Goal: Task Accomplishment & Management: Use online tool/utility

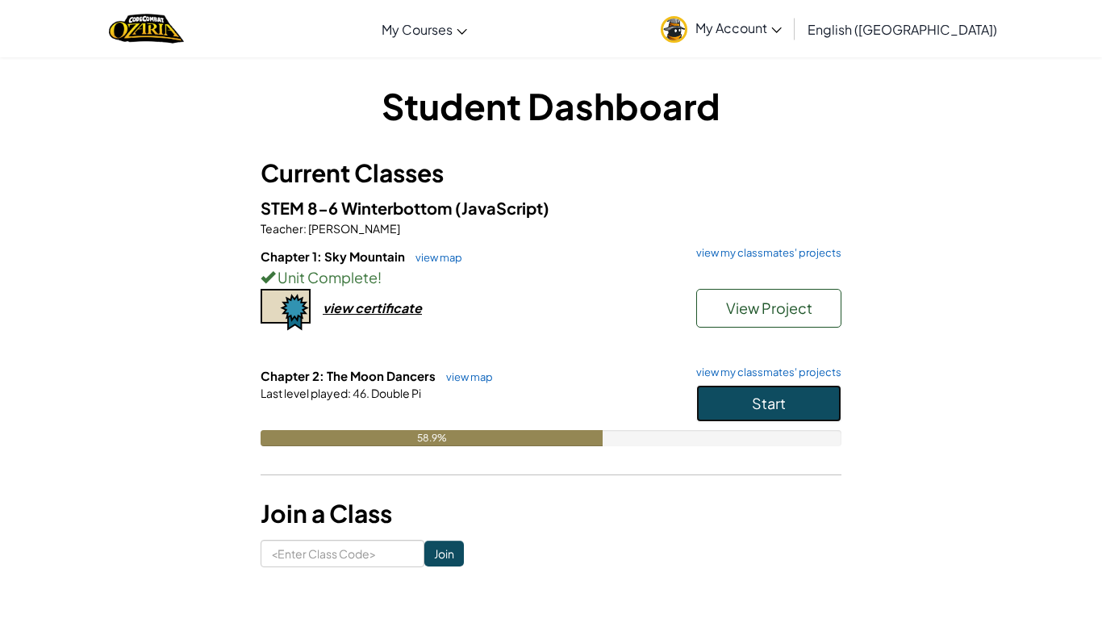
click at [775, 406] on span "Start" at bounding box center [769, 403] width 34 height 19
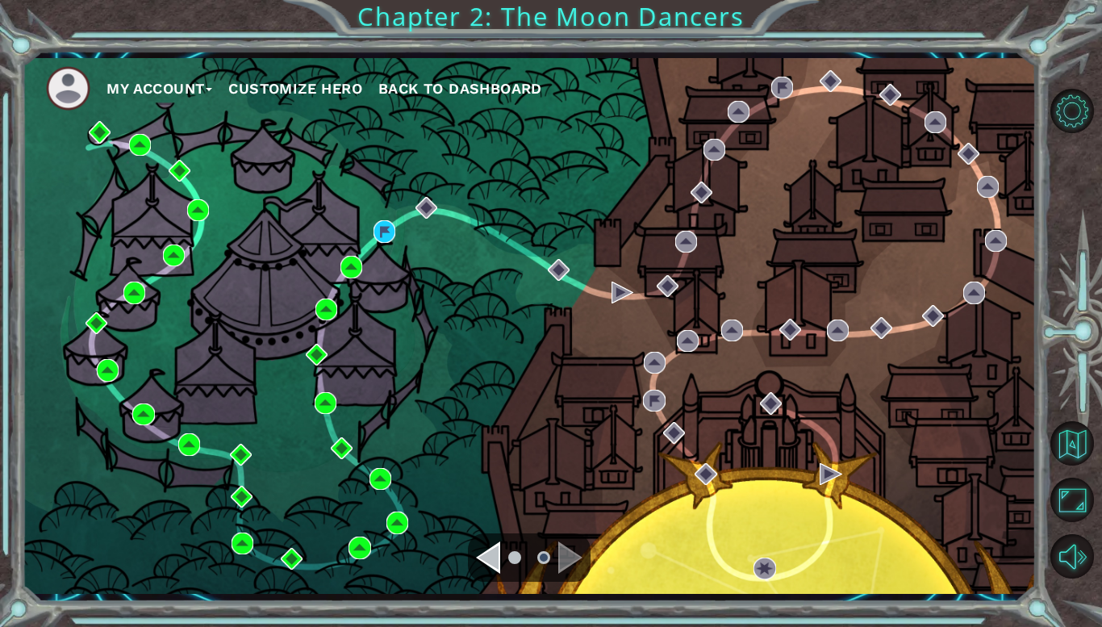
click at [398, 227] on div "My Account Customize Hero Back to Dashboard" at bounding box center [529, 325] width 1014 height 535
click at [391, 227] on img at bounding box center [384, 231] width 22 height 22
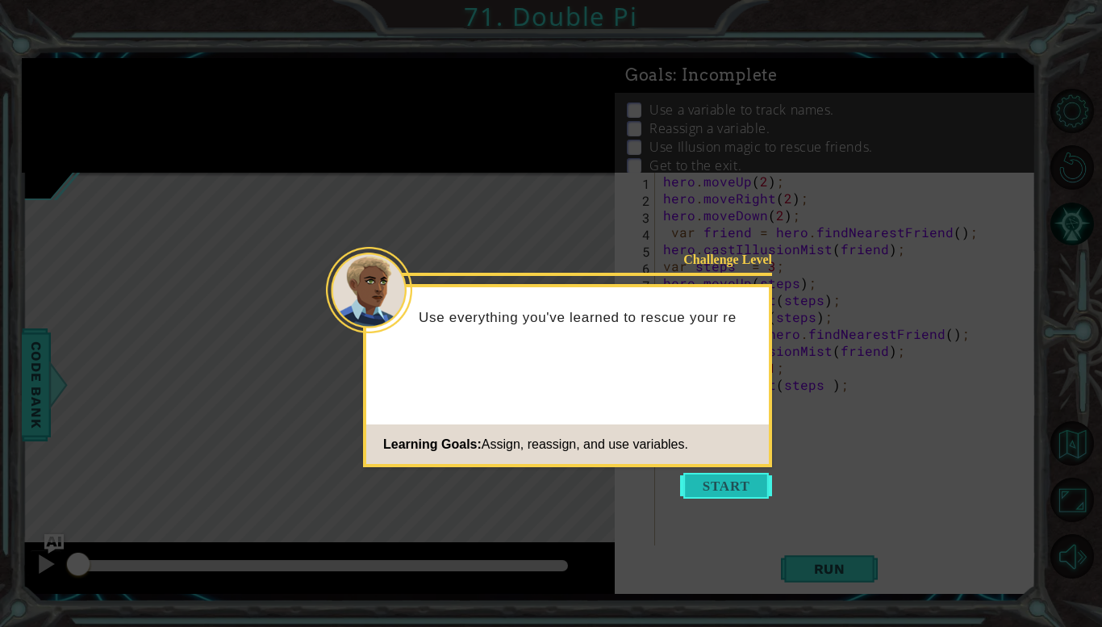
click at [704, 491] on button "Start" at bounding box center [726, 486] width 92 height 26
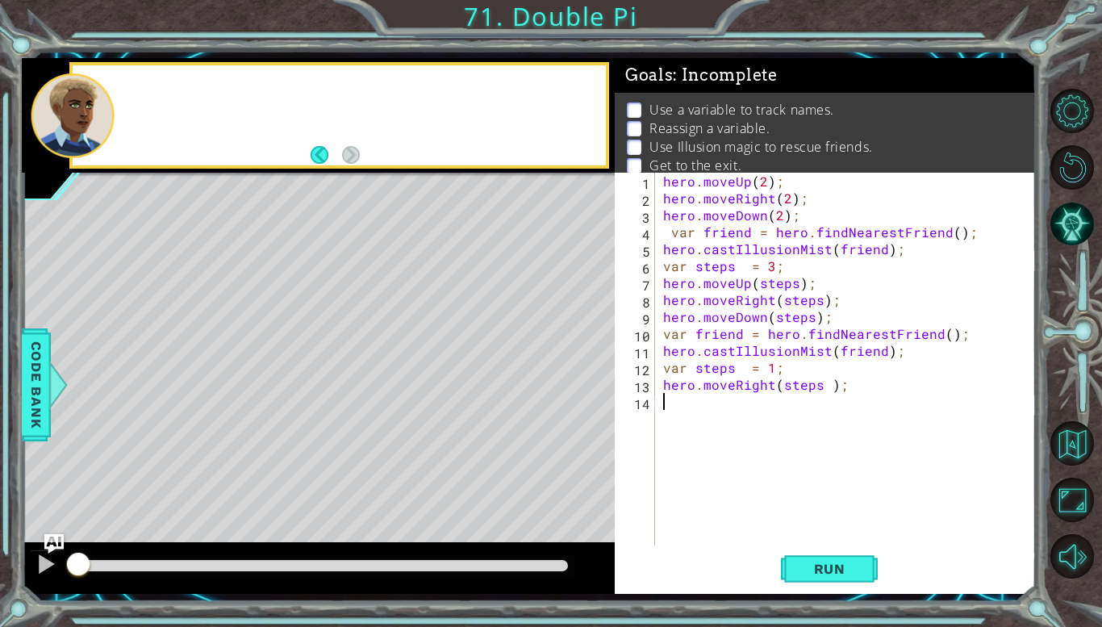
click at [704, 491] on div "hero . moveUp ( 2 ) ; hero . moveRight ( 2 ) ; hero . moveDown ( 2 ) ; var frie…" at bounding box center [850, 376] width 380 height 406
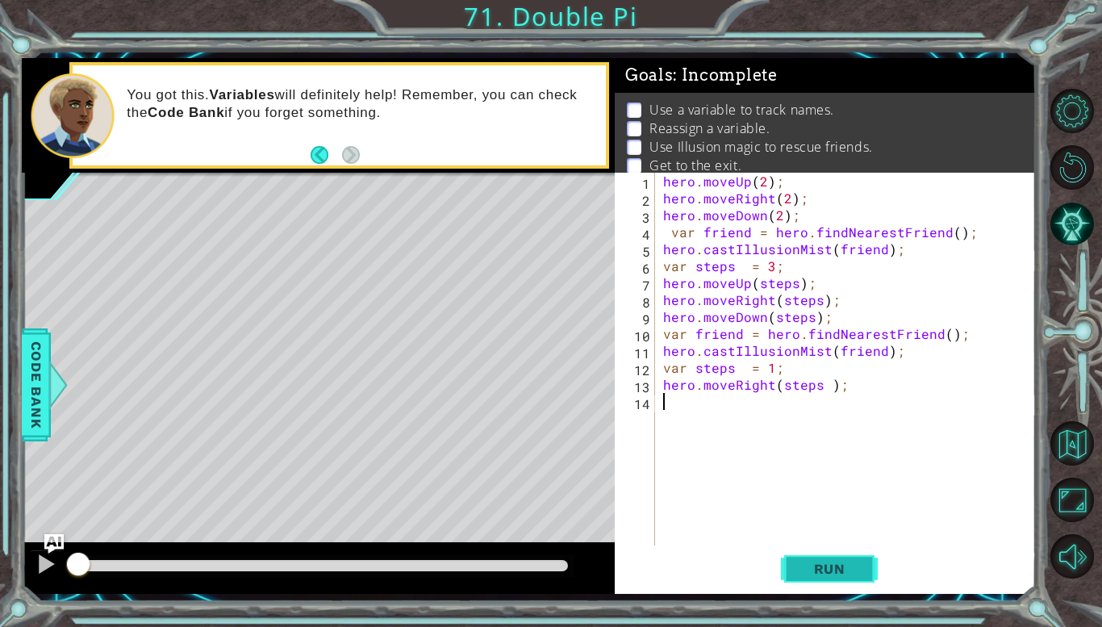
click at [786, 557] on button "Run" at bounding box center [829, 569] width 97 height 42
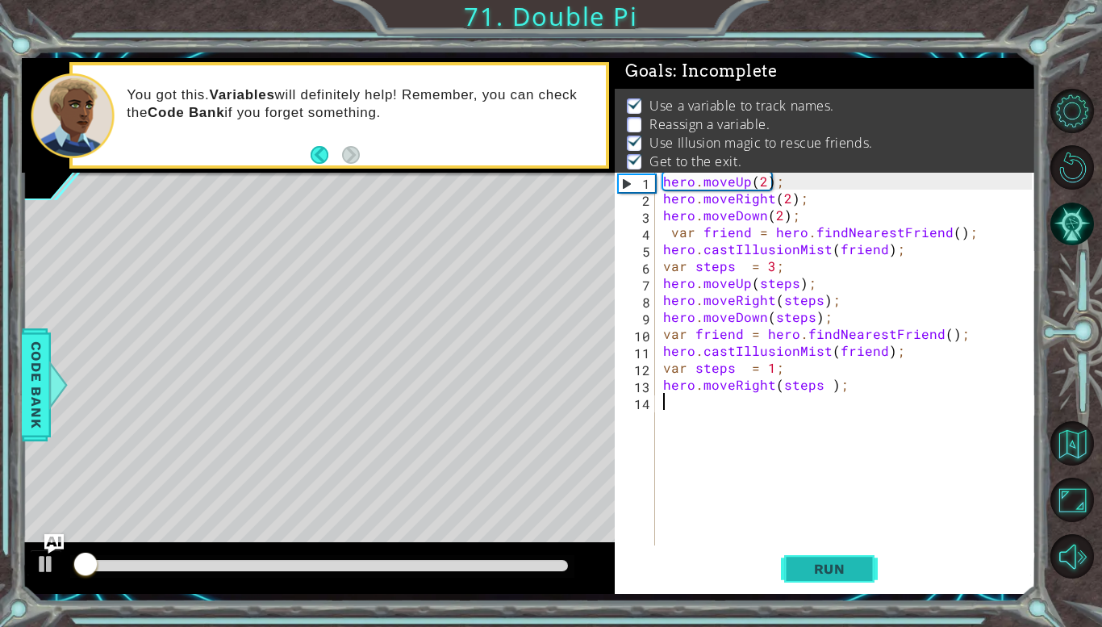
scroll to position [6, 0]
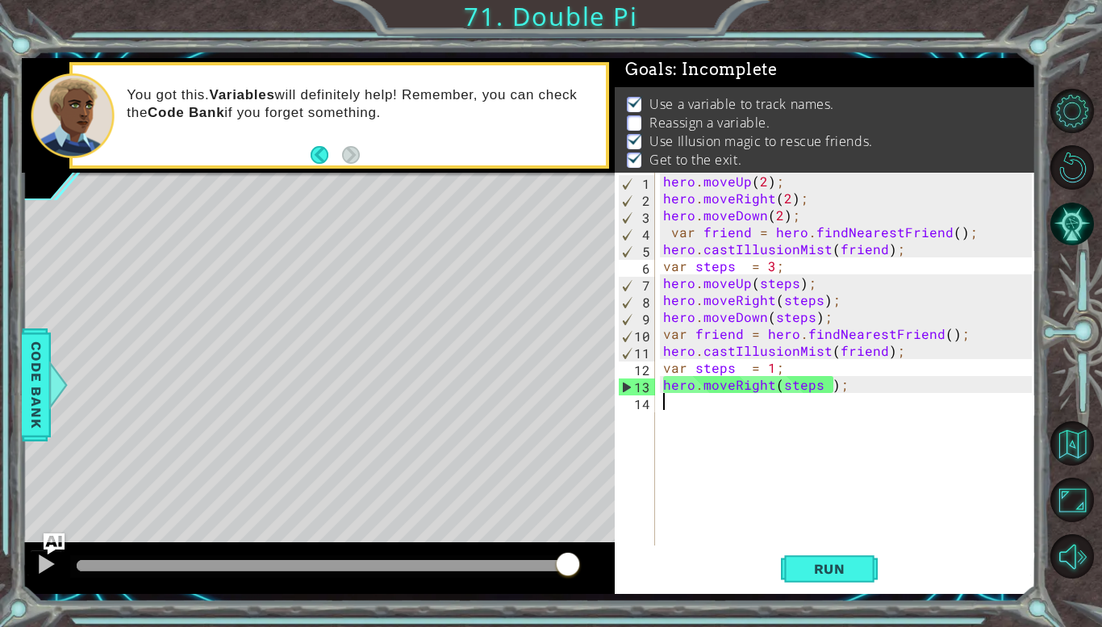
click at [49, 542] on img "Ask AI" at bounding box center [54, 542] width 21 height 21
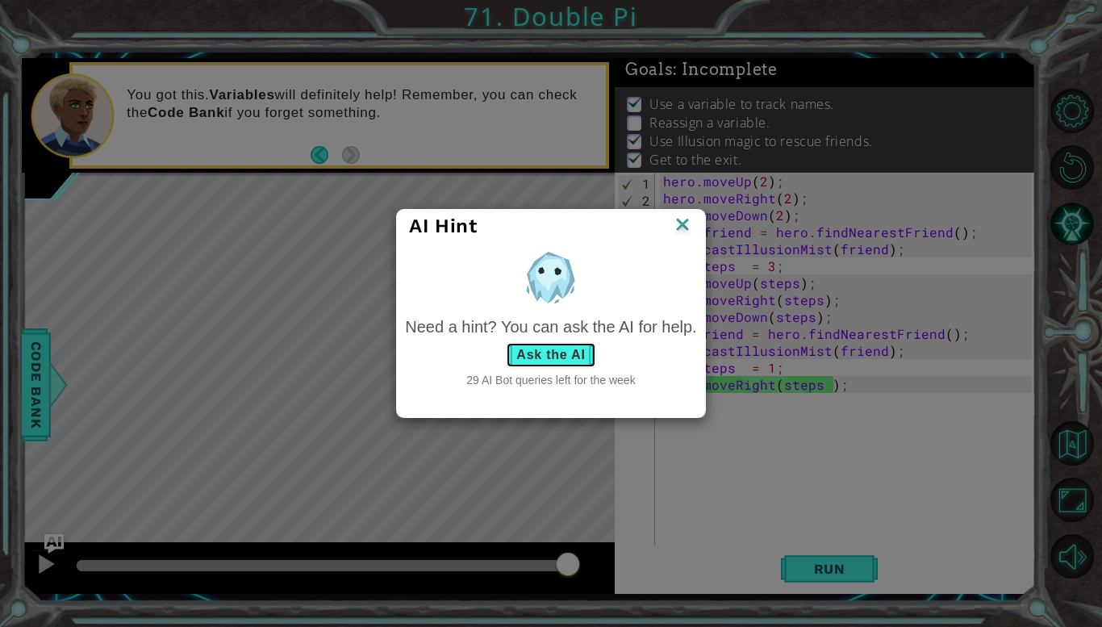
click at [568, 354] on button "Ask the AI" at bounding box center [551, 355] width 90 height 26
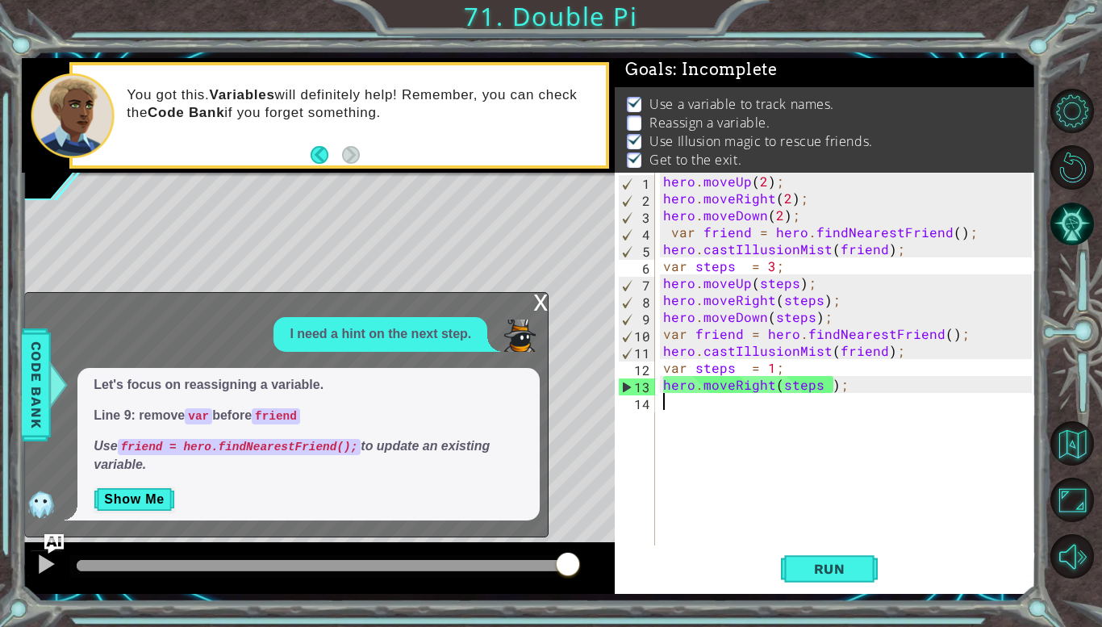
click at [698, 235] on div "hero . moveUp ( 2 ) ; hero . moveRight ( 2 ) ; hero . moveDown ( 2 ) ; var frie…" at bounding box center [850, 376] width 380 height 406
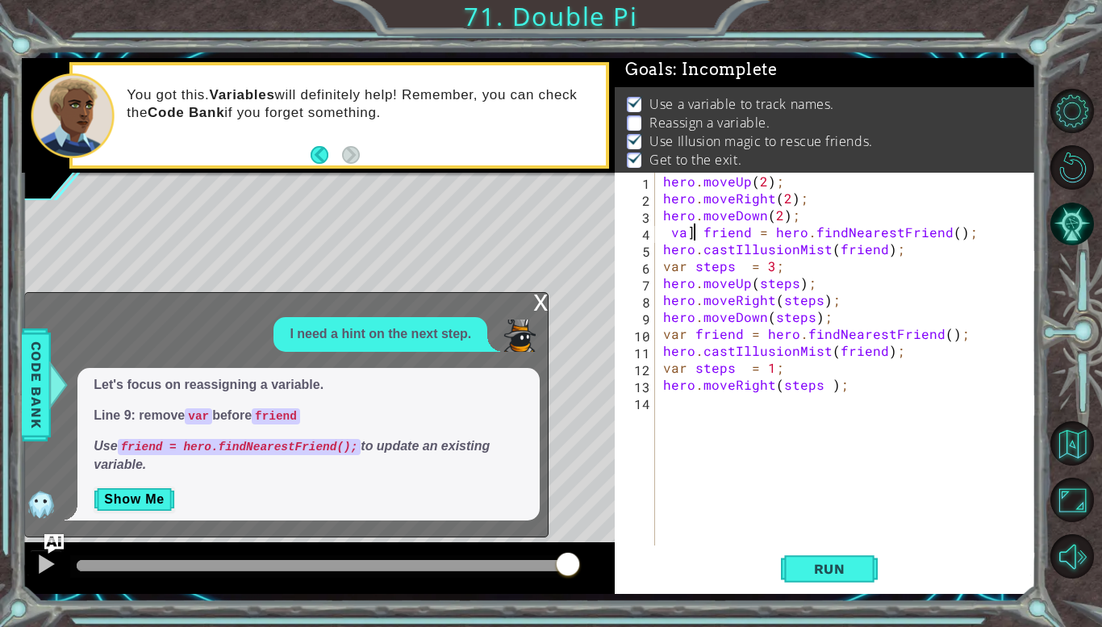
scroll to position [0, 2]
type textarea "friend = hero.findNearestFriend();"
click at [843, 579] on button "Run" at bounding box center [829, 569] width 97 height 42
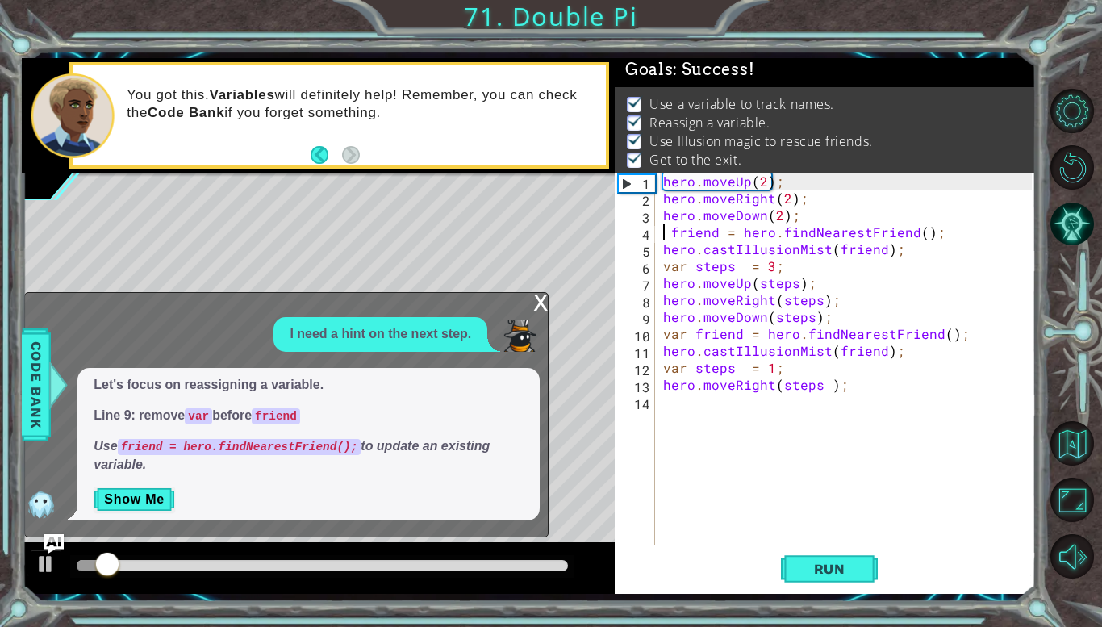
click at [542, 298] on div "x" at bounding box center [540, 301] width 15 height 16
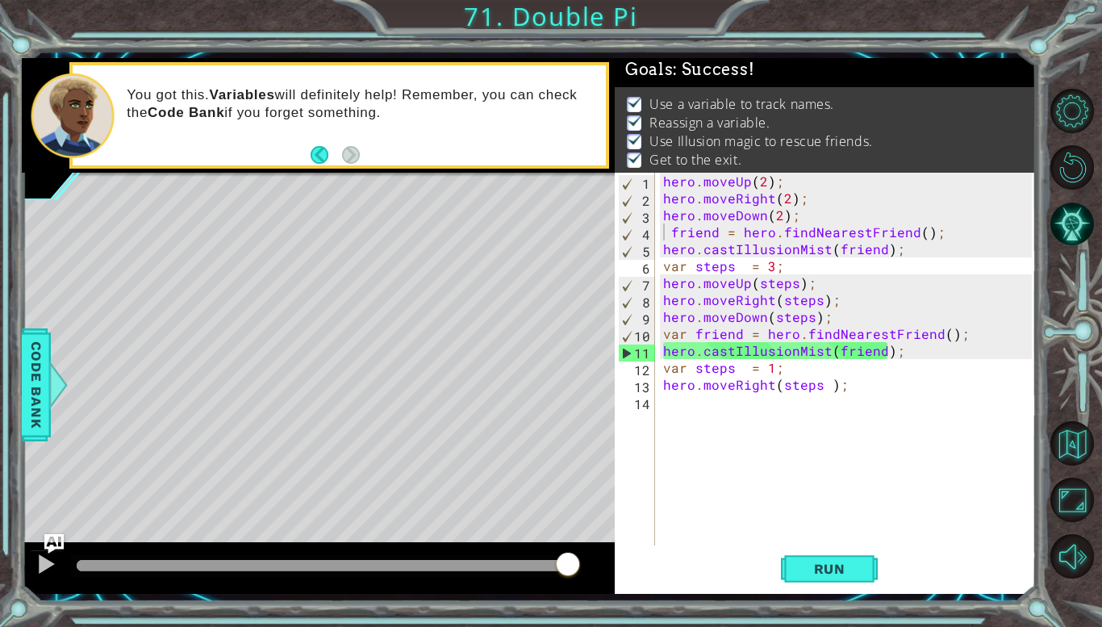
drag, startPoint x: 218, startPoint y: 567, endPoint x: 719, endPoint y: 573, distance: 500.8
click at [719, 573] on body "1 2 3 4 5 6 7 8 9 10 11 12 13 14 15 16 hero . moveUp ( 2 ) ; hero . moveRight (…" at bounding box center [551, 313] width 1102 height 627
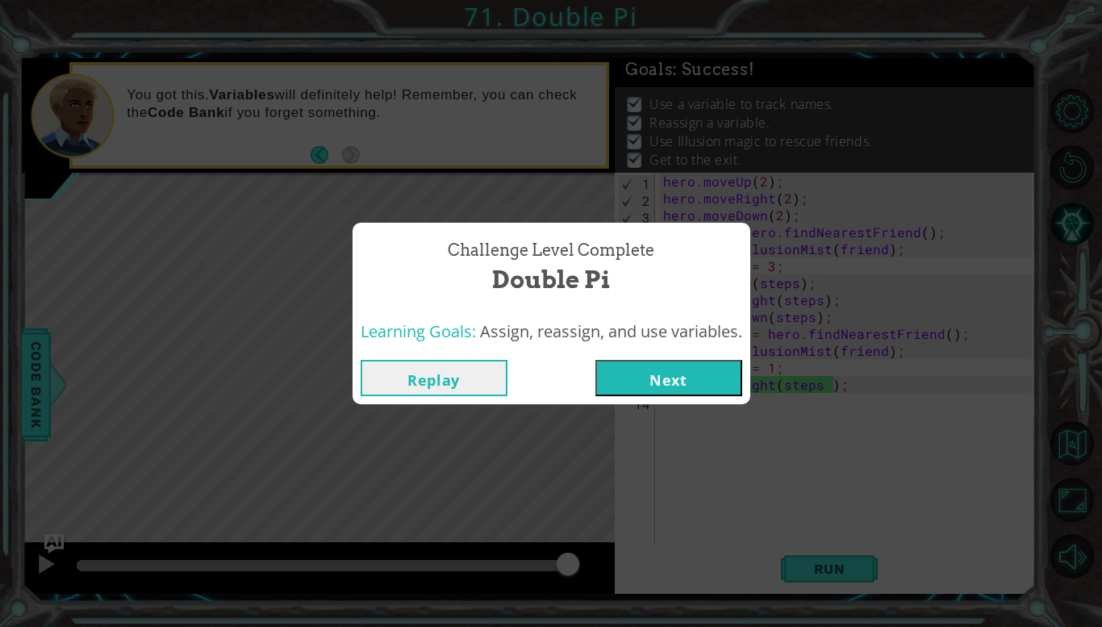
click at [691, 383] on button "Next" at bounding box center [668, 378] width 147 height 36
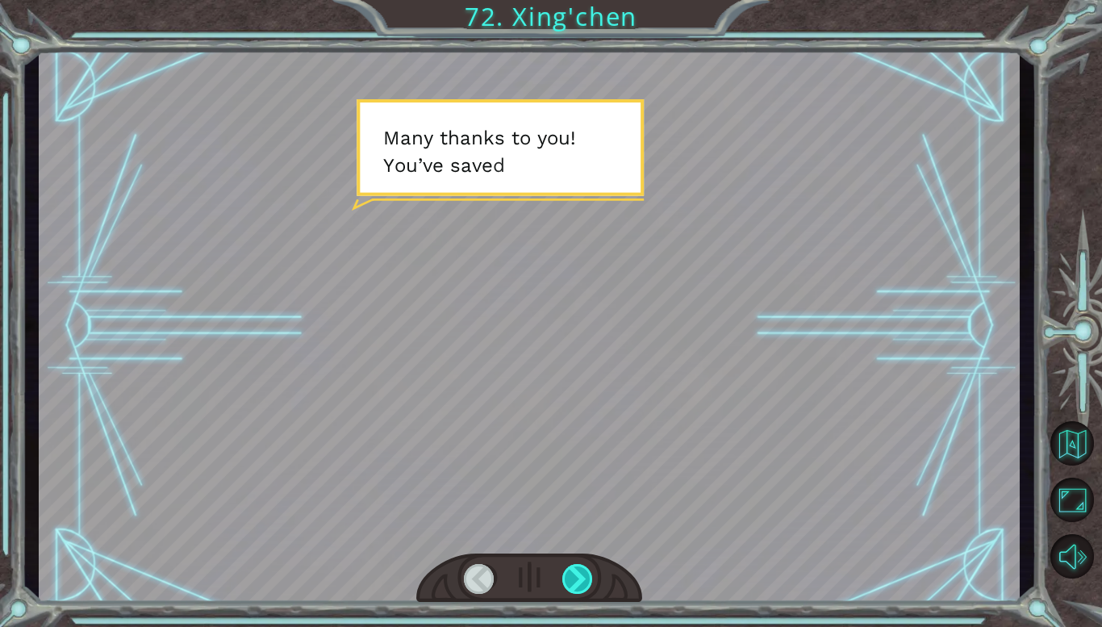
click at [585, 577] on div at bounding box center [577, 579] width 31 height 30
click at [585, 567] on div at bounding box center [577, 579] width 31 height 30
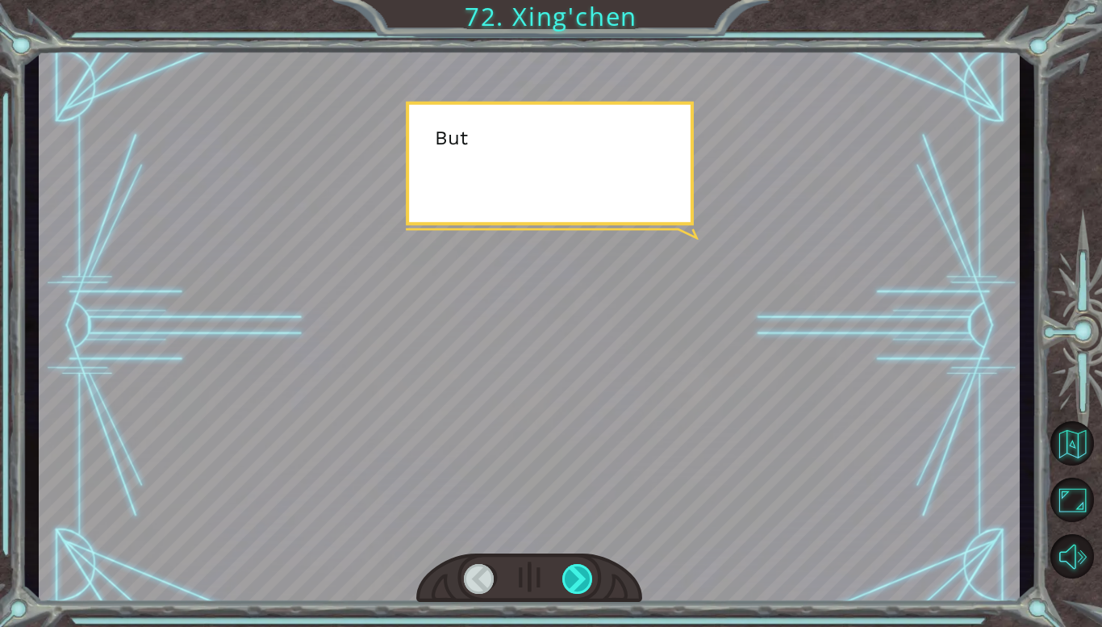
click at [588, 576] on div at bounding box center [577, 579] width 31 height 30
click at [577, 586] on div at bounding box center [577, 579] width 31 height 30
click at [579, 574] on div at bounding box center [577, 579] width 31 height 30
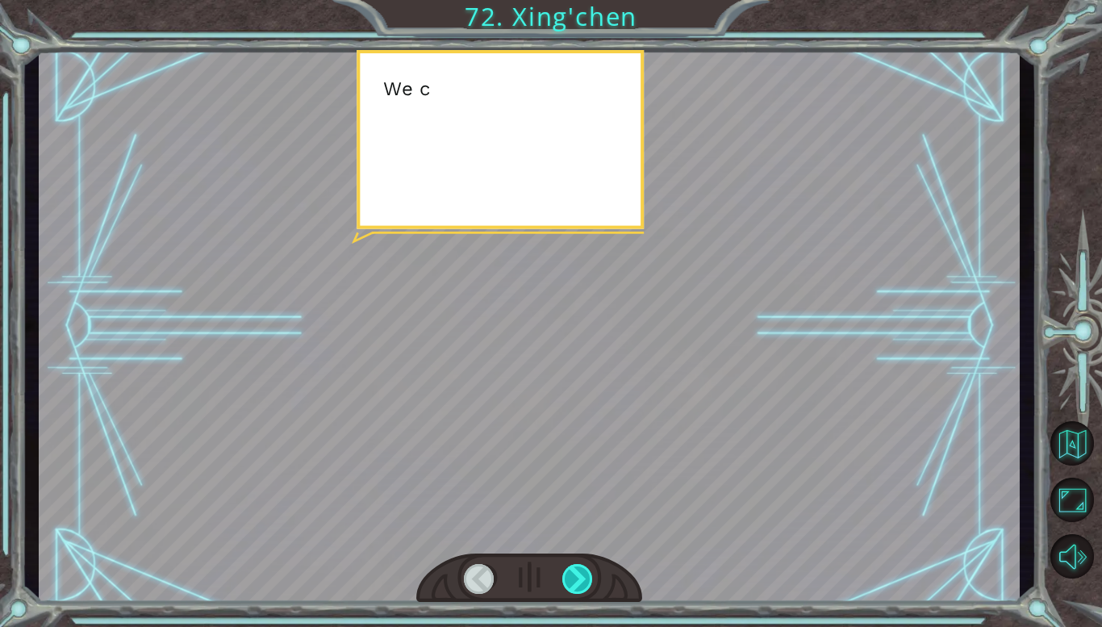
click at [575, 576] on div at bounding box center [577, 579] width 31 height 30
click at [573, 571] on div at bounding box center [577, 579] width 31 height 30
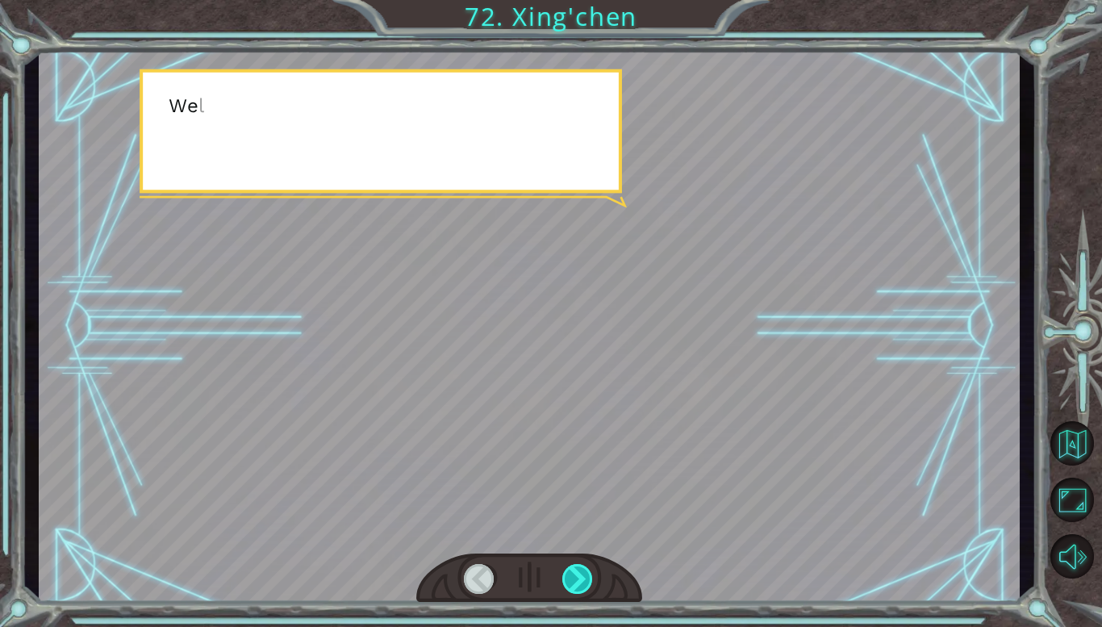
click at [571, 574] on div at bounding box center [577, 579] width 31 height 30
click at [576, 574] on div at bounding box center [577, 579] width 31 height 30
click at [588, 576] on div at bounding box center [577, 579] width 31 height 30
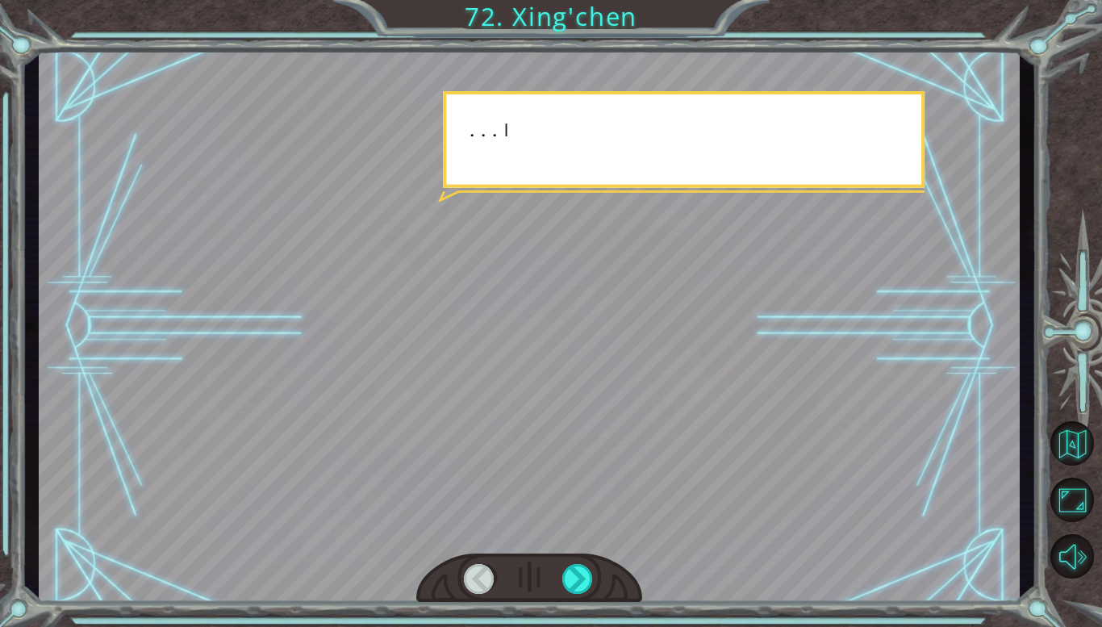
click at [591, 598] on div at bounding box center [529, 578] width 226 height 50
click at [594, 575] on div at bounding box center [577, 579] width 31 height 30
click at [582, 573] on div at bounding box center [577, 579] width 31 height 30
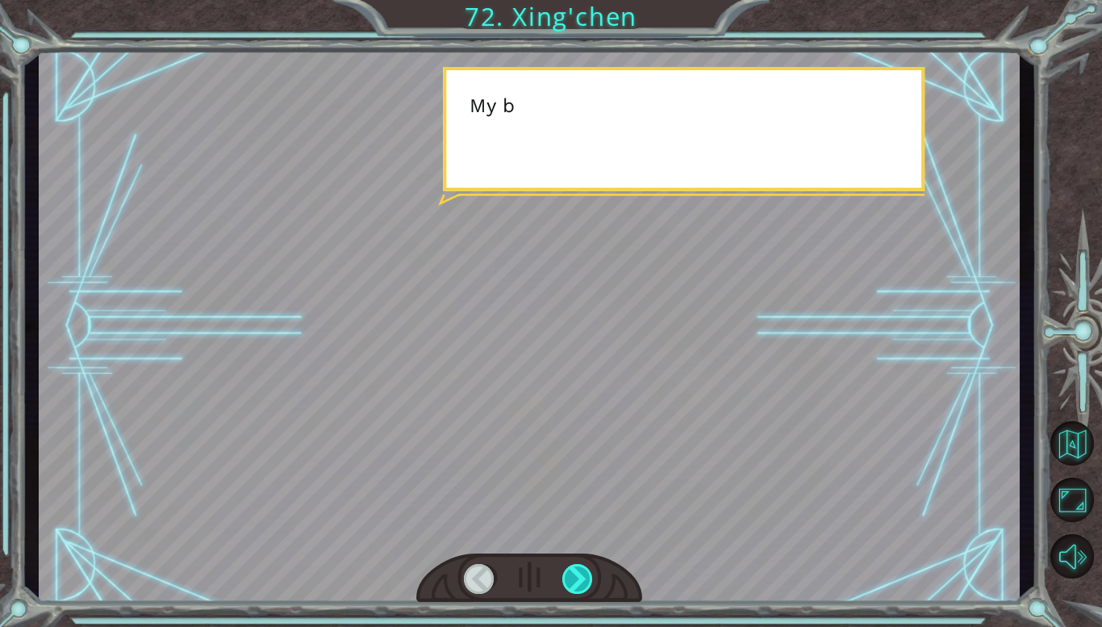
click at [589, 565] on div at bounding box center [577, 579] width 31 height 30
click at [585, 567] on div at bounding box center [577, 579] width 31 height 30
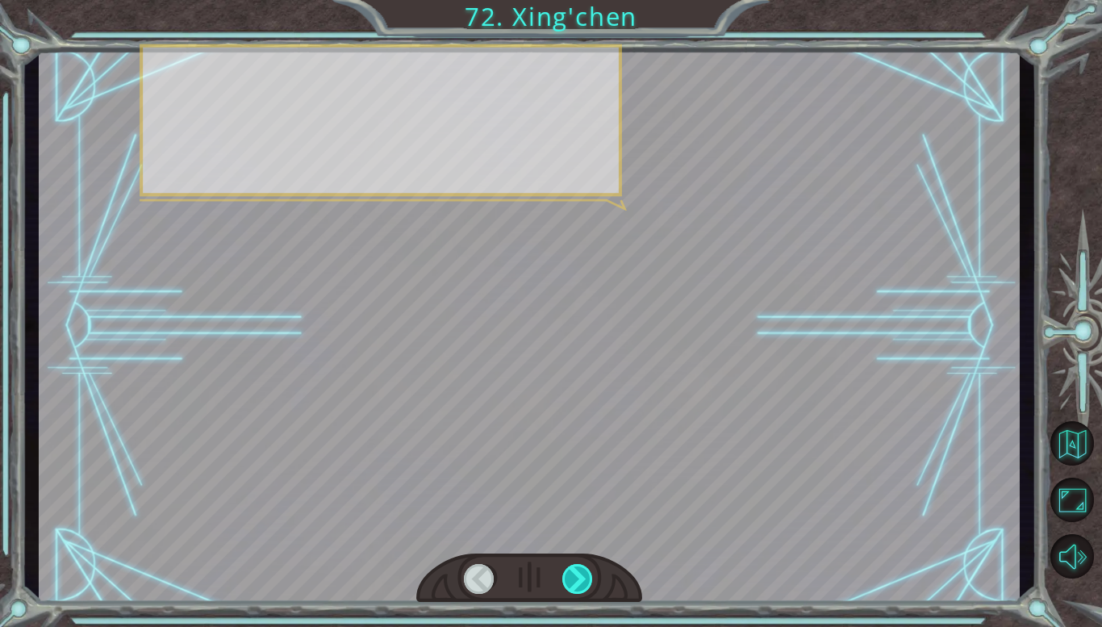
click at [594, 577] on div at bounding box center [577, 579] width 31 height 30
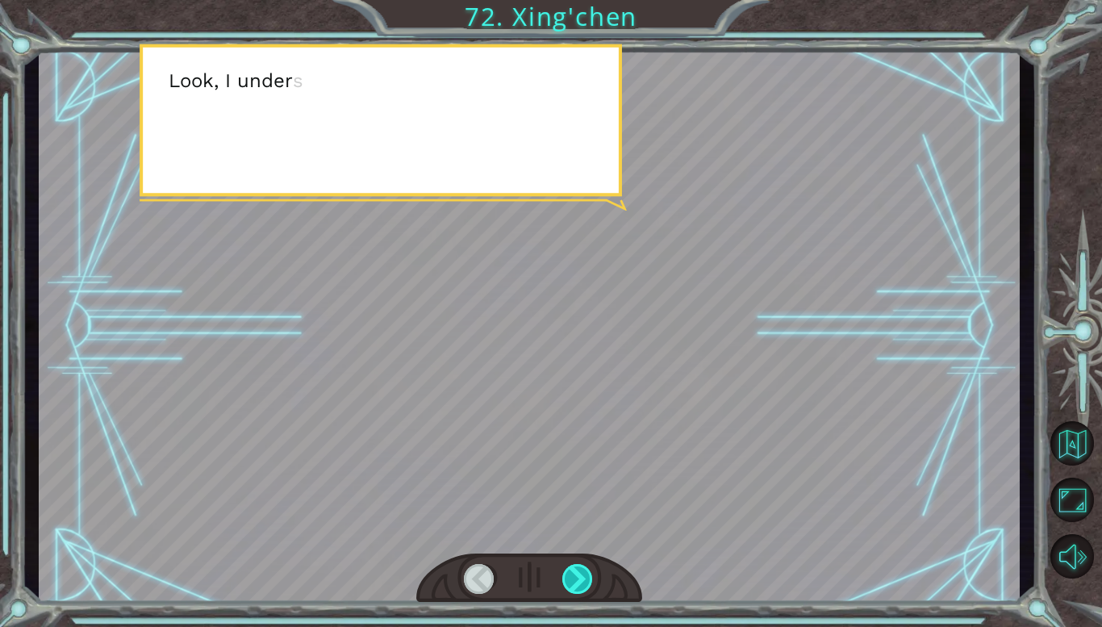
click at [592, 564] on div at bounding box center [577, 579] width 31 height 30
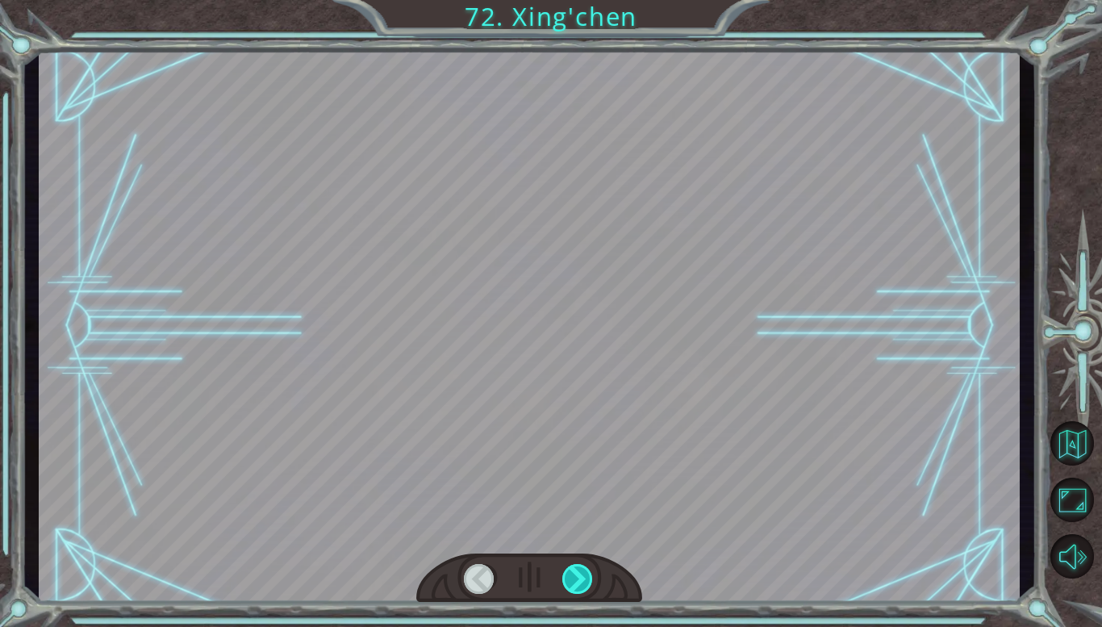
click at [594, 569] on div at bounding box center [577, 579] width 31 height 30
click at [591, 572] on div at bounding box center [577, 579] width 31 height 30
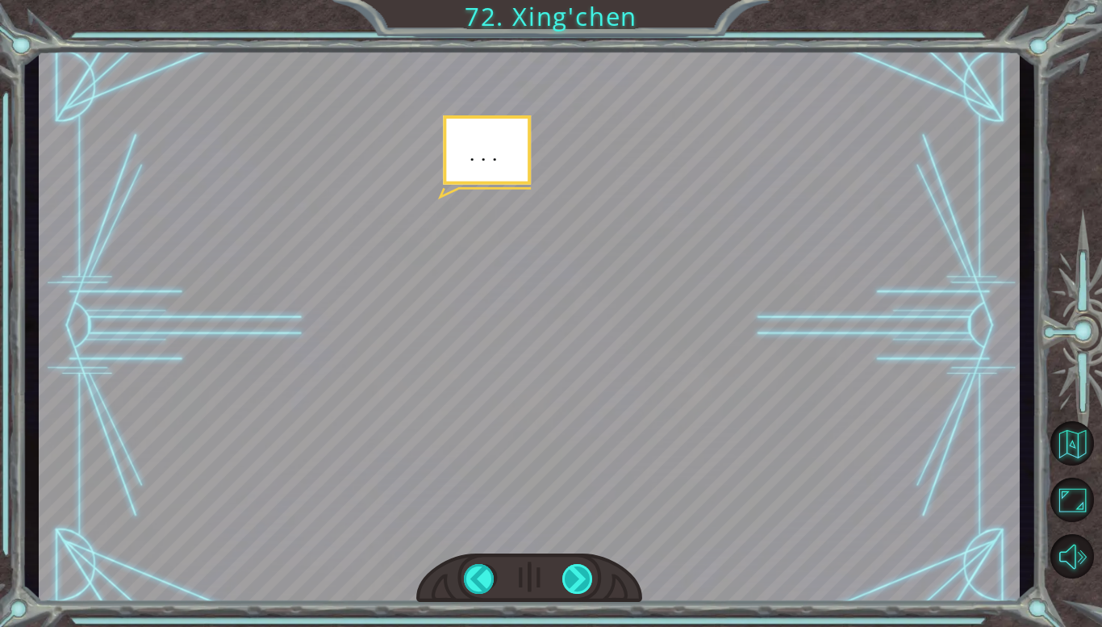
click at [592, 573] on div at bounding box center [577, 579] width 31 height 30
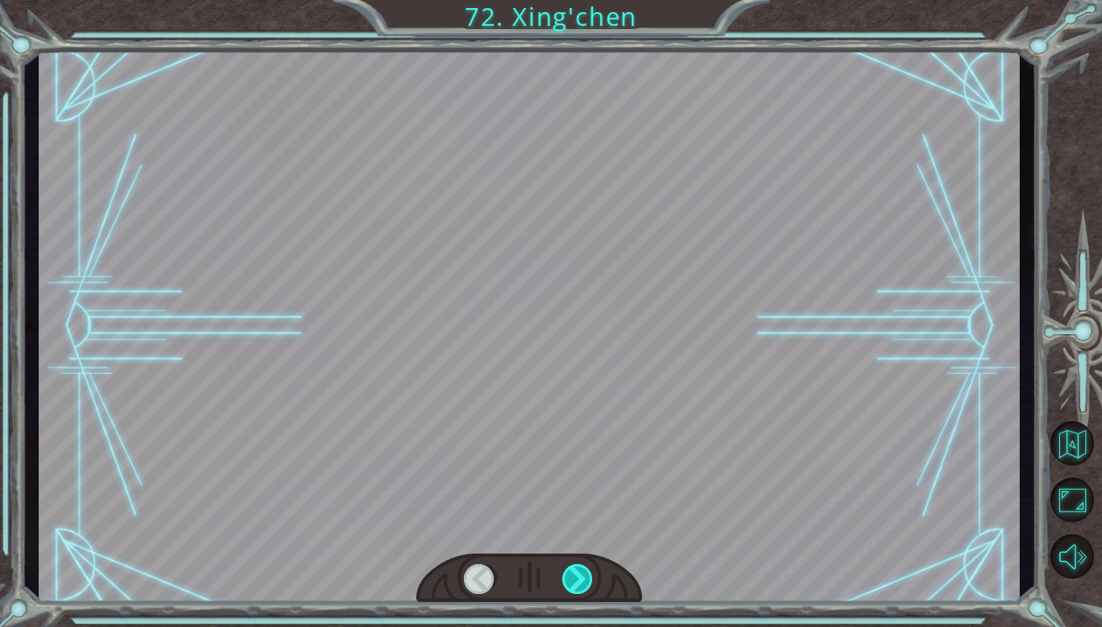
click at [594, 588] on div at bounding box center [577, 579] width 31 height 30
click at [594, 578] on div at bounding box center [577, 579] width 31 height 30
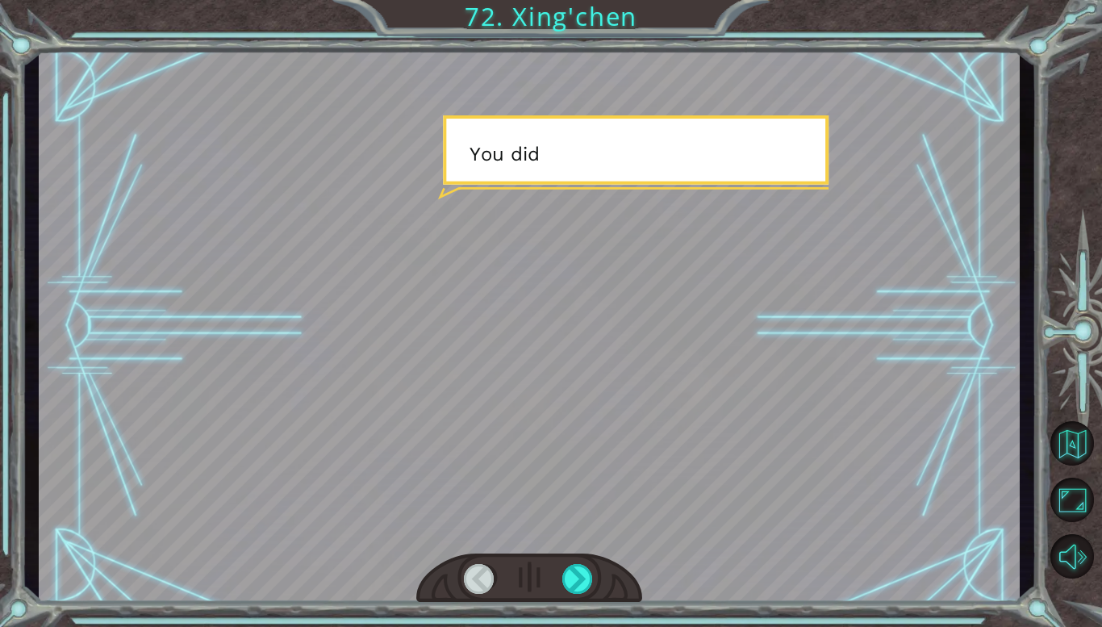
click at [583, 599] on div at bounding box center [529, 578] width 226 height 50
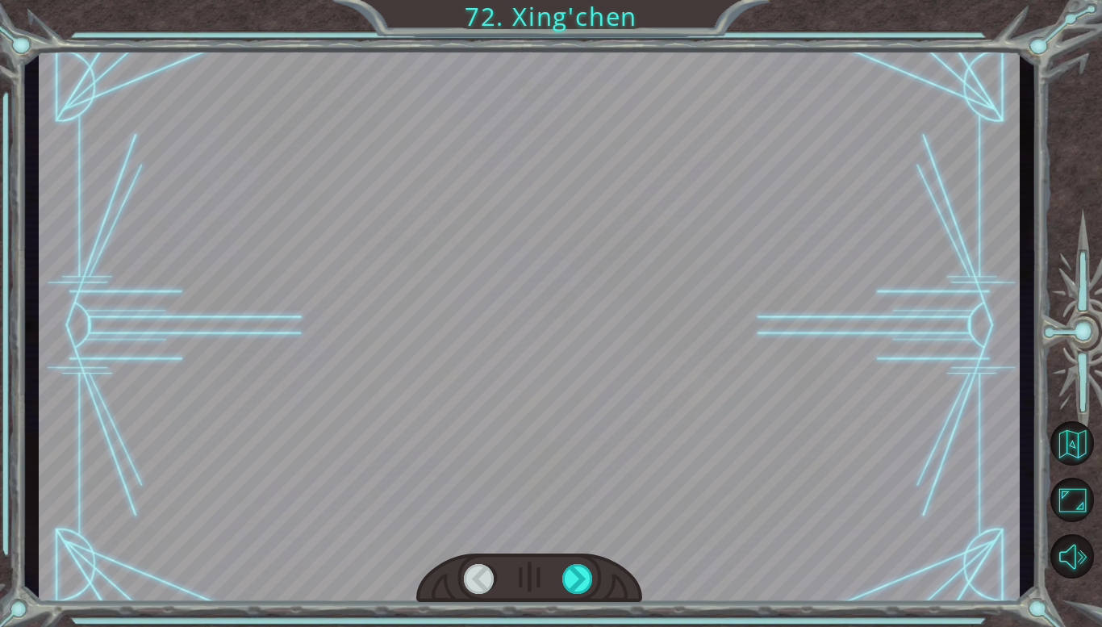
click at [577, 581] on div at bounding box center [577, 579] width 31 height 30
click at [586, 567] on div at bounding box center [577, 579] width 31 height 30
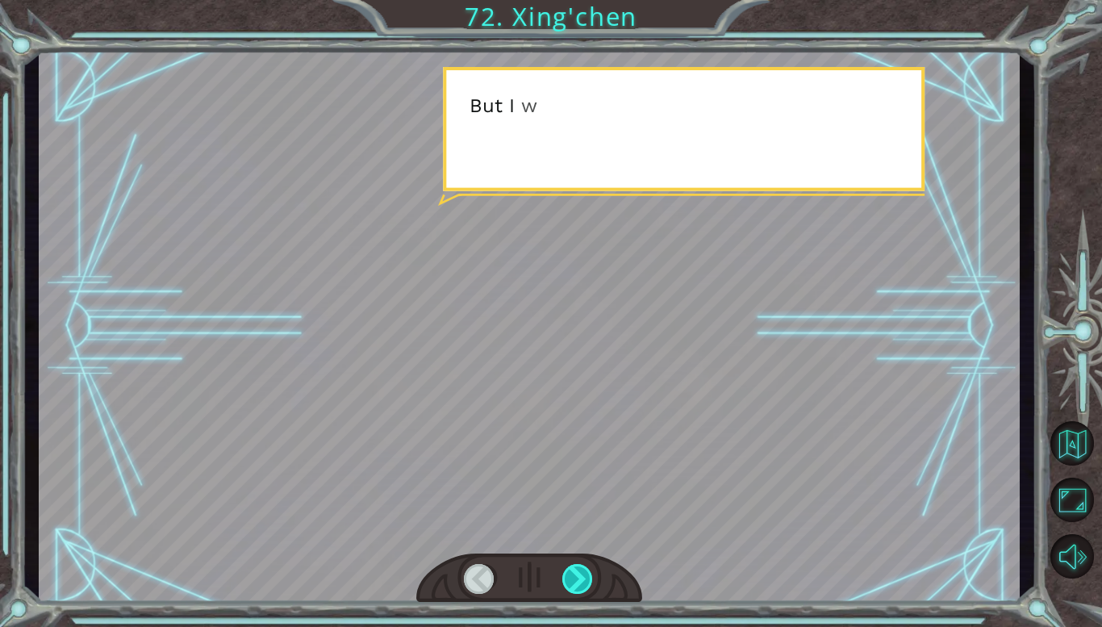
click at [575, 586] on div at bounding box center [577, 579] width 31 height 30
click at [584, 569] on div at bounding box center [577, 579] width 31 height 30
click at [569, 569] on div at bounding box center [577, 579] width 31 height 30
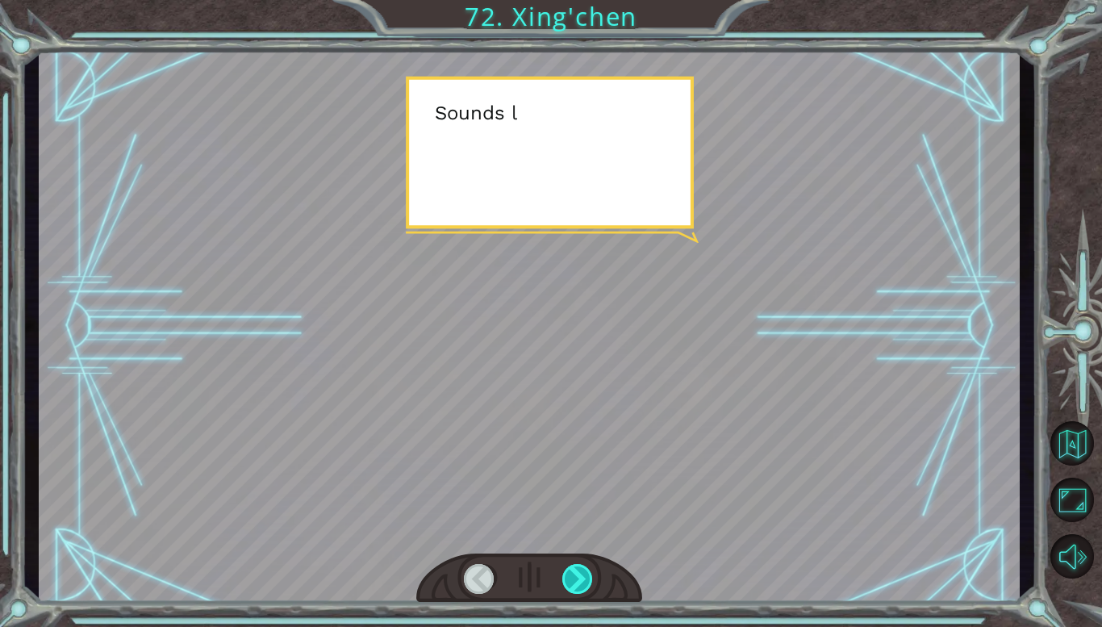
click at [573, 566] on div at bounding box center [577, 579] width 31 height 30
click at [570, 567] on div at bounding box center [577, 579] width 31 height 30
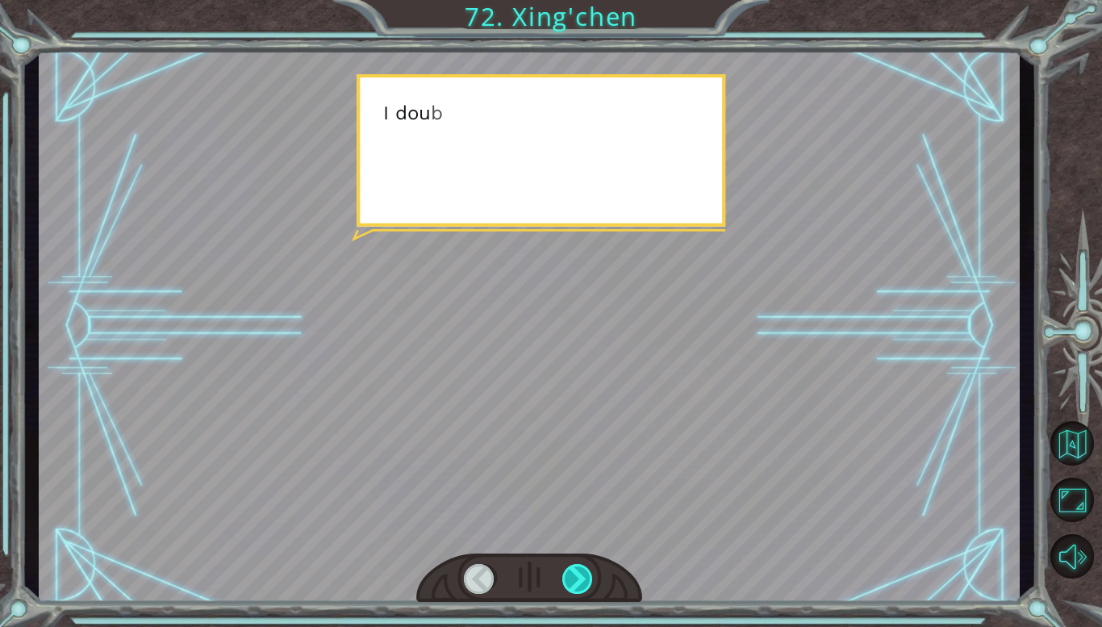
click at [564, 567] on div at bounding box center [577, 579] width 31 height 30
click at [567, 554] on div at bounding box center [529, 578] width 226 height 50
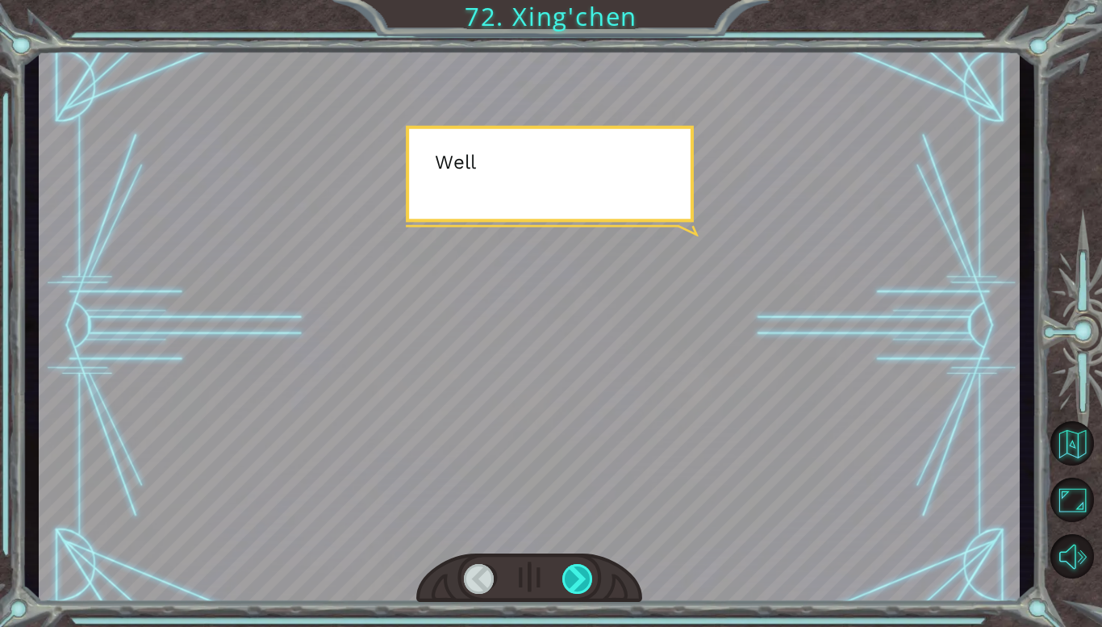
click at [569, 566] on div at bounding box center [577, 579] width 31 height 30
click at [566, 573] on div at bounding box center [577, 579] width 31 height 30
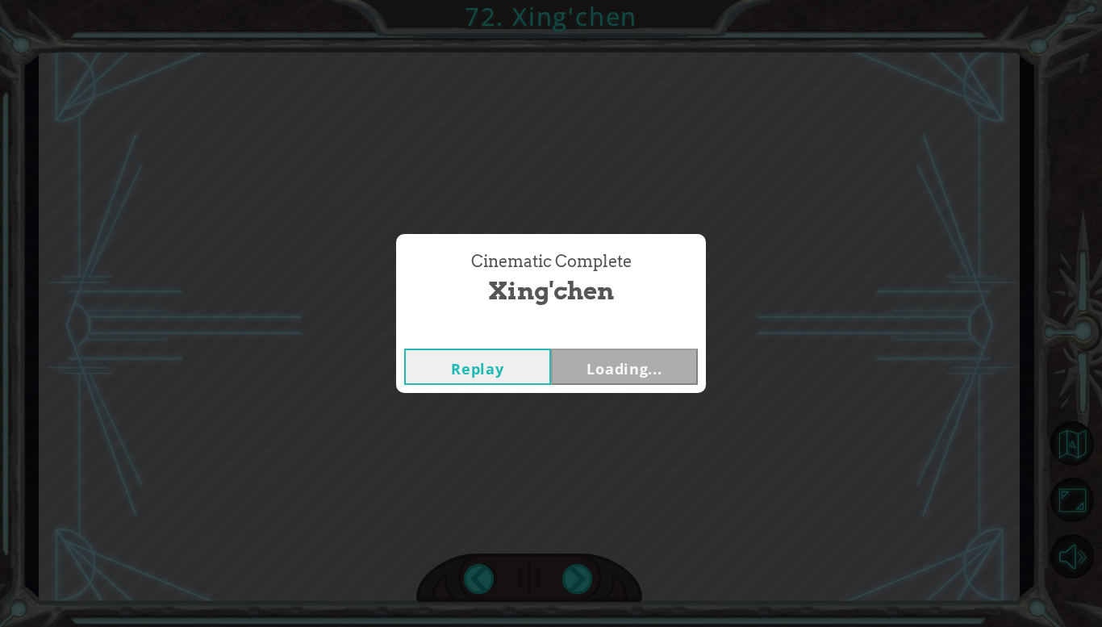
click at [564, 586] on div "Cinematic Complete [PERSON_NAME] Loading..." at bounding box center [551, 313] width 1102 height 627
click at [566, 594] on div "Cinematic Complete [PERSON_NAME] Loading..." at bounding box center [551, 313] width 1102 height 627
click at [636, 380] on button "Next" at bounding box center [624, 366] width 147 height 36
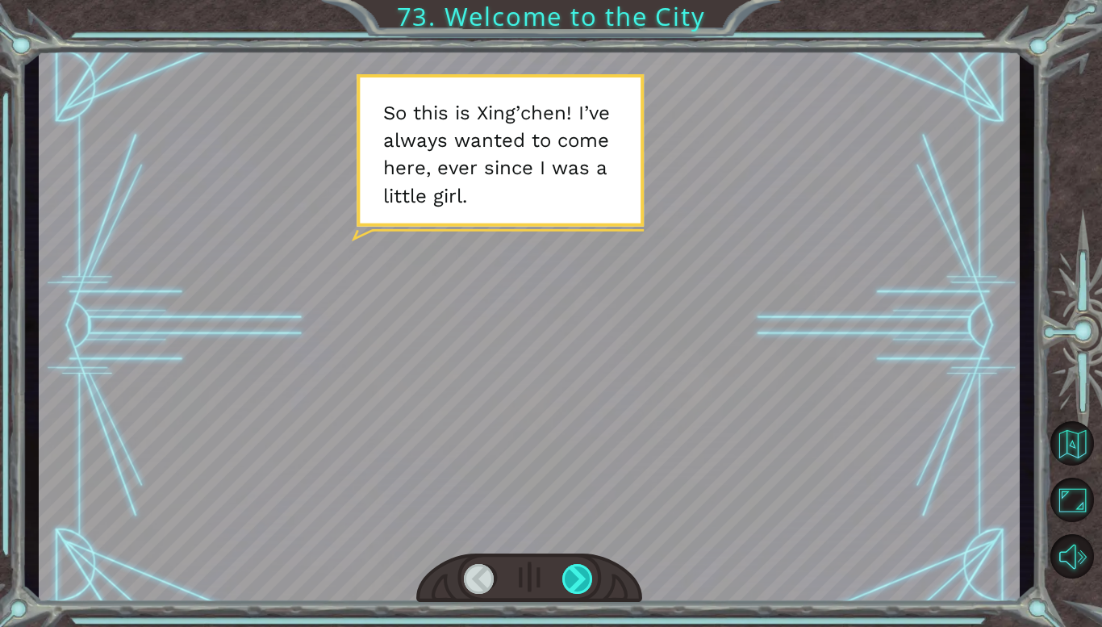
click at [567, 573] on div at bounding box center [577, 579] width 31 height 30
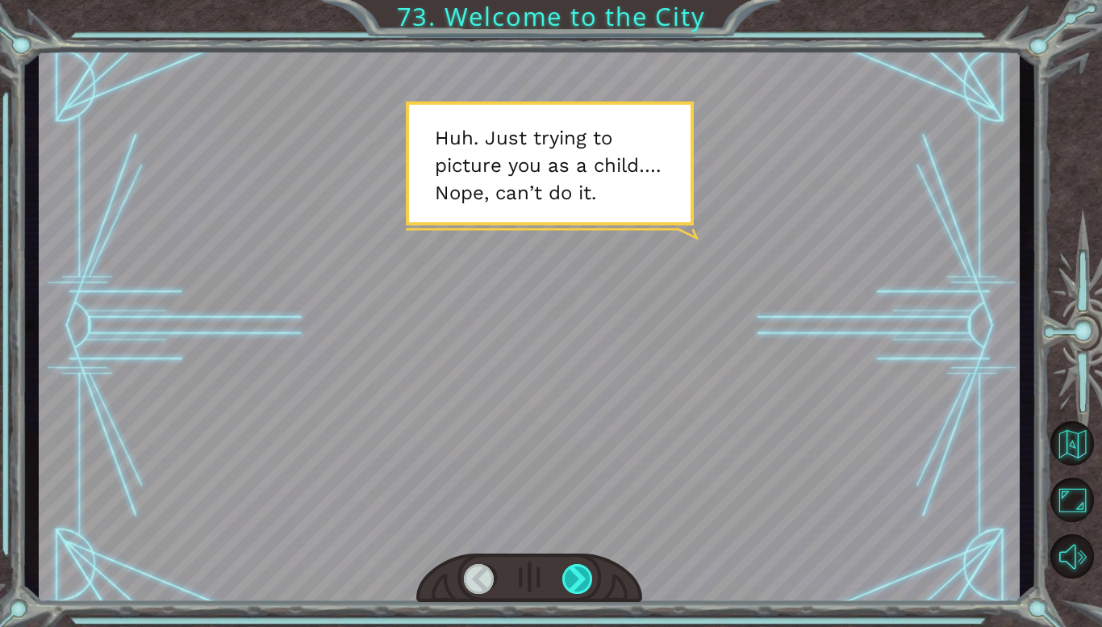
click at [571, 576] on div at bounding box center [577, 579] width 31 height 30
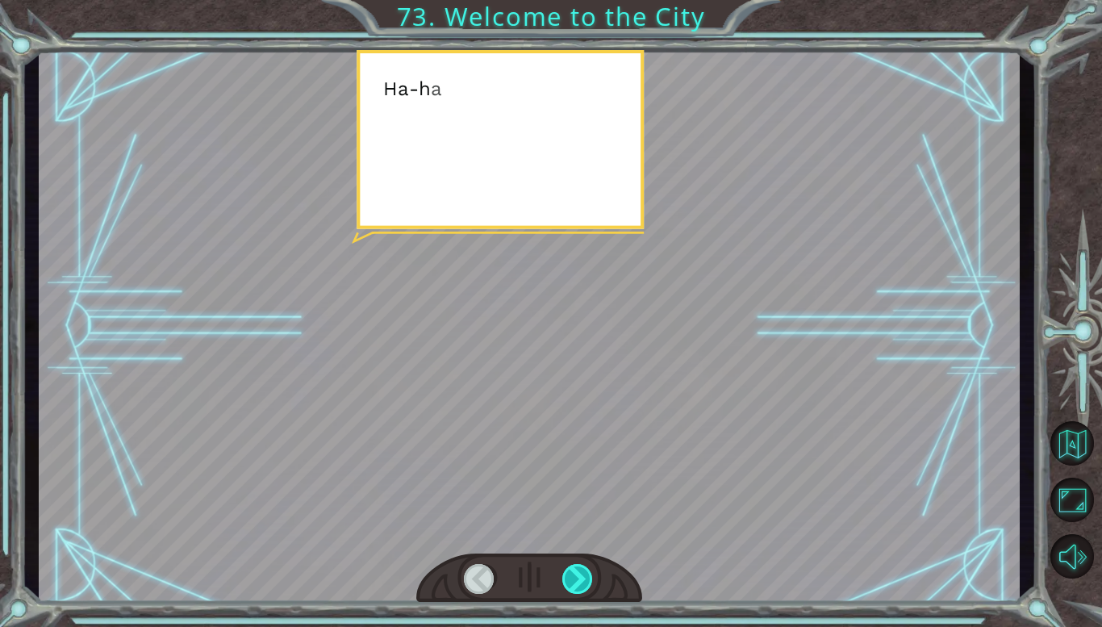
click at [571, 576] on div at bounding box center [577, 579] width 31 height 30
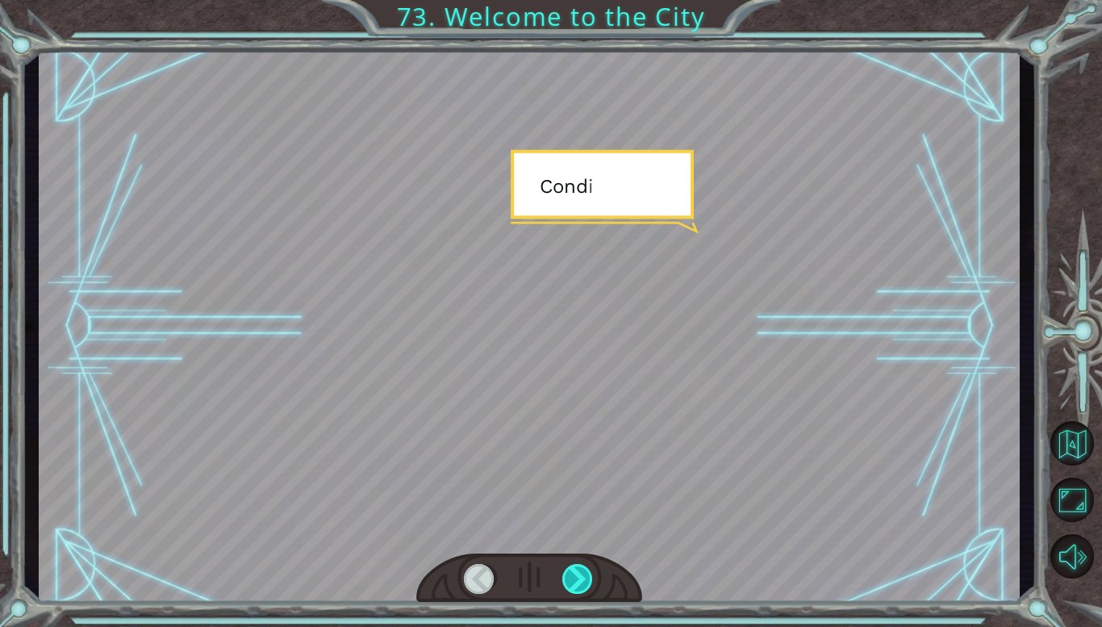
click at [571, 576] on div at bounding box center [577, 579] width 31 height 30
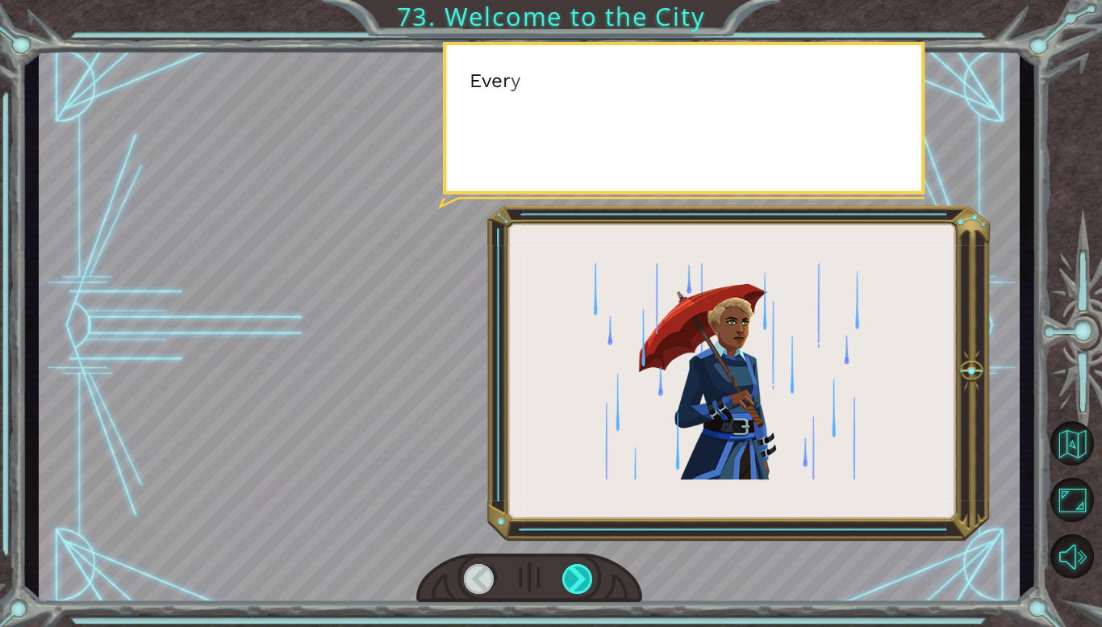
click at [571, 576] on div at bounding box center [577, 579] width 31 height 30
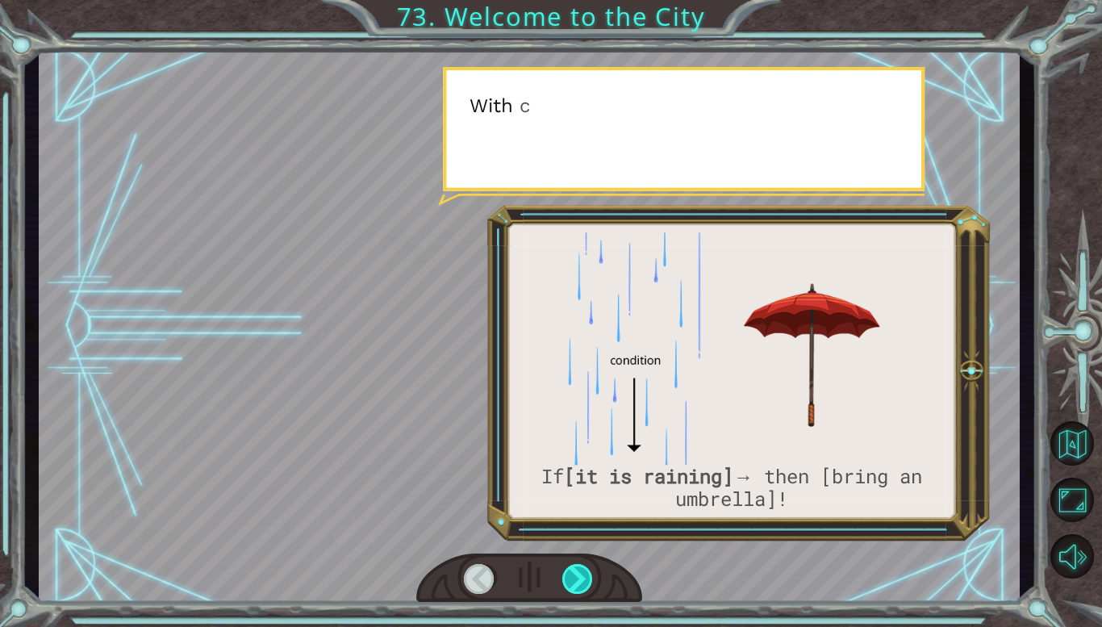
click at [571, 576] on div at bounding box center [577, 579] width 31 height 30
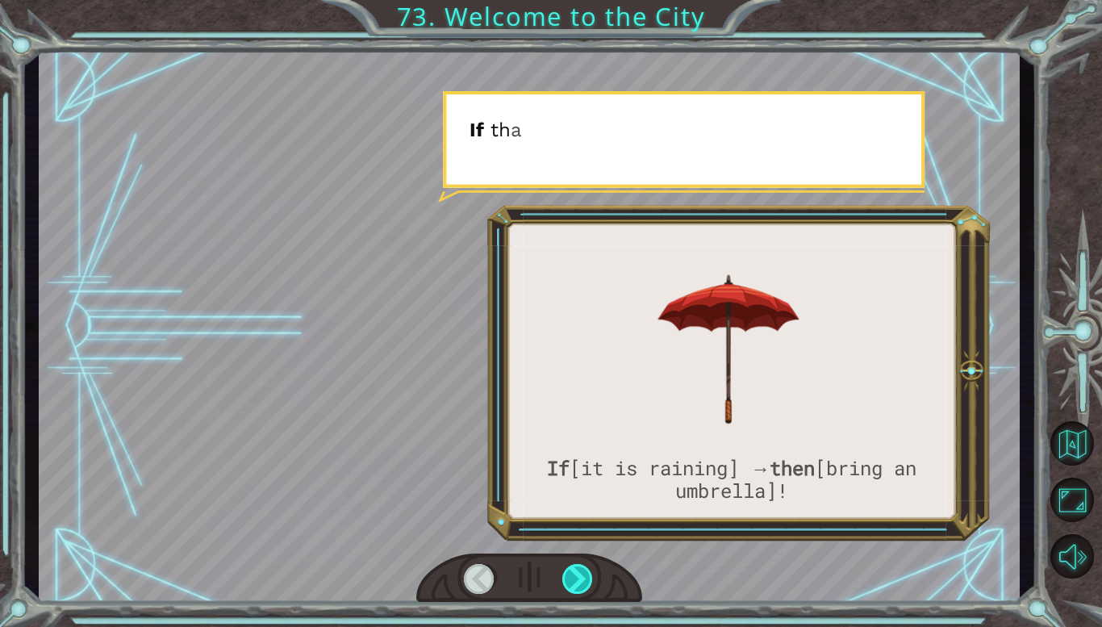
click at [571, 576] on div at bounding box center [577, 579] width 31 height 30
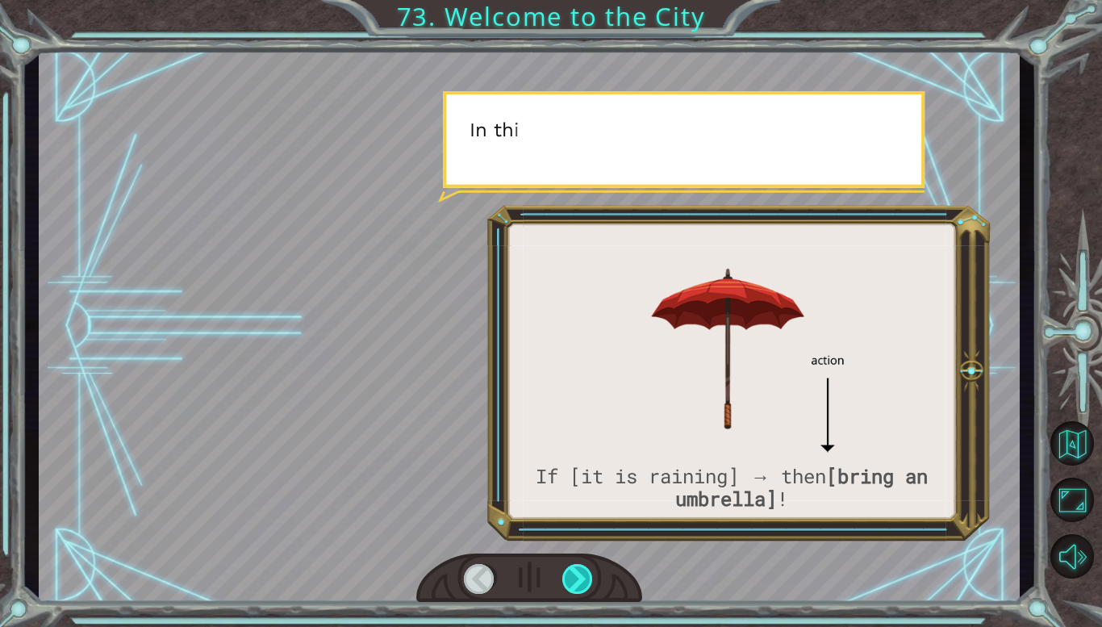
click at [571, 576] on div at bounding box center [577, 579] width 31 height 30
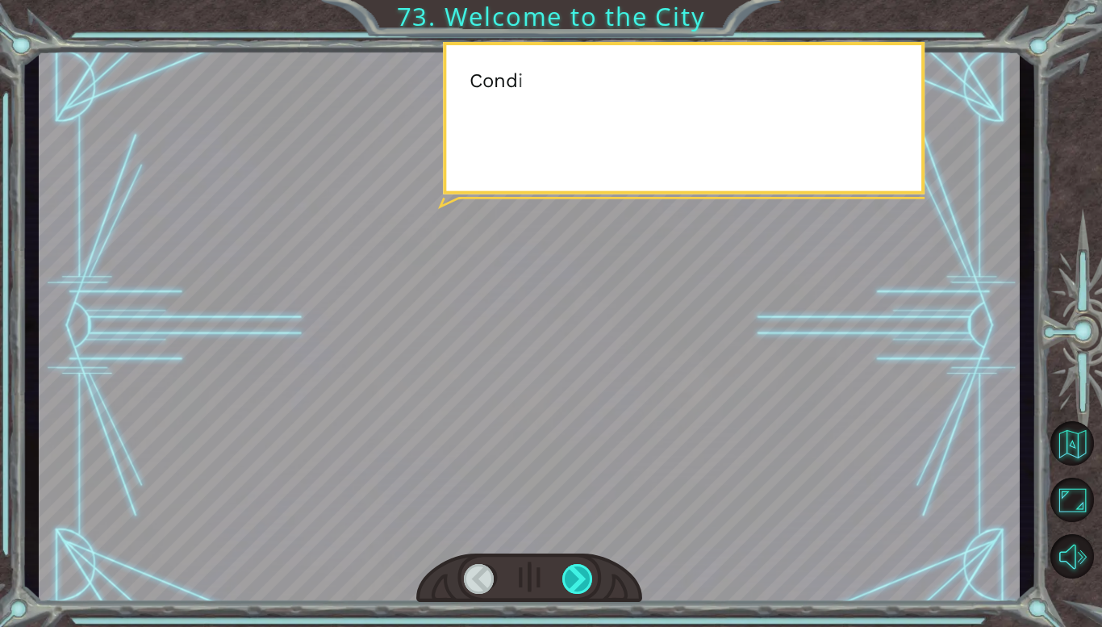
click at [571, 576] on div at bounding box center [577, 579] width 31 height 30
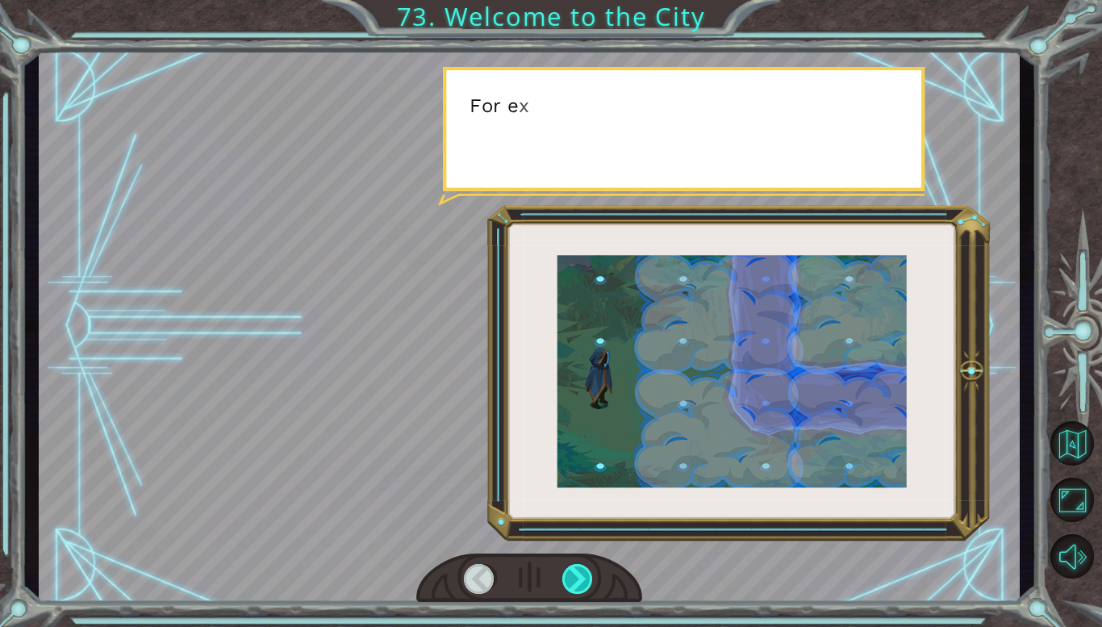
click at [571, 576] on div at bounding box center [577, 579] width 31 height 30
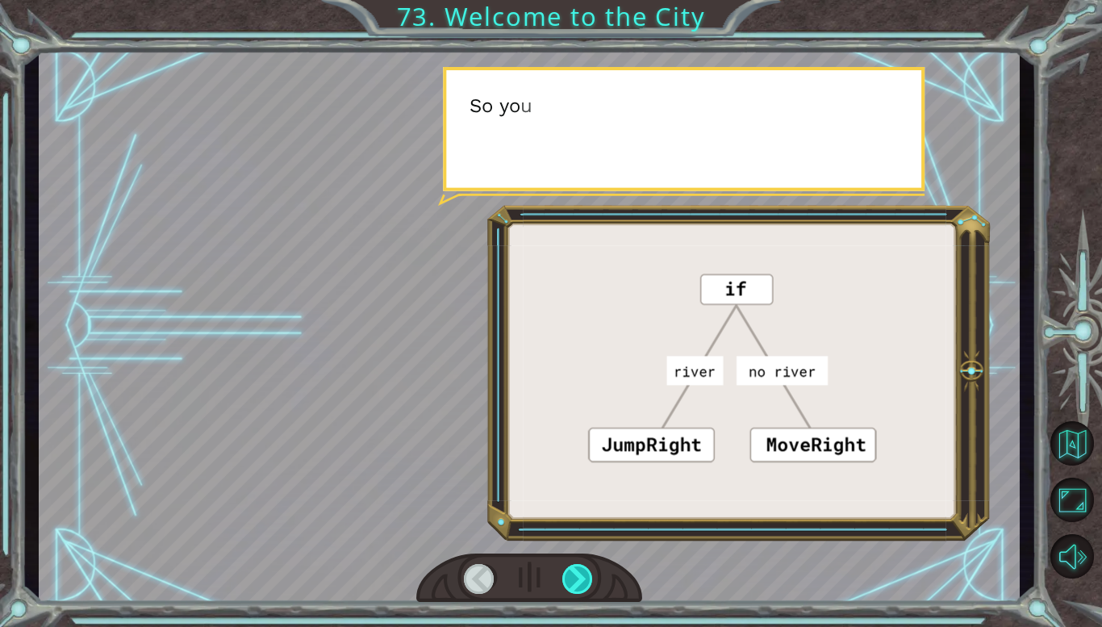
click at [571, 576] on div at bounding box center [577, 579] width 31 height 30
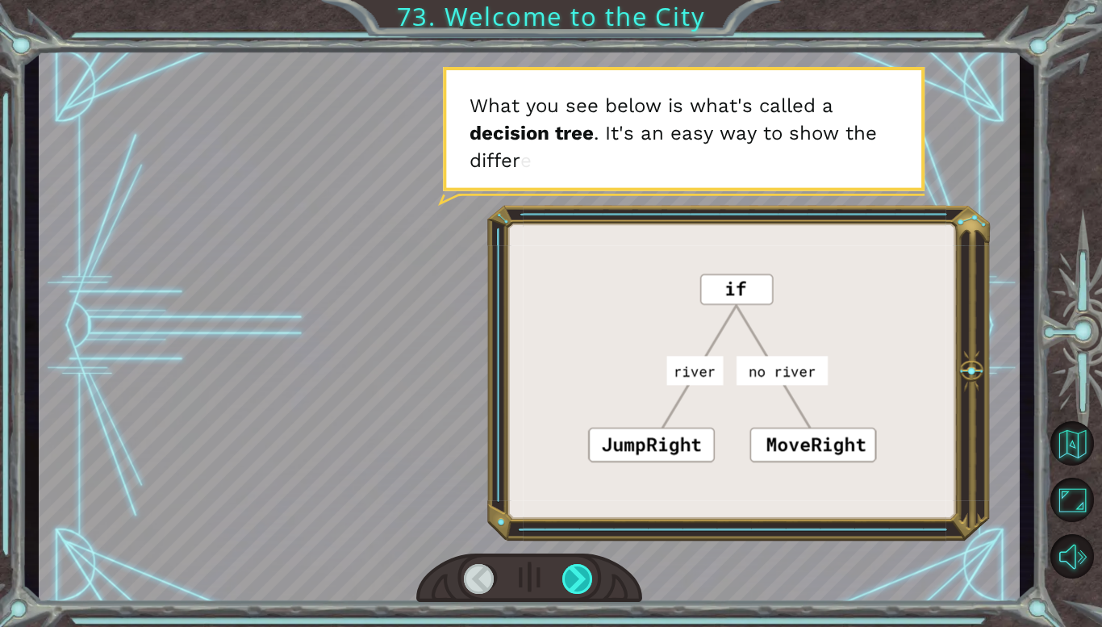
click at [573, 575] on div at bounding box center [577, 579] width 31 height 30
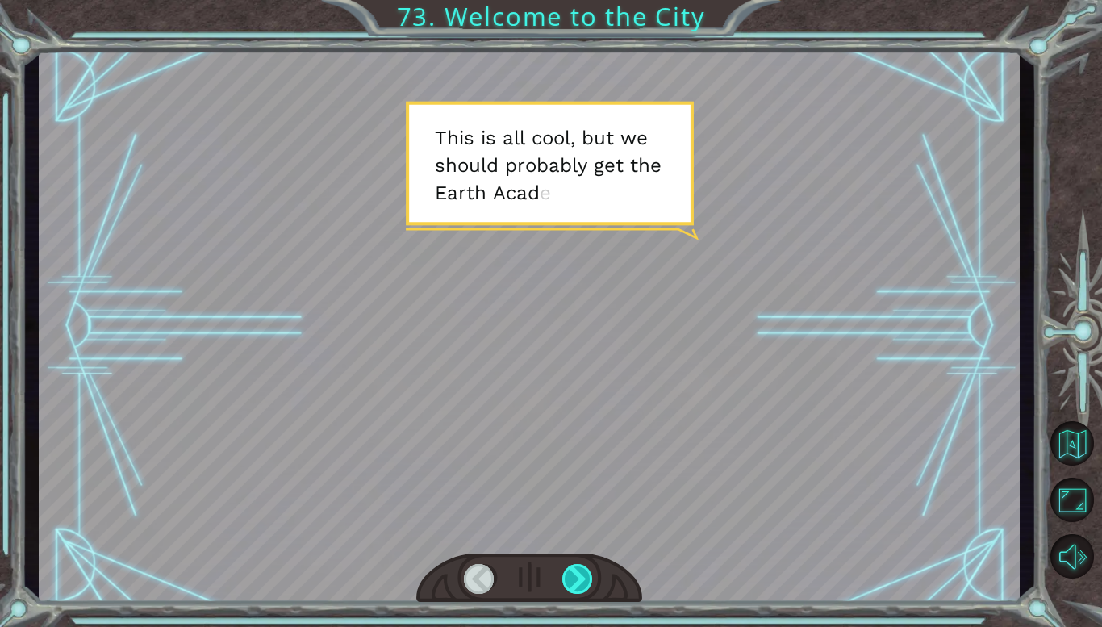
click at [573, 573] on div at bounding box center [577, 579] width 31 height 30
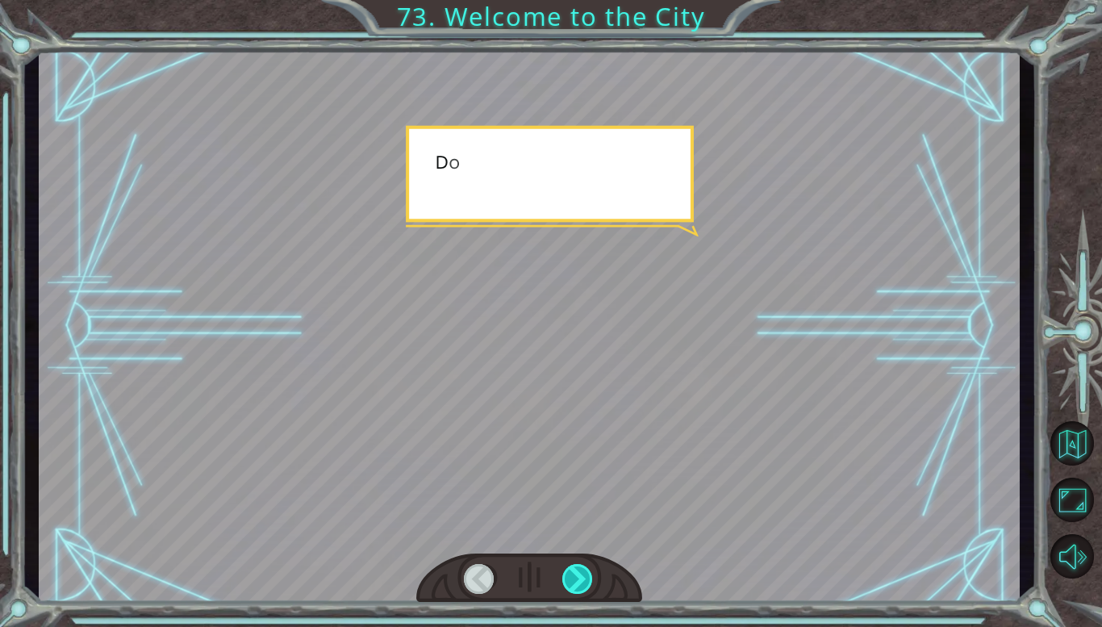
click at [573, 573] on div at bounding box center [577, 579] width 31 height 30
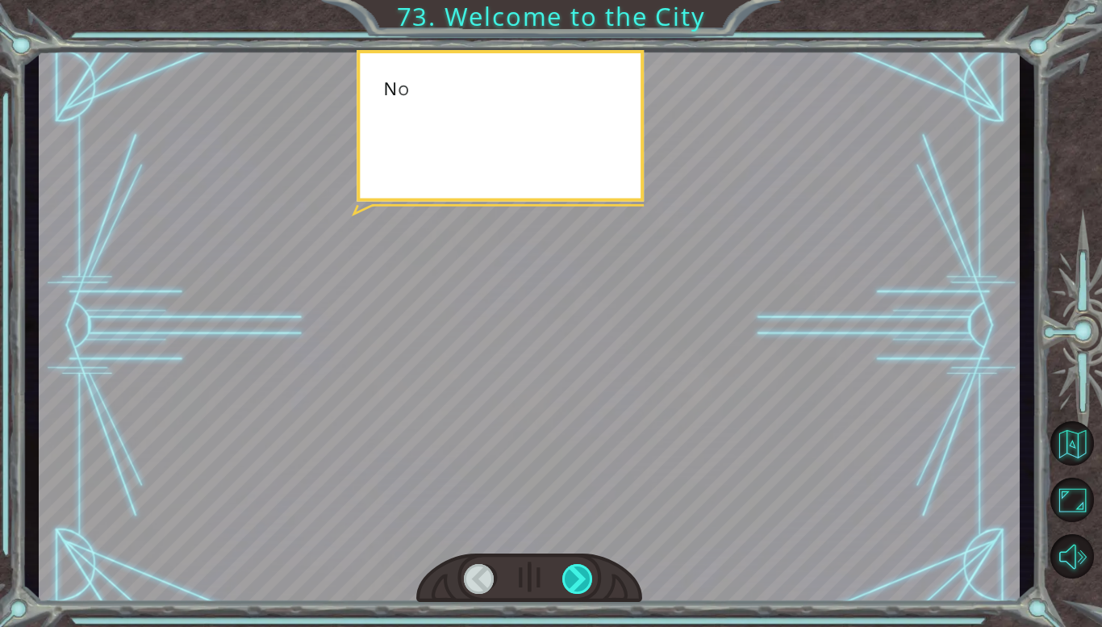
click at [573, 573] on div at bounding box center [577, 579] width 31 height 30
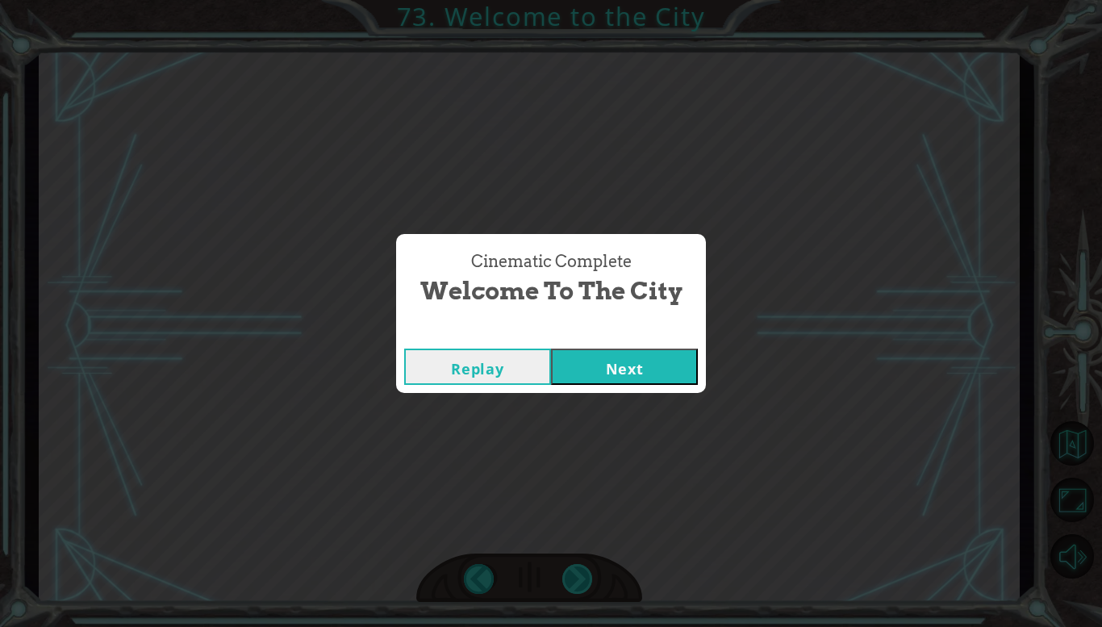
click at [573, 0] on div "S o t h i s i s X i n g ’ c h e n ! I ’ v e a l w a y s w a n t e d t o c o m e…" at bounding box center [551, 0] width 1102 height 0
click at [573, 573] on div "Cinematic Complete Welcome to the City Replay Next" at bounding box center [551, 313] width 1102 height 627
click at [629, 374] on button "Next" at bounding box center [624, 366] width 147 height 36
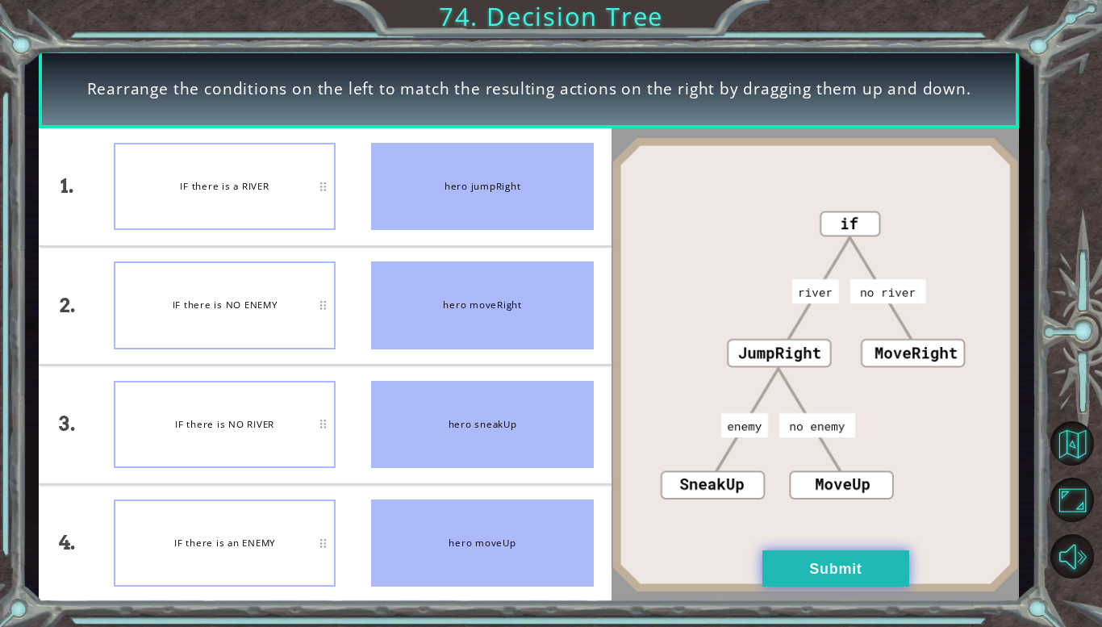
click at [809, 570] on button "Submit" at bounding box center [835, 568] width 147 height 36
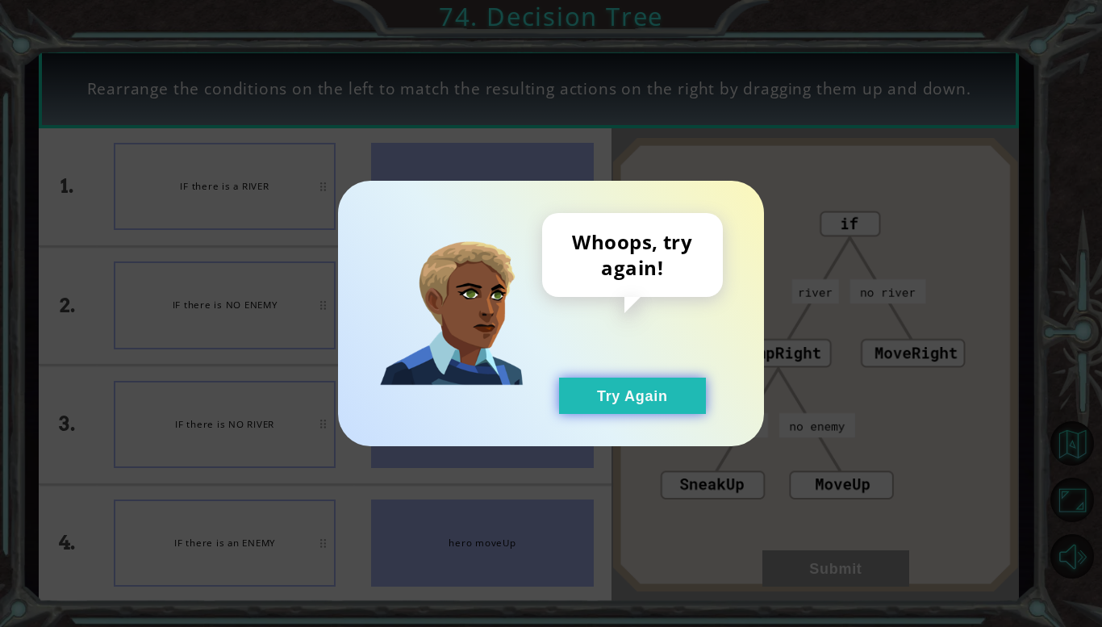
click at [600, 384] on button "Try Again" at bounding box center [632, 395] width 147 height 36
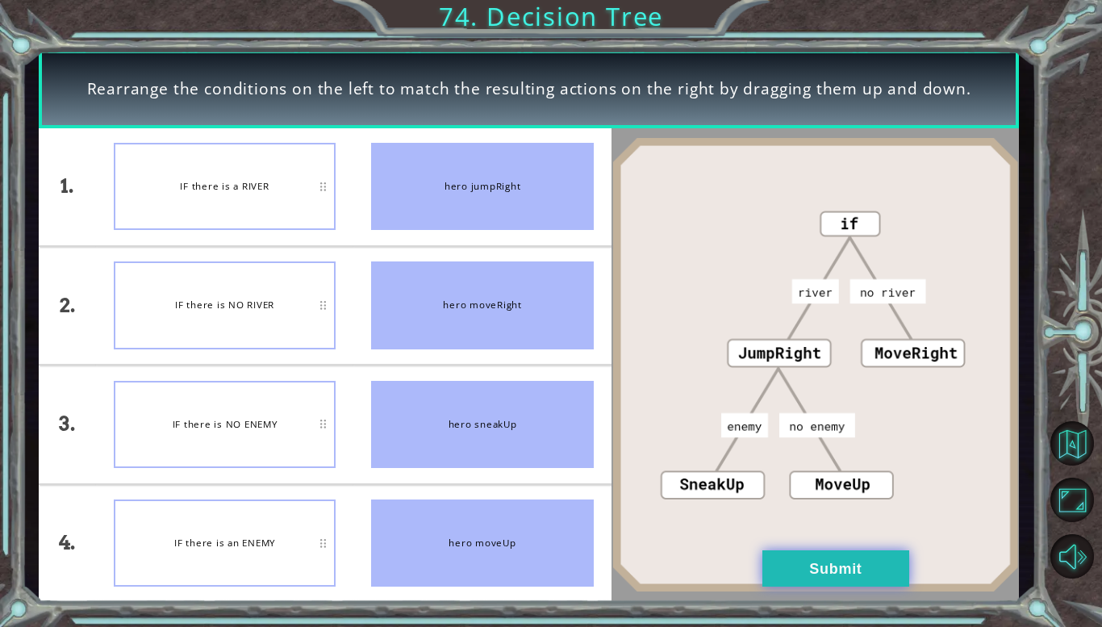
click at [849, 571] on button "Submit" at bounding box center [835, 568] width 147 height 36
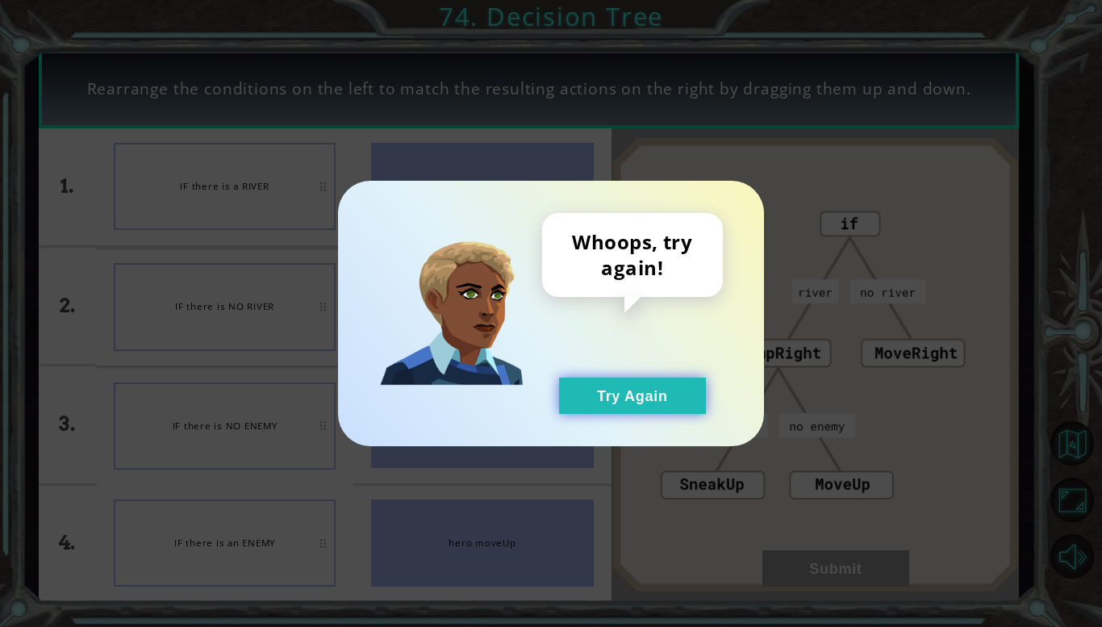
click at [622, 392] on button "Try Again" at bounding box center [632, 395] width 147 height 36
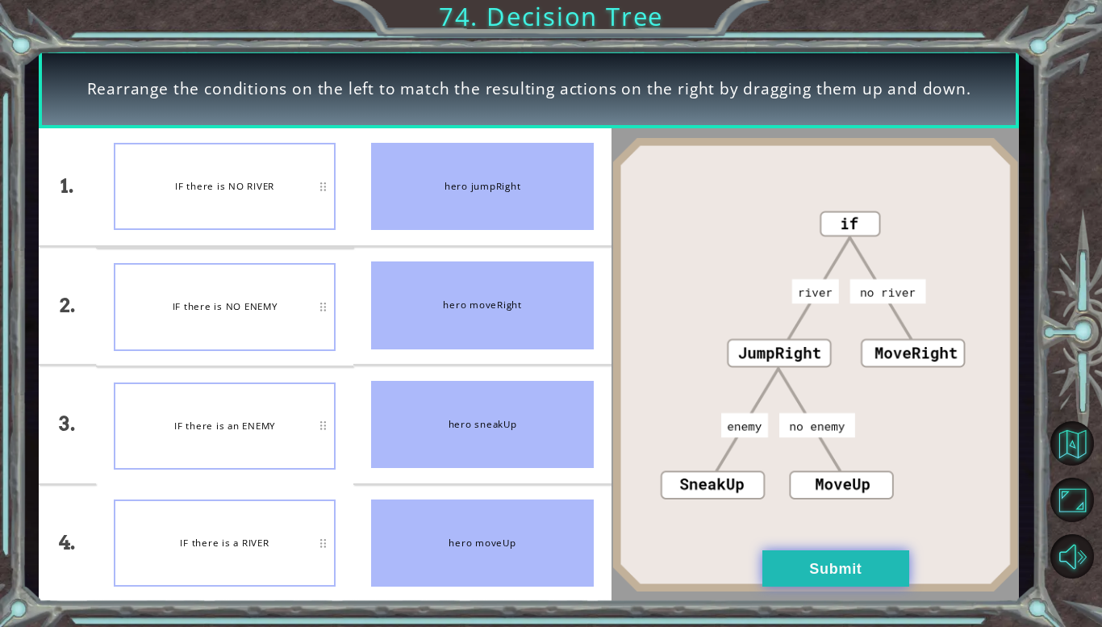
click at [847, 570] on button "Submit" at bounding box center [835, 568] width 147 height 36
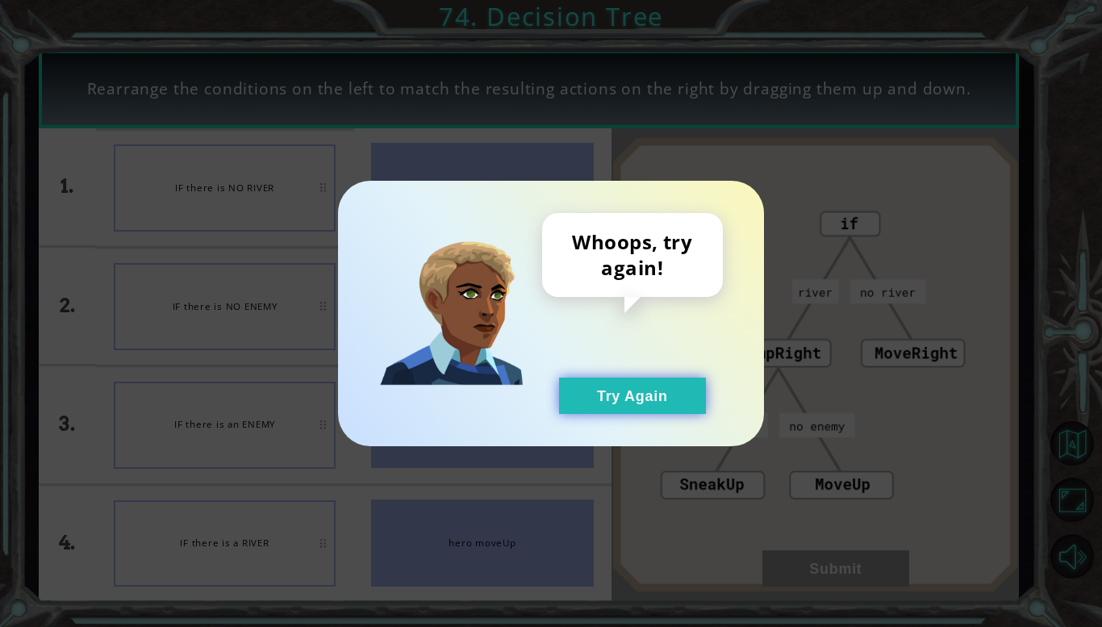
click at [606, 397] on button "Try Again" at bounding box center [632, 395] width 147 height 36
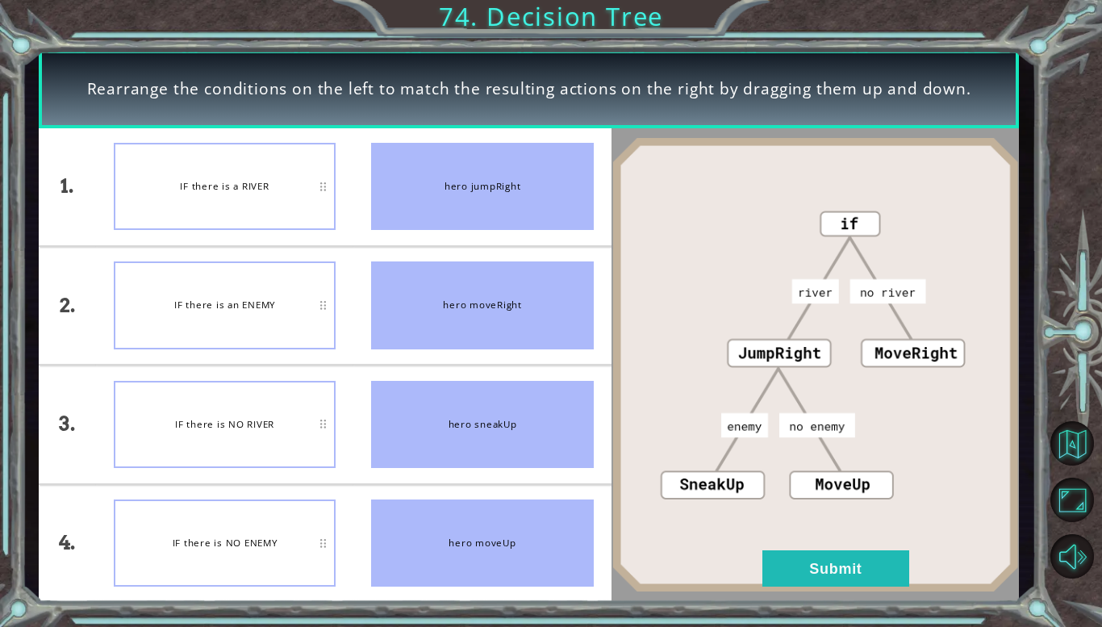
click at [234, 340] on div "IF there is an ENEMY" at bounding box center [225, 304] width 222 height 87
click at [256, 273] on div "IF there is NO RIVER" at bounding box center [225, 304] width 222 height 87
click at [876, 552] on button "Submit" at bounding box center [835, 568] width 147 height 36
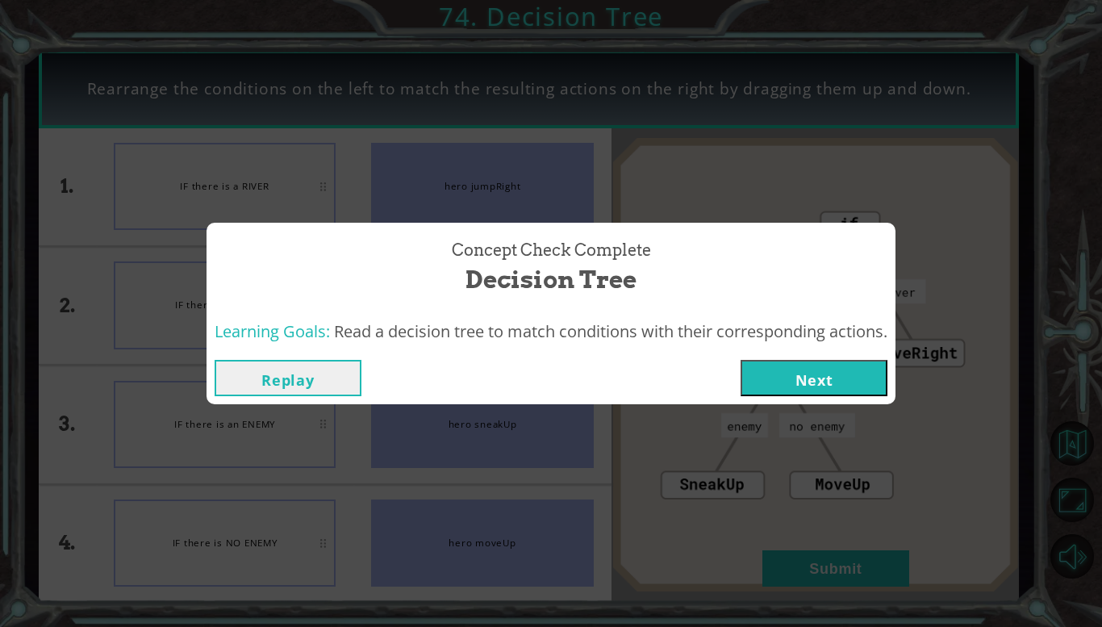
click at [823, 386] on button "Next" at bounding box center [813, 378] width 147 height 36
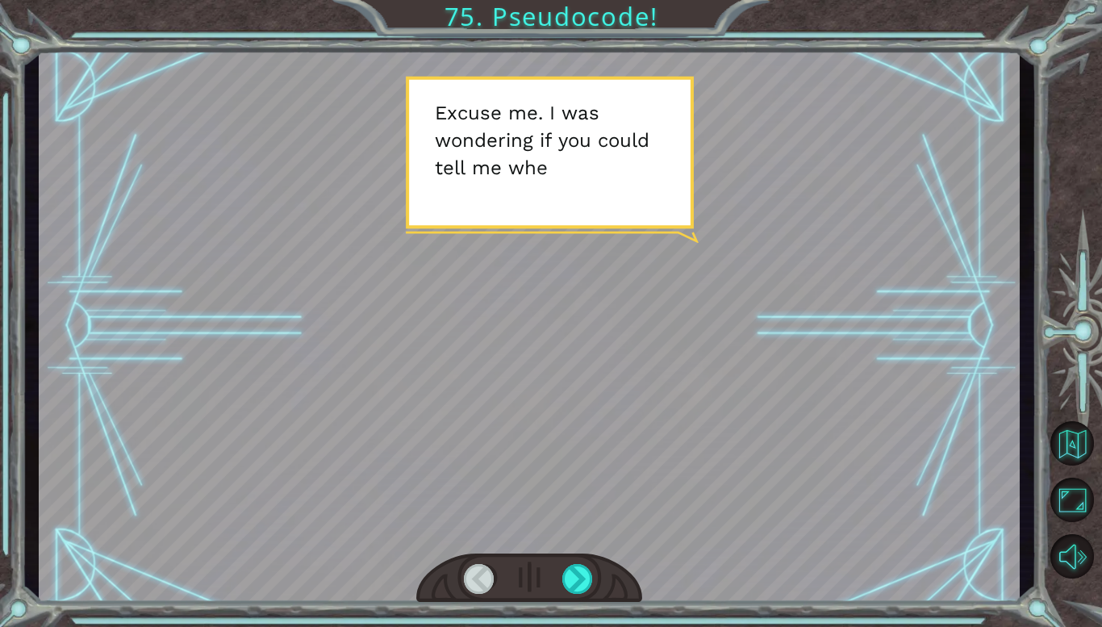
click at [603, 557] on div at bounding box center [529, 578] width 226 height 50
click at [582, 597] on div at bounding box center [529, 578] width 226 height 50
click at [589, 567] on div at bounding box center [577, 579] width 31 height 30
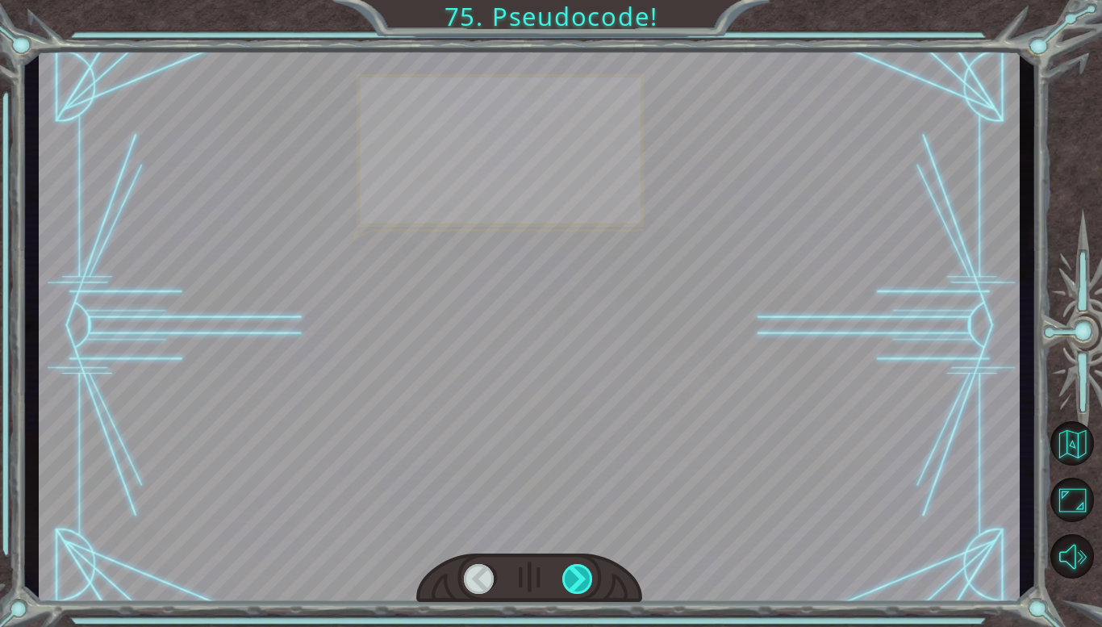
click at [582, 583] on div at bounding box center [577, 579] width 31 height 30
click at [579, 588] on div at bounding box center [577, 579] width 31 height 30
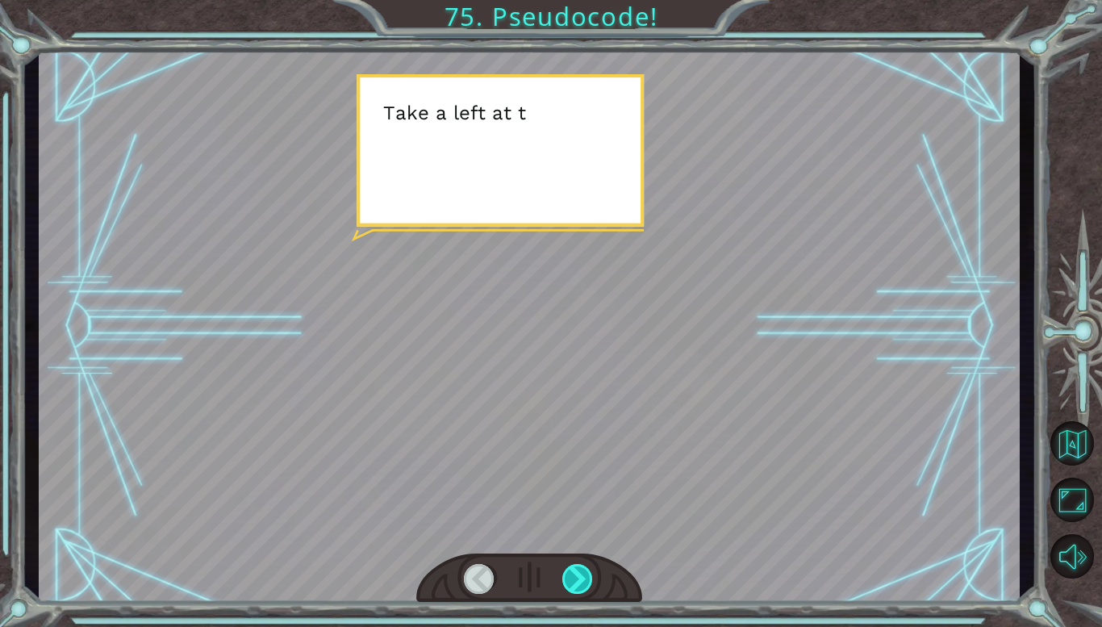
click at [575, 589] on div at bounding box center [577, 579] width 31 height 30
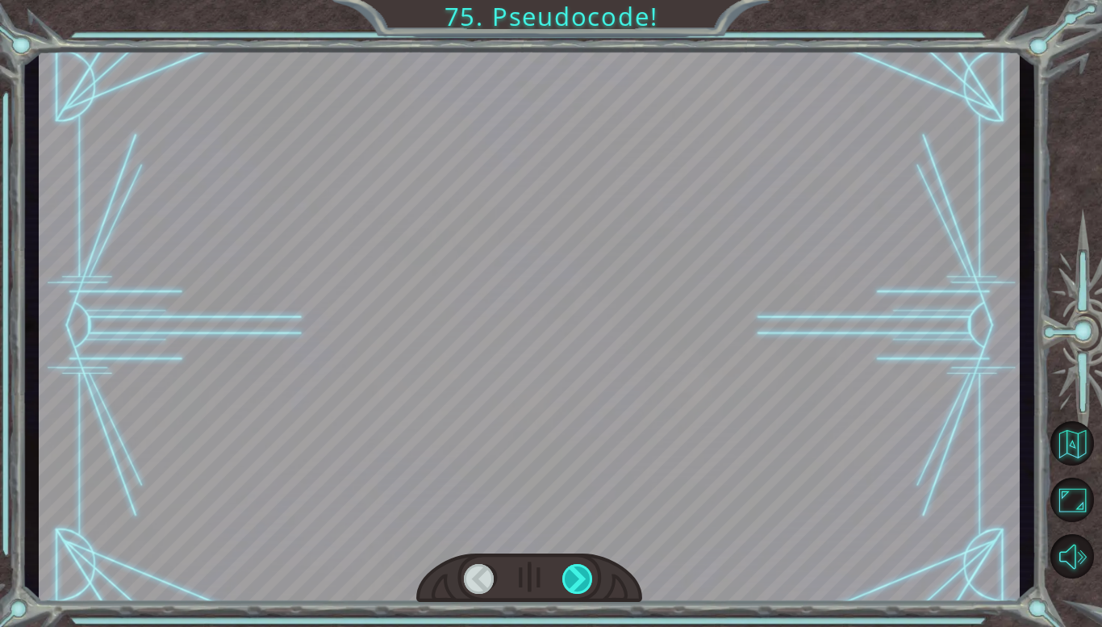
click at [570, 591] on div at bounding box center [577, 579] width 31 height 30
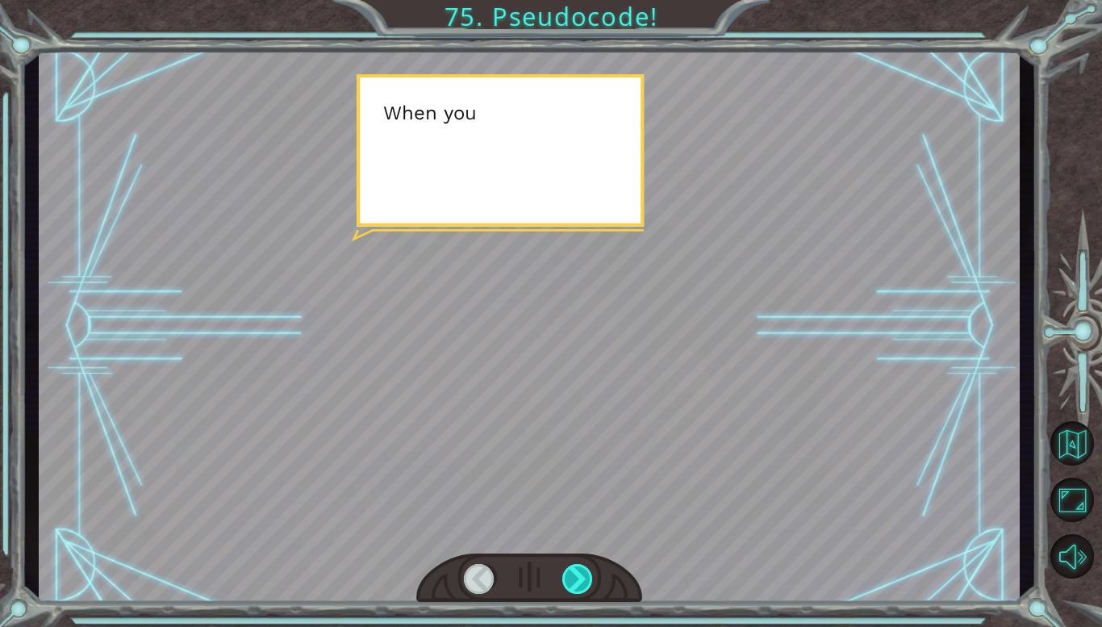
click at [569, 597] on div at bounding box center [529, 578] width 226 height 50
click at [573, 590] on div at bounding box center [577, 579] width 31 height 30
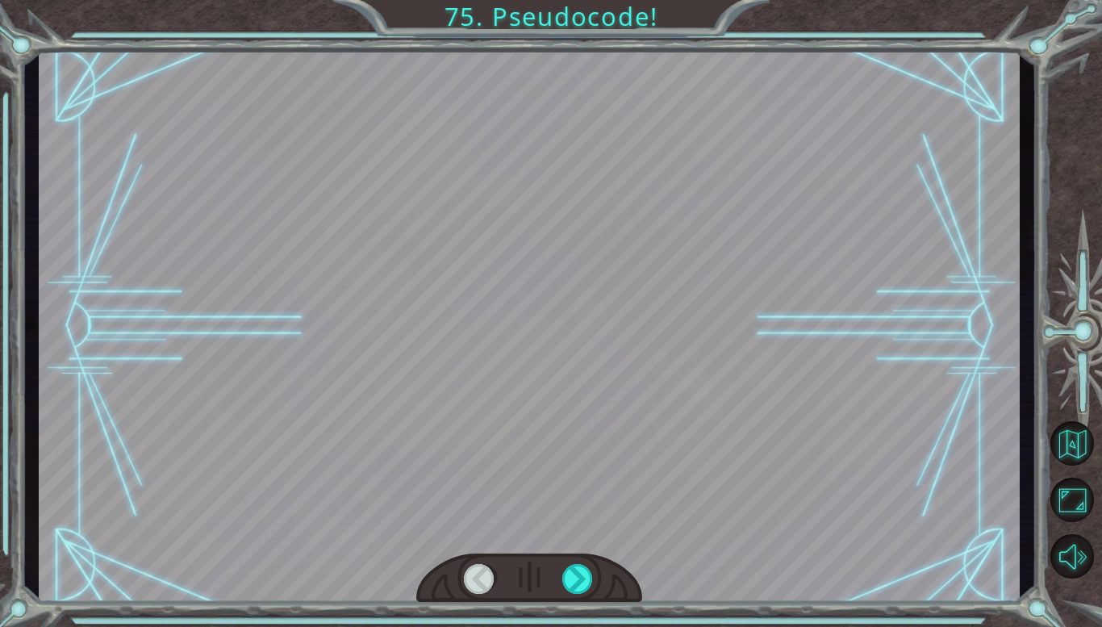
click at [582, 600] on div at bounding box center [529, 578] width 226 height 50
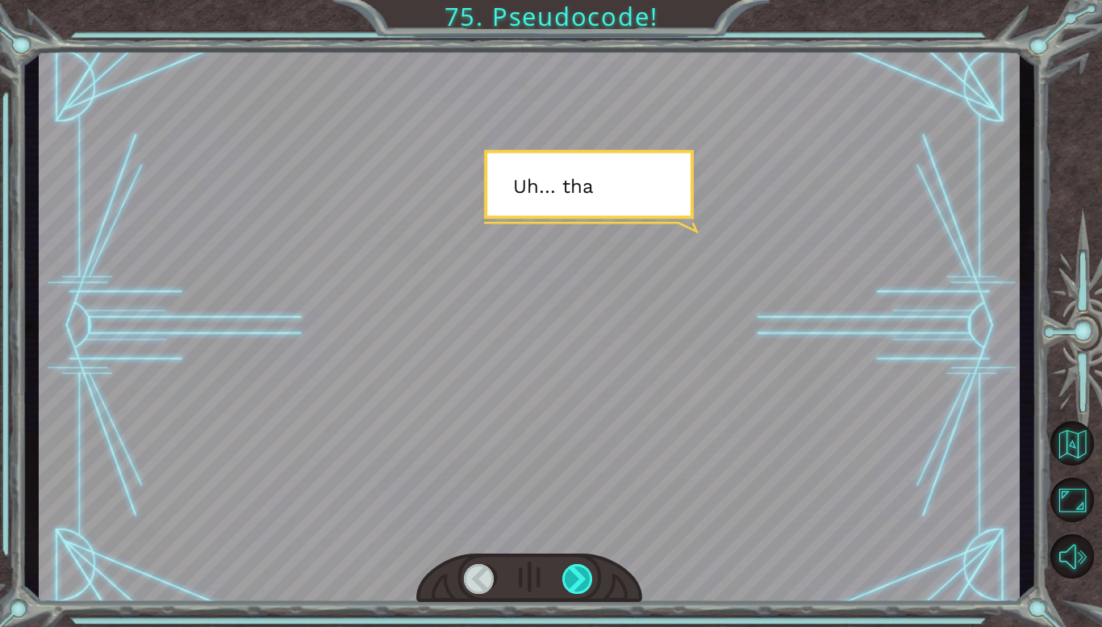
click at [585, 578] on div at bounding box center [577, 579] width 31 height 30
click at [581, 582] on div at bounding box center [577, 579] width 31 height 30
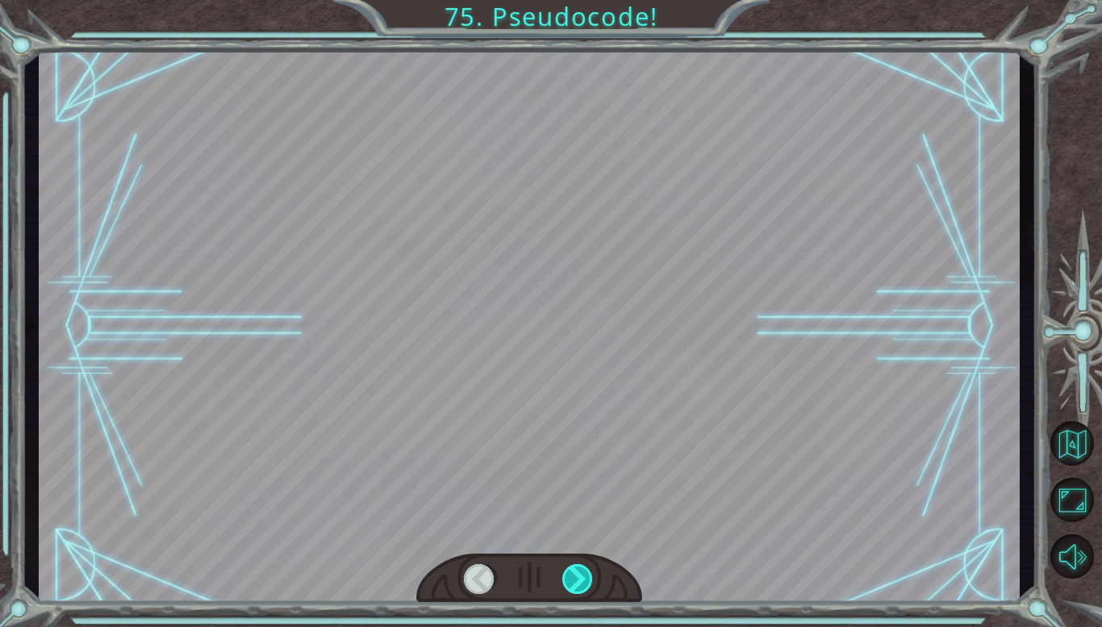
click at [578, 577] on div at bounding box center [577, 579] width 31 height 30
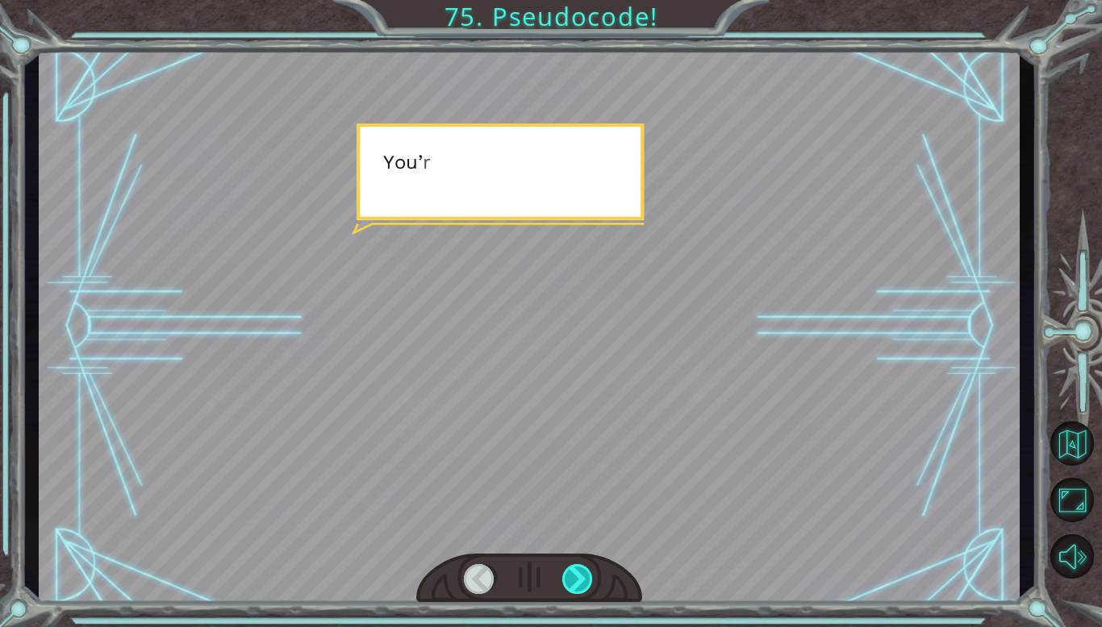
click at [583, 578] on div at bounding box center [577, 579] width 31 height 30
click at [581, 581] on div at bounding box center [577, 579] width 31 height 30
click at [587, 577] on div at bounding box center [577, 579] width 31 height 30
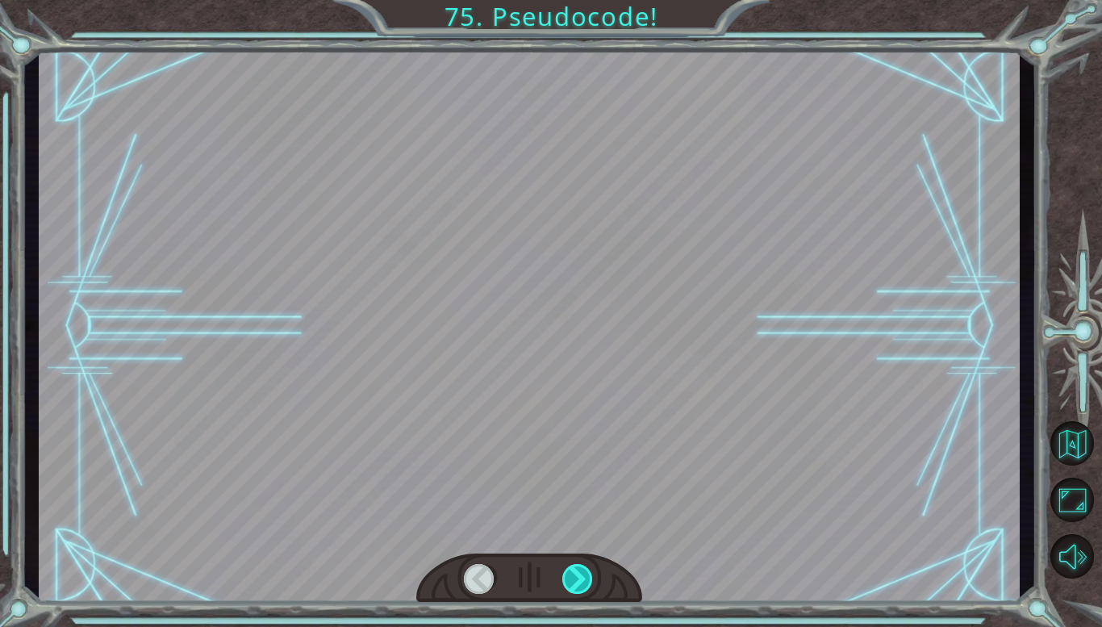
click at [586, 583] on div at bounding box center [577, 579] width 31 height 30
click at [586, 581] on div at bounding box center [577, 579] width 31 height 30
click at [587, 570] on div at bounding box center [577, 579] width 31 height 30
click at [585, 584] on div at bounding box center [577, 579] width 31 height 30
click at [585, 577] on div at bounding box center [577, 579] width 31 height 30
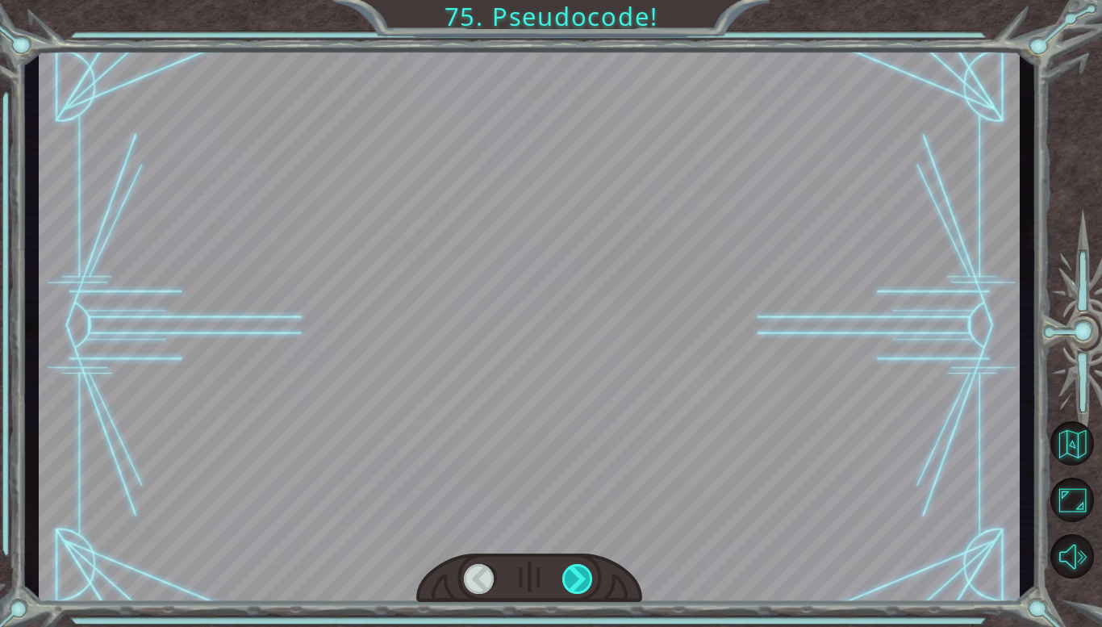
click at [570, 586] on div at bounding box center [577, 579] width 31 height 30
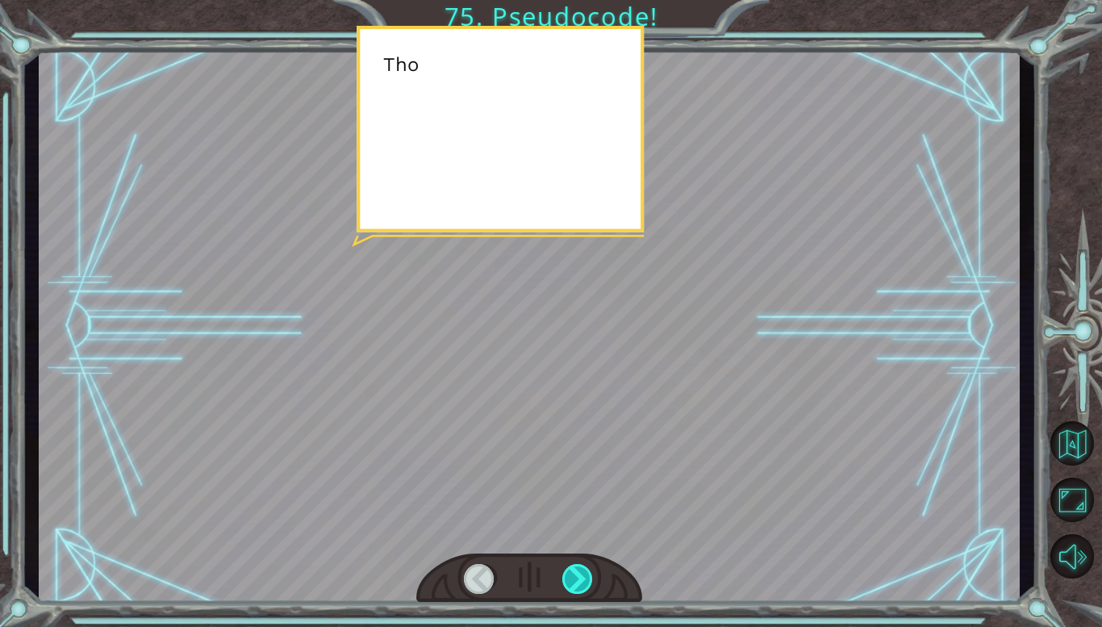
click at [573, 589] on div at bounding box center [577, 579] width 31 height 30
click at [571, 585] on div at bounding box center [577, 579] width 31 height 30
click at [570, 582] on div at bounding box center [577, 579] width 31 height 30
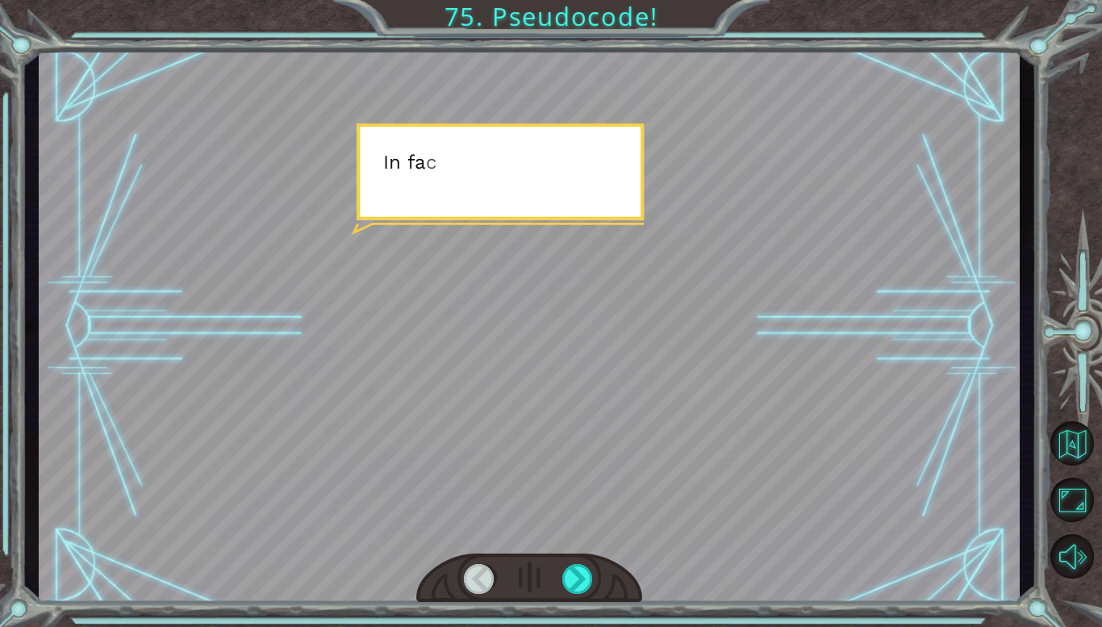
click at [568, 597] on div at bounding box center [529, 578] width 226 height 50
click at [569, 581] on div at bounding box center [577, 579] width 31 height 30
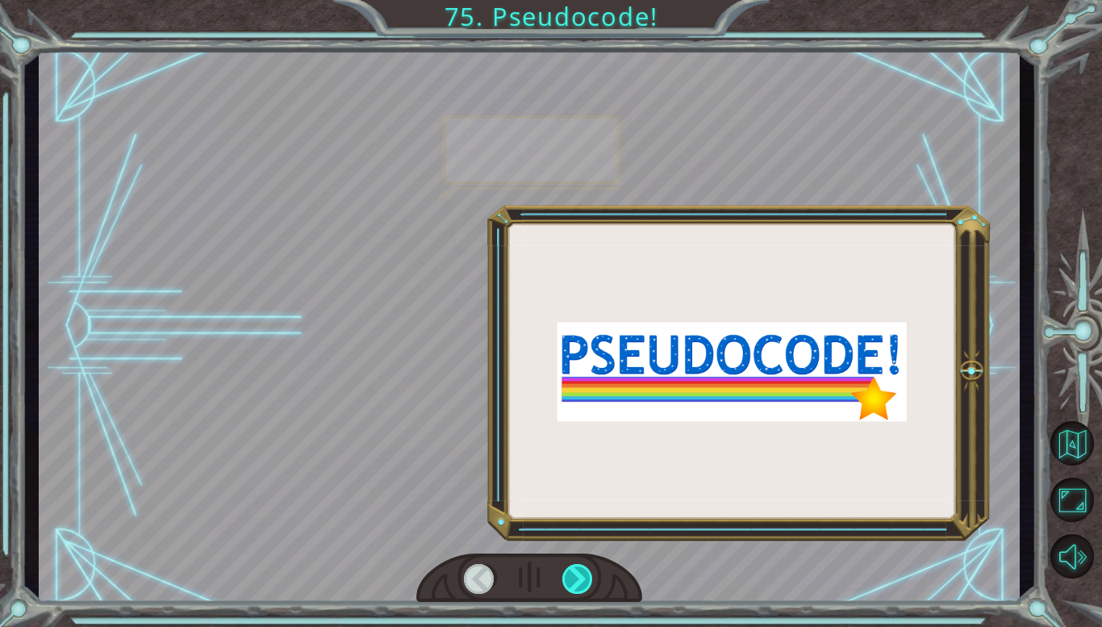
click at [567, 592] on div at bounding box center [577, 579] width 31 height 30
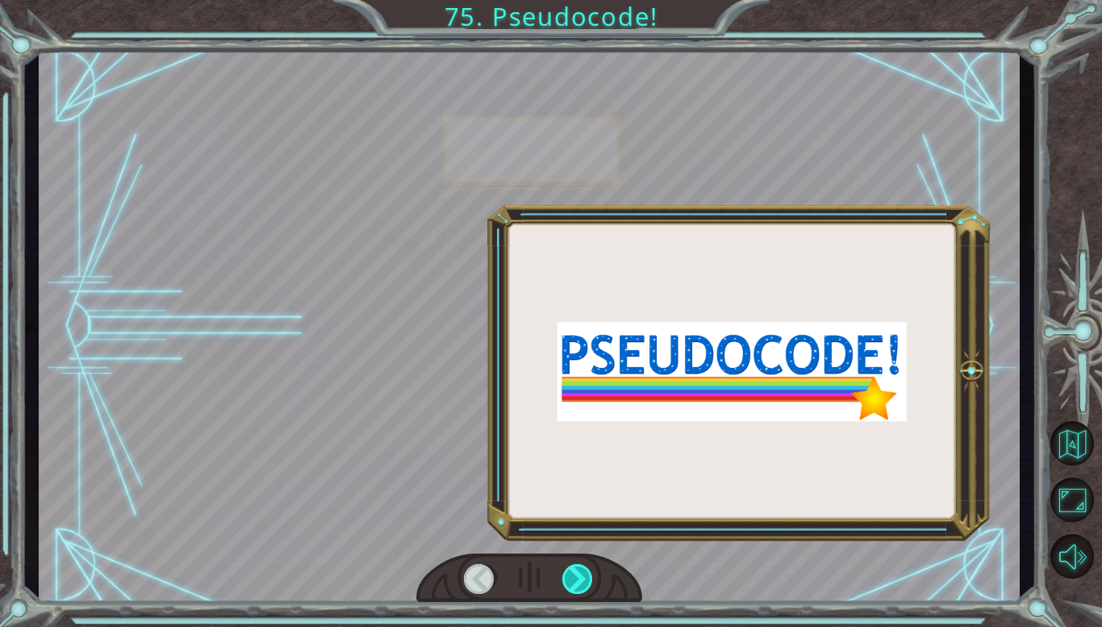
click at [572, 589] on div at bounding box center [577, 579] width 31 height 30
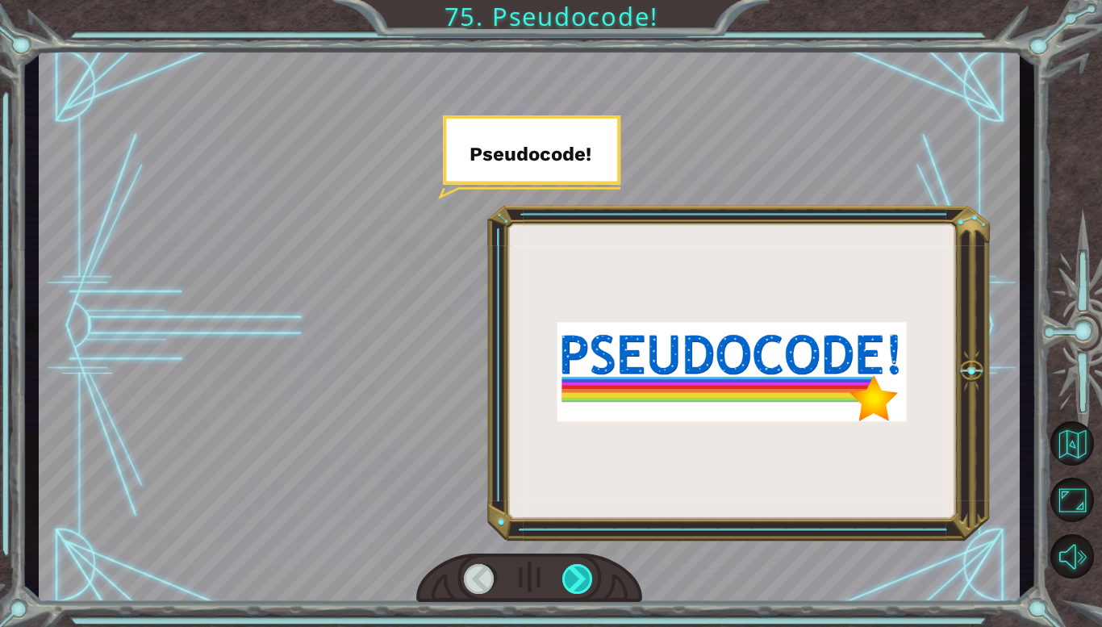
click at [571, 590] on div at bounding box center [577, 579] width 31 height 30
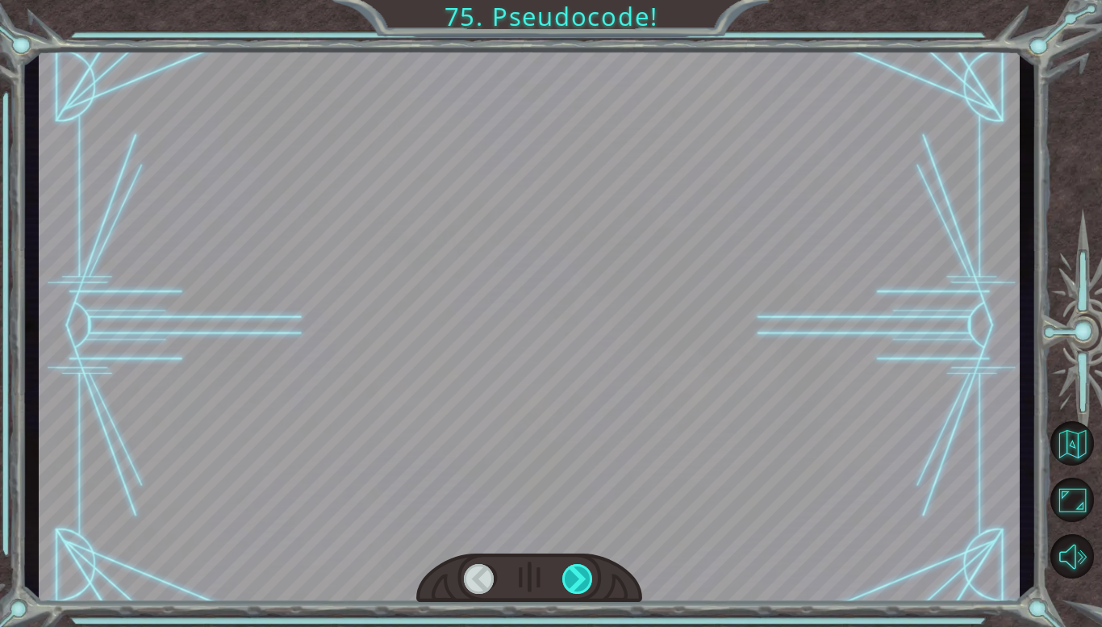
click at [571, 589] on div at bounding box center [577, 579] width 31 height 30
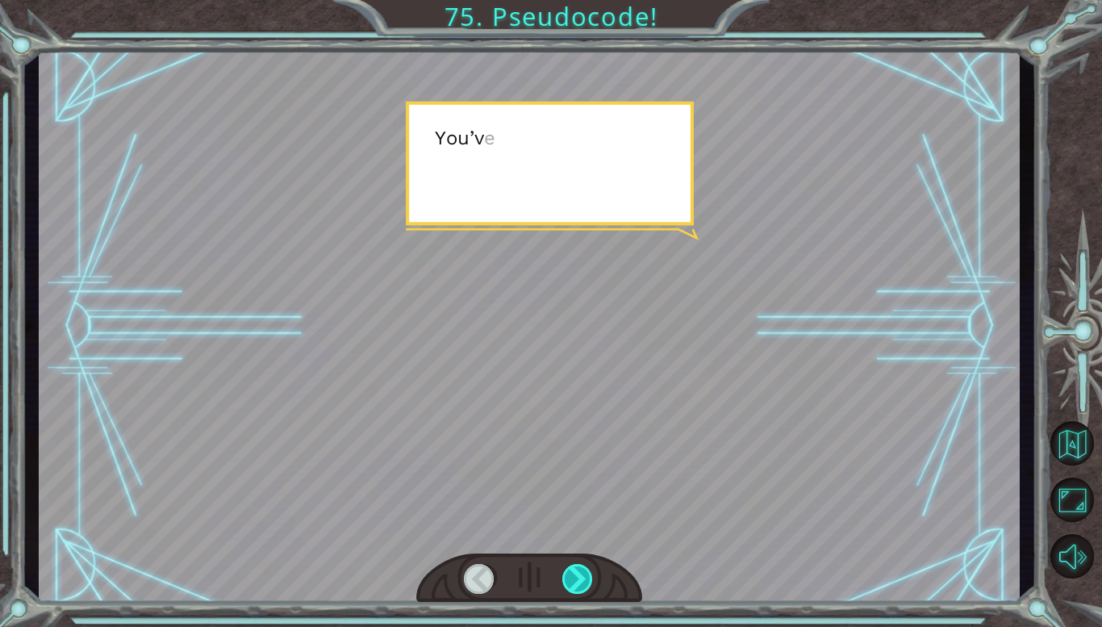
click at [573, 585] on div at bounding box center [577, 579] width 31 height 30
click at [568, 599] on div at bounding box center [529, 578] width 226 height 50
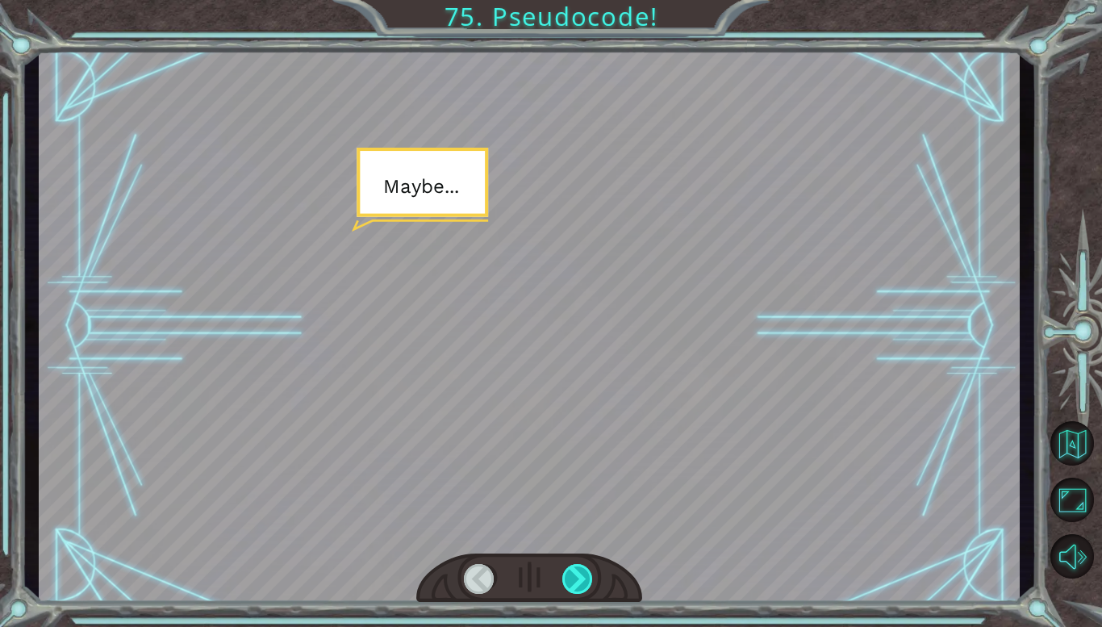
click at [564, 589] on div at bounding box center [577, 579] width 31 height 30
click at [570, 586] on div at bounding box center [577, 579] width 31 height 30
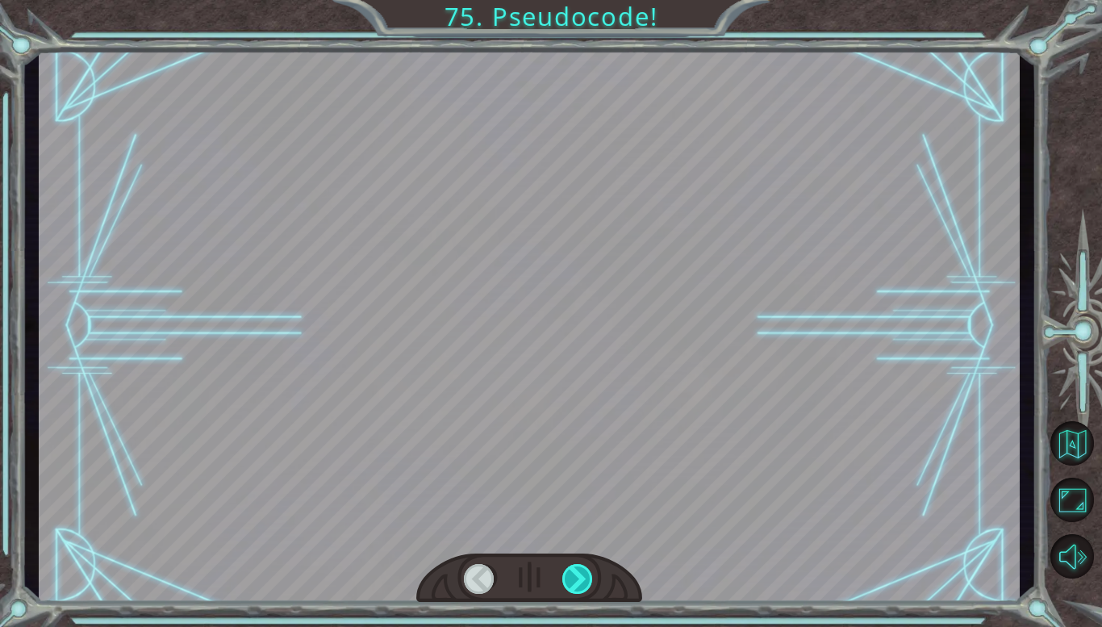
click at [568, 593] on div at bounding box center [577, 579] width 31 height 30
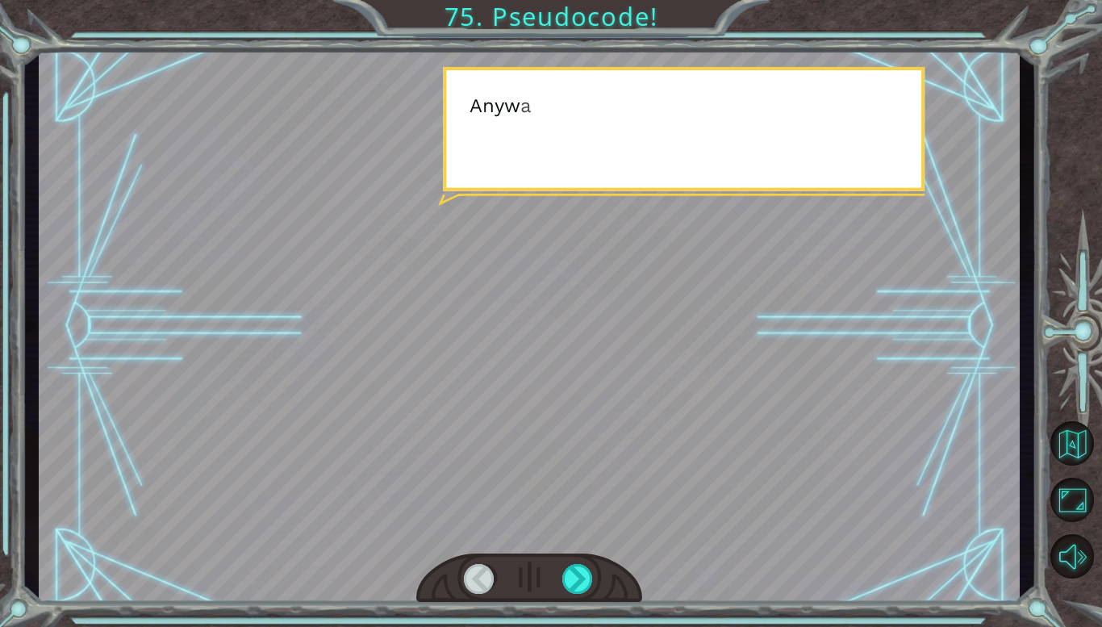
click at [569, 594] on div at bounding box center [529, 578] width 226 height 50
click at [569, 586] on div at bounding box center [577, 579] width 31 height 30
click at [568, 599] on div at bounding box center [529, 578] width 226 height 50
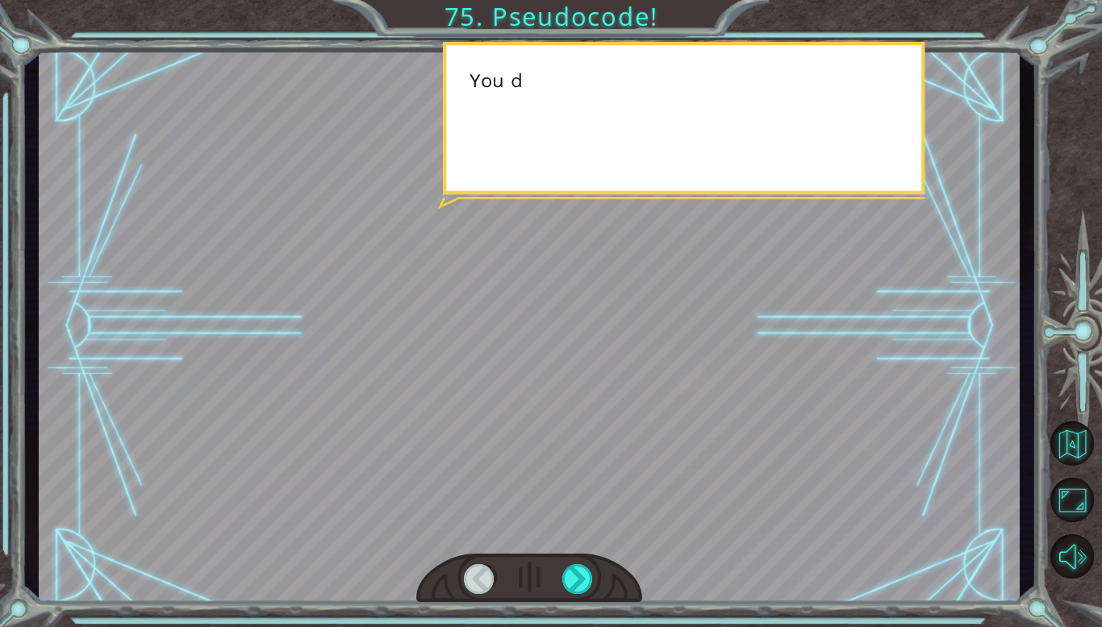
click at [570, 597] on div at bounding box center [529, 578] width 226 height 50
click at [568, 596] on div at bounding box center [529, 578] width 226 height 50
click at [569, 589] on div at bounding box center [577, 579] width 31 height 30
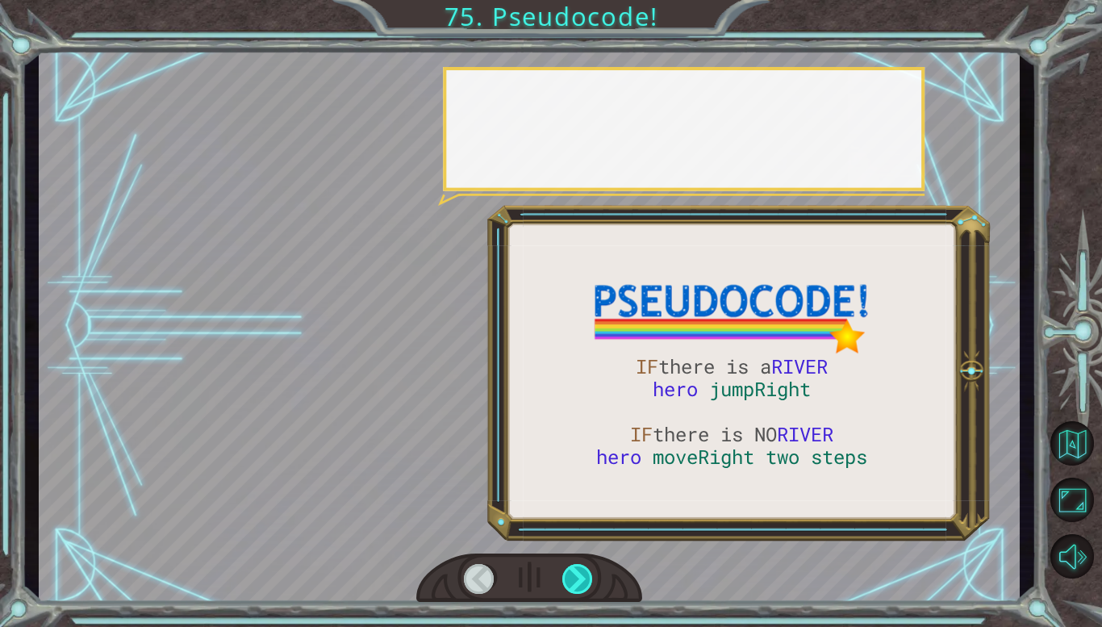
click at [564, 593] on div at bounding box center [577, 579] width 31 height 30
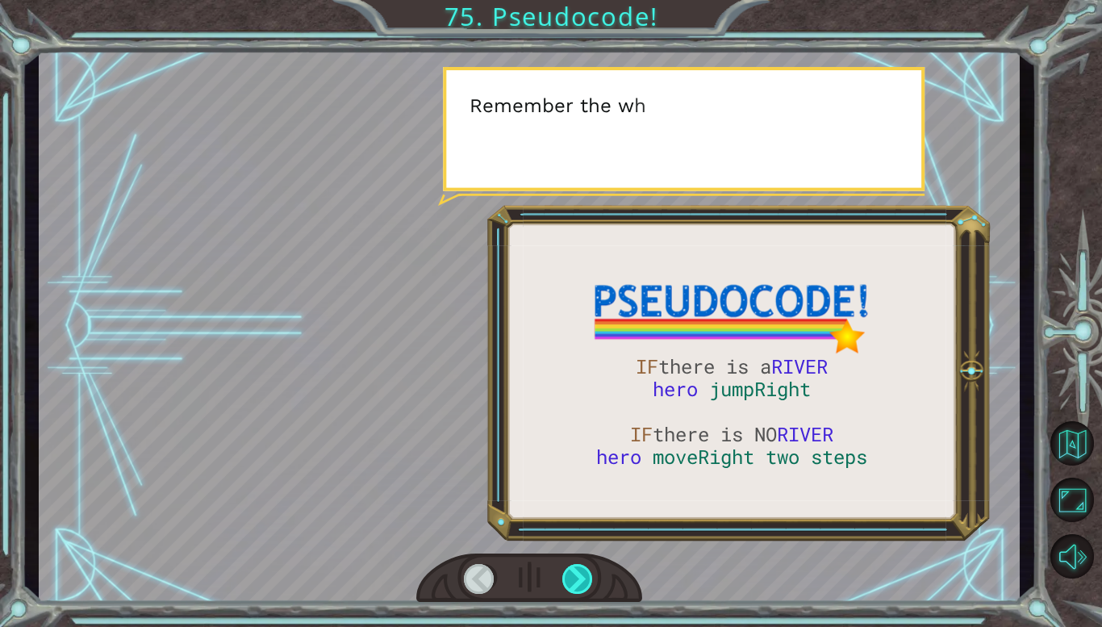
click at [568, 600] on div at bounding box center [529, 578] width 226 height 50
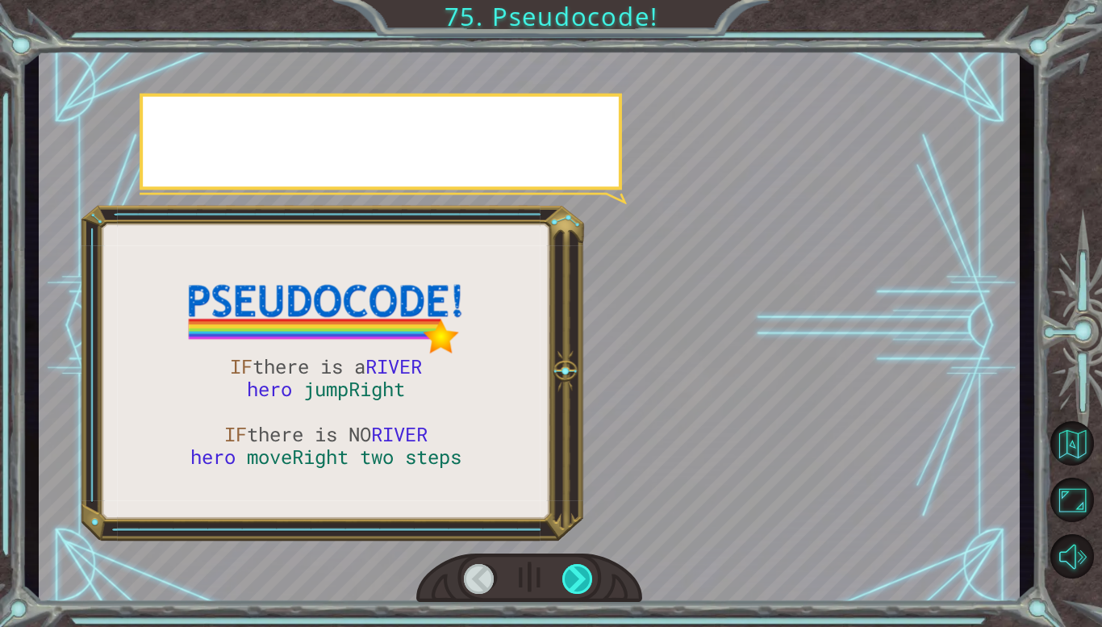
click at [566, 590] on div at bounding box center [577, 579] width 31 height 30
click at [564, 605] on div "IF there is a RIVER hero jumpRight IF there is NO RIVER hero moveRight two step…" at bounding box center [551, 313] width 1102 height 627
click at [569, 591] on div at bounding box center [577, 579] width 31 height 30
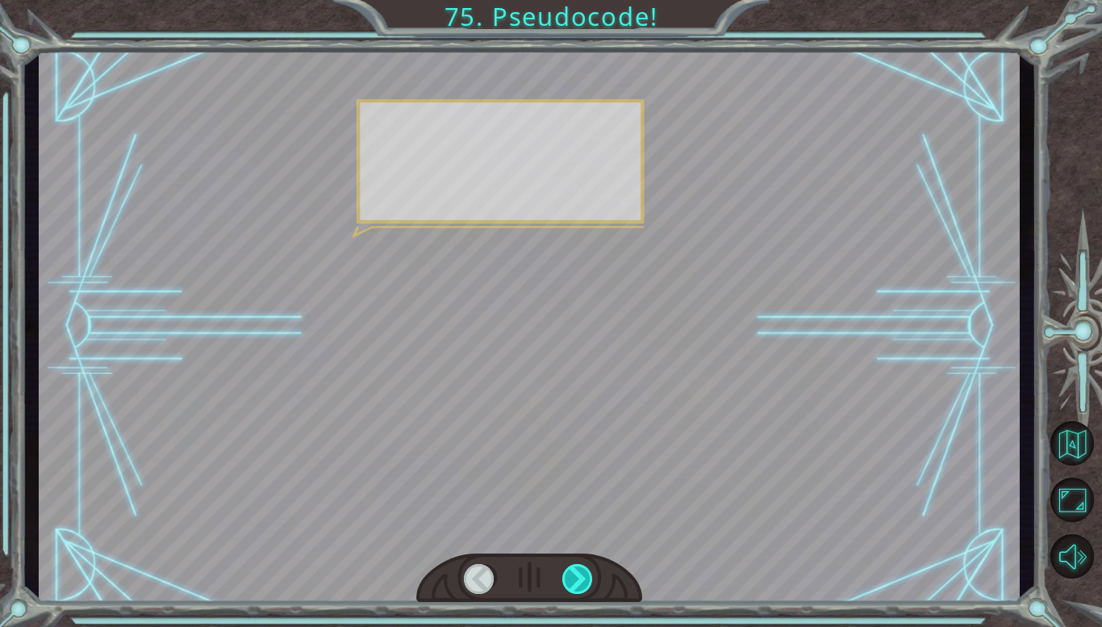
click at [569, 590] on div at bounding box center [577, 579] width 31 height 30
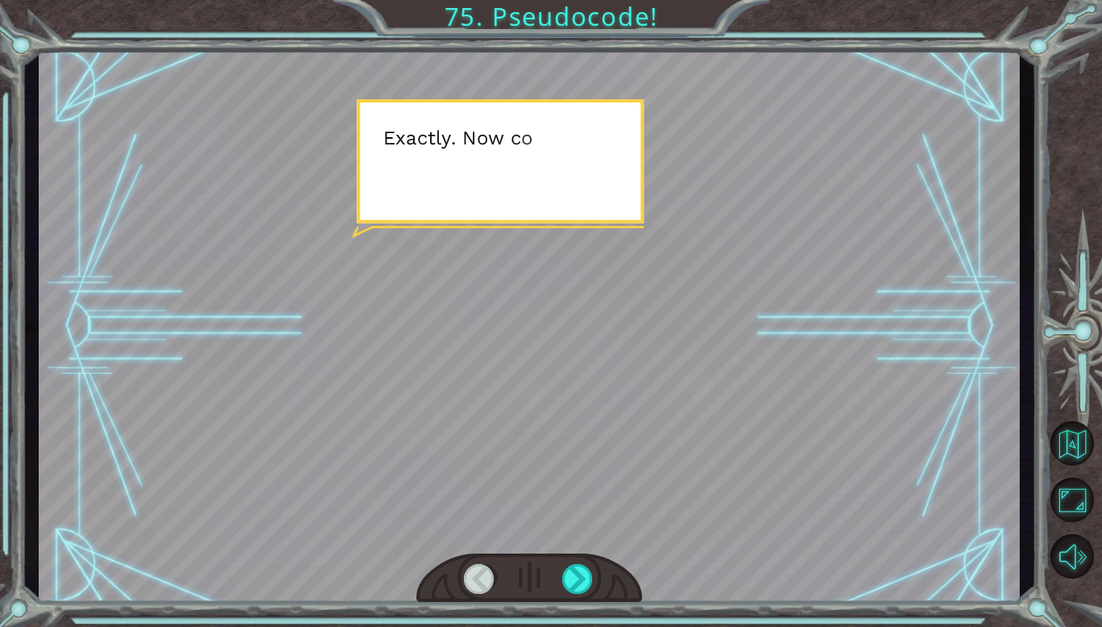
click at [560, 596] on div at bounding box center [529, 578] width 226 height 50
click at [560, 599] on div at bounding box center [529, 578] width 226 height 50
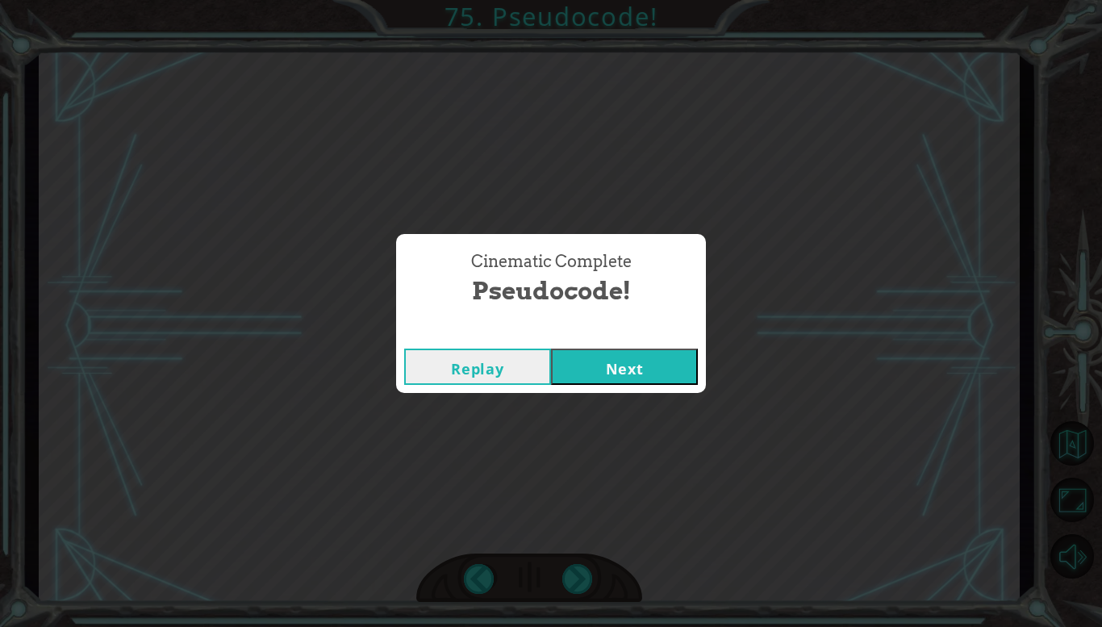
click at [617, 353] on button "Next" at bounding box center [624, 366] width 147 height 36
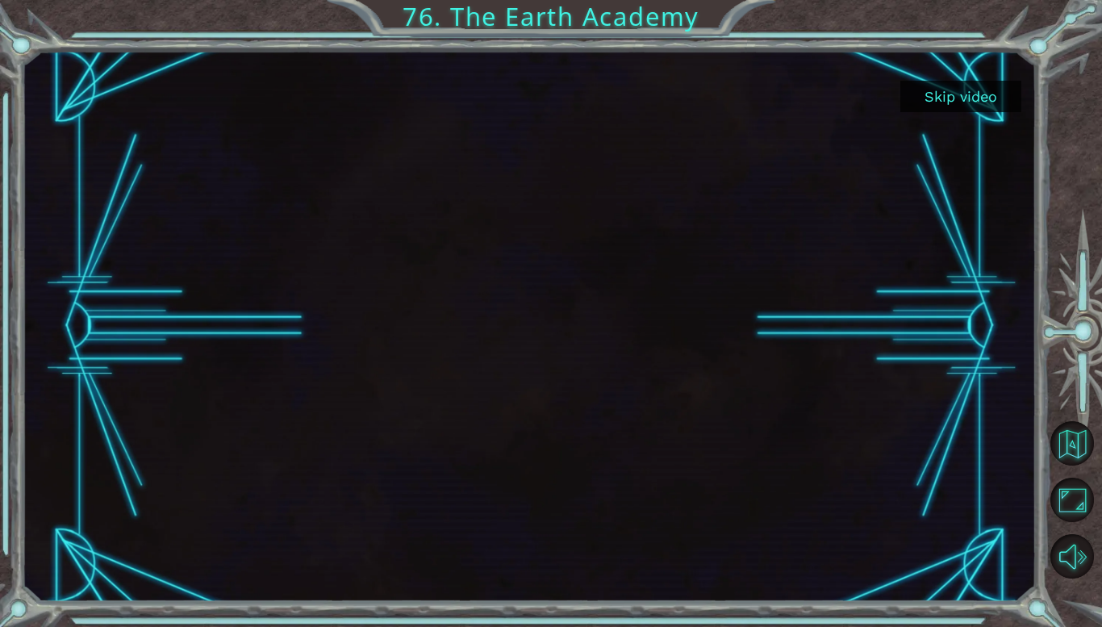
click at [952, 103] on button "Skip video" at bounding box center [960, 96] width 121 height 31
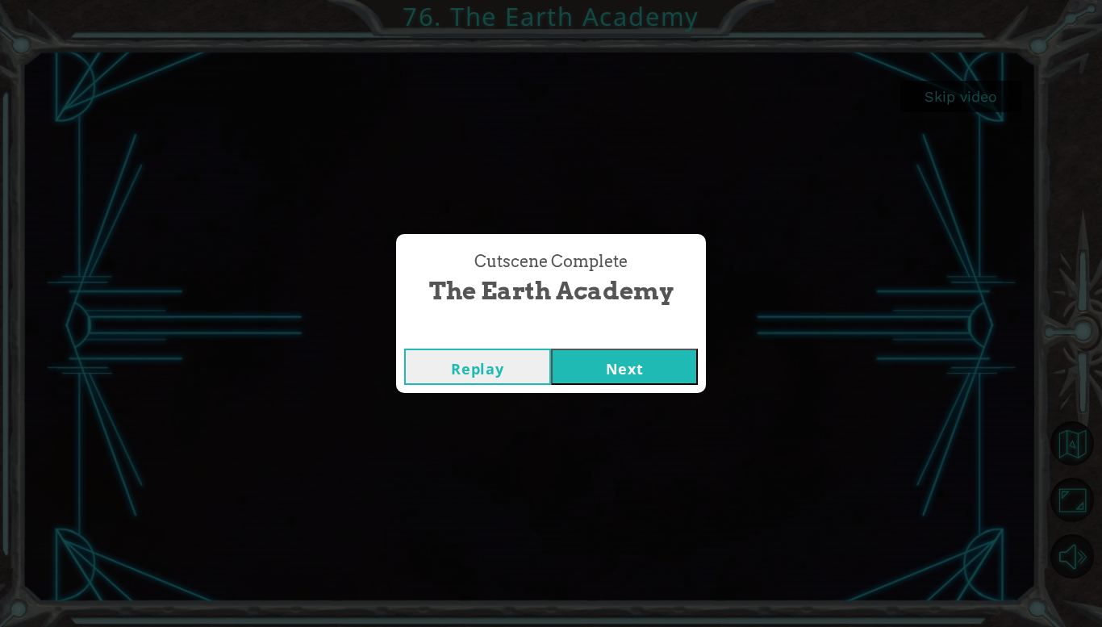
click at [610, 361] on button "Next" at bounding box center [624, 366] width 147 height 36
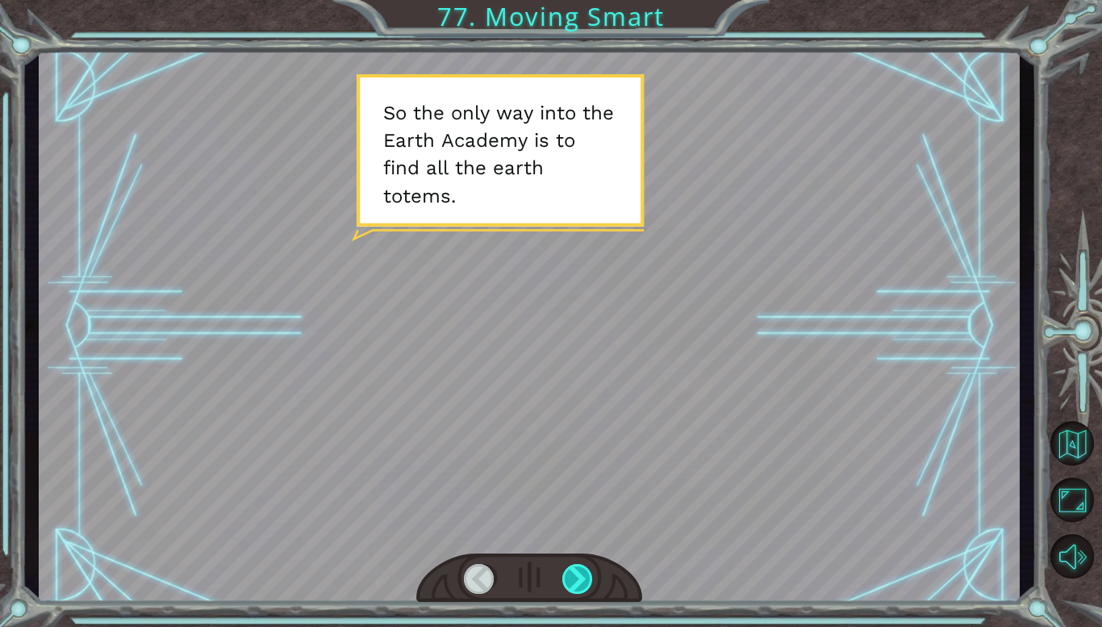
click at [572, 577] on div at bounding box center [577, 579] width 31 height 30
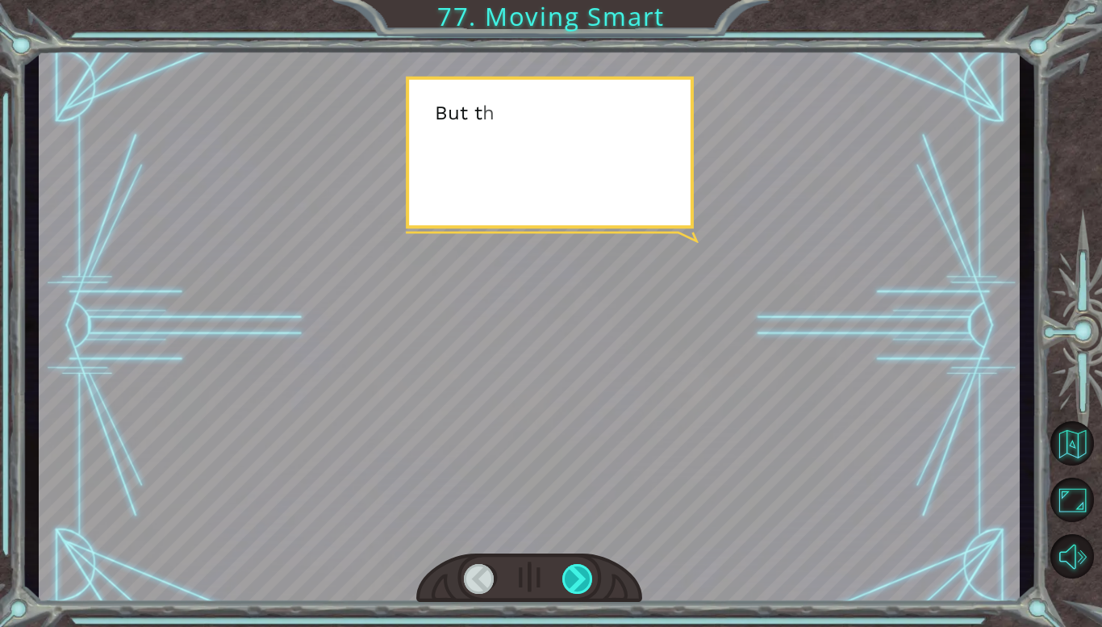
click at [572, 577] on div at bounding box center [577, 579] width 31 height 30
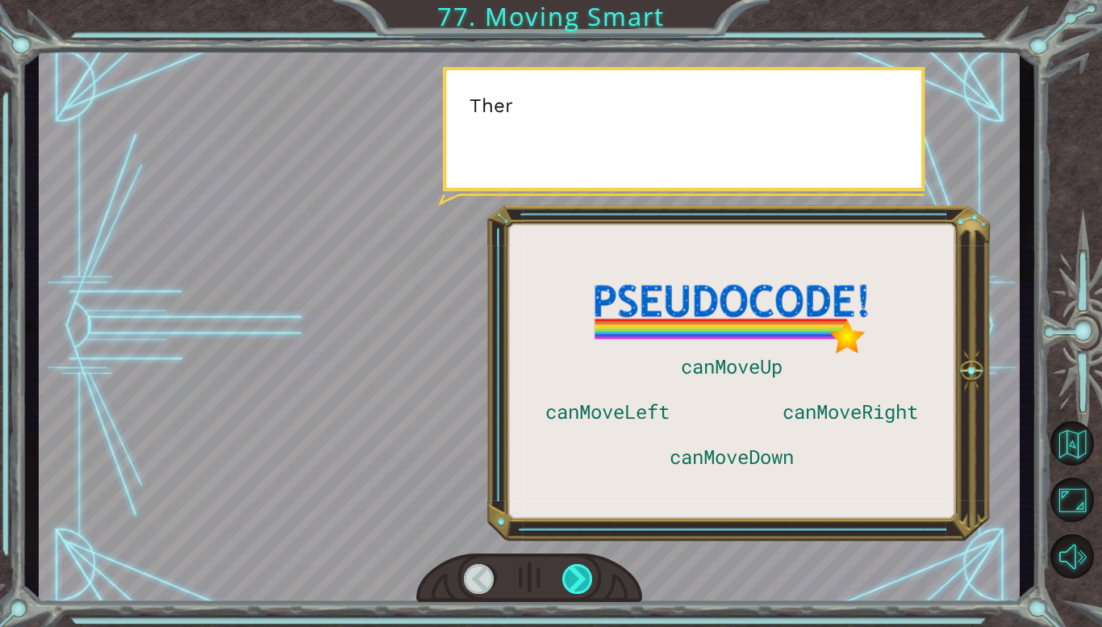
click at [572, 577] on div at bounding box center [577, 579] width 31 height 30
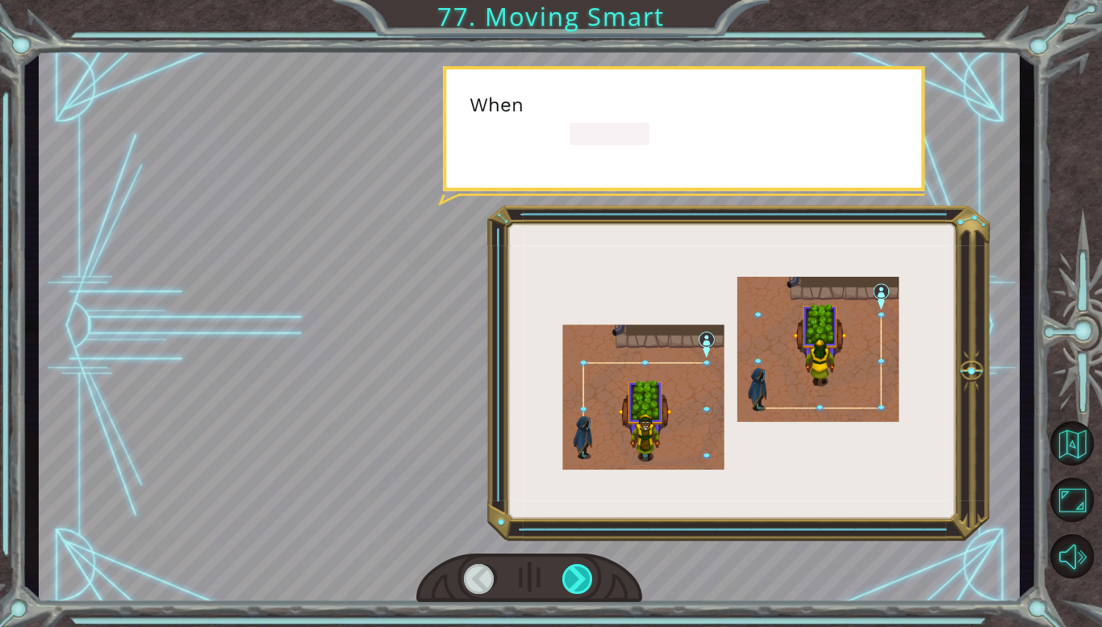
click at [572, 577] on div at bounding box center [577, 579] width 31 height 30
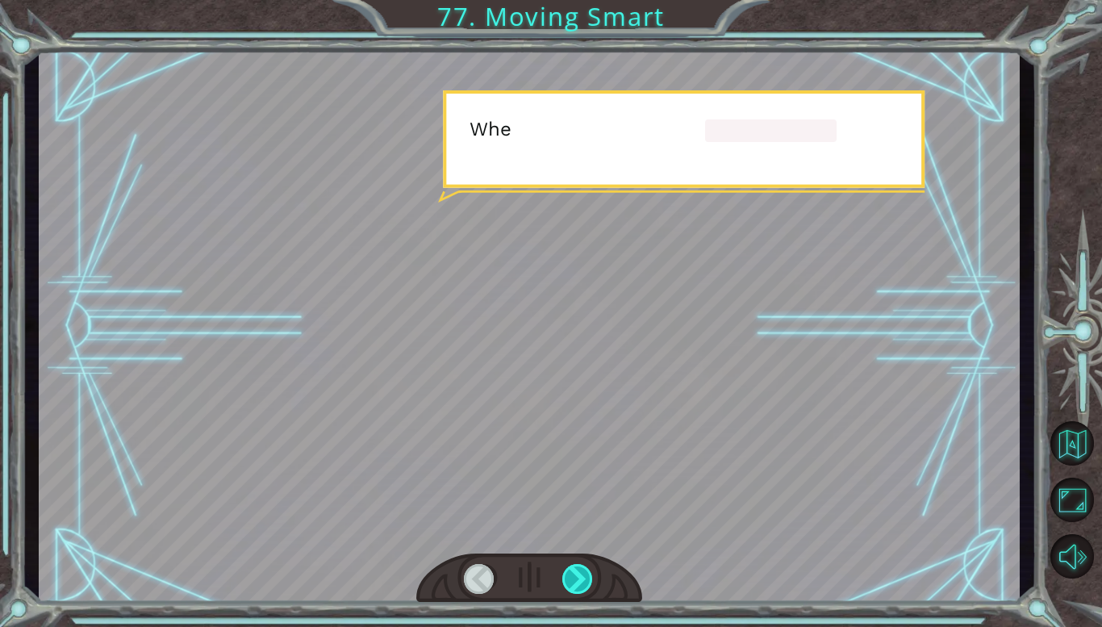
click at [572, 577] on div at bounding box center [577, 579] width 31 height 30
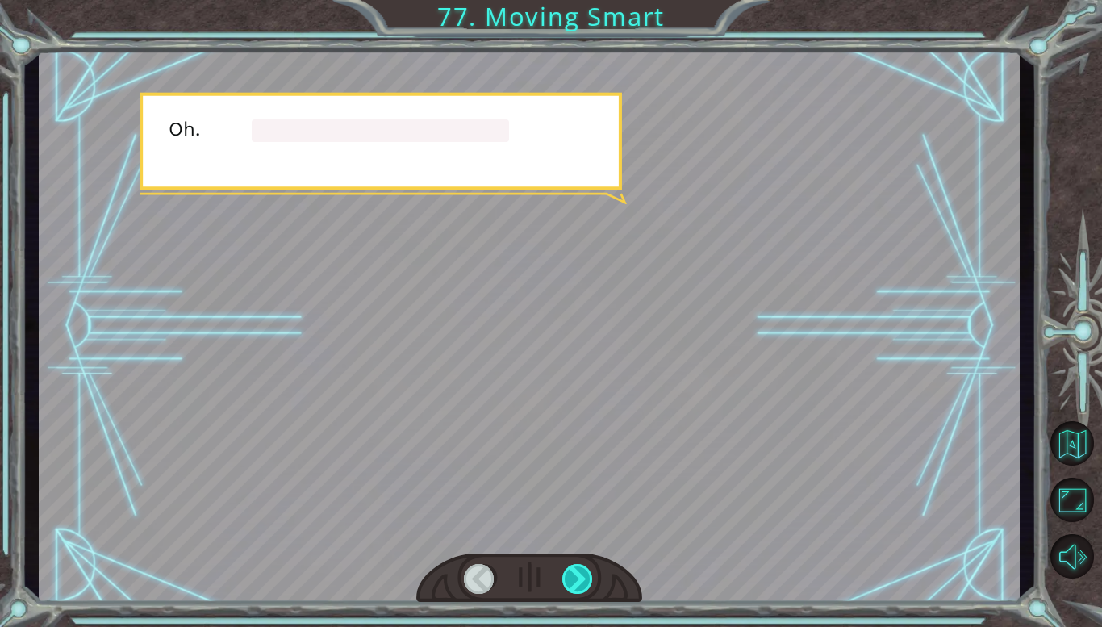
click at [572, 577] on div at bounding box center [577, 579] width 31 height 30
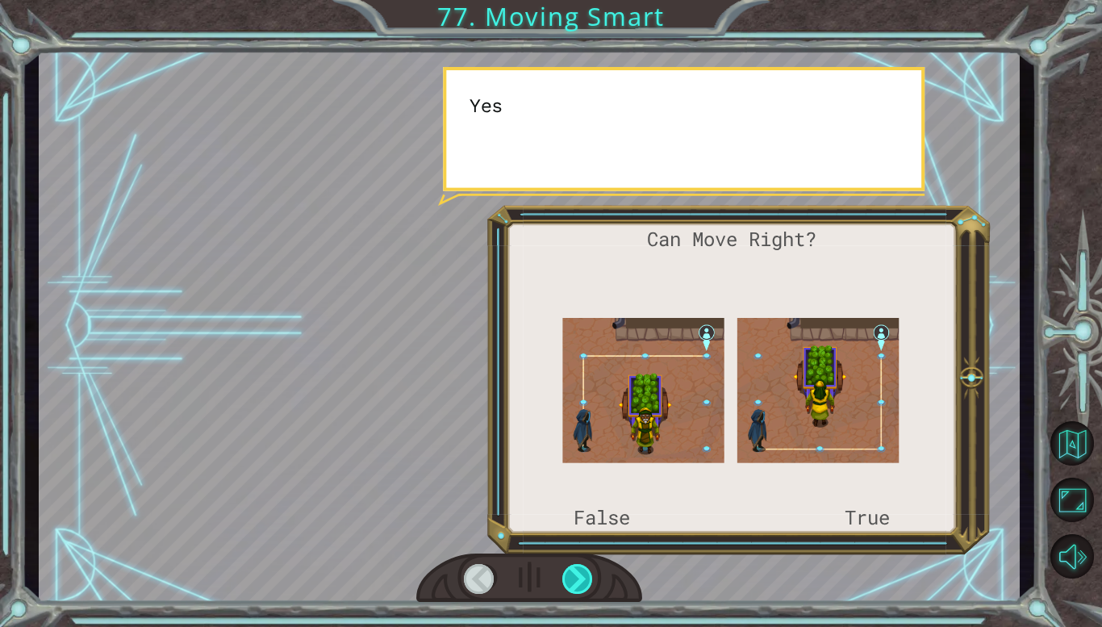
click at [572, 577] on div at bounding box center [577, 579] width 31 height 30
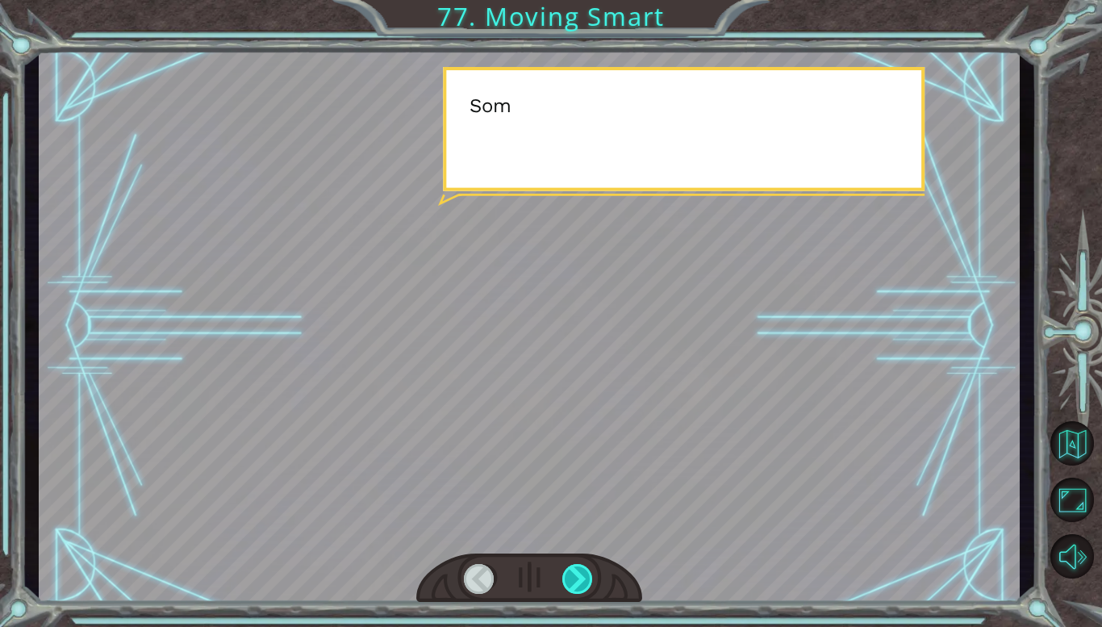
click at [572, 577] on div at bounding box center [577, 579] width 31 height 30
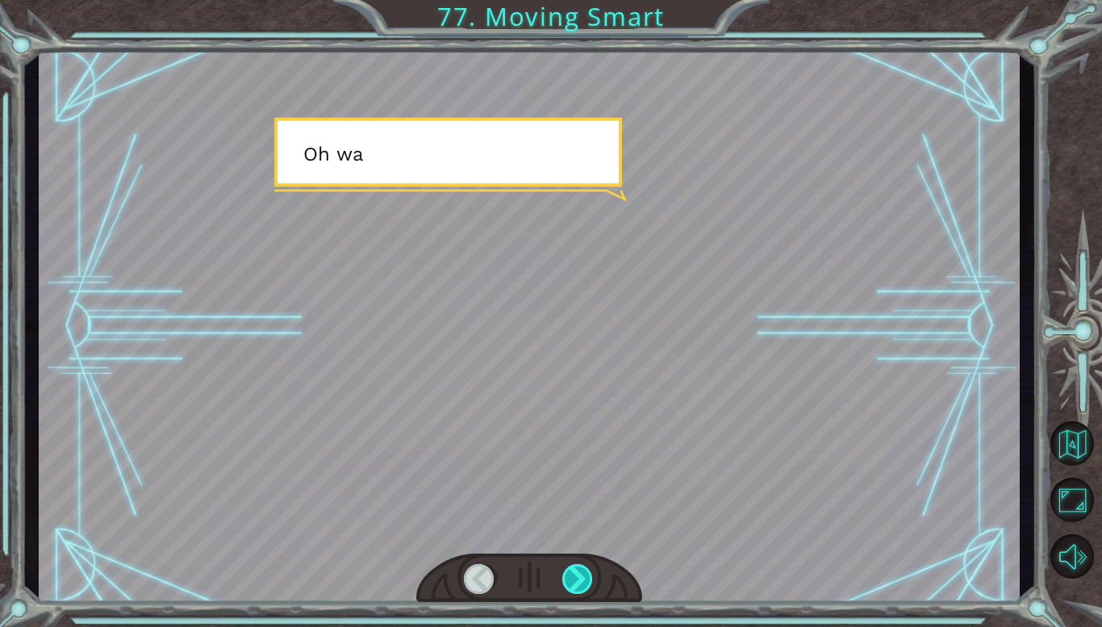
click at [572, 577] on div at bounding box center [577, 579] width 31 height 30
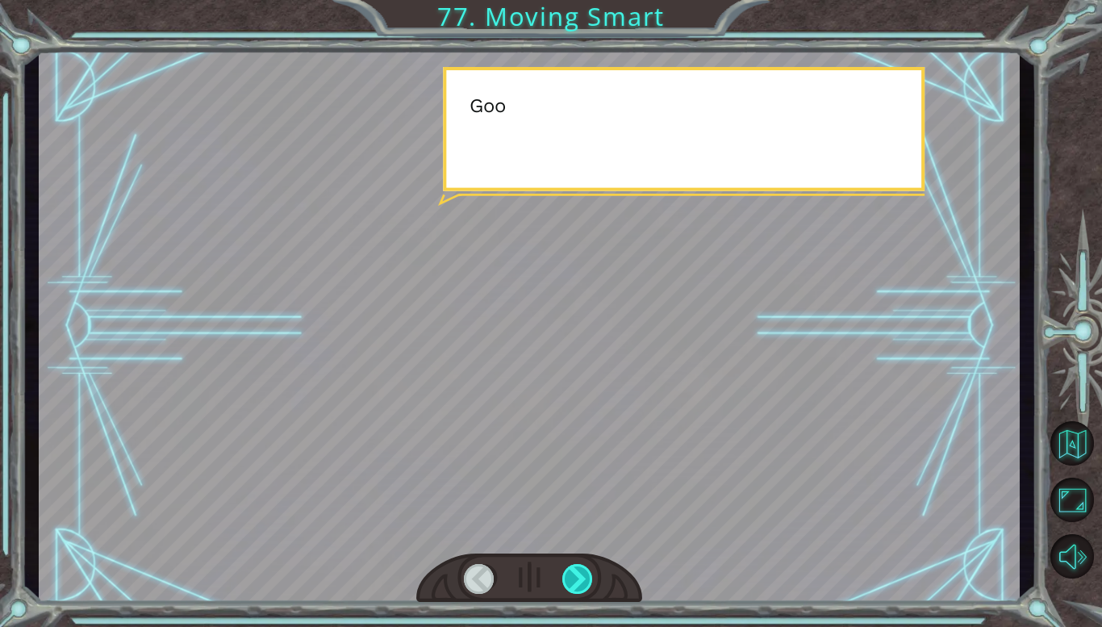
click at [572, 577] on div at bounding box center [577, 579] width 31 height 30
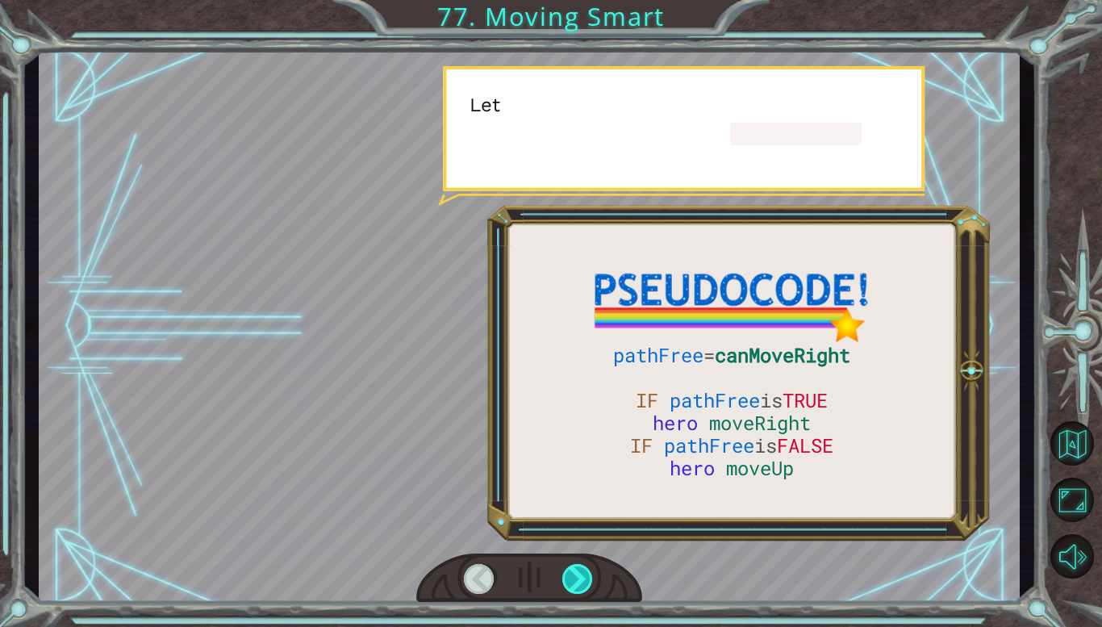
click at [572, 577] on div at bounding box center [577, 579] width 31 height 30
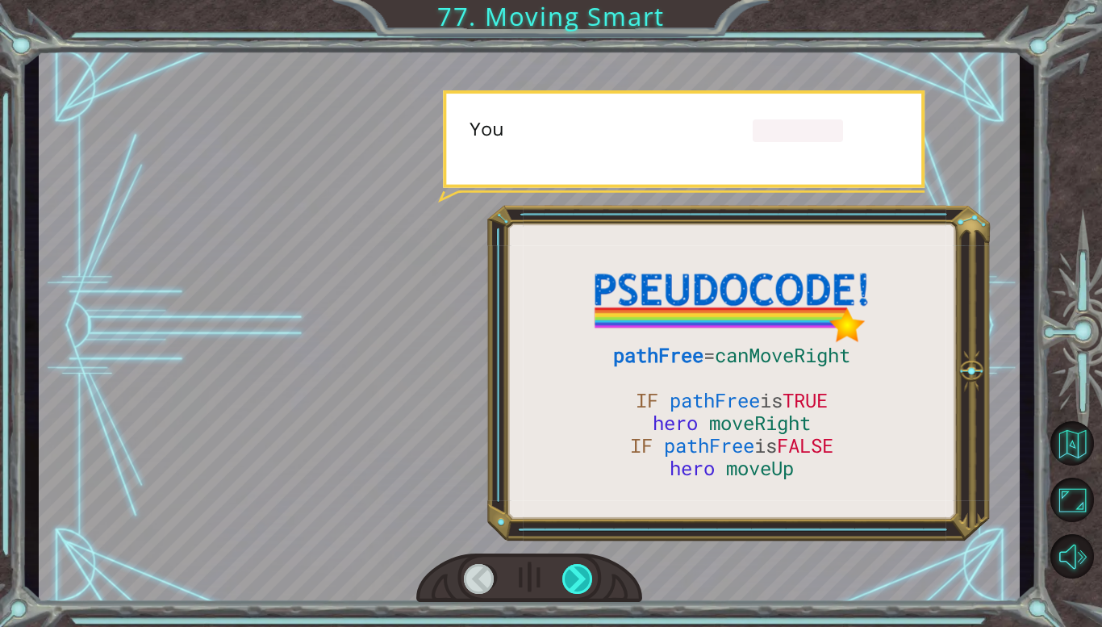
click at [572, 577] on div at bounding box center [577, 579] width 31 height 30
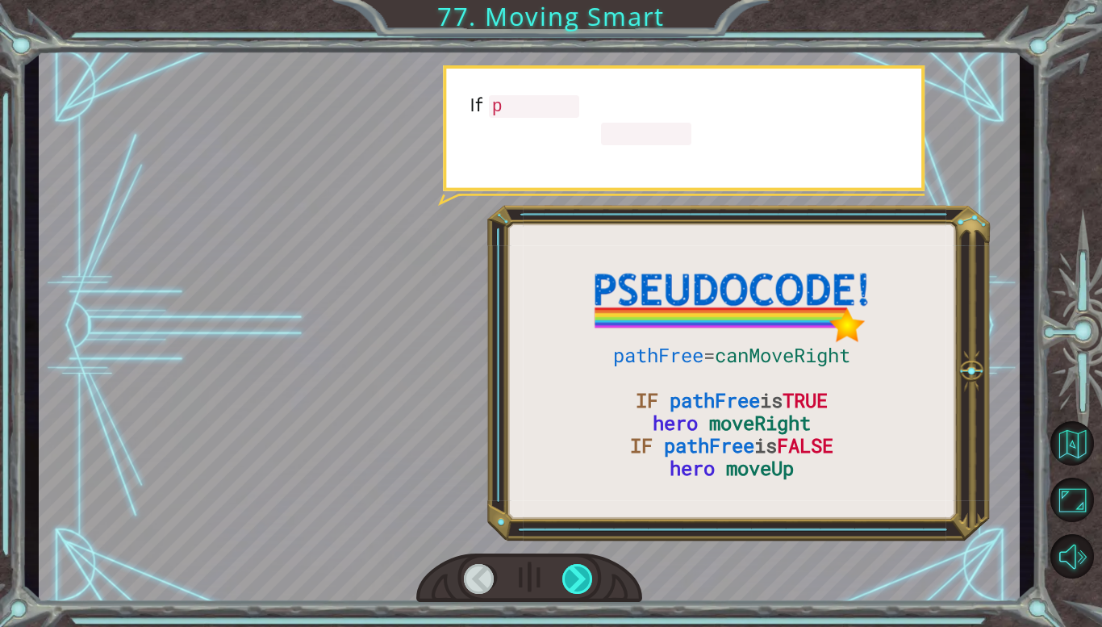
click at [572, 577] on div at bounding box center [577, 579] width 31 height 30
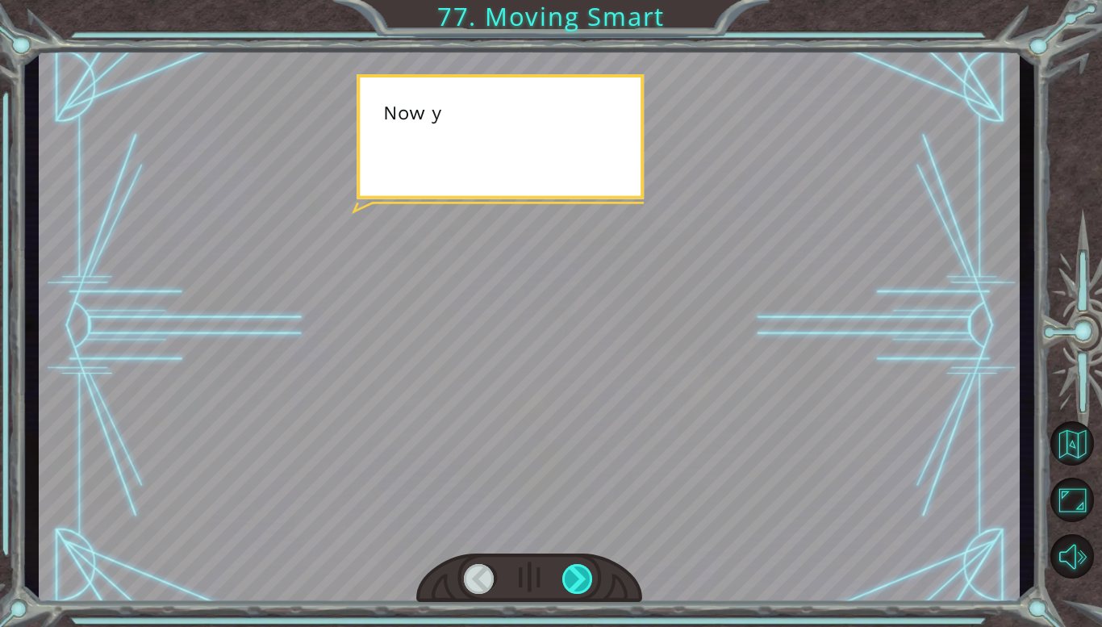
click at [572, 577] on div at bounding box center [577, 579] width 31 height 30
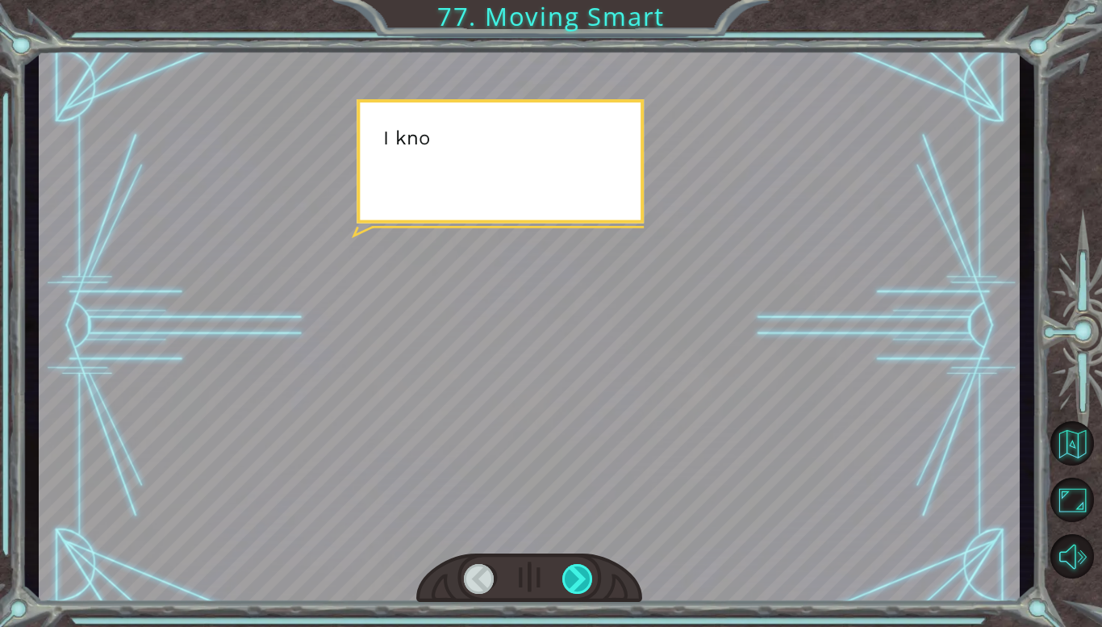
click at [573, 577] on div at bounding box center [577, 579] width 31 height 30
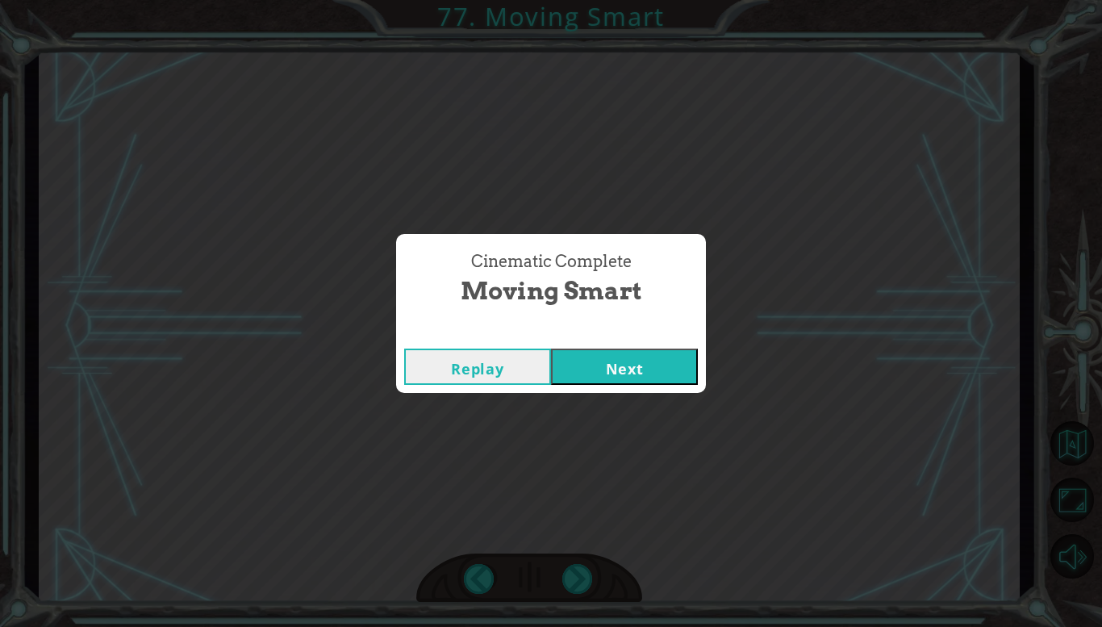
click at [594, 374] on button "Next" at bounding box center [624, 366] width 147 height 36
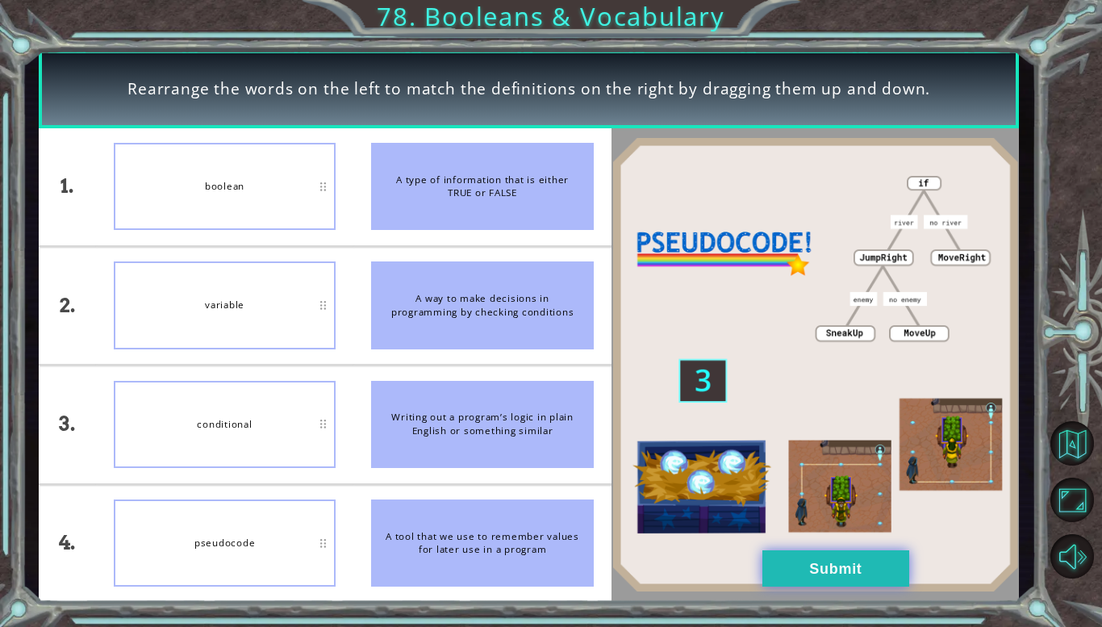
click at [818, 576] on button "Submit" at bounding box center [835, 568] width 147 height 36
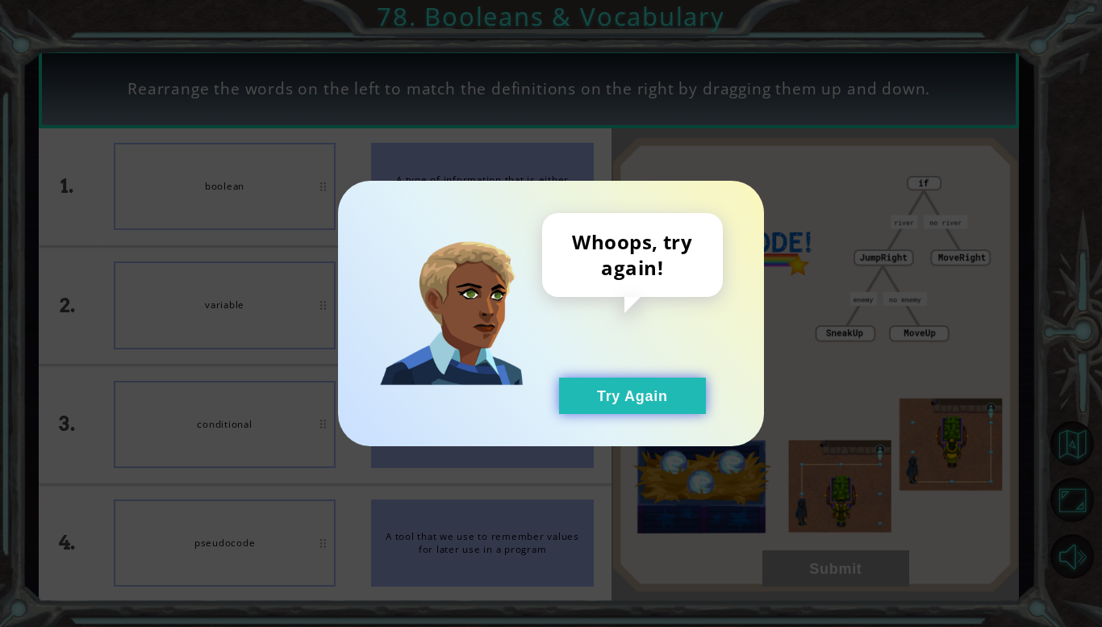
click at [665, 401] on button "Try Again" at bounding box center [632, 395] width 147 height 36
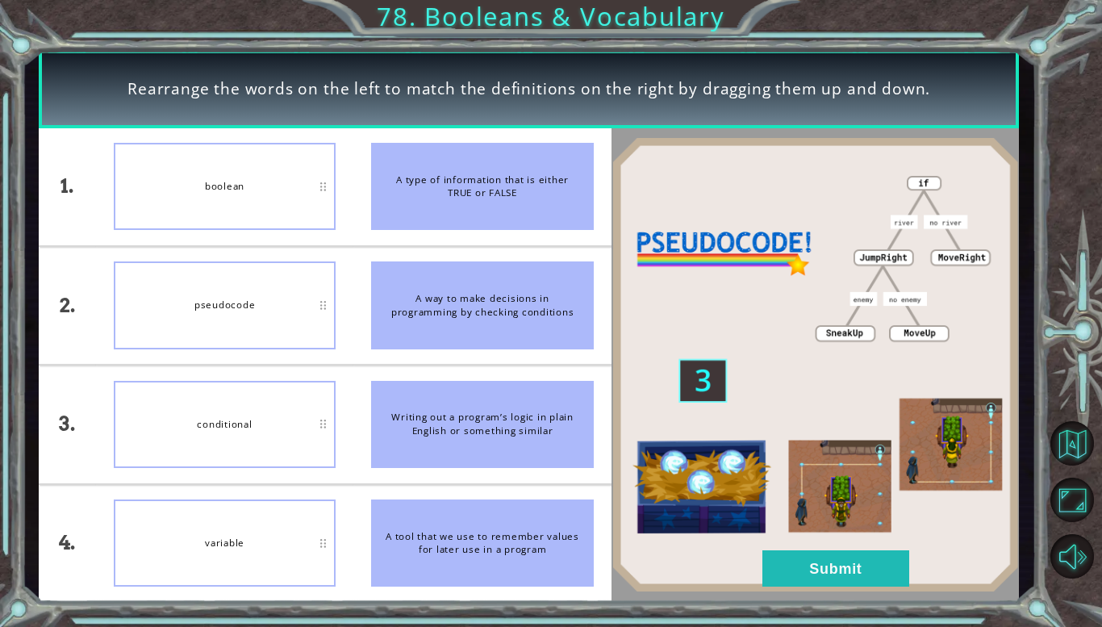
click at [228, 256] on li "pseudocode" at bounding box center [224, 305] width 257 height 117
click at [212, 309] on div "pseudocode" at bounding box center [225, 304] width 222 height 87
click at [793, 573] on button "Submit" at bounding box center [835, 568] width 147 height 36
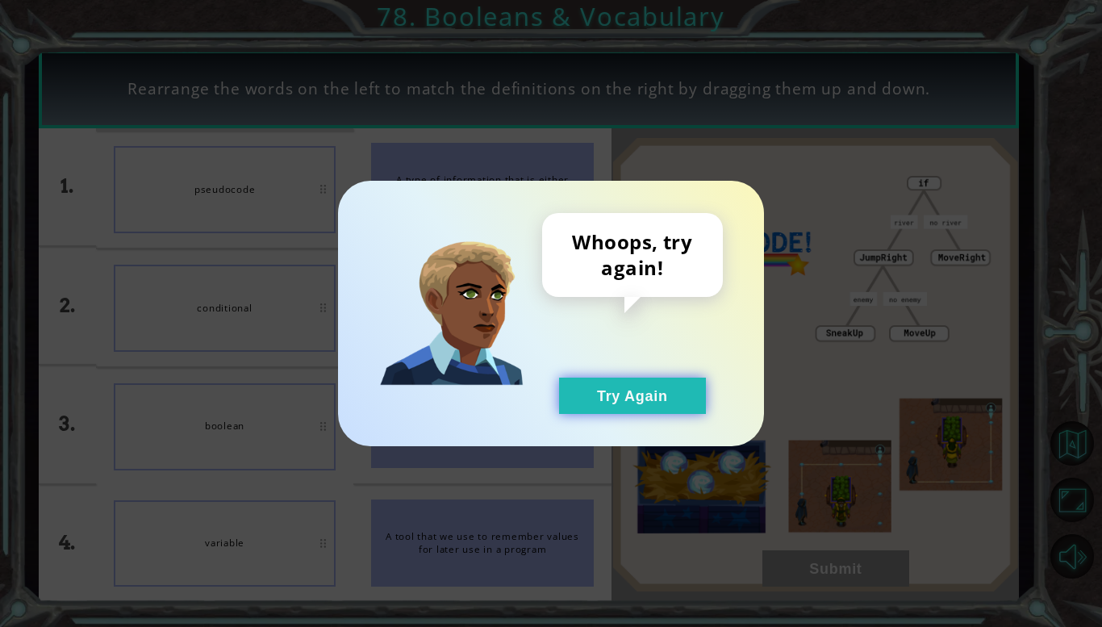
click at [646, 395] on button "Try Again" at bounding box center [632, 395] width 147 height 36
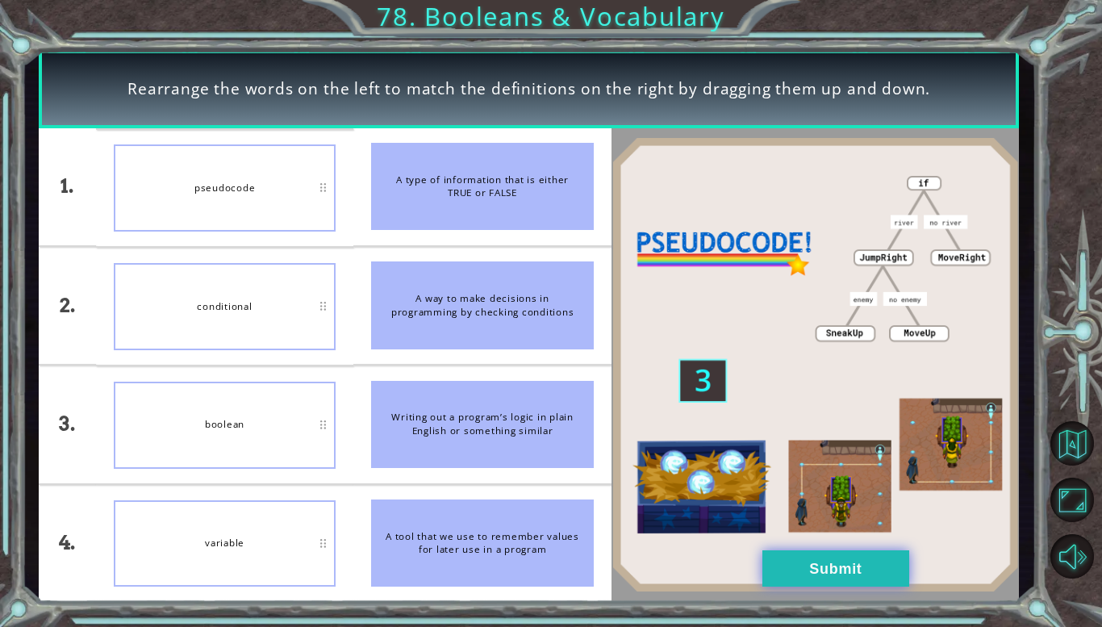
click at [873, 581] on button "Submit" at bounding box center [835, 568] width 147 height 36
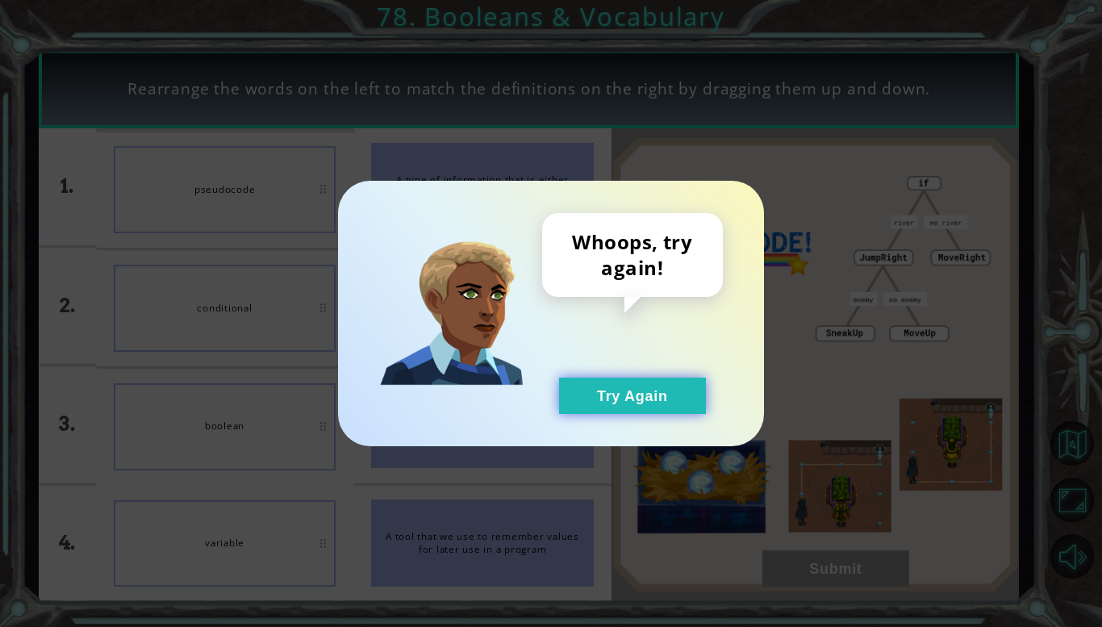
click at [671, 407] on button "Try Again" at bounding box center [632, 395] width 147 height 36
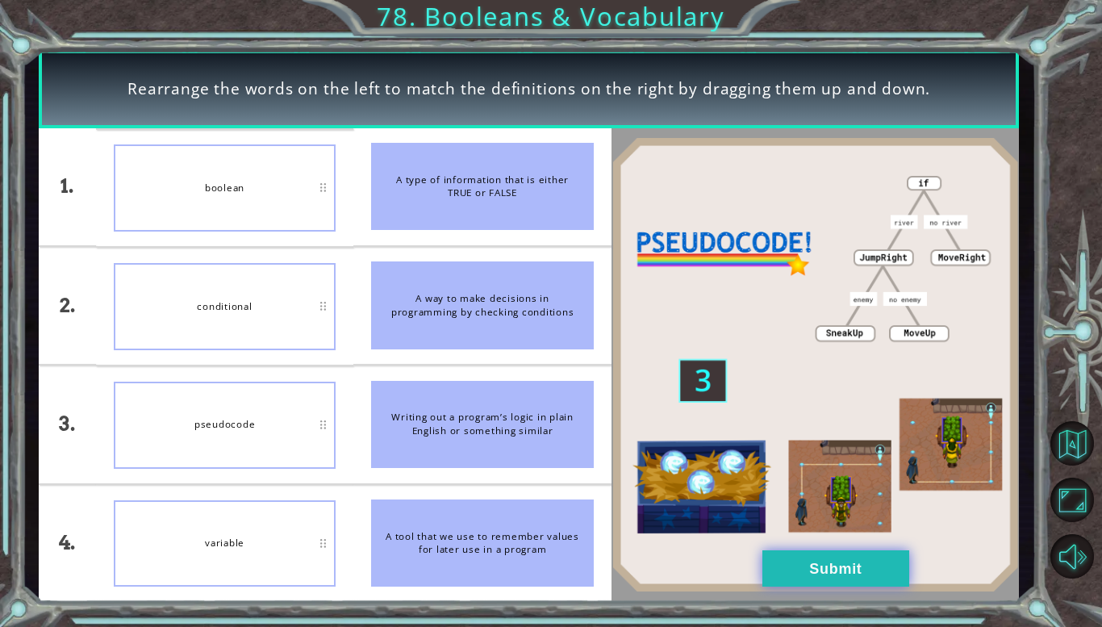
click at [858, 576] on button "Submit" at bounding box center [835, 568] width 147 height 36
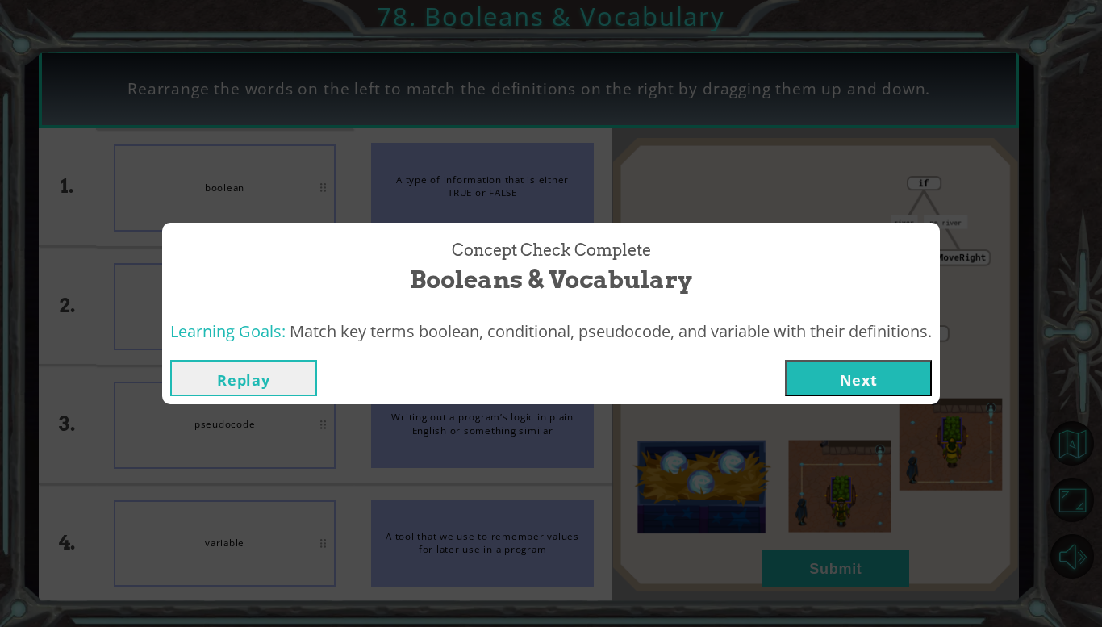
click at [882, 372] on button "Next" at bounding box center [858, 378] width 147 height 36
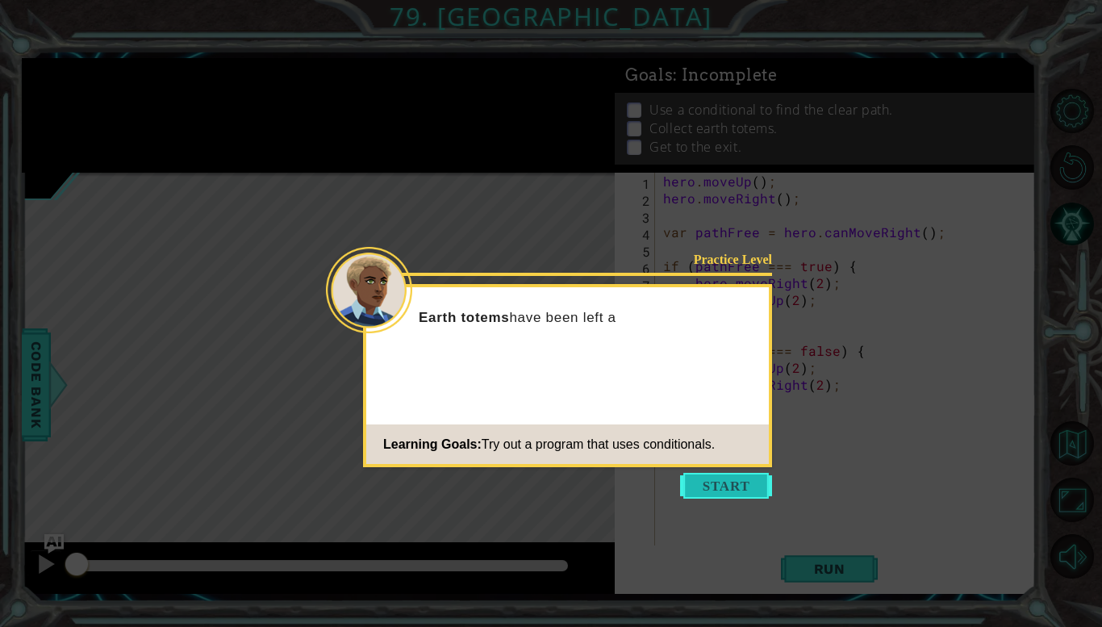
click at [725, 481] on button "Start" at bounding box center [726, 486] width 92 height 26
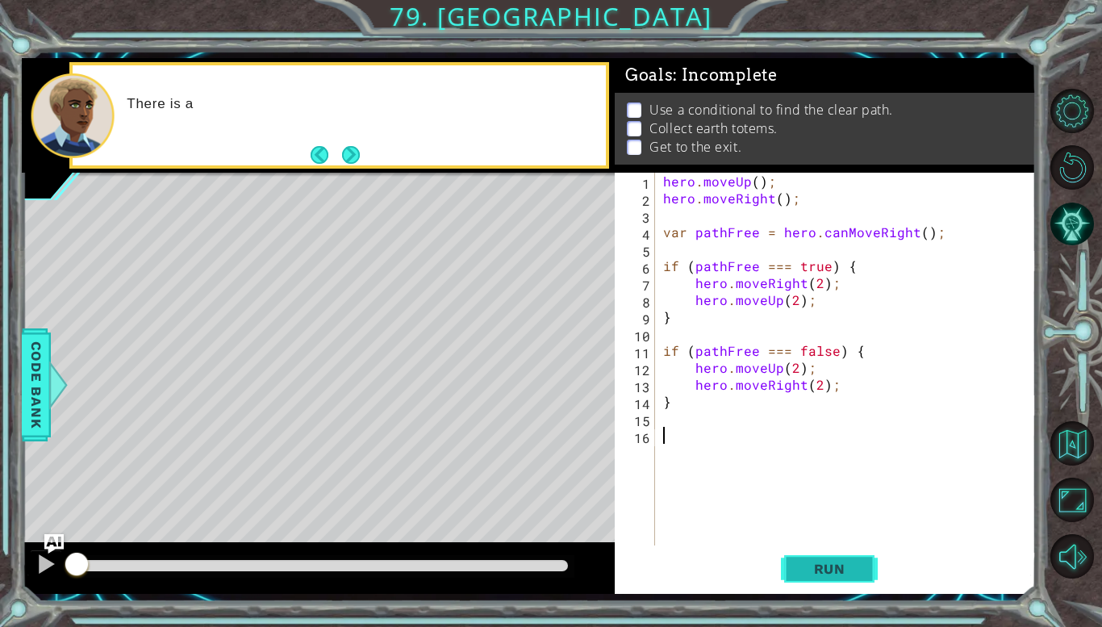
click at [862, 569] on button "Run" at bounding box center [829, 569] width 97 height 42
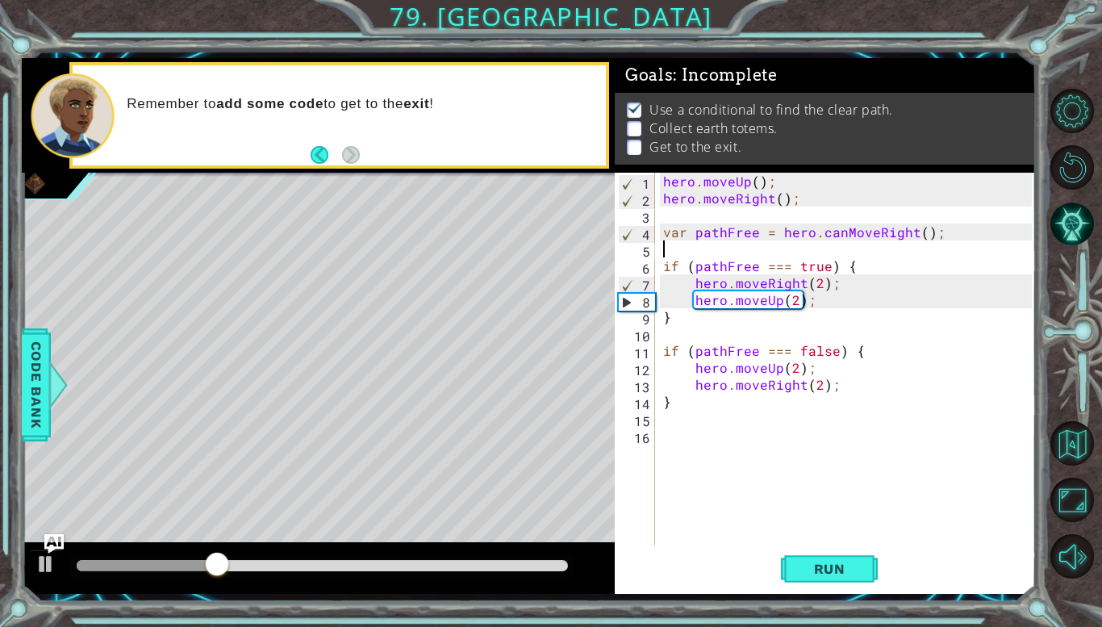
click at [703, 246] on div "hero . moveUp ( ) ; hero . moveRight ( ) ; var pathFree = hero . canMoveRight (…" at bounding box center [850, 376] width 380 height 406
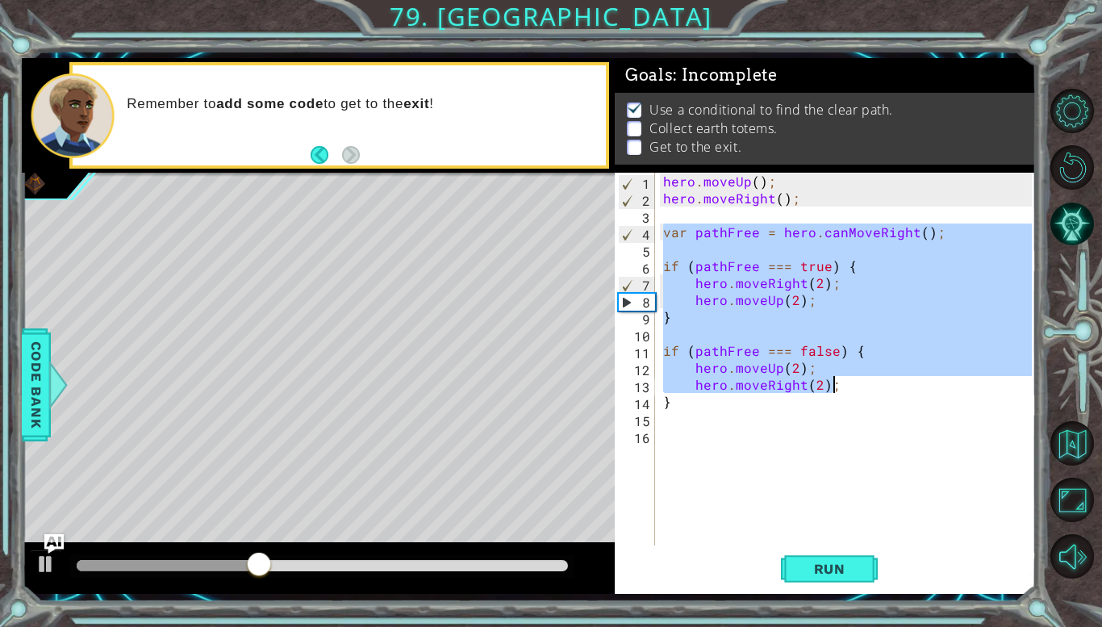
drag, startPoint x: 664, startPoint y: 231, endPoint x: 877, endPoint y: 393, distance: 267.1
click at [877, 393] on div "hero . moveUp ( ) ; hero . moveRight ( ) ; var pathFree = hero . canMoveRight (…" at bounding box center [850, 376] width 380 height 406
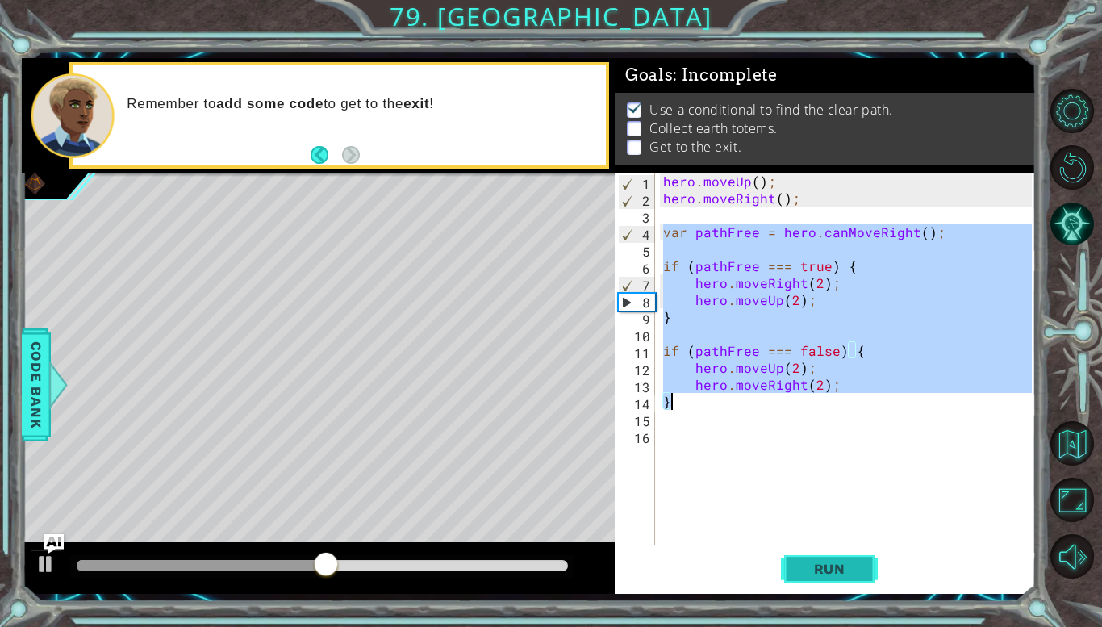
click at [858, 569] on span "Run" at bounding box center [830, 568] width 64 height 16
type textarea "}"
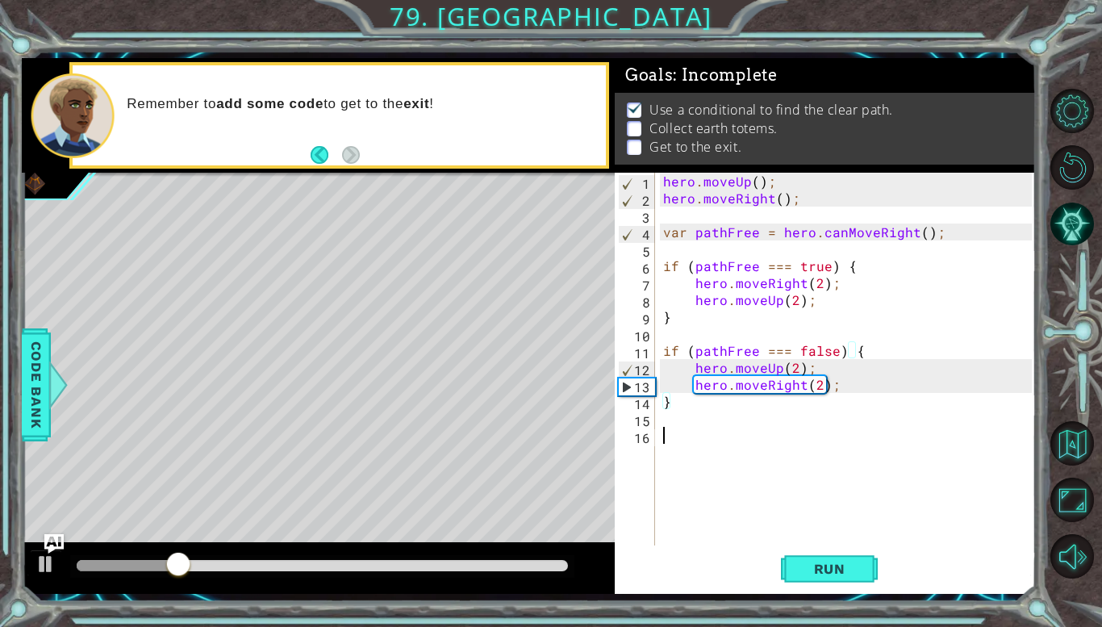
click at [735, 449] on div "hero . moveUp ( ) ; hero . moveRight ( ) ; var pathFree = hero . canMoveRight (…" at bounding box center [850, 376] width 380 height 406
click at [729, 405] on div "hero . moveUp ( ) ; hero . moveRight ( ) ; var pathFree = hero . canMoveRight (…" at bounding box center [850, 376] width 380 height 406
type textarea "}"
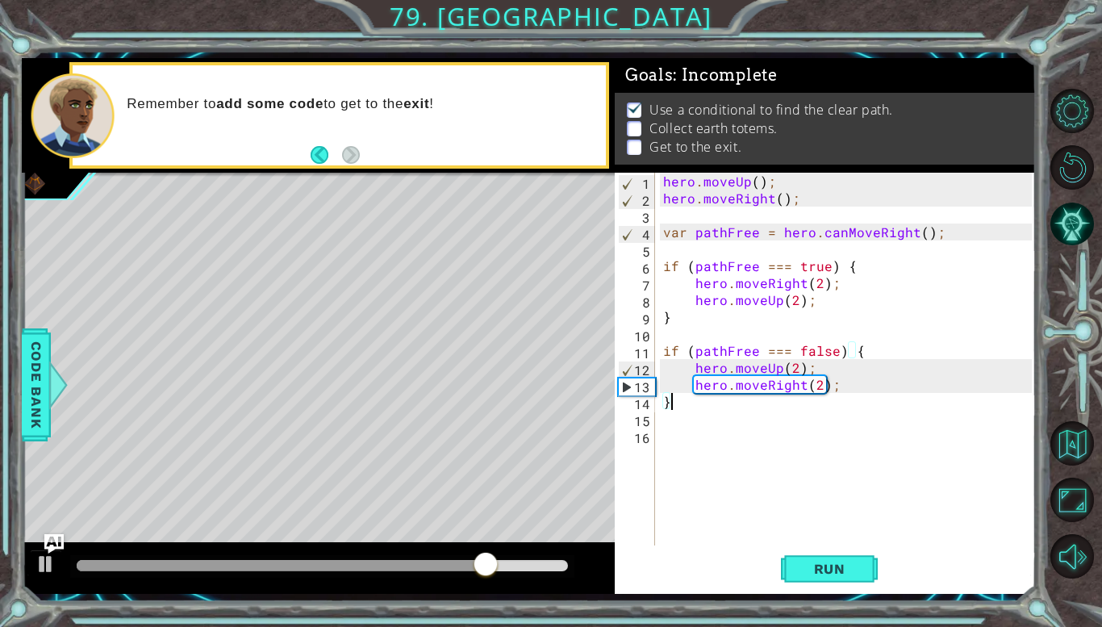
click at [665, 432] on div "hero . moveUp ( ) ; hero . moveRight ( ) ; var pathFree = hero . canMoveRight (…" at bounding box center [850, 376] width 380 height 406
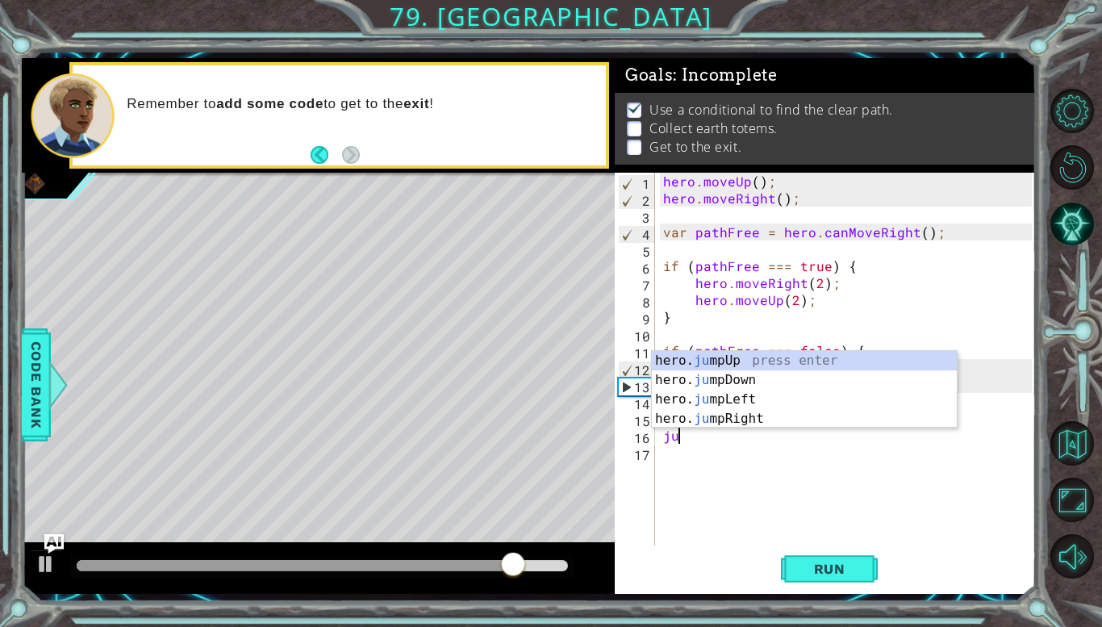
type textarea "jum"
click at [697, 414] on div "hero. jum pUp press enter hero. jum pDown press enter hero. jum pLeft press ent…" at bounding box center [804, 409] width 305 height 116
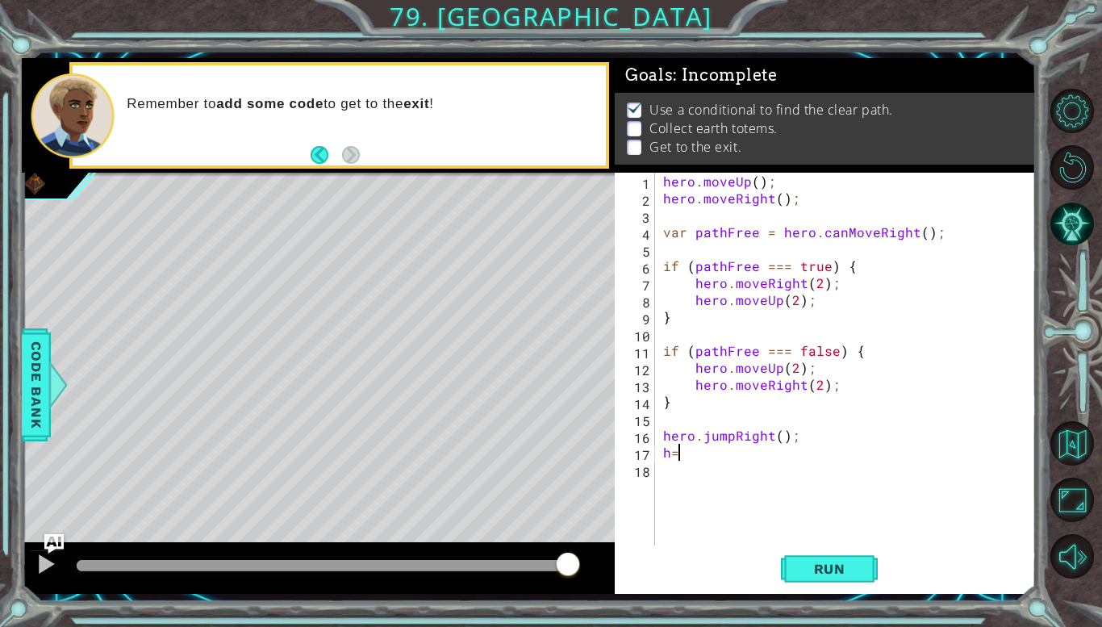
type textarea "h"
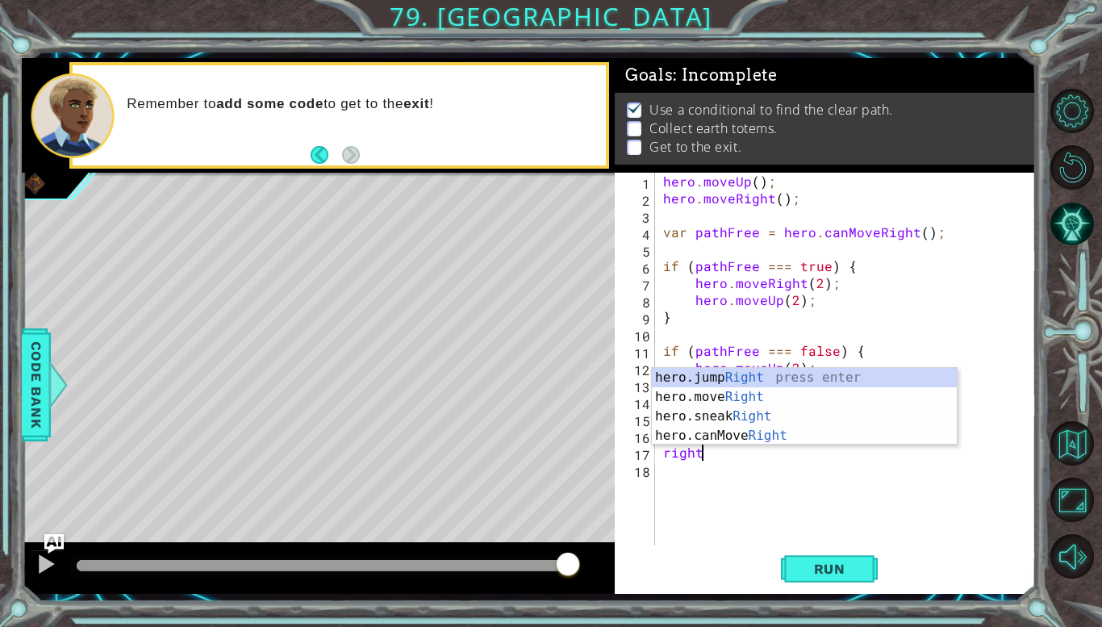
scroll to position [0, 2]
click at [682, 395] on div "hero.jump Right press enter hero.move Right press enter hero.sneak Right press …" at bounding box center [804, 426] width 305 height 116
type textarea "hero.moveRight(1);"
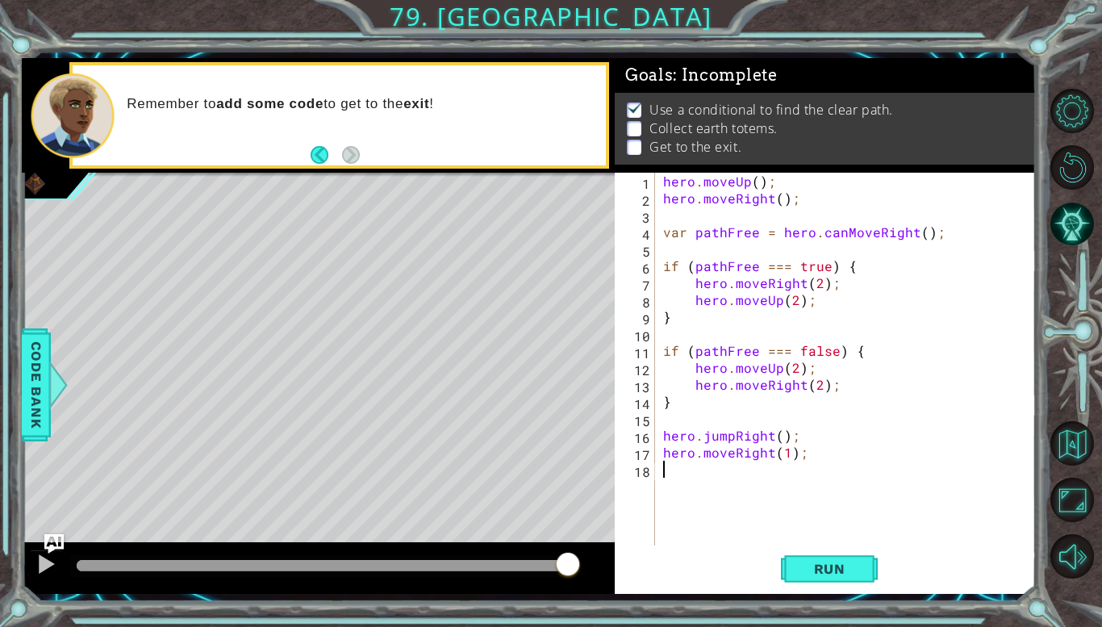
click at [685, 471] on div "hero . moveUp ( ) ; hero . moveRight ( ) ; var pathFree = hero . canMoveRight (…" at bounding box center [850, 376] width 380 height 406
type textarea "h"
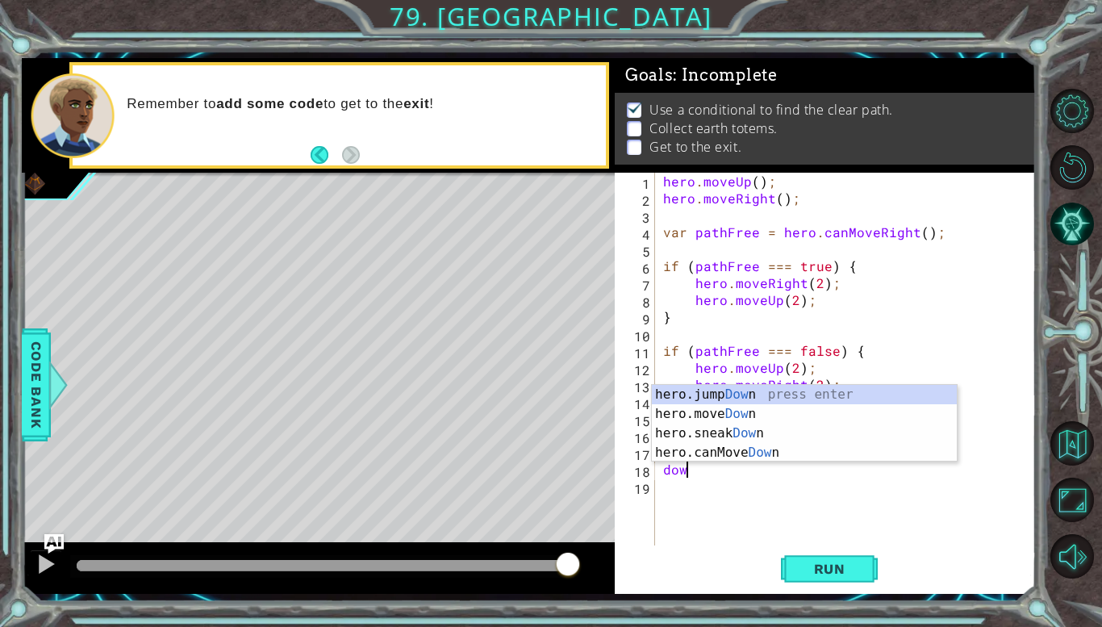
scroll to position [0, 1]
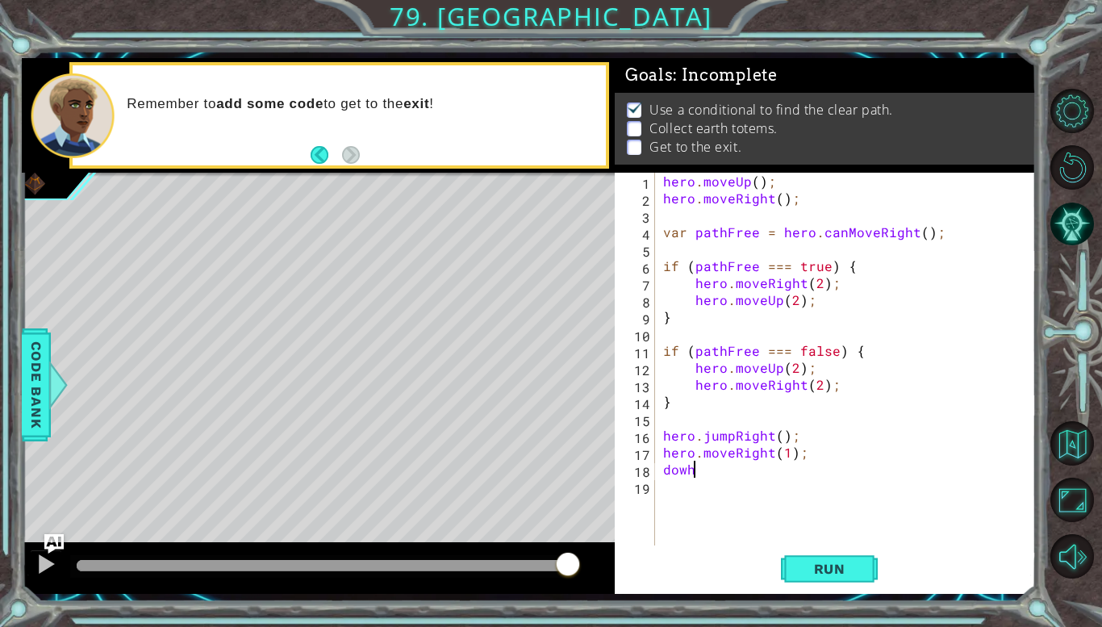
type textarea "dow"
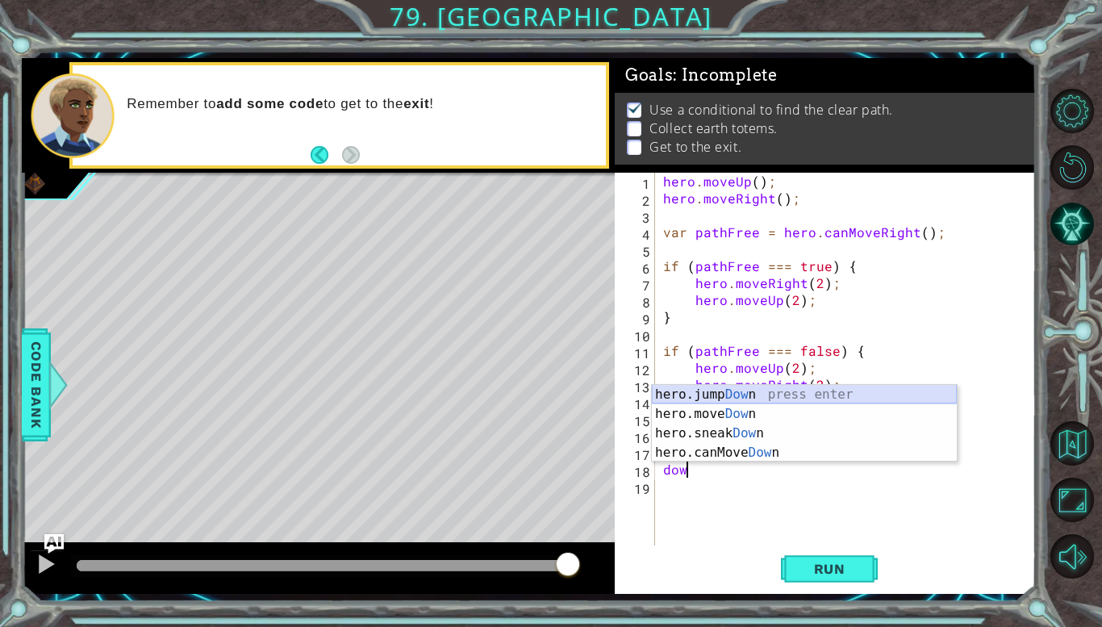
click at [694, 396] on div "hero.jump Dow n press enter hero.move Dow n press enter hero.sneak Dow n press …" at bounding box center [804, 443] width 305 height 116
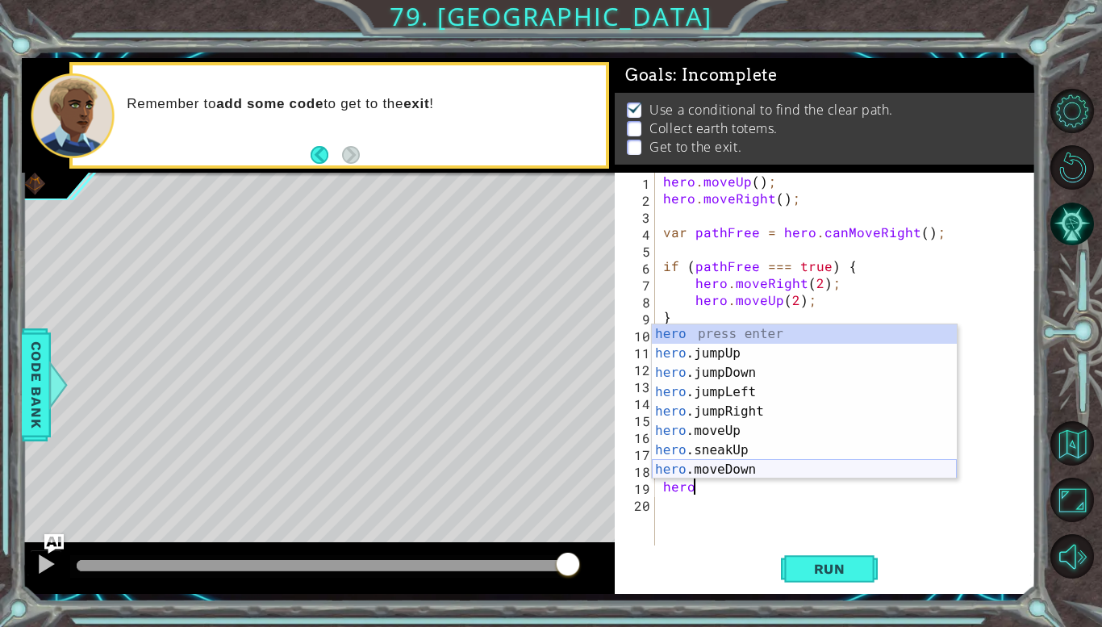
click at [711, 466] on div "hero press enter hero .jumpUp press enter hero .jumpDown press enter hero .jump…" at bounding box center [804, 421] width 305 height 194
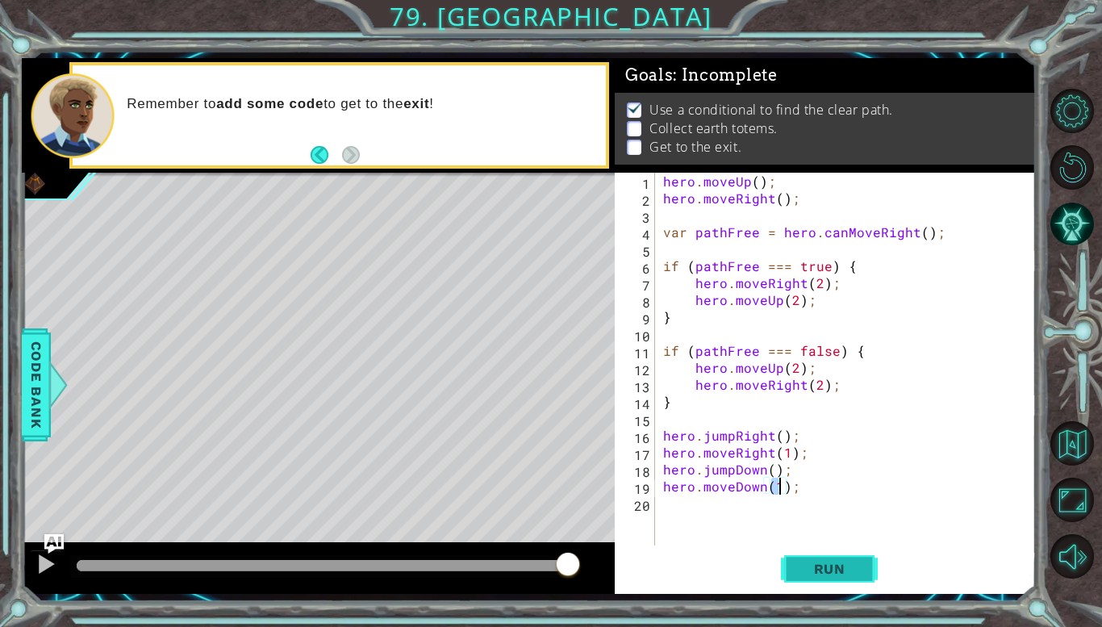
type textarea "hero.moveDown(1);"
click at [808, 570] on span "Run" at bounding box center [830, 568] width 64 height 16
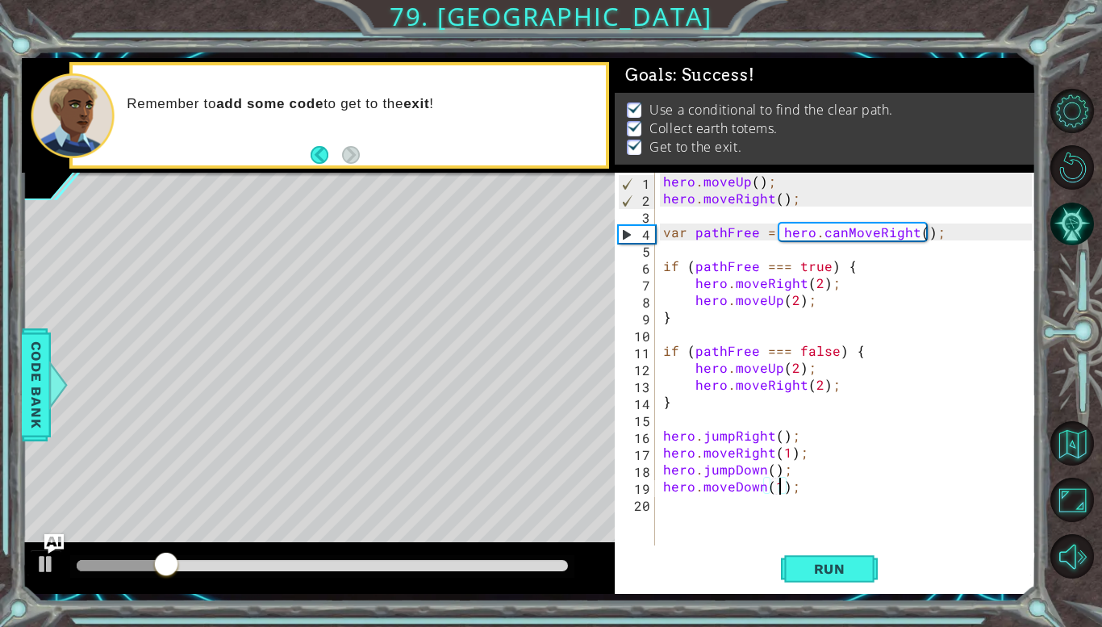
click at [281, 548] on div at bounding box center [318, 568] width 593 height 52
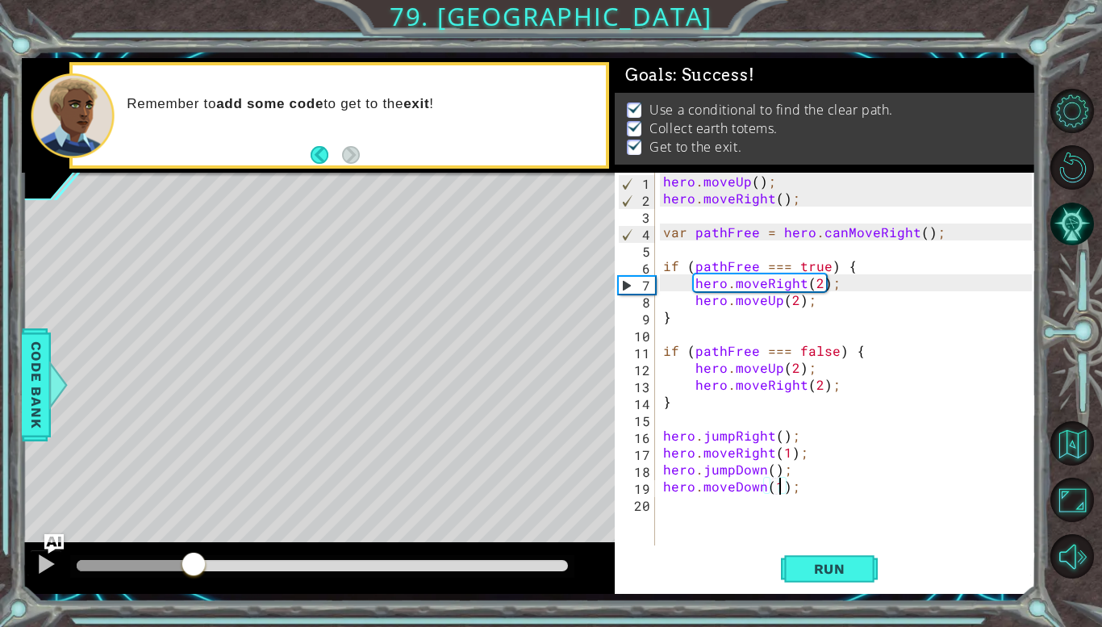
click at [319, 569] on div at bounding box center [322, 565] width 491 height 11
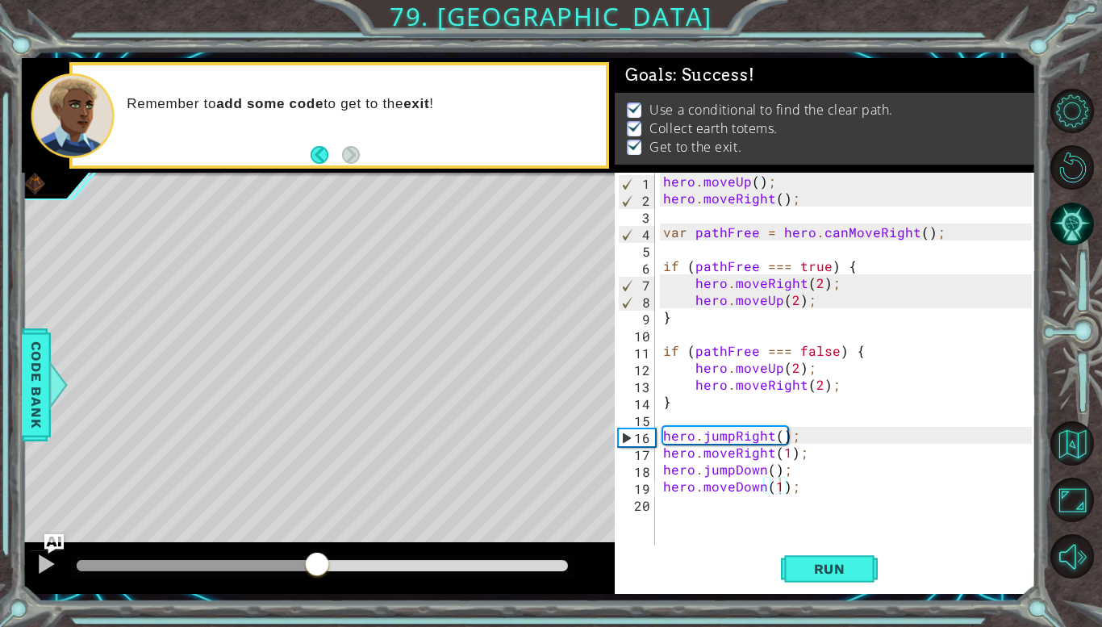
click at [528, 576] on div at bounding box center [322, 566] width 504 height 23
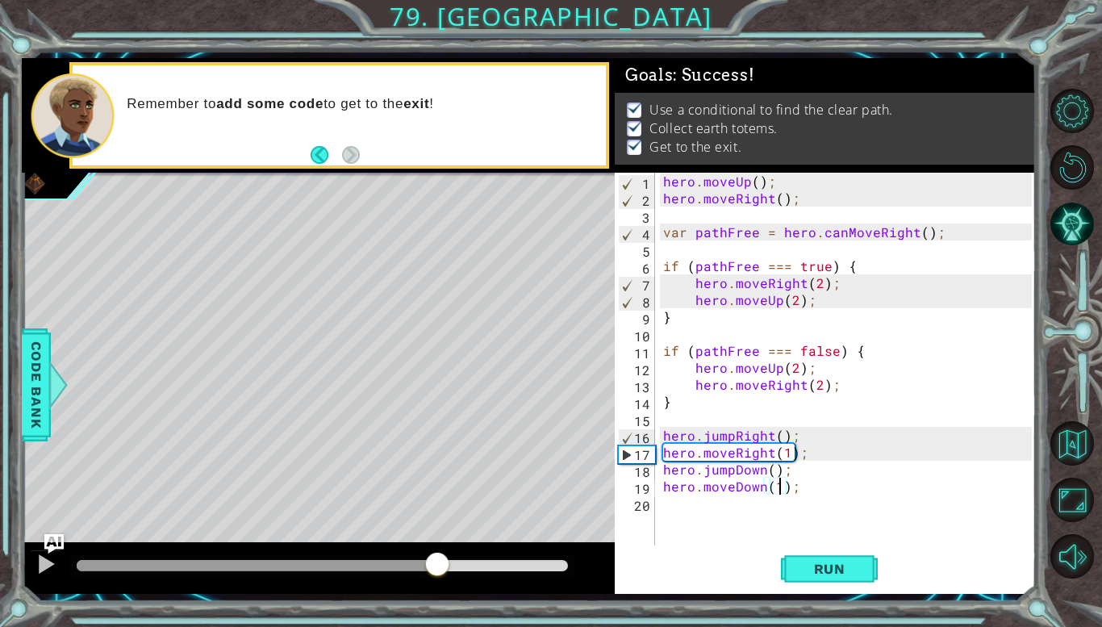
drag, startPoint x: 326, startPoint y: 566, endPoint x: 635, endPoint y: 562, distance: 308.9
click at [635, 562] on div "1 ההההההההההההההההההההההההההההההההההההההההההההההההההההההההההההההההההההההההההההה…" at bounding box center [529, 325] width 1014 height 535
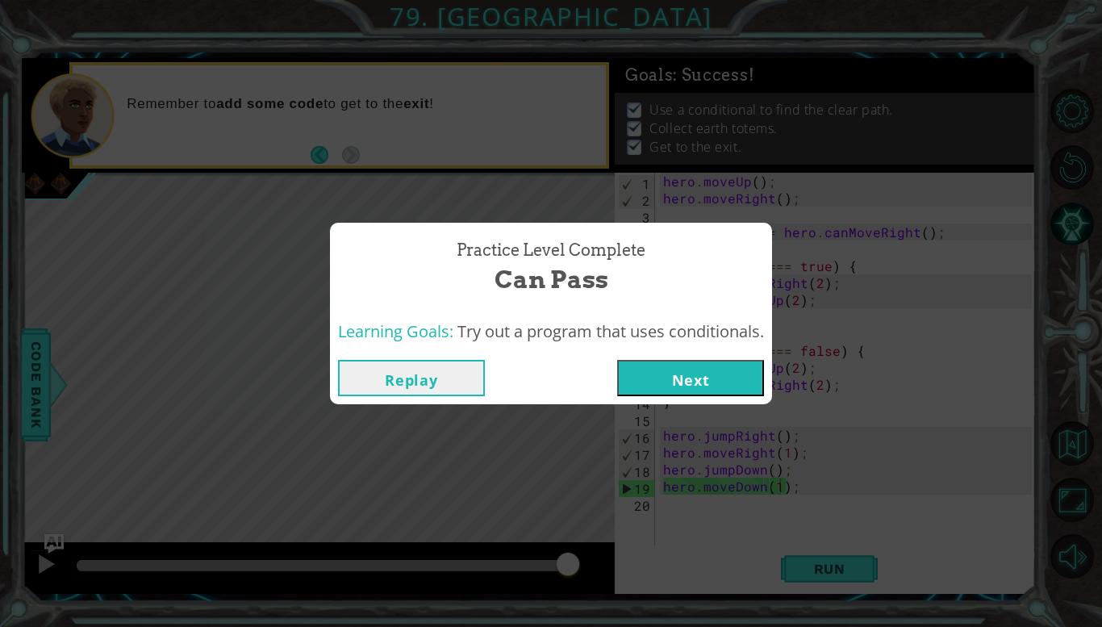
click at [698, 360] on button "Next" at bounding box center [690, 378] width 147 height 36
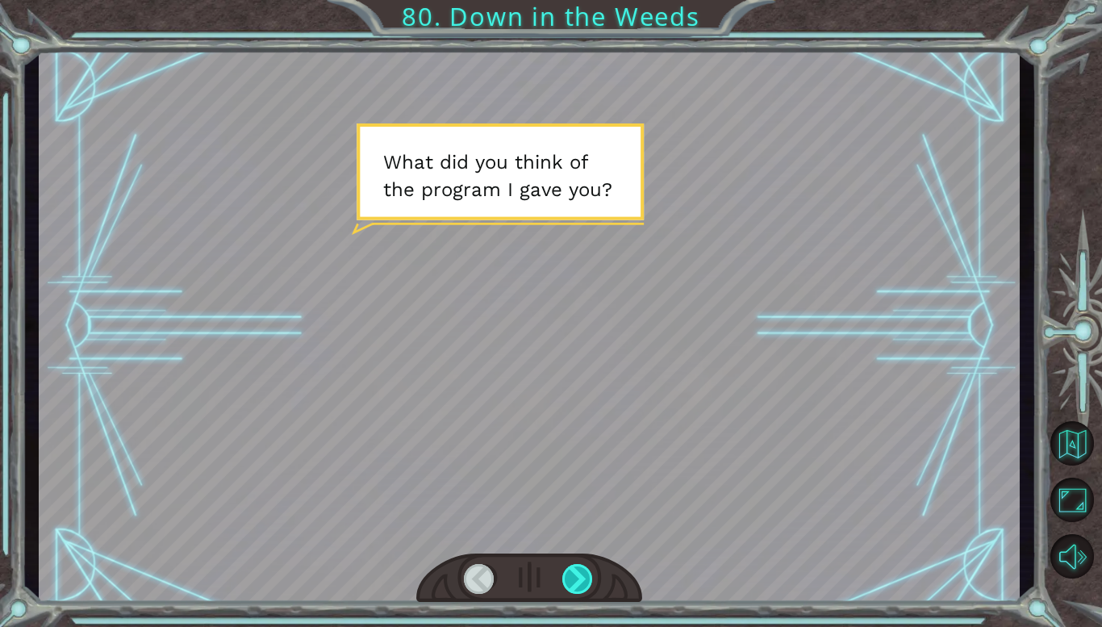
click at [575, 572] on div at bounding box center [577, 579] width 31 height 30
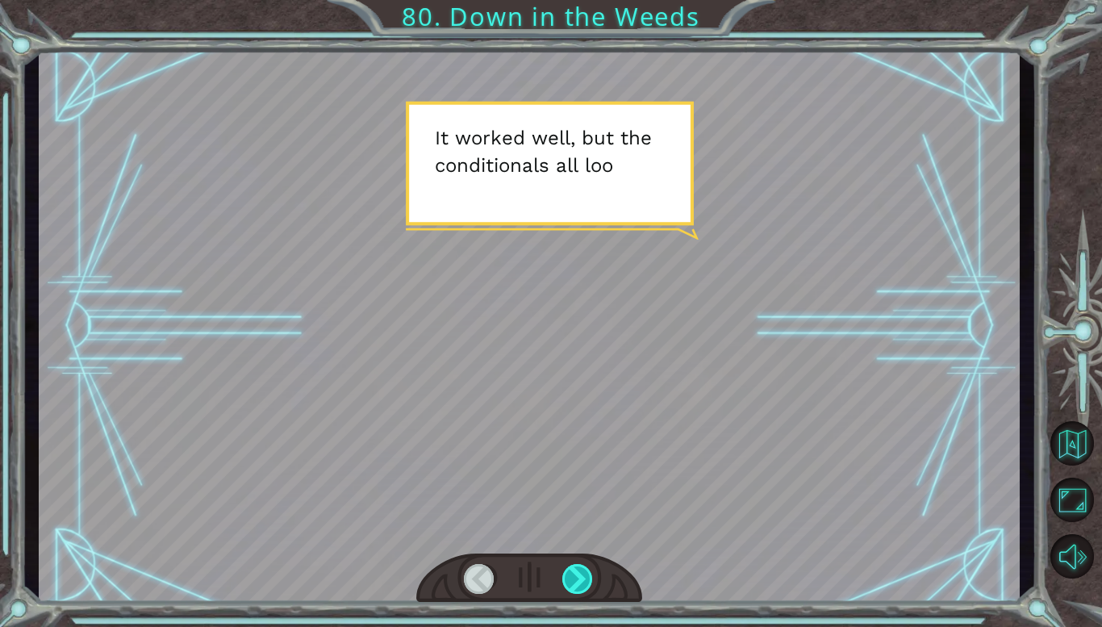
click at [575, 572] on div at bounding box center [577, 579] width 31 height 30
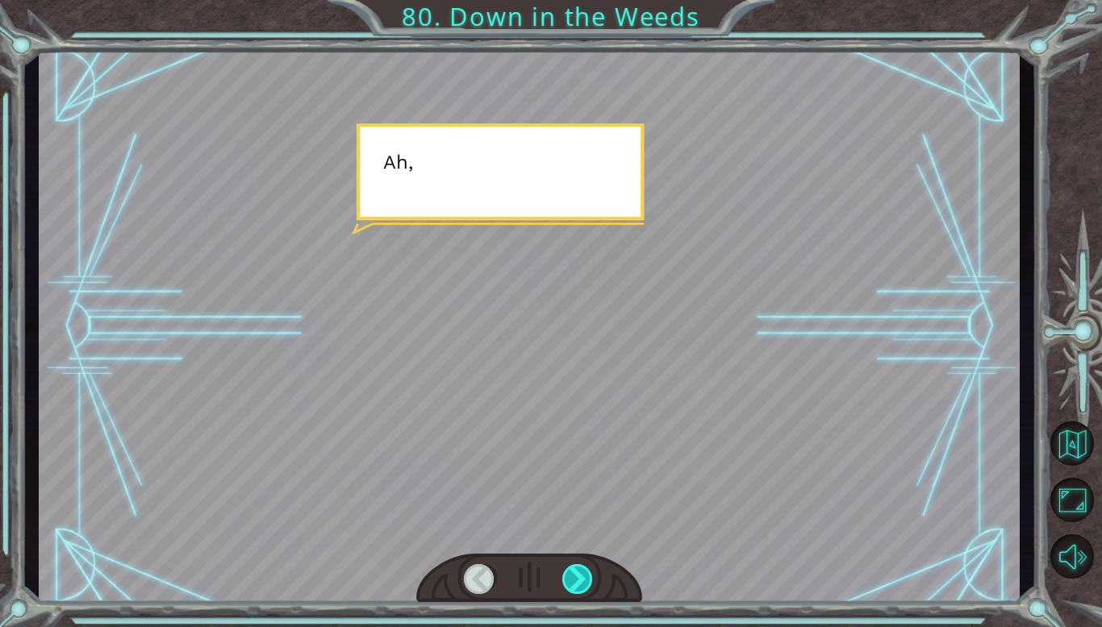
click at [575, 572] on div at bounding box center [577, 579] width 31 height 30
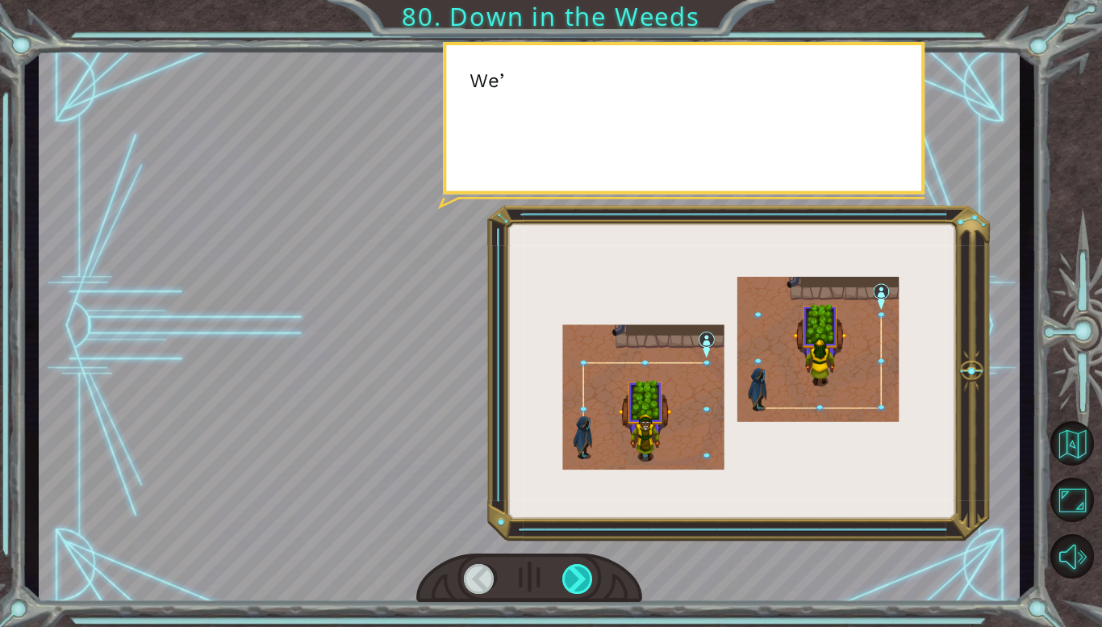
click at [575, 572] on div at bounding box center [577, 579] width 31 height 30
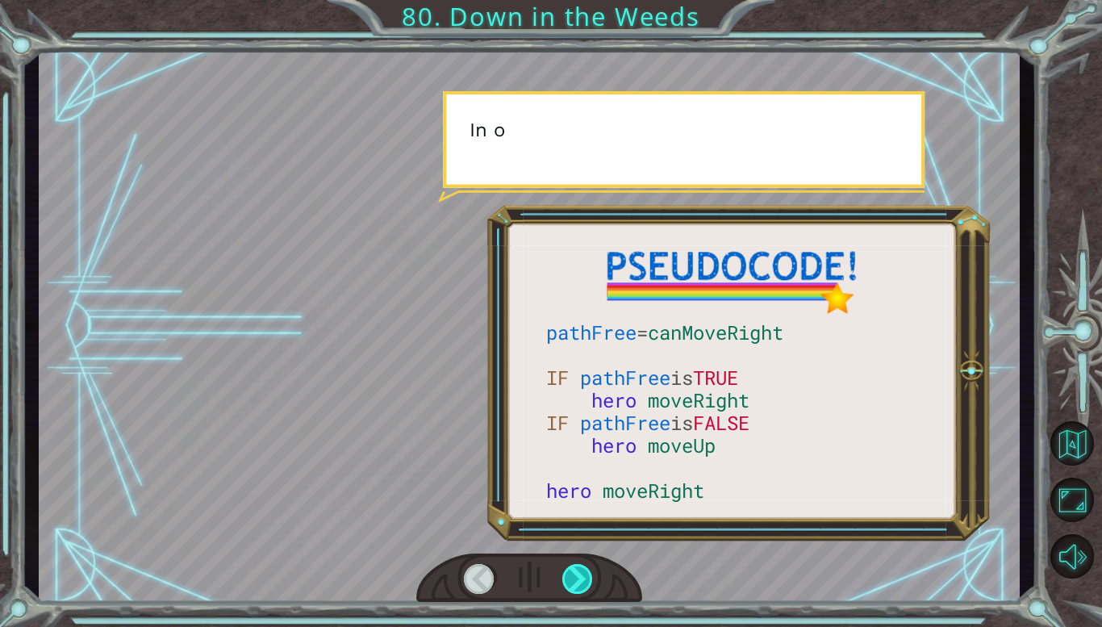
click at [575, 572] on div at bounding box center [577, 579] width 31 height 30
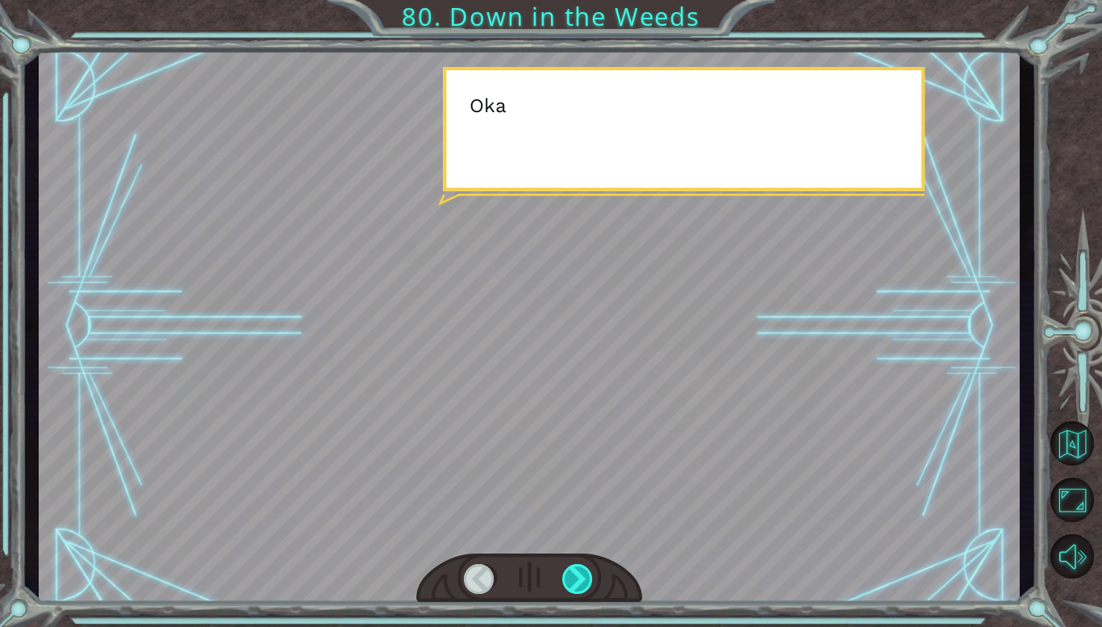
click at [575, 572] on div at bounding box center [577, 579] width 31 height 30
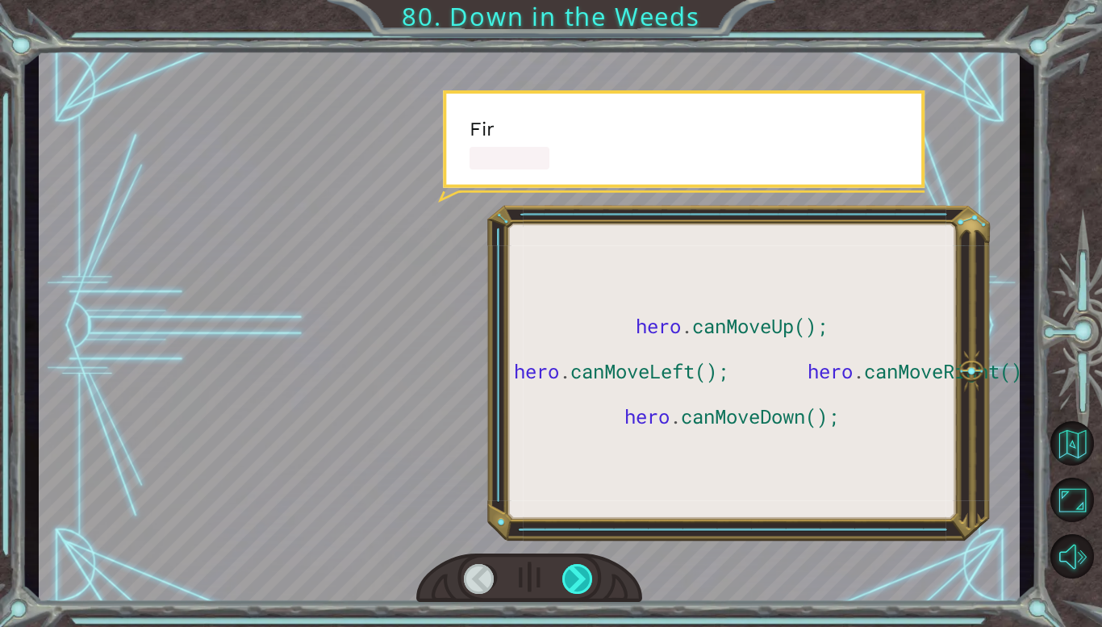
click at [575, 572] on div at bounding box center [577, 579] width 31 height 30
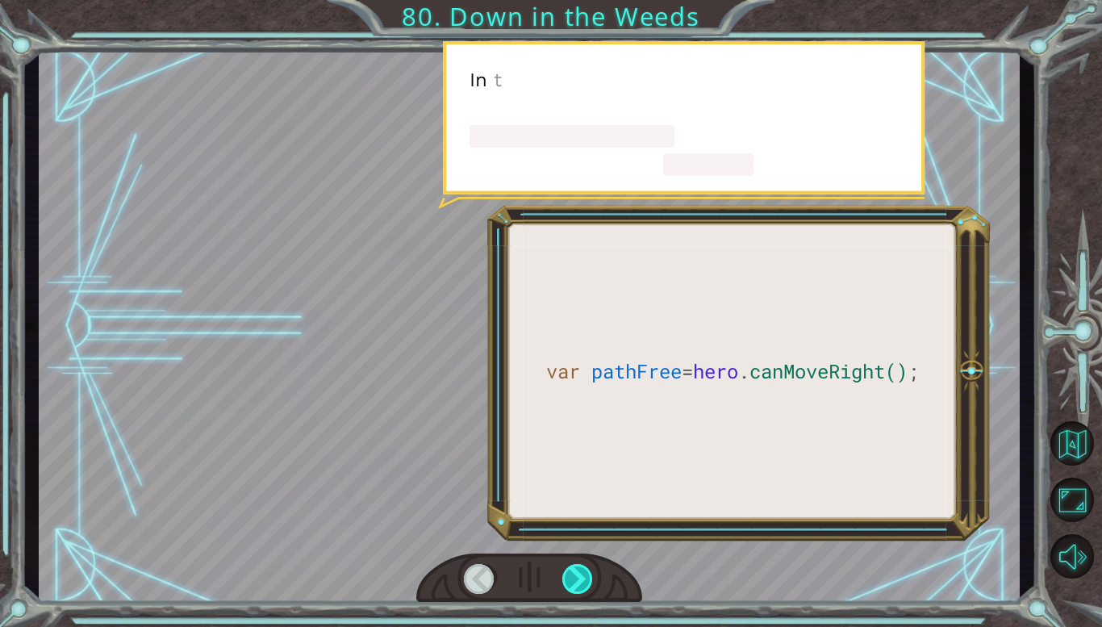
click at [575, 572] on div at bounding box center [577, 579] width 31 height 30
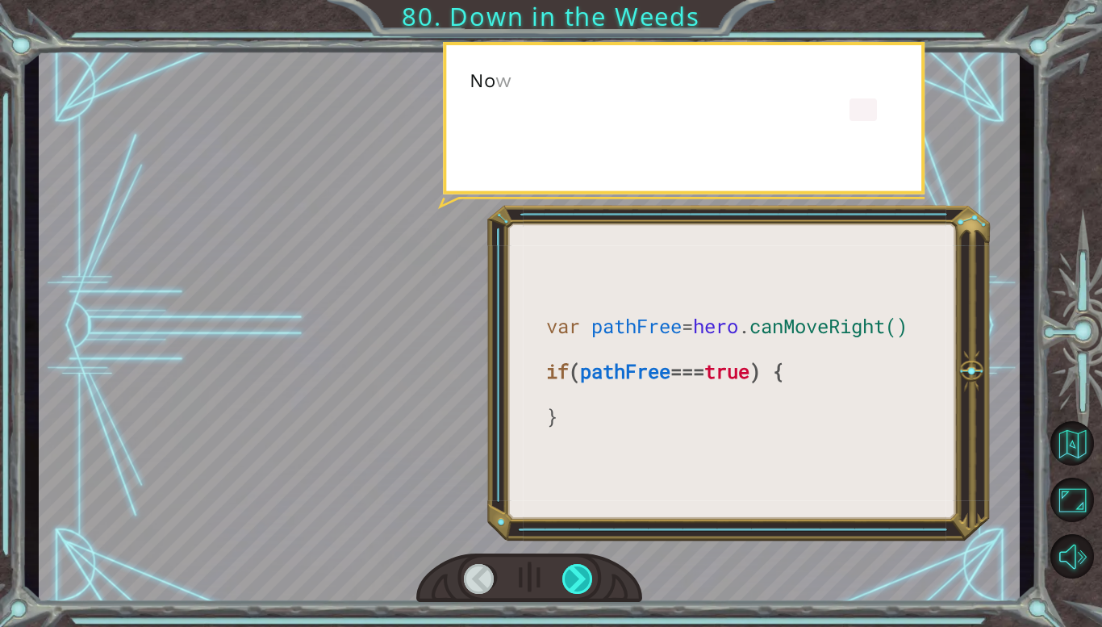
click at [575, 572] on div at bounding box center [577, 579] width 31 height 30
click at [573, 572] on div at bounding box center [577, 579] width 31 height 30
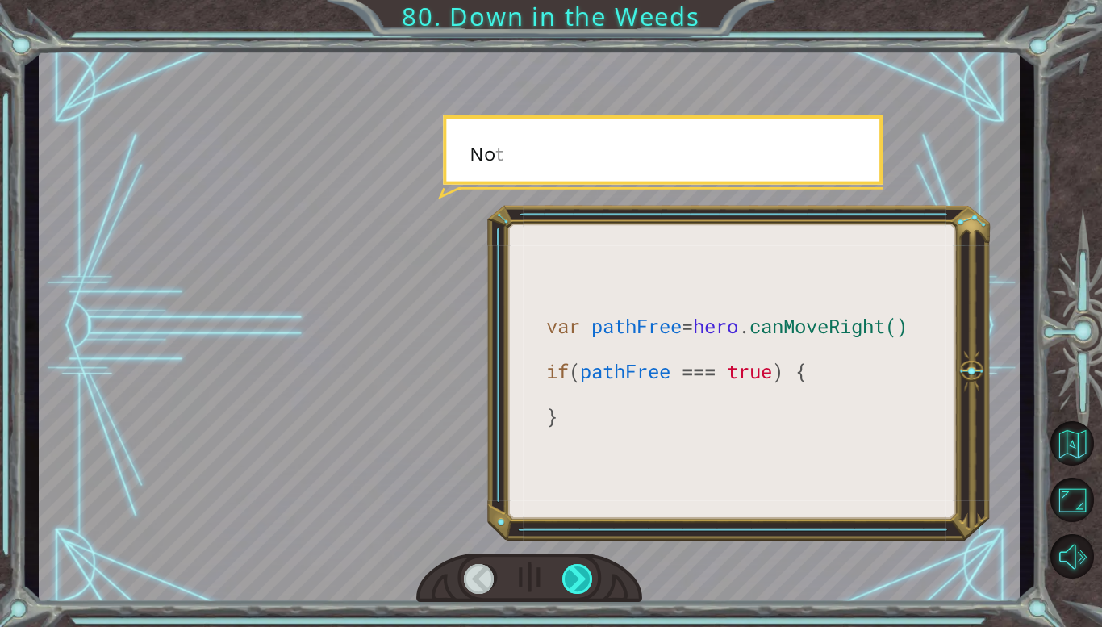
click at [573, 572] on div at bounding box center [577, 579] width 31 height 30
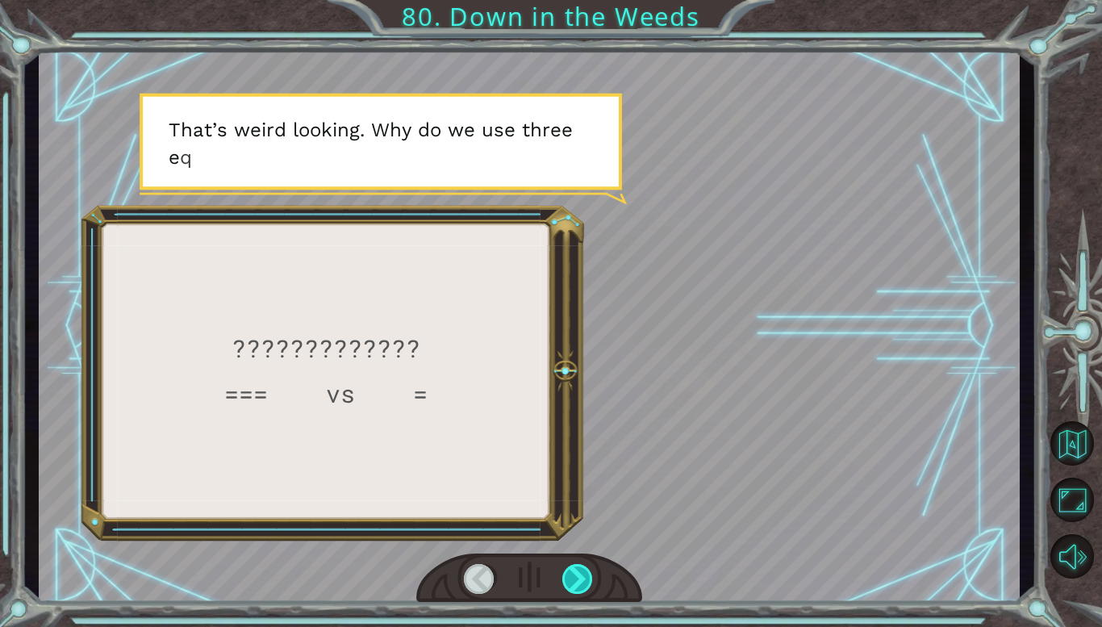
click at [573, 572] on div at bounding box center [577, 579] width 31 height 30
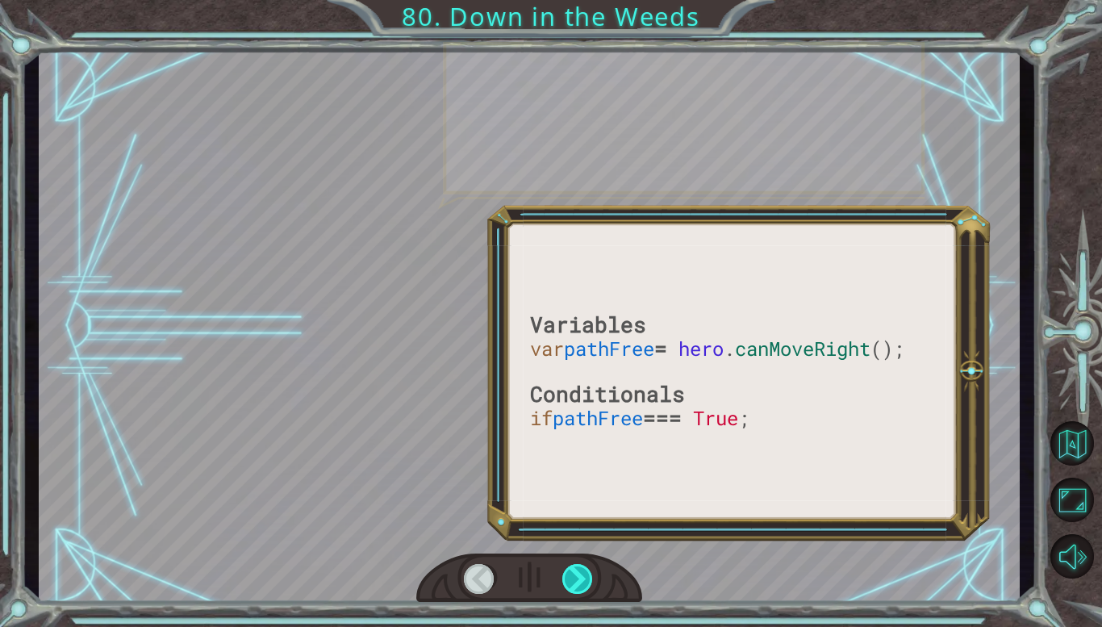
click at [573, 572] on div at bounding box center [577, 579] width 31 height 30
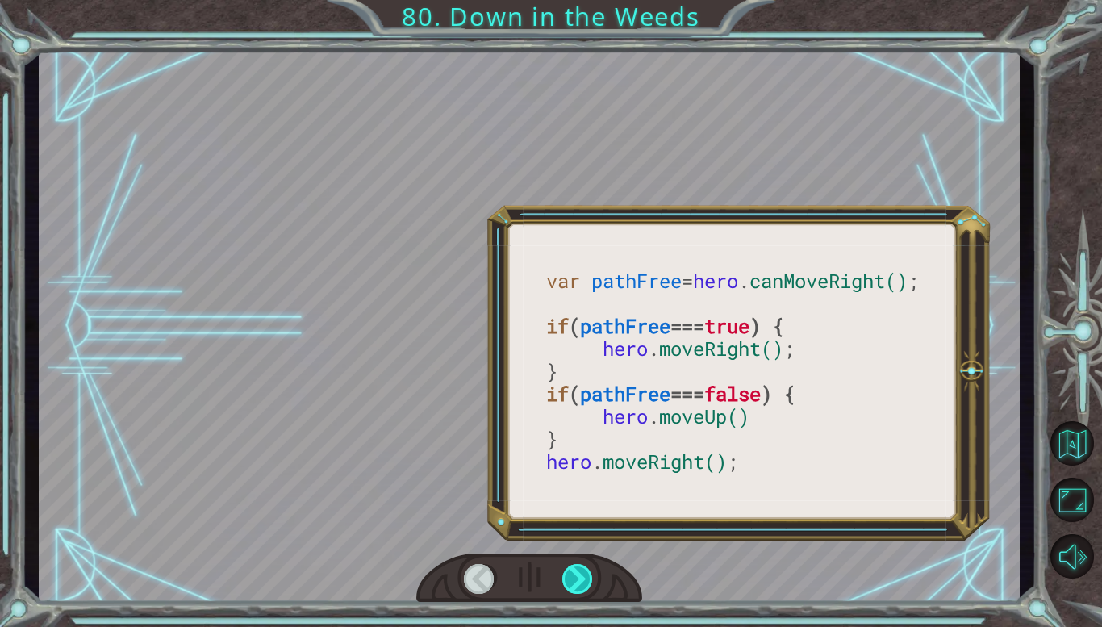
click at [573, 572] on div at bounding box center [577, 579] width 31 height 30
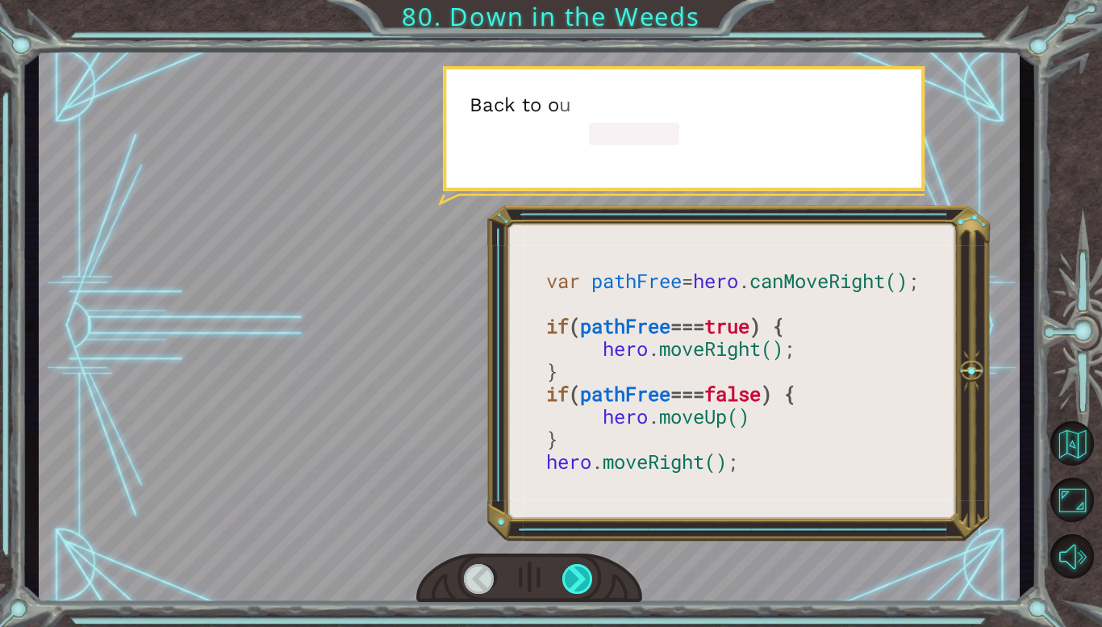
click at [573, 572] on div at bounding box center [577, 579] width 31 height 30
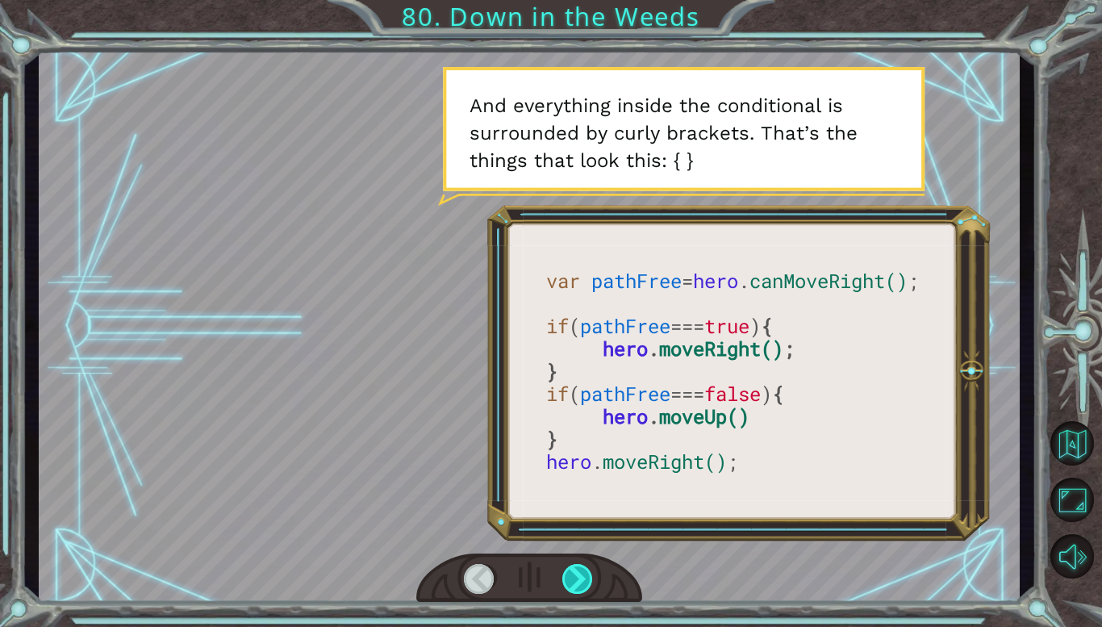
click at [574, 573] on div at bounding box center [577, 579] width 31 height 30
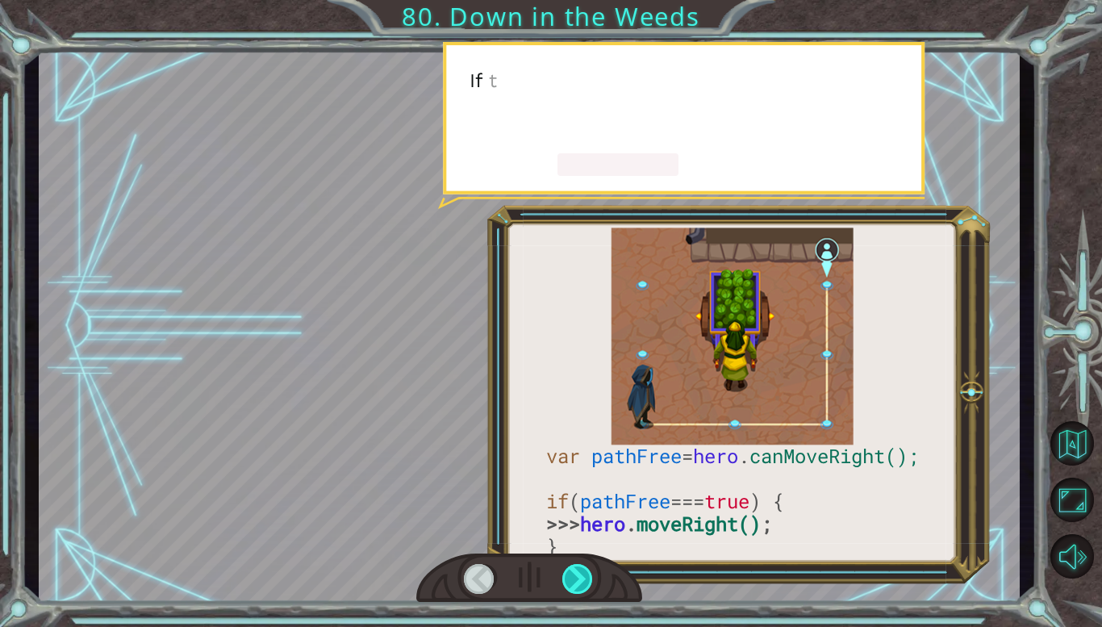
click at [574, 573] on div at bounding box center [577, 579] width 31 height 30
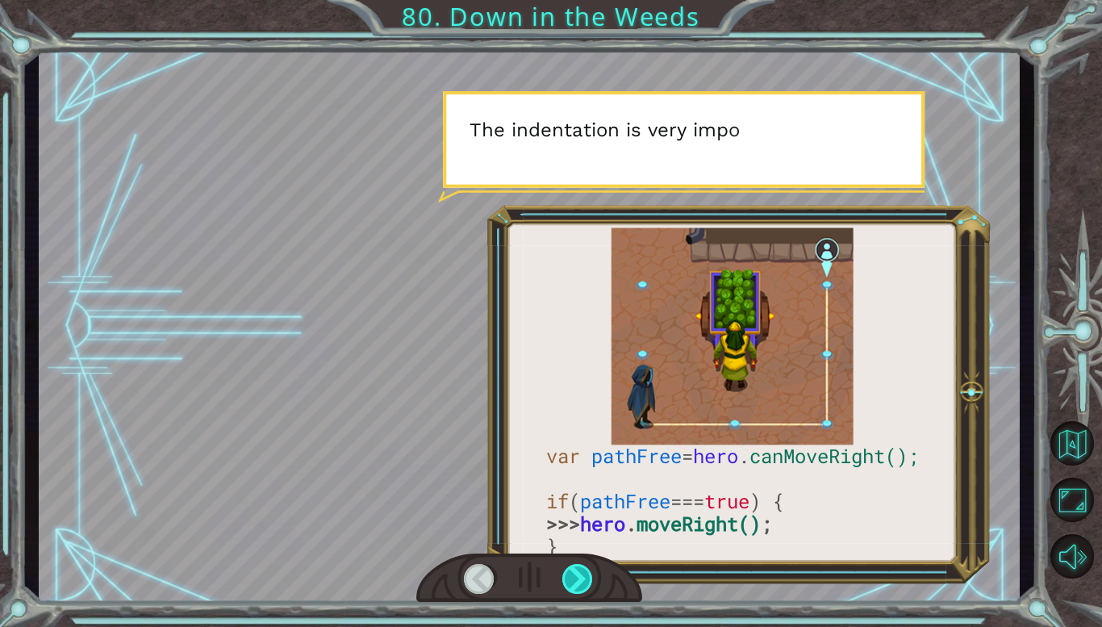
click at [574, 573] on div at bounding box center [577, 579] width 31 height 30
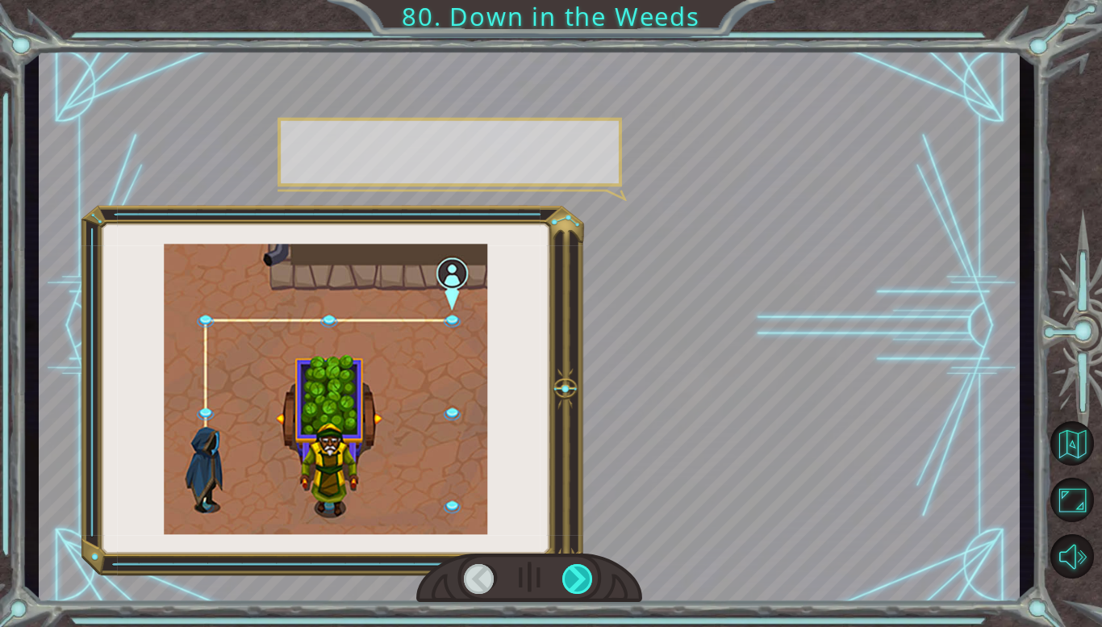
click at [574, 573] on div at bounding box center [577, 579] width 31 height 30
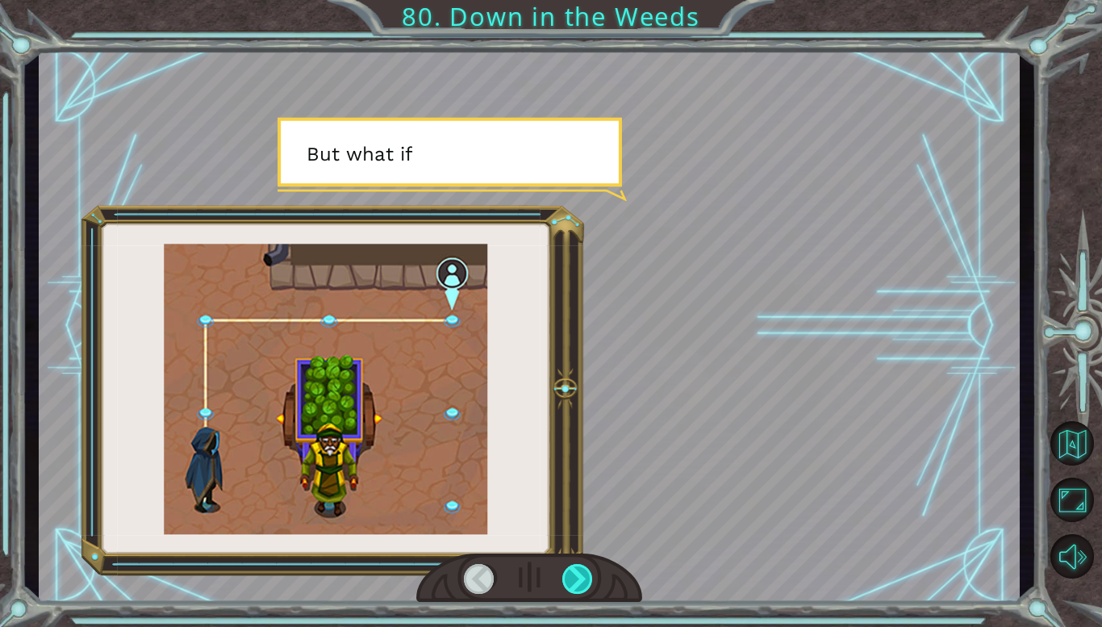
click at [574, 573] on div at bounding box center [577, 579] width 31 height 30
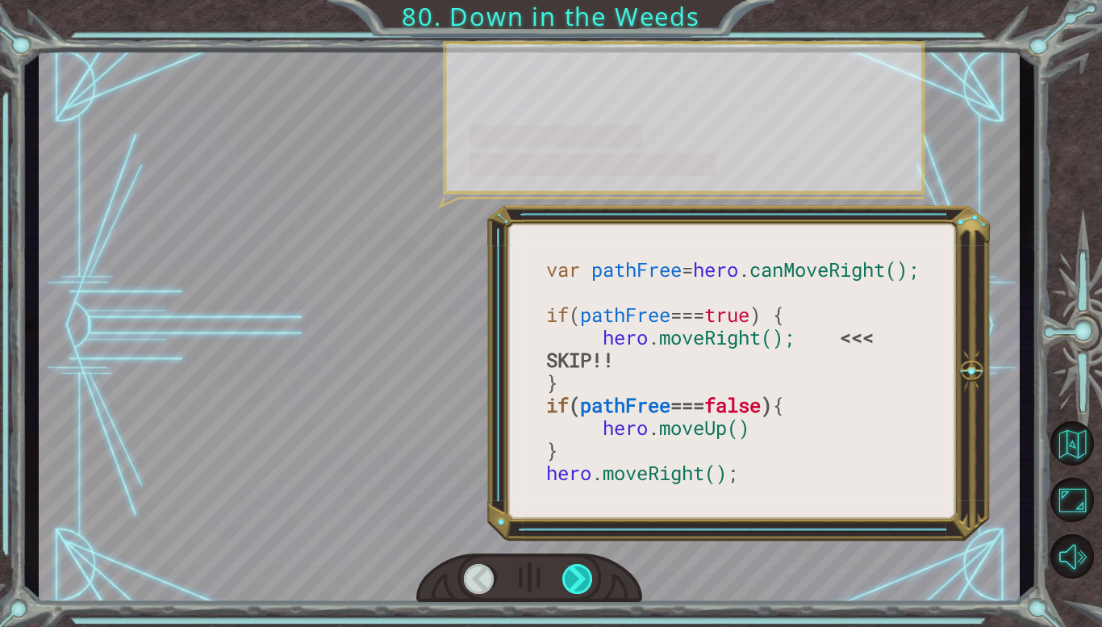
click at [574, 573] on div at bounding box center [577, 579] width 31 height 30
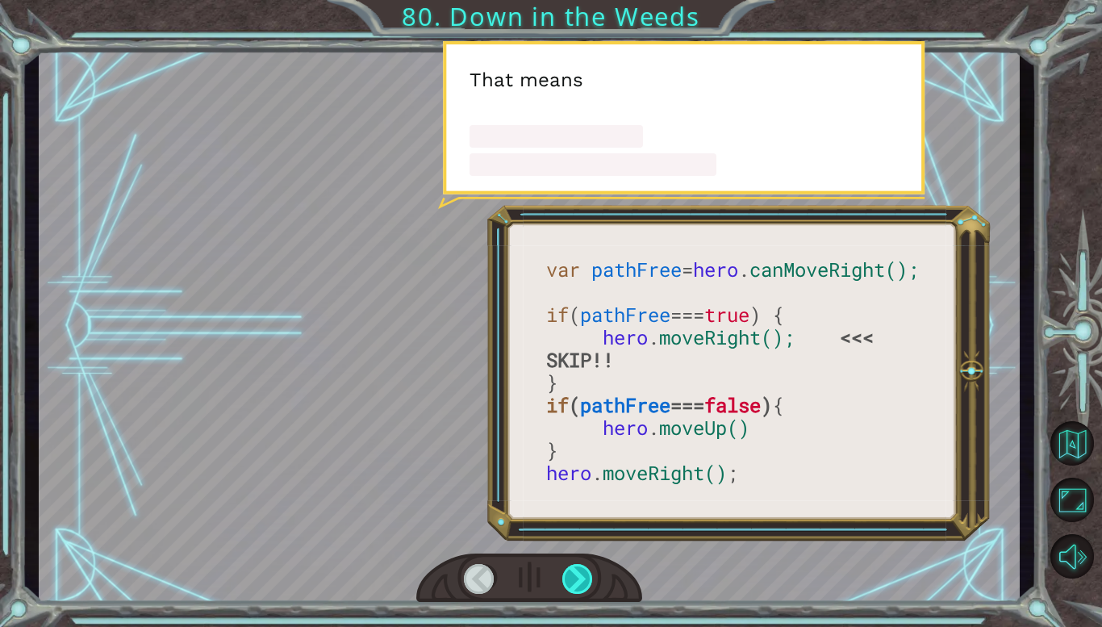
click at [574, 573] on div at bounding box center [577, 579] width 31 height 30
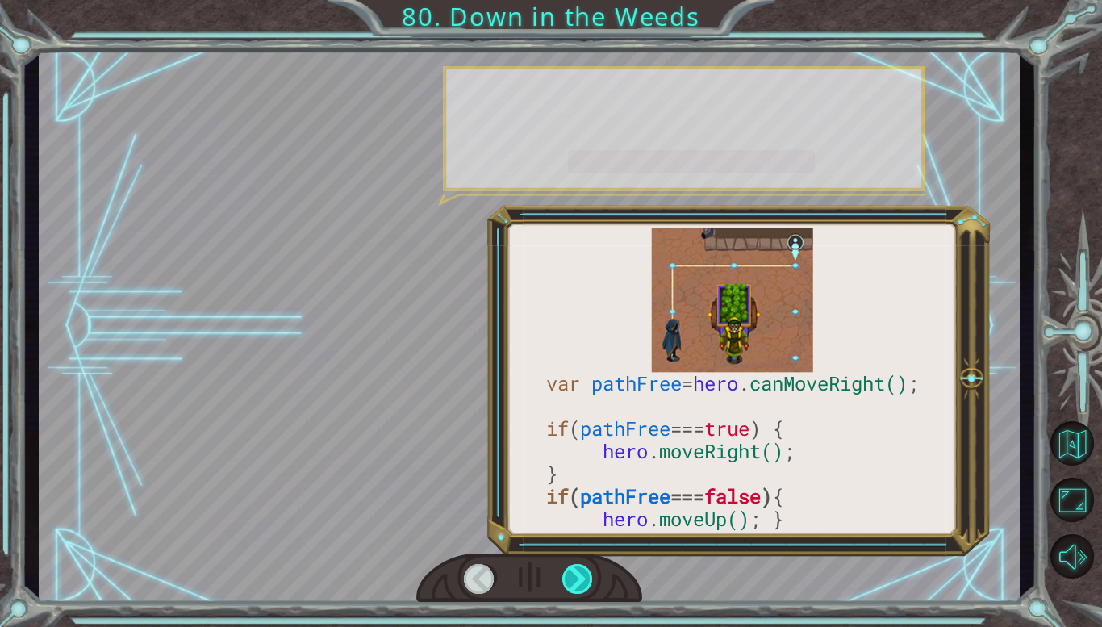
click at [574, 573] on div at bounding box center [577, 579] width 31 height 30
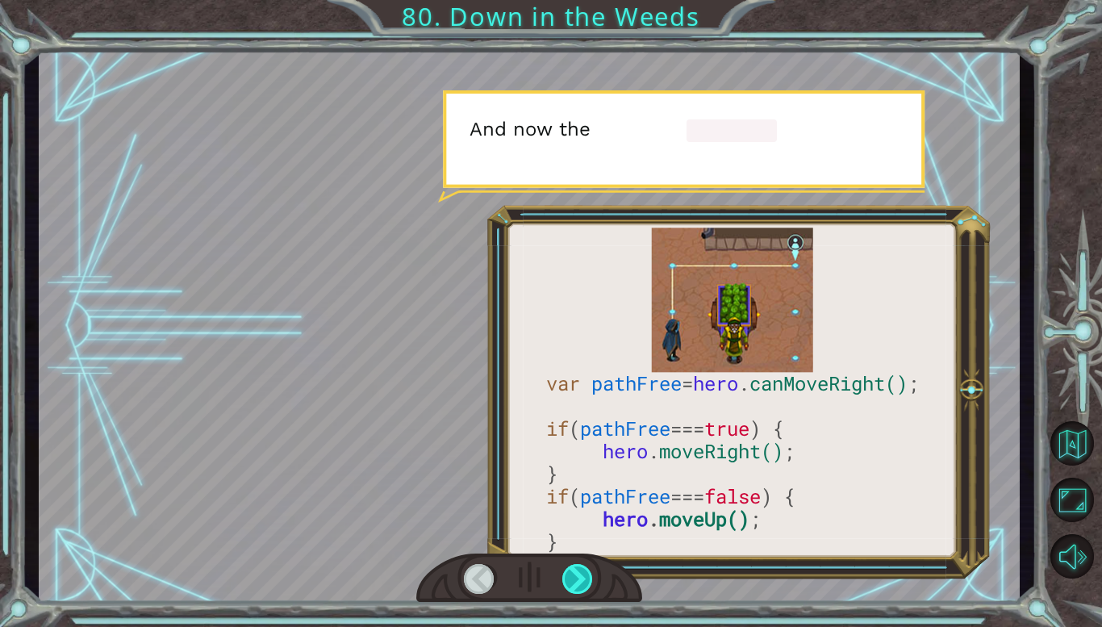
click at [574, 573] on div at bounding box center [577, 579] width 31 height 30
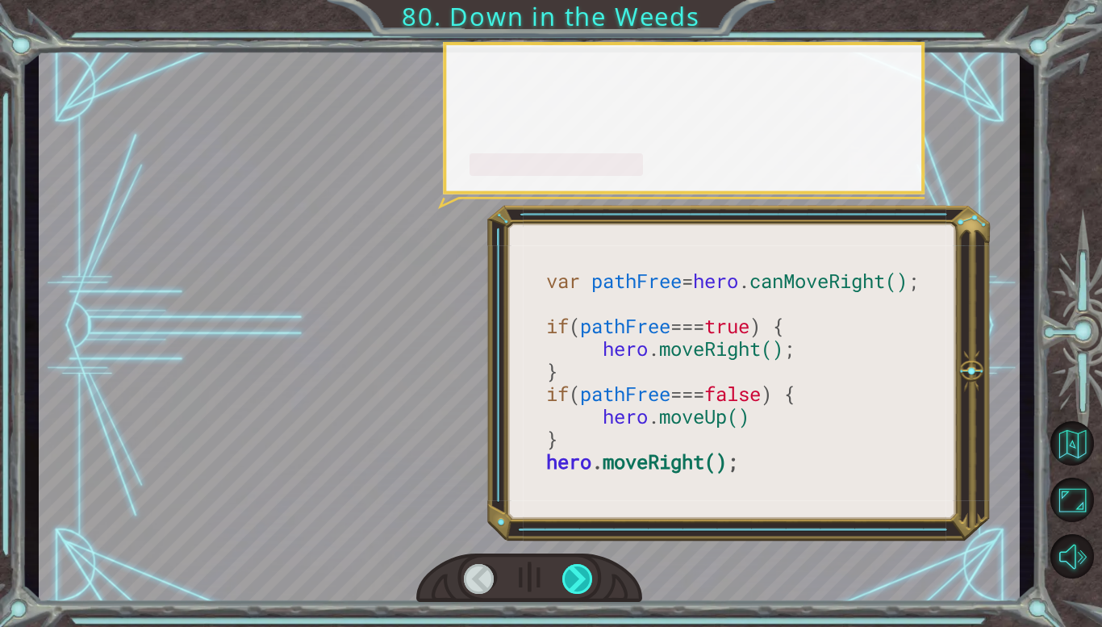
click at [574, 573] on div at bounding box center [577, 579] width 31 height 30
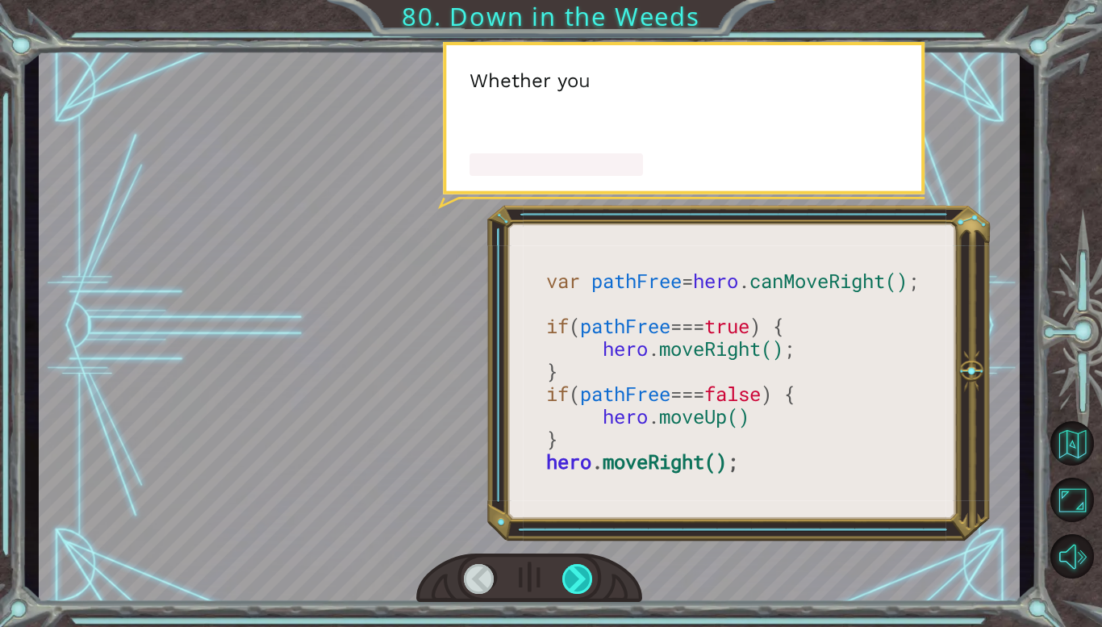
click at [574, 573] on div at bounding box center [577, 579] width 31 height 30
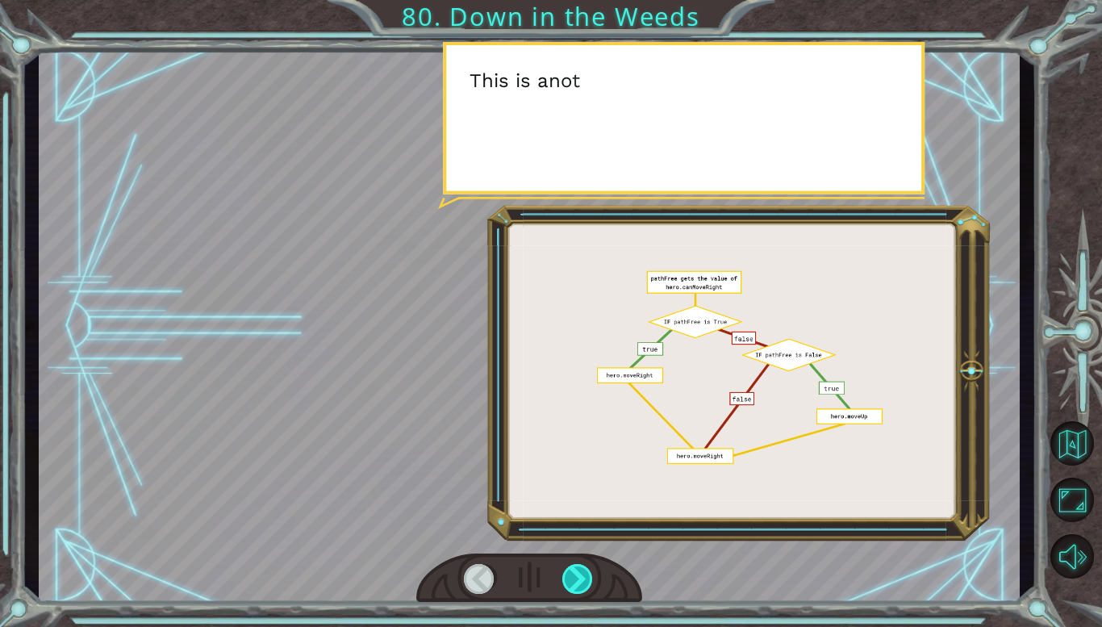
click at [574, 573] on div at bounding box center [577, 579] width 31 height 30
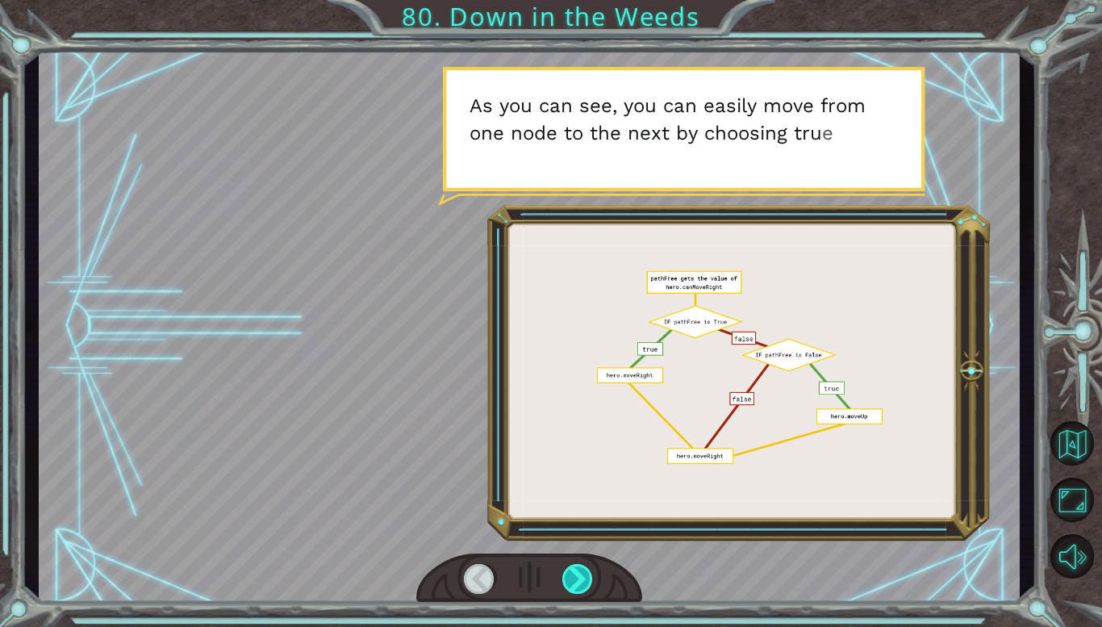
click at [574, 573] on div at bounding box center [577, 579] width 31 height 30
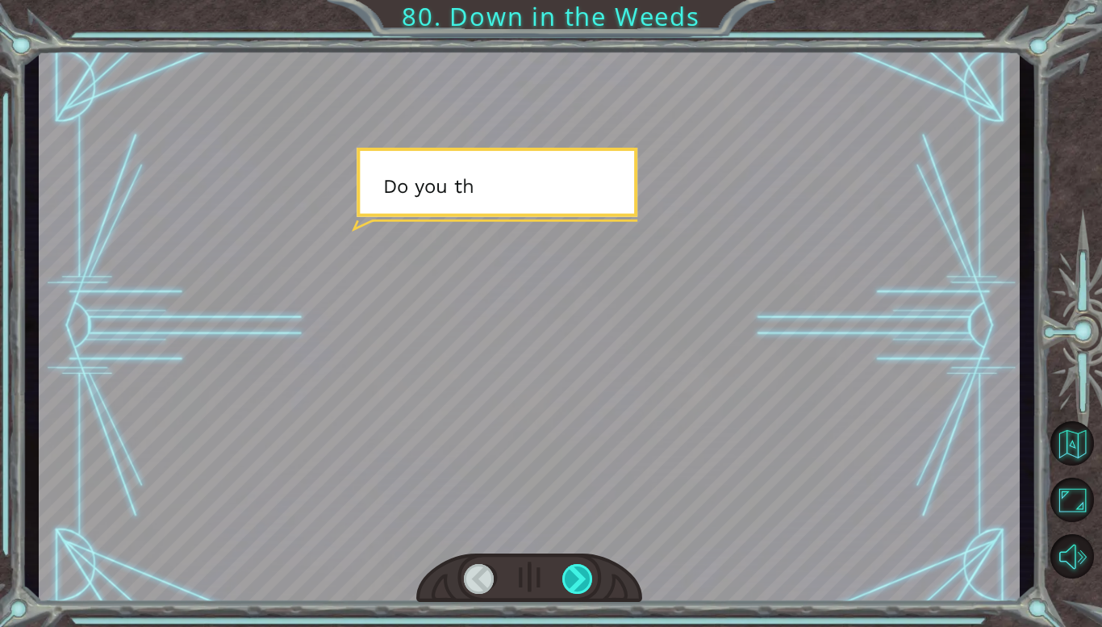
click at [574, 573] on div at bounding box center [577, 579] width 31 height 30
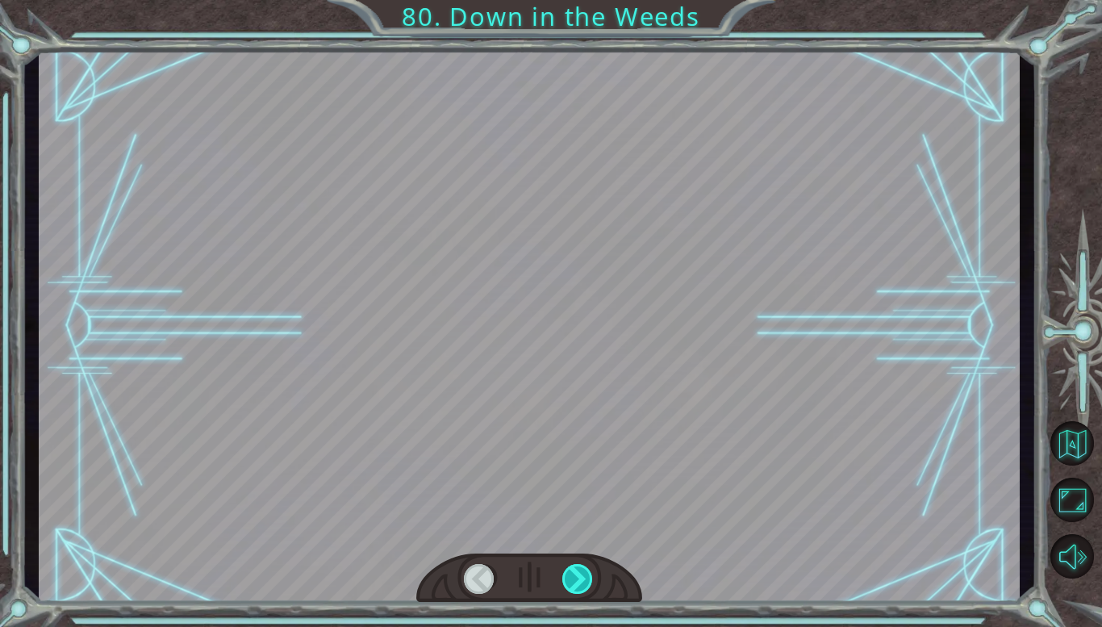
click at [574, 573] on div at bounding box center [577, 579] width 31 height 30
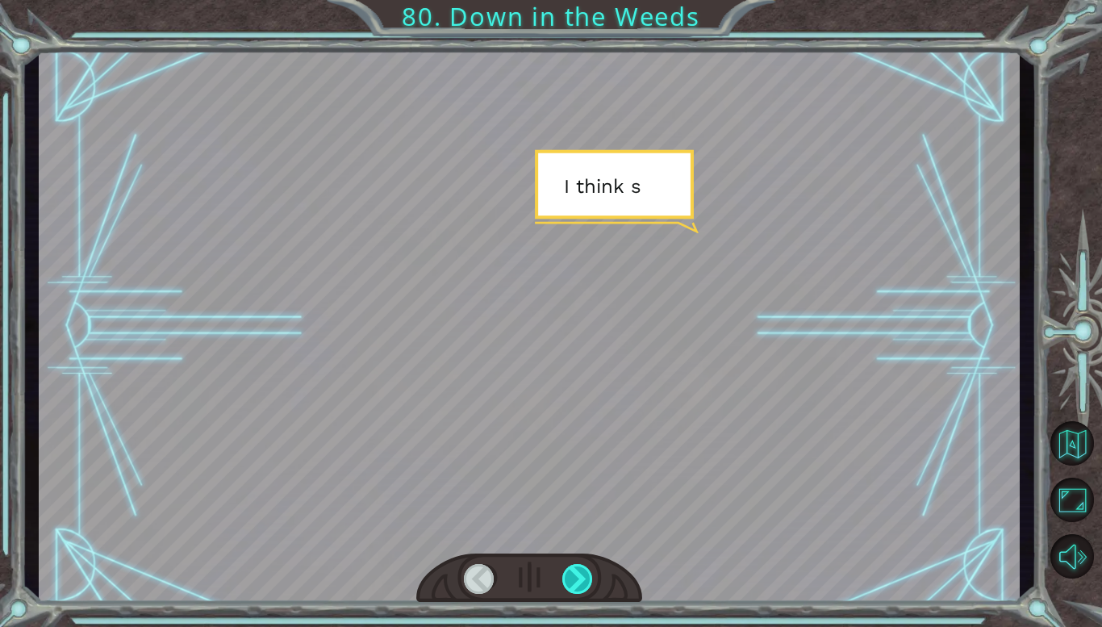
click at [574, 573] on div at bounding box center [577, 579] width 31 height 30
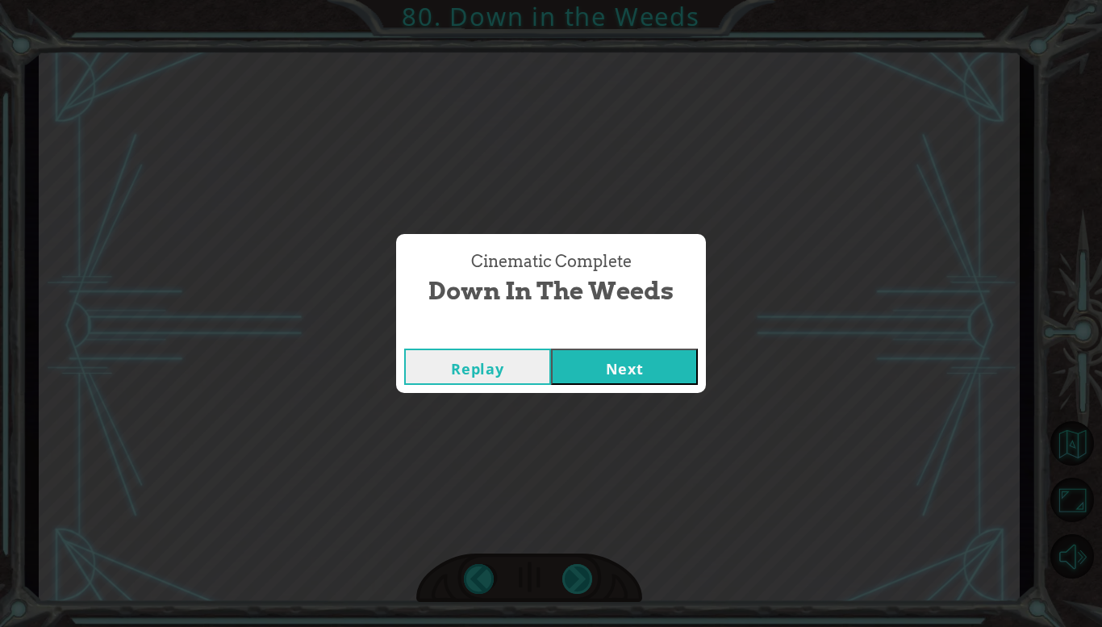
click at [574, 573] on div "Cinematic Complete Down in the Weeds Replay Next" at bounding box center [551, 313] width 1102 height 627
click at [563, 367] on button "Next" at bounding box center [624, 366] width 147 height 36
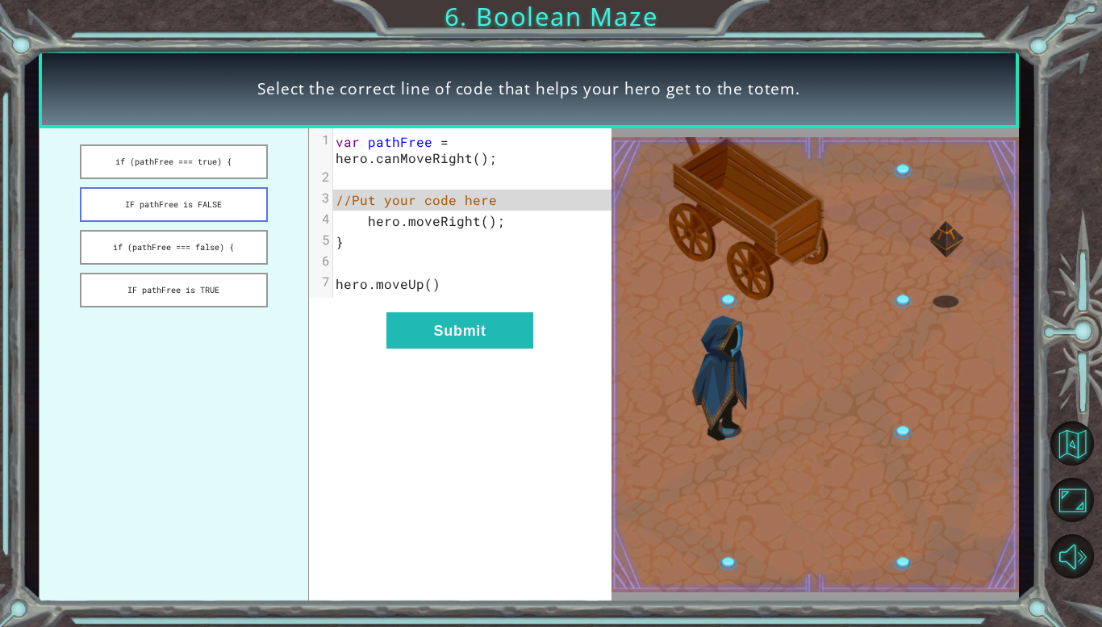
click at [206, 194] on button "IF pathFree is FALSE" at bounding box center [174, 204] width 188 height 35
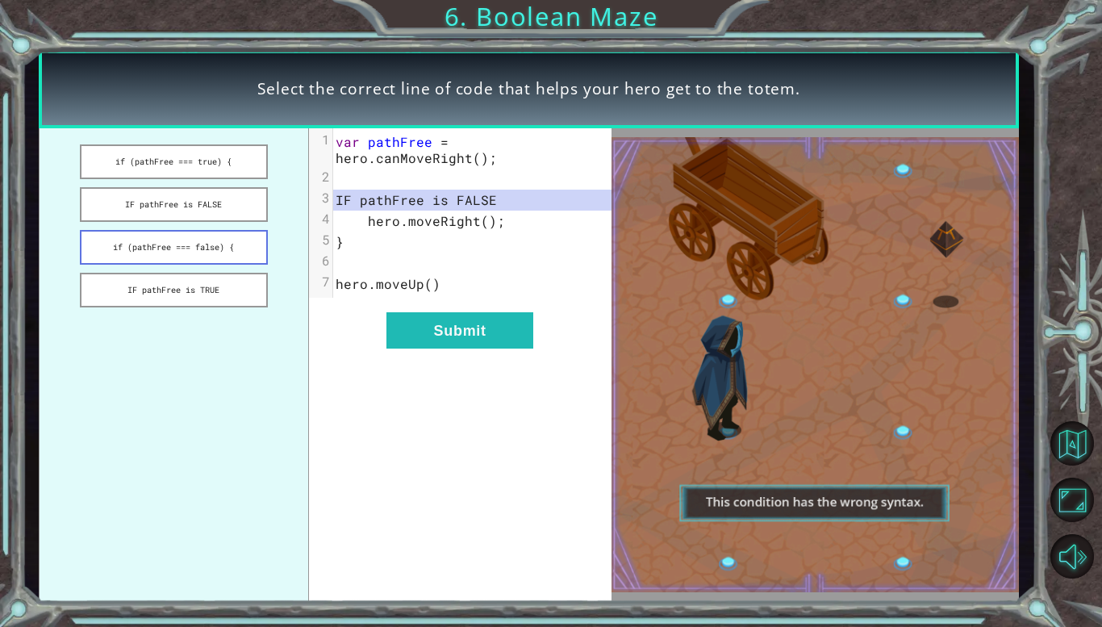
click at [203, 238] on button "if (pathFree === false) {" at bounding box center [174, 247] width 188 height 35
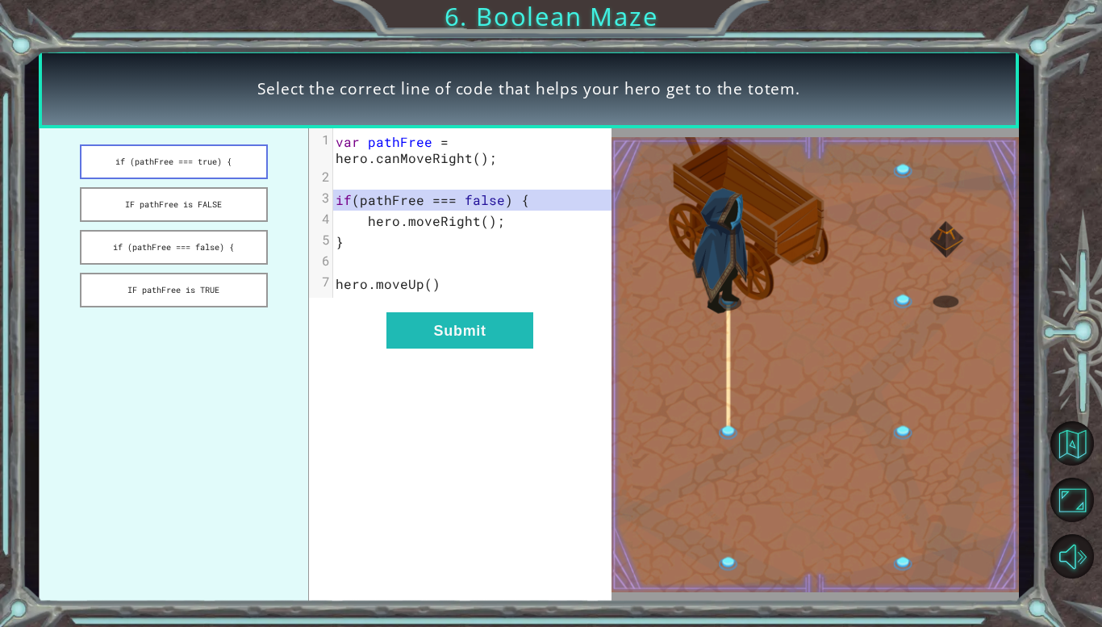
click at [134, 169] on button "if (pathFree === true) {" at bounding box center [174, 161] width 188 height 35
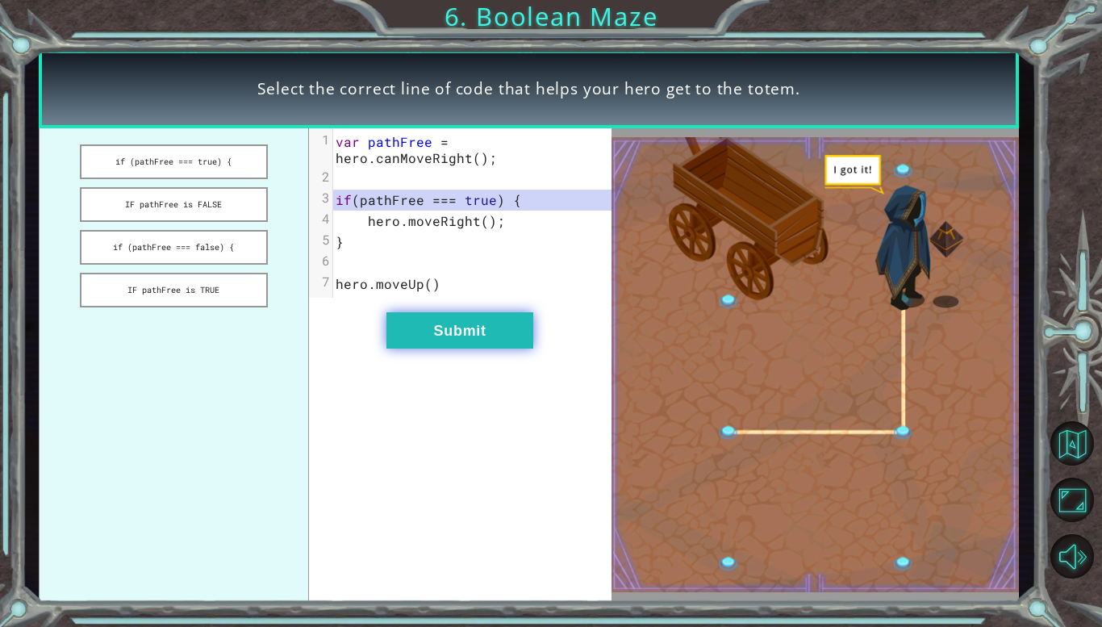
click at [398, 316] on button "Submit" at bounding box center [459, 330] width 147 height 36
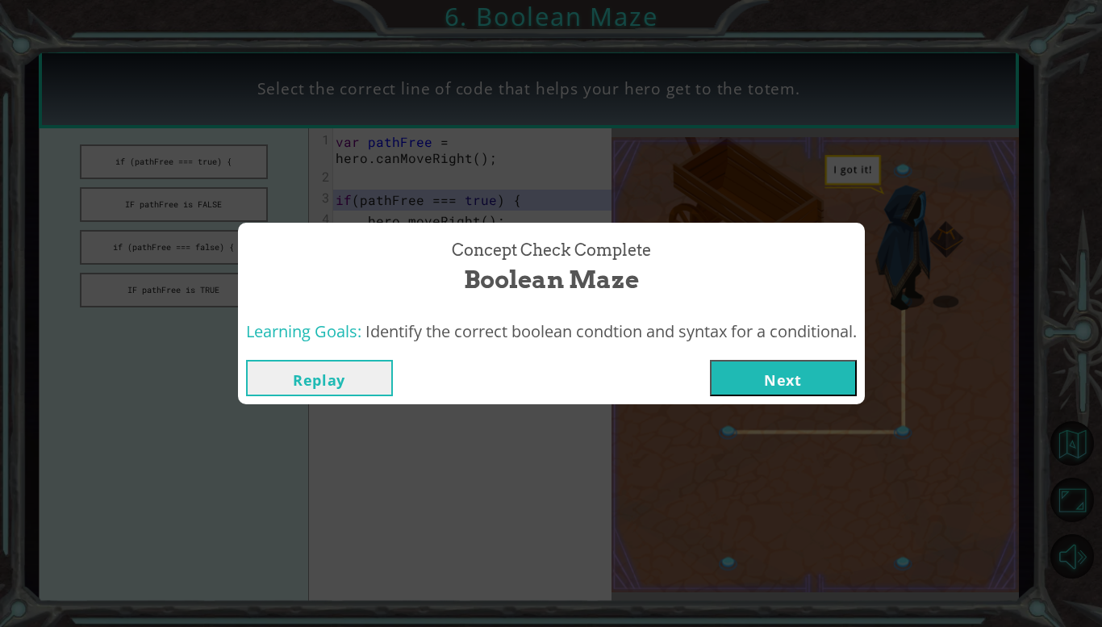
click at [814, 378] on button "Next" at bounding box center [783, 378] width 147 height 36
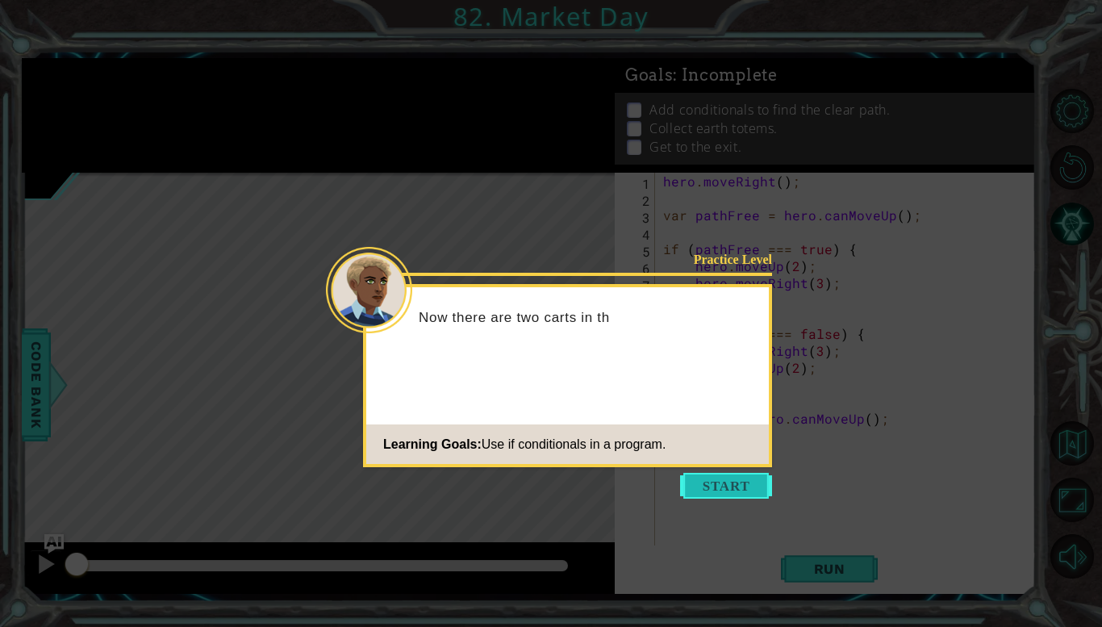
click at [725, 484] on button "Start" at bounding box center [726, 486] width 92 height 26
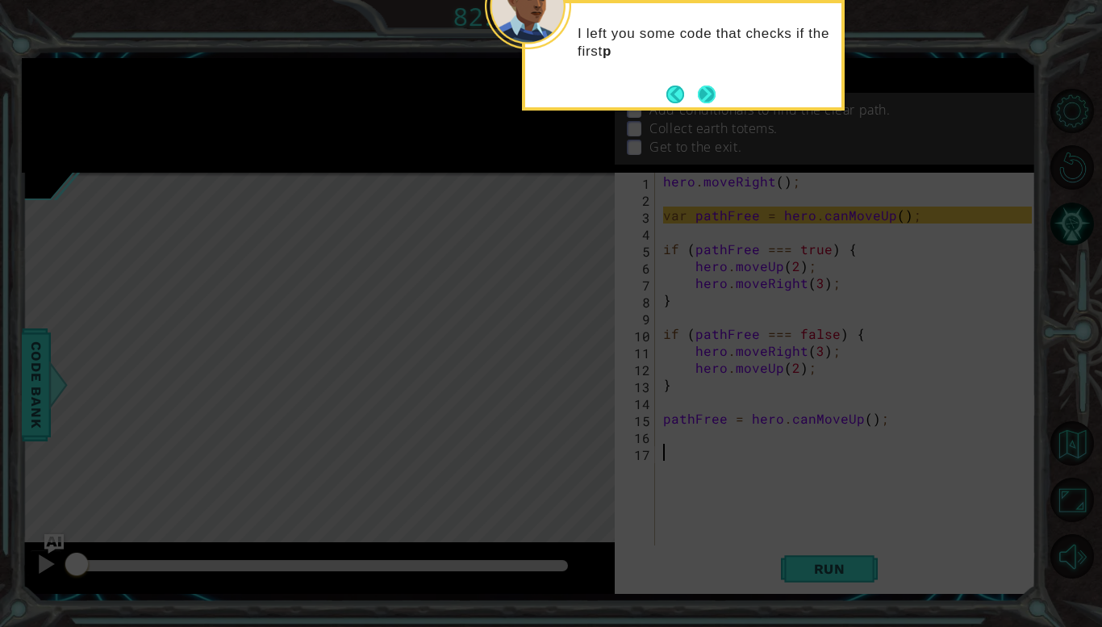
click at [710, 88] on button "Next" at bounding box center [707, 94] width 19 height 19
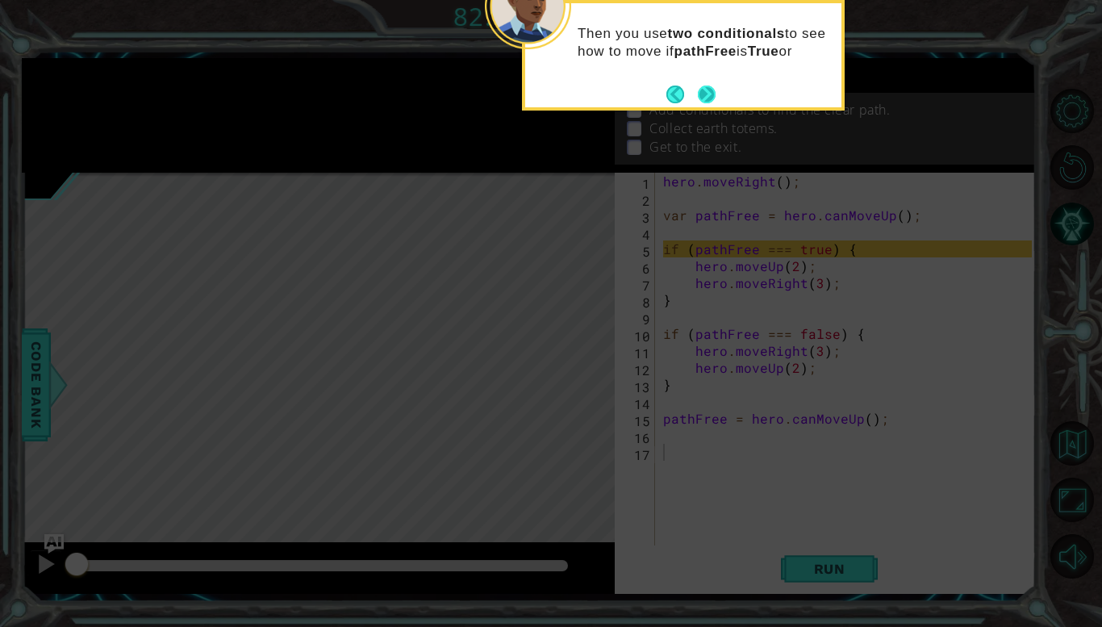
click at [710, 89] on button "Next" at bounding box center [706, 94] width 20 height 20
click at [707, 90] on button "Next" at bounding box center [707, 94] width 19 height 19
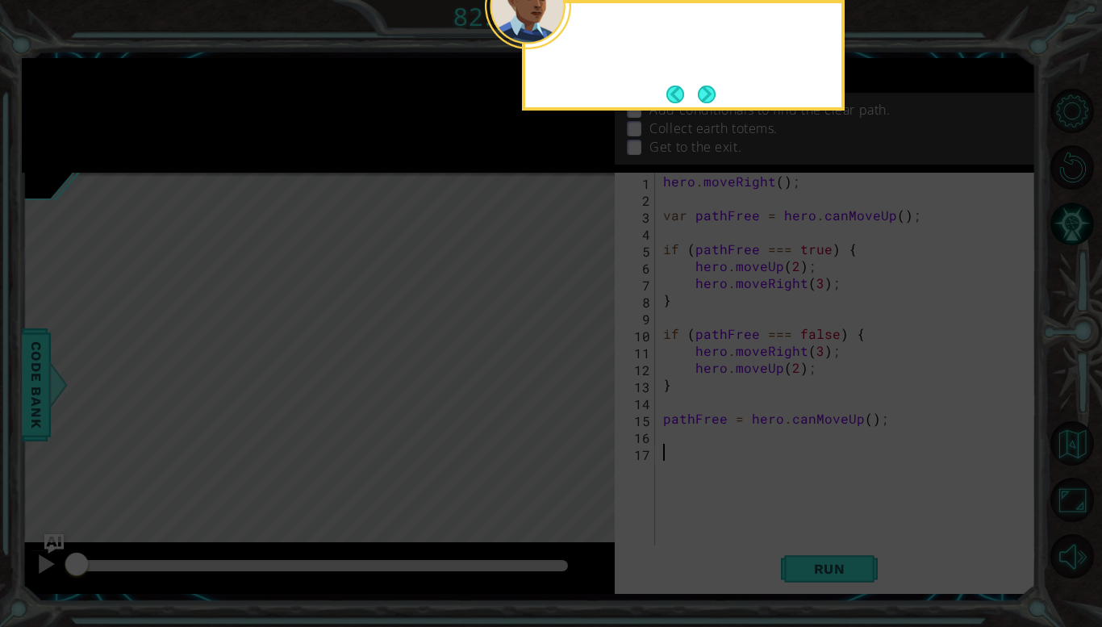
click at [707, 90] on button "Next" at bounding box center [706, 94] width 19 height 19
click at [707, 90] on button "Next" at bounding box center [707, 94] width 19 height 19
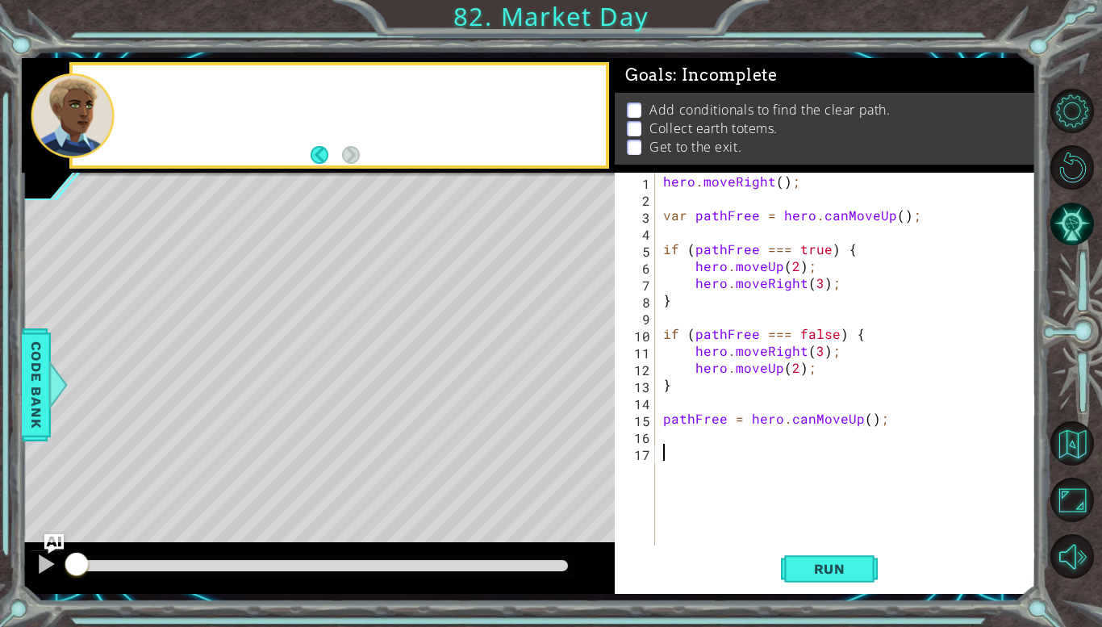
click at [707, 90] on div "Goals : Incomplete" at bounding box center [824, 75] width 421 height 34
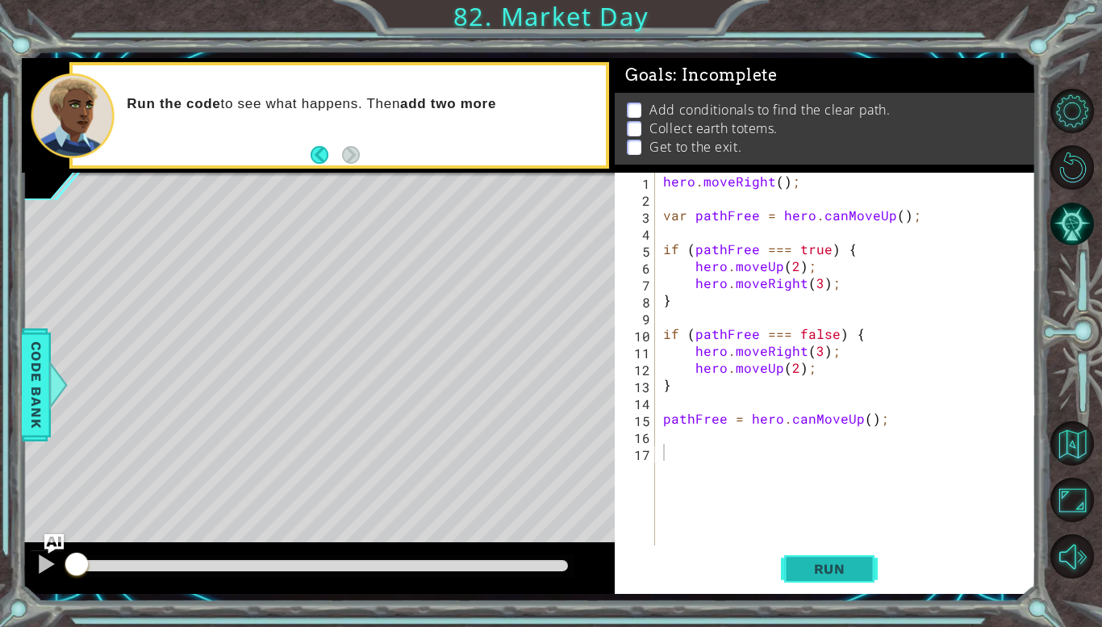
click at [785, 563] on button "Run" at bounding box center [829, 569] width 97 height 42
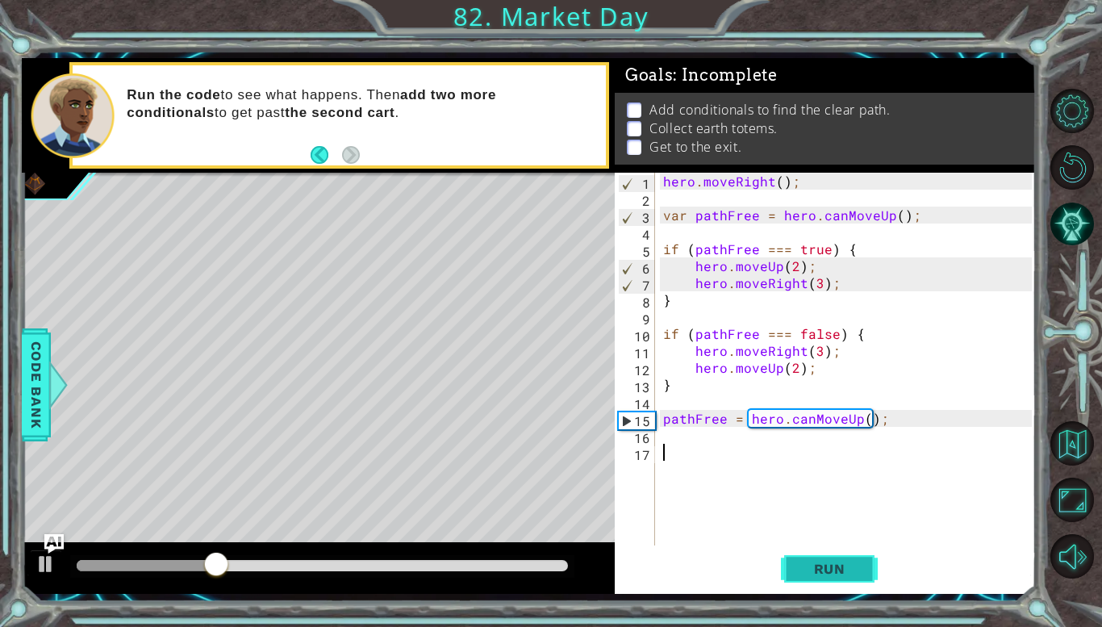
paste textarea "}"
type textarea "}"
click at [785, 563] on button "Run" at bounding box center [829, 569] width 97 height 42
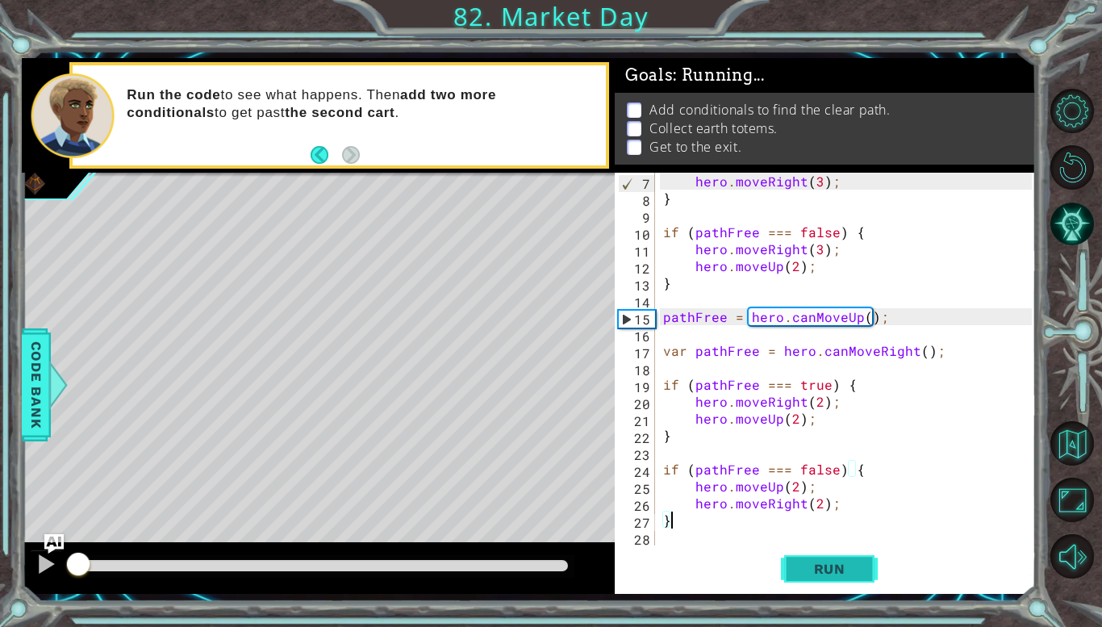
click at [785, 563] on button "Run" at bounding box center [829, 569] width 97 height 42
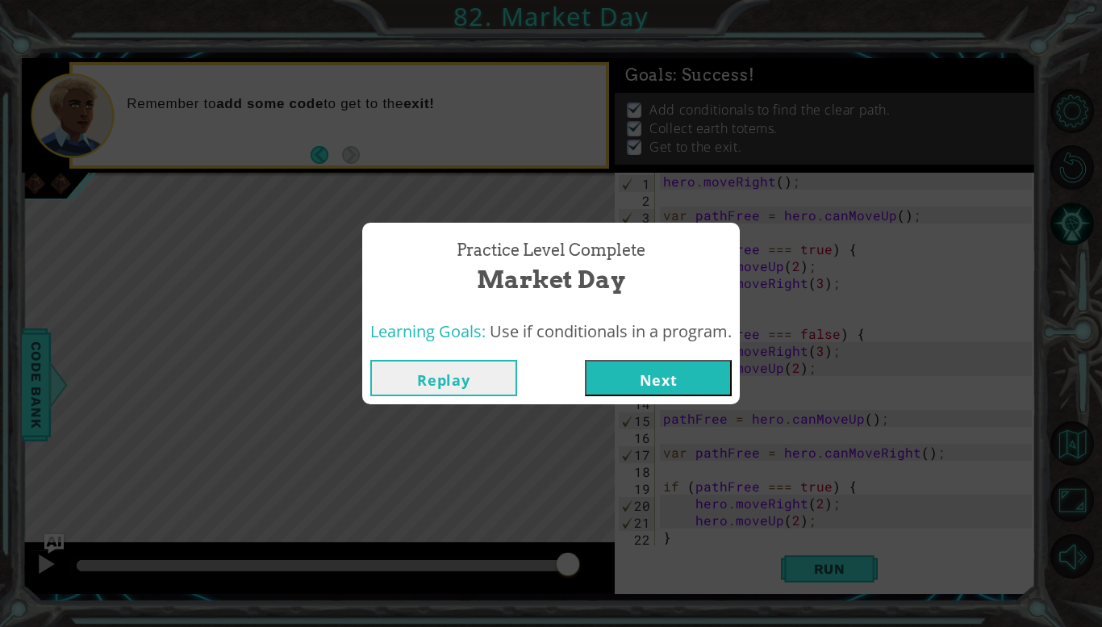
click at [691, 385] on button "Next" at bounding box center [658, 378] width 147 height 36
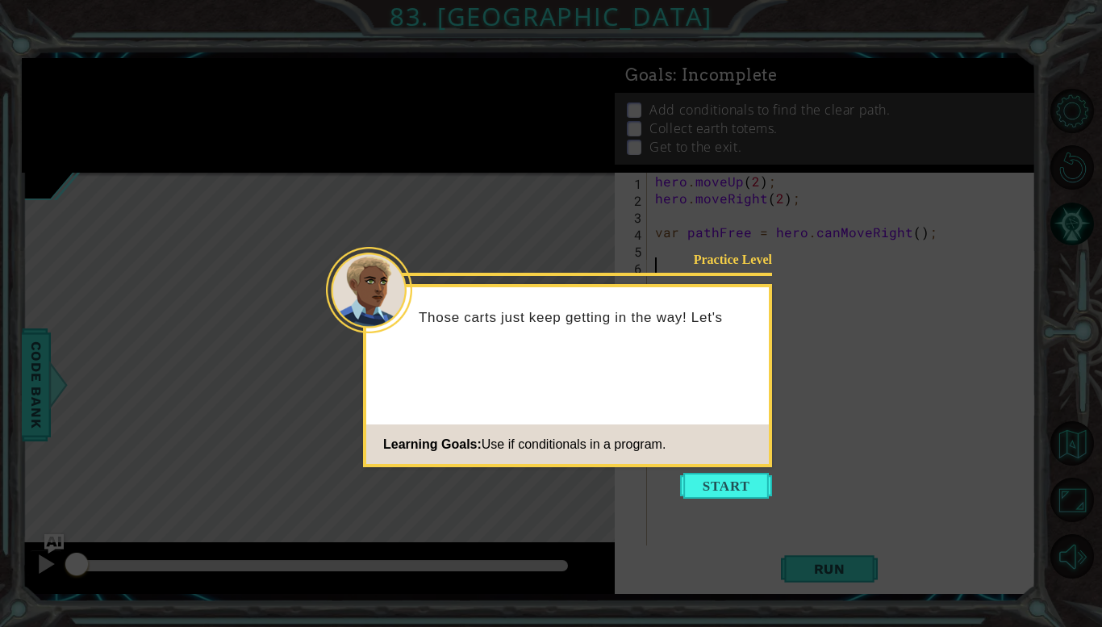
click at [705, 465] on div "Practice Level Those carts just keep getting in the way! Let's Learning Goals: …" at bounding box center [567, 375] width 409 height 183
click at [705, 492] on button "Start" at bounding box center [726, 486] width 92 height 26
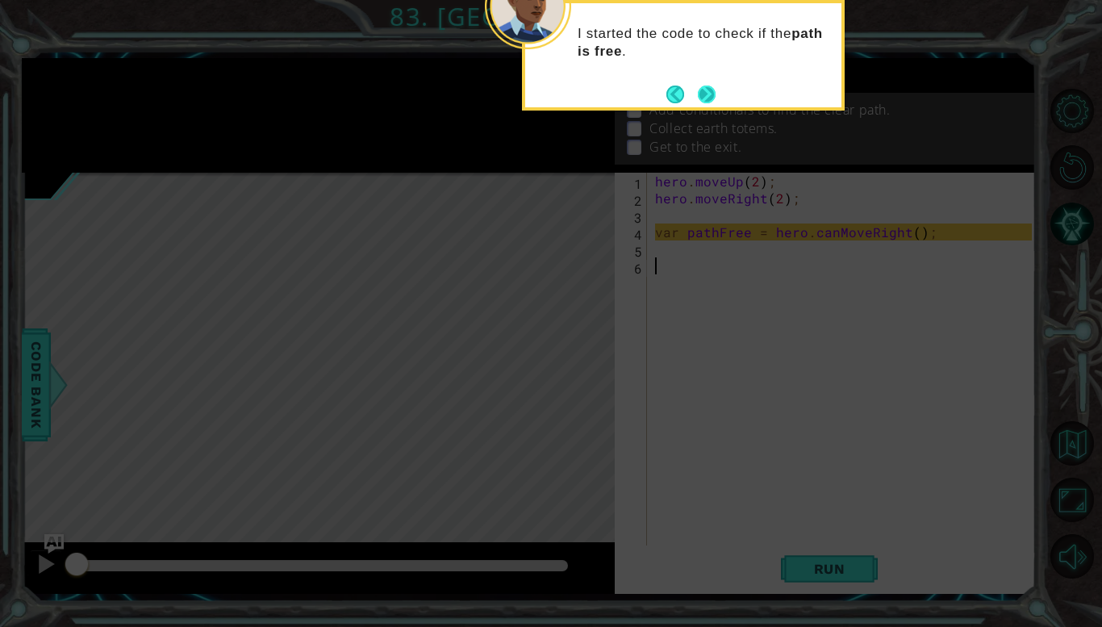
click at [704, 95] on button "Next" at bounding box center [706, 94] width 27 height 27
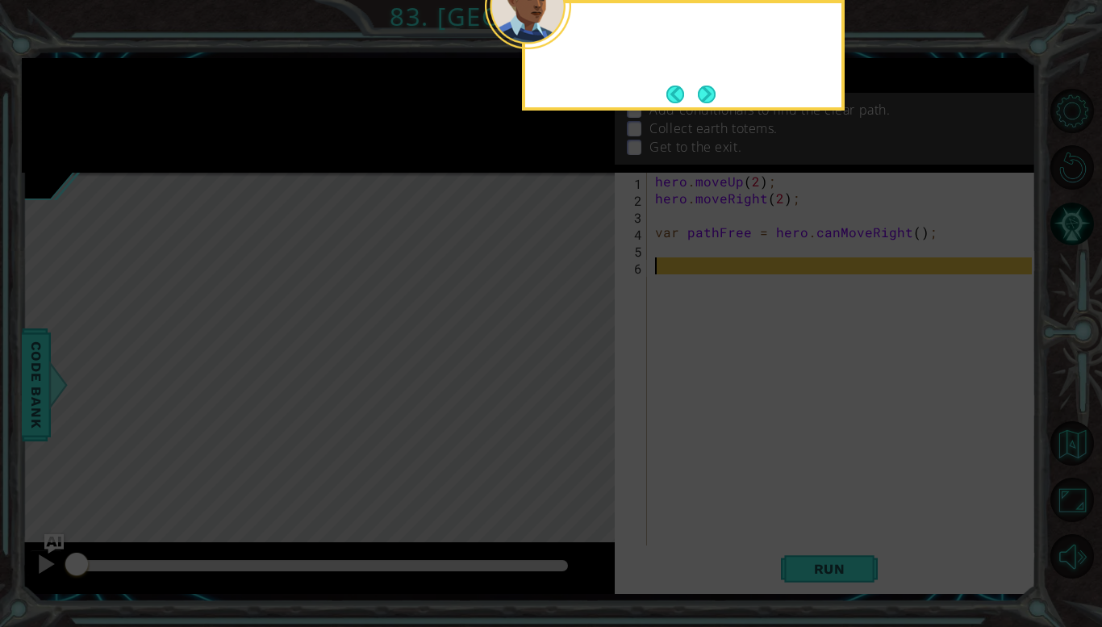
click at [704, 95] on button "Next" at bounding box center [706, 94] width 21 height 21
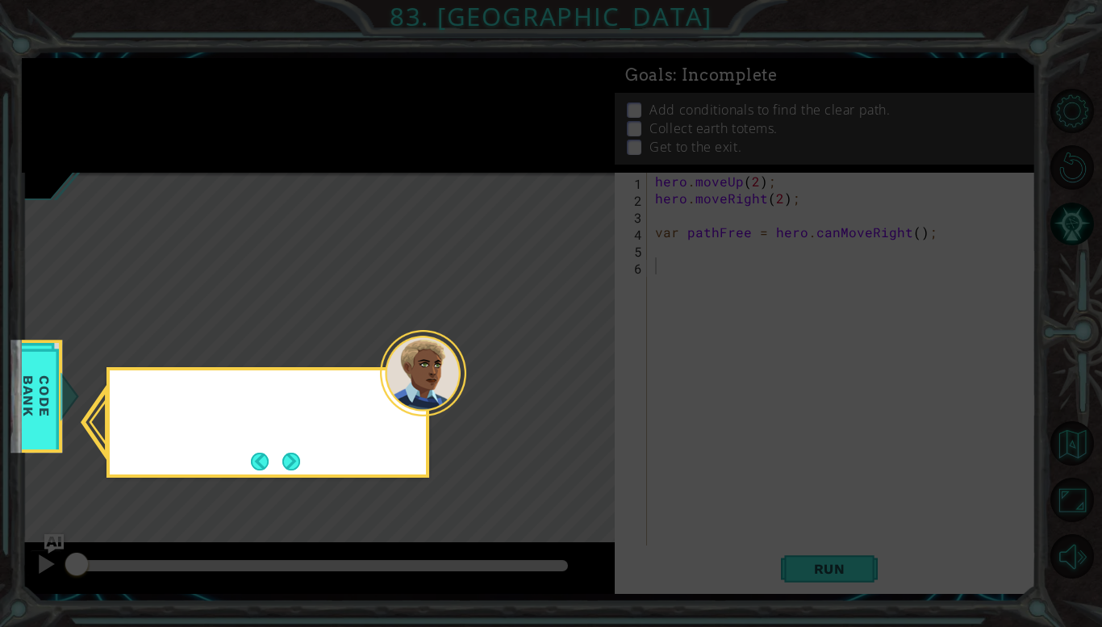
click at [704, 95] on icon at bounding box center [551, 313] width 1102 height 627
click at [274, 462] on button "Back" at bounding box center [266, 461] width 31 height 18
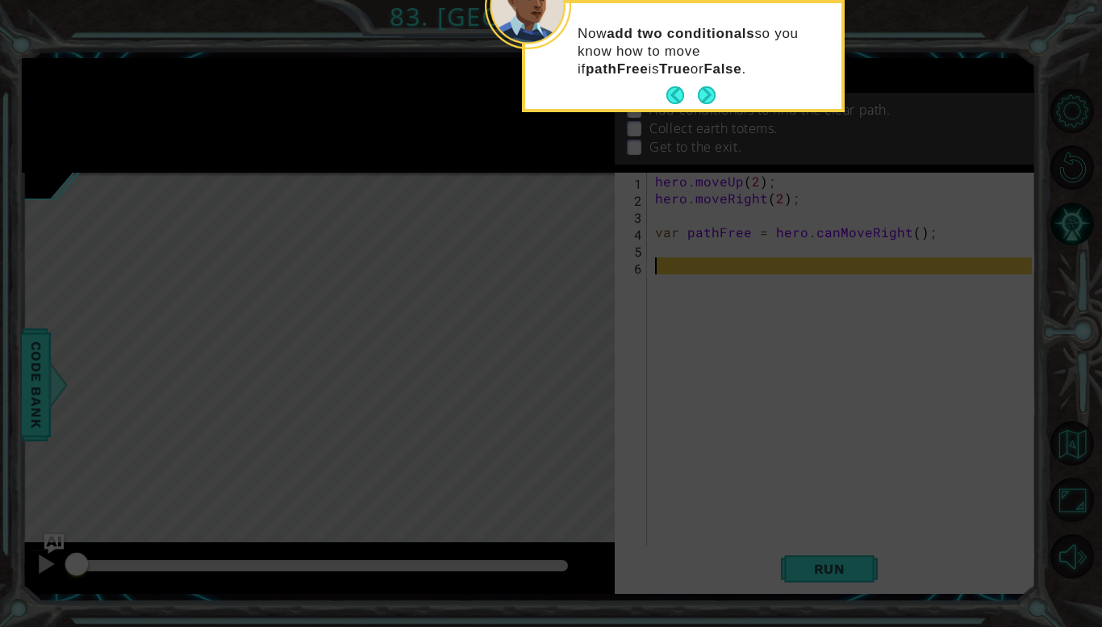
click at [702, 83] on footer at bounding box center [690, 95] width 49 height 24
click at [705, 91] on button "Next" at bounding box center [707, 96] width 22 height 22
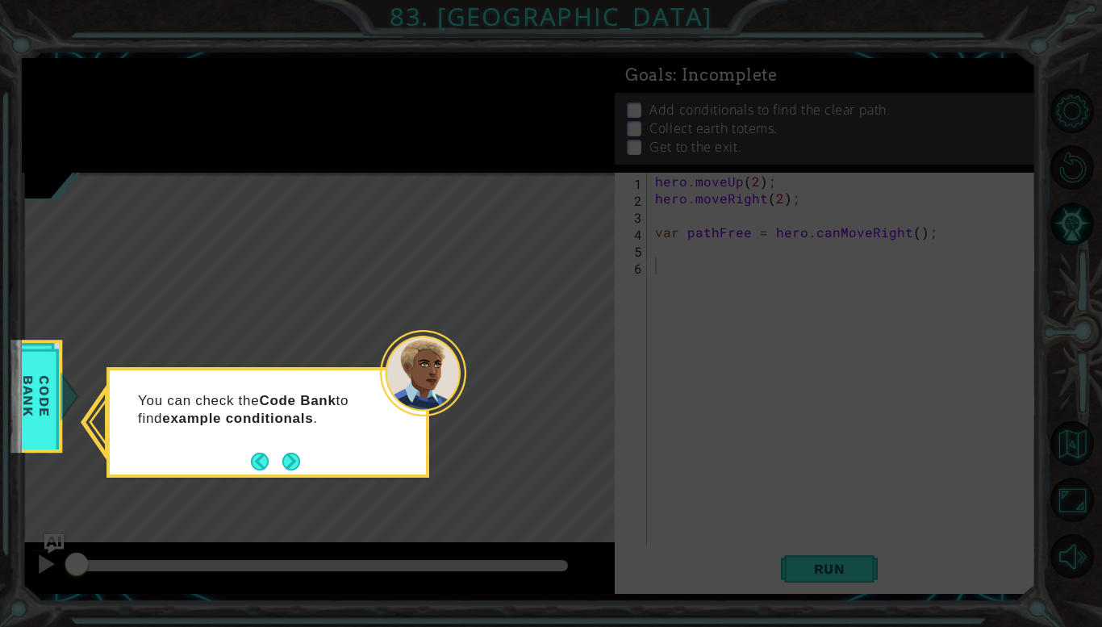
click at [705, 91] on icon at bounding box center [551, 313] width 1102 height 627
click at [287, 457] on button "Next" at bounding box center [291, 461] width 20 height 20
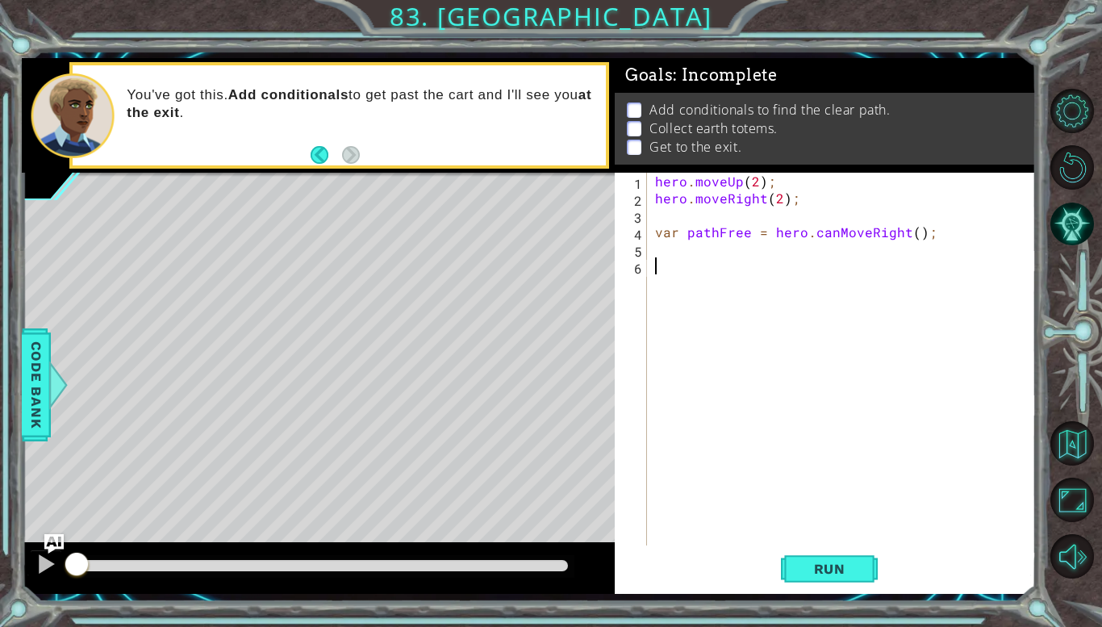
paste textarea "}"
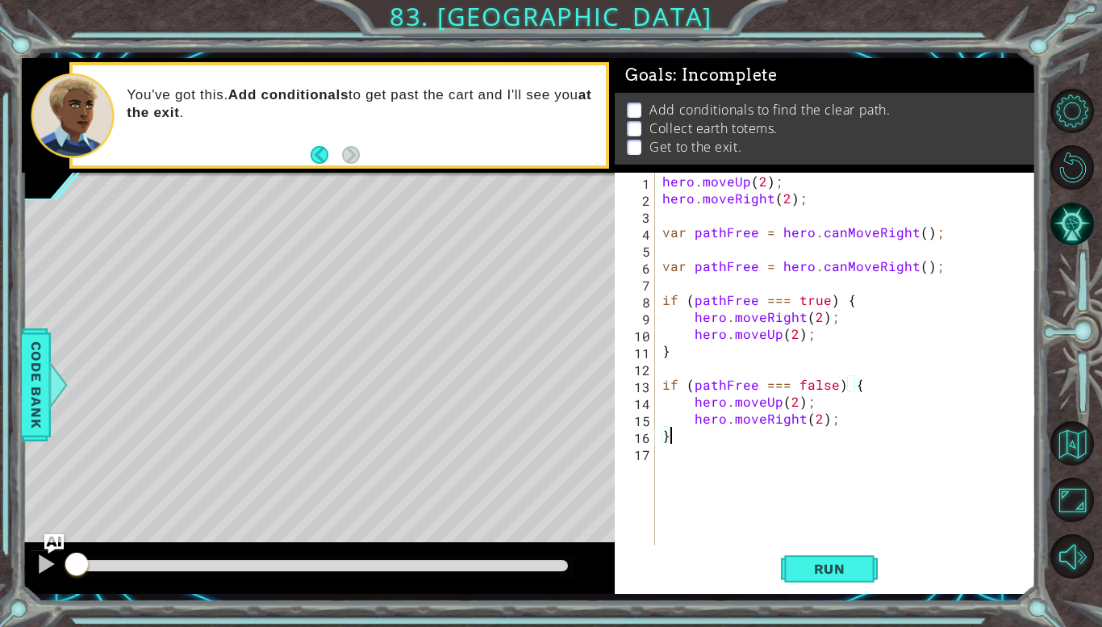
click at [918, 233] on div "hero . moveUp ( 2 ) ; hero . moveRight ( 2 ) ; var pathFree = hero . canMoveRig…" at bounding box center [849, 376] width 381 height 406
click at [930, 235] on div "hero . moveUp ( 2 ) ; hero . moveRight ( 2 ) ; var pathFree = hero . canMoveRig…" at bounding box center [849, 376] width 381 height 406
drag, startPoint x: 912, startPoint y: 232, endPoint x: 902, endPoint y: 233, distance: 9.7
click at [902, 233] on div "hero . moveUp ( 2 ) ; hero . moveRight ( 2 ) ; var pathFree = hero . canMoveRig…" at bounding box center [849, 376] width 381 height 406
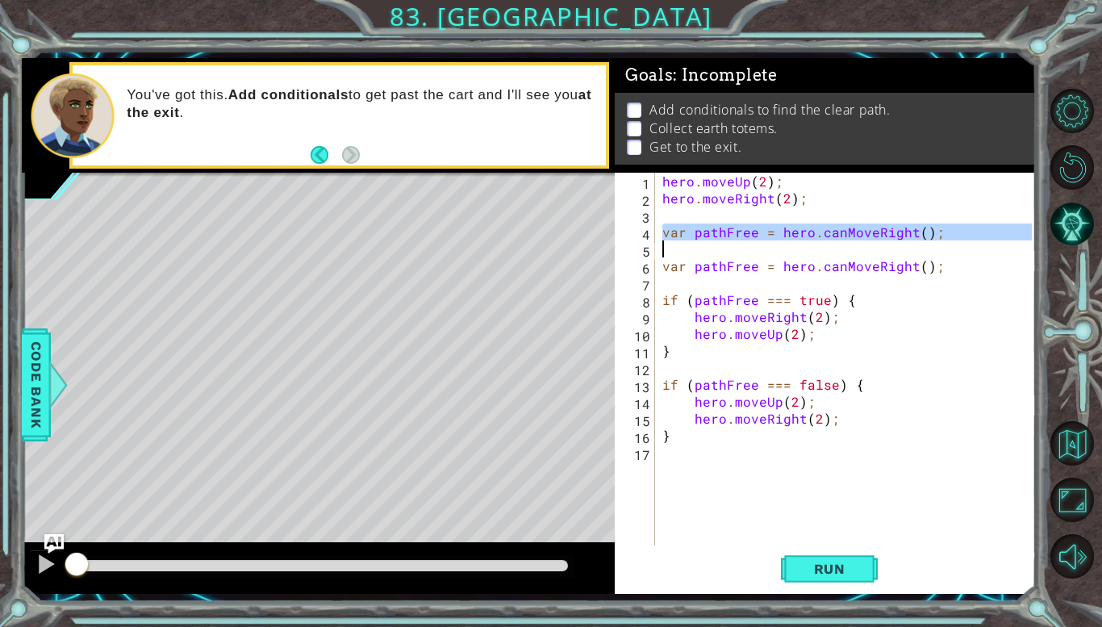
drag, startPoint x: 662, startPoint y: 232, endPoint x: 998, endPoint y: 242, distance: 336.4
click at [998, 242] on div "hero . moveUp ( 2 ) ; hero . moveRight ( 2 ) ; var pathFree = hero . canMoveRig…" at bounding box center [849, 376] width 381 height 406
type textarea "var pathFree = hero.canMoveRight();"
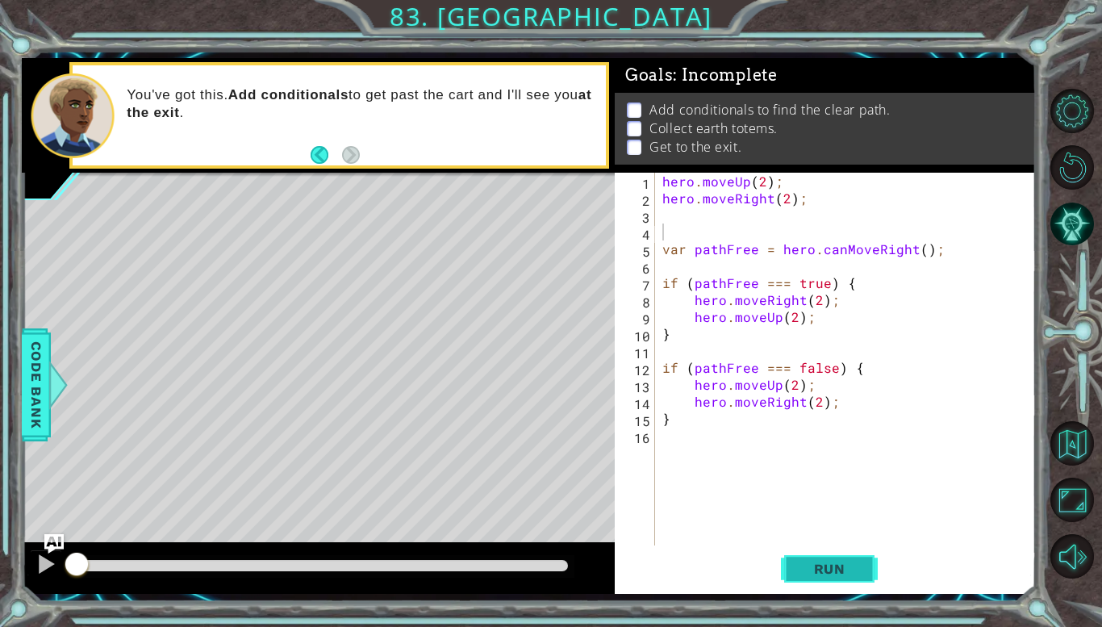
click at [824, 567] on span "Run" at bounding box center [830, 568] width 64 height 16
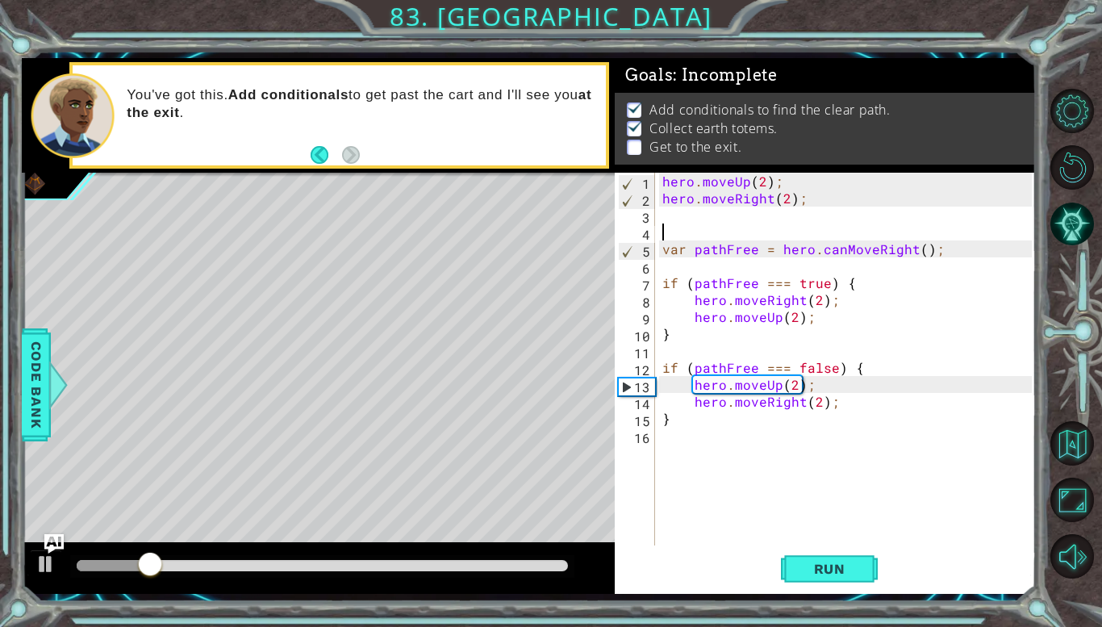
type textarea "`"
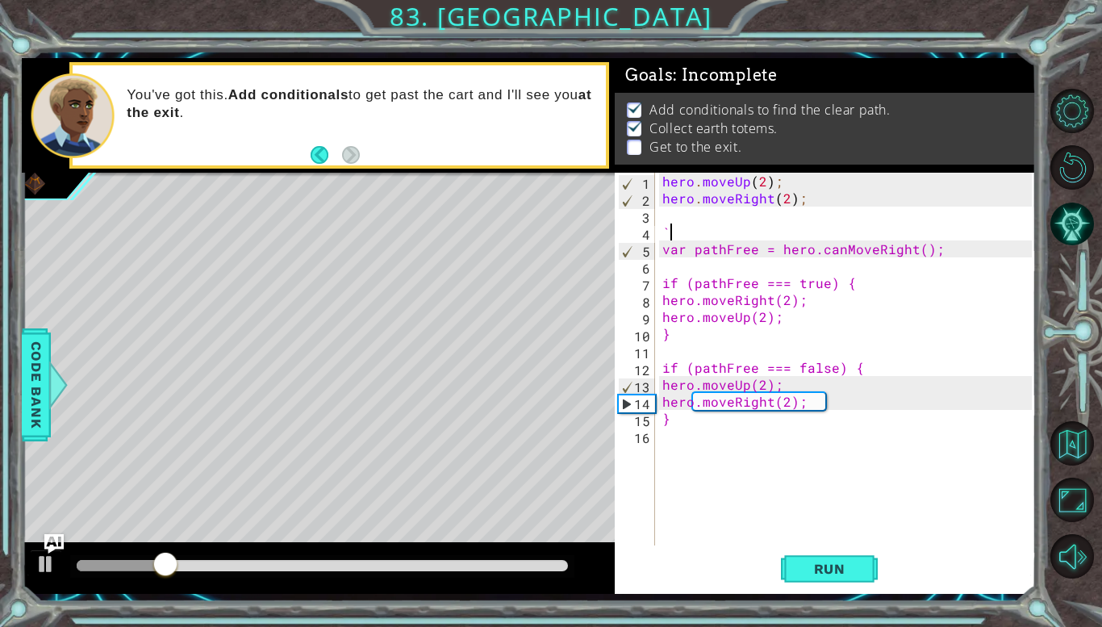
click at [688, 431] on div "hero . moveUp ( 2 ) ; hero . moveRight ( 2 ) ; ` var pathFree = hero.canMoveRig…" at bounding box center [849, 376] width 381 height 406
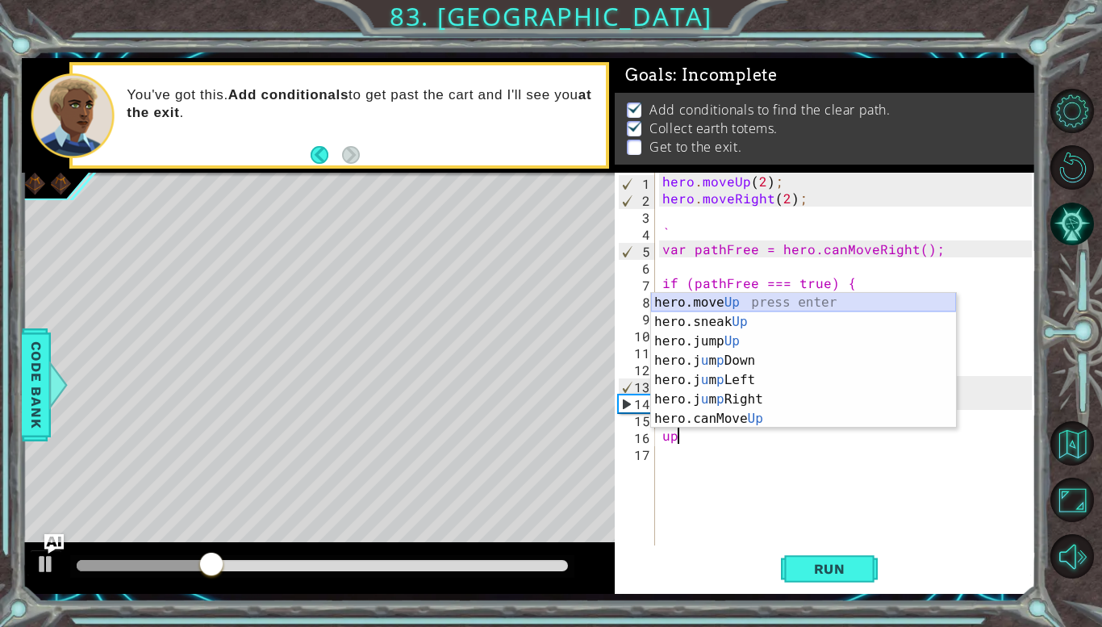
click at [685, 304] on div "hero.move Up press enter hero.sneak Up press enter hero.jump Up press enter her…" at bounding box center [803, 380] width 305 height 174
type textarea "hero.moveUp(1);"
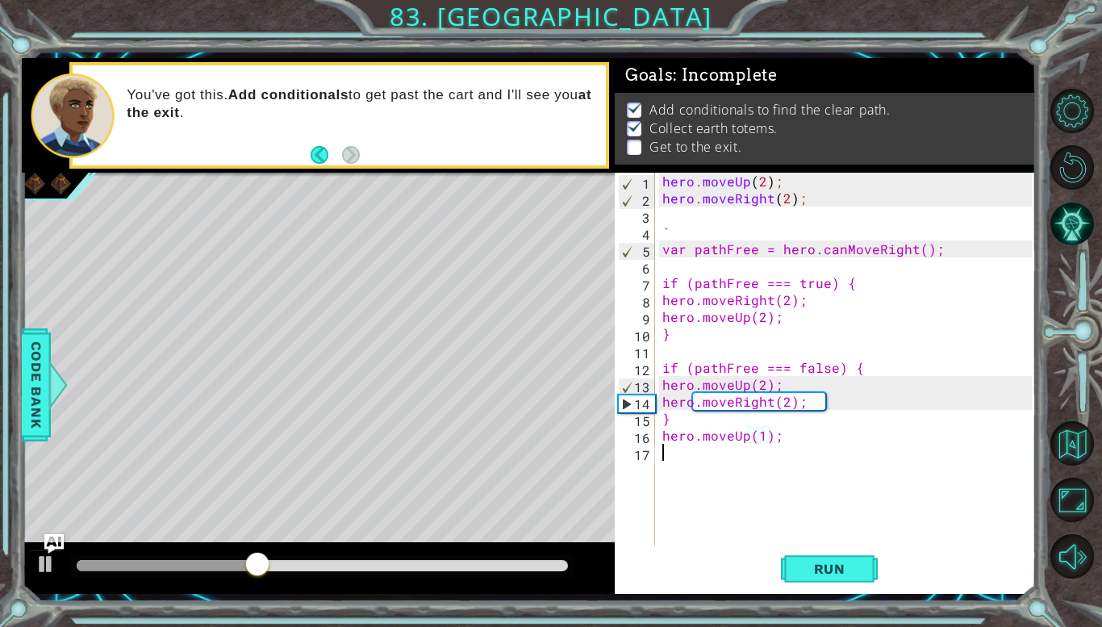
click at [692, 453] on div "hero . moveUp ( 2 ) ; hero . moveRight ( 2 ) ; ` var pathFree = hero.canMoveRig…" at bounding box center [849, 376] width 381 height 406
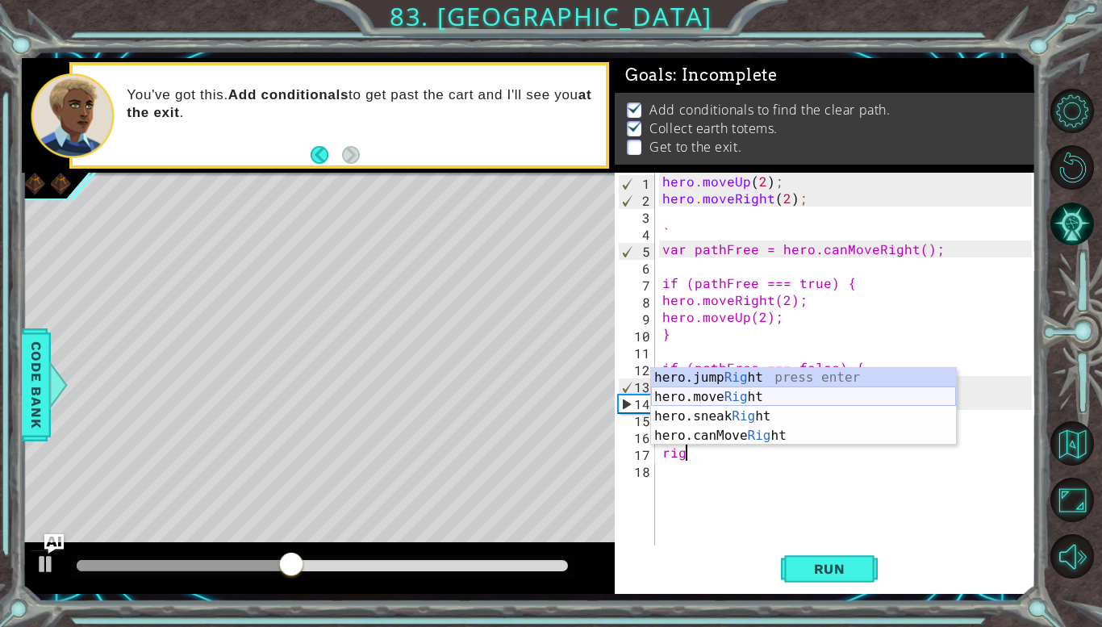
click at [723, 391] on div "hero.jump Rig ht press enter hero.move Rig ht press enter hero.sneak Rig ht pre…" at bounding box center [803, 426] width 305 height 116
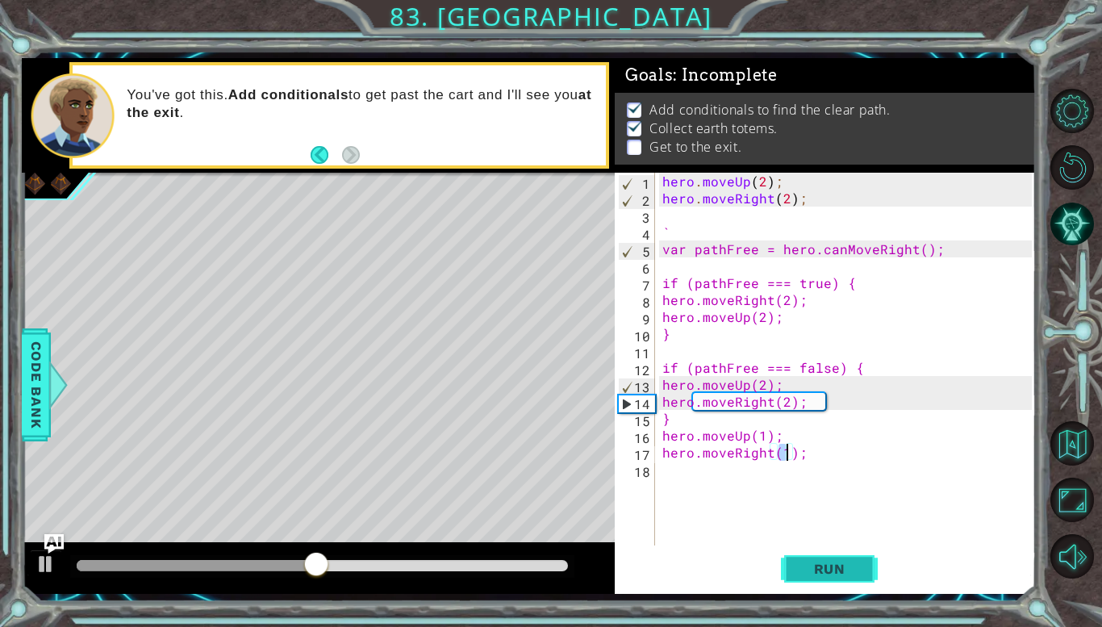
click at [856, 556] on button "Run" at bounding box center [829, 569] width 97 height 42
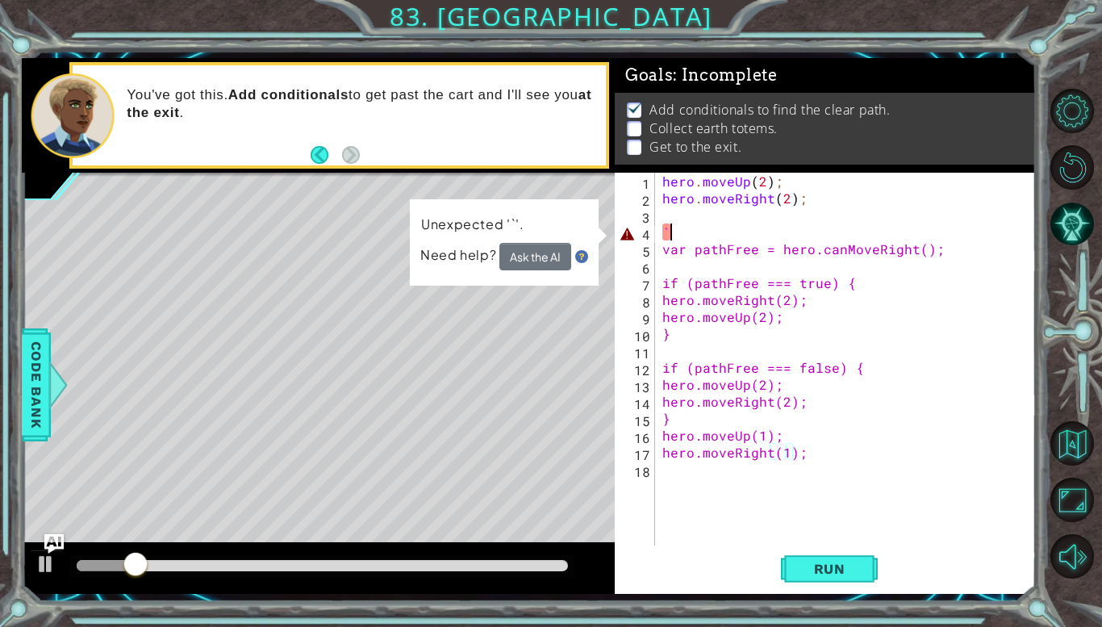
click at [698, 229] on div "hero . moveUp ( 2 ) ; hero . moveRight ( 2 ) ; ` var pathFree = hero.canMoveRig…" at bounding box center [849, 376] width 381 height 406
type textarea "`"
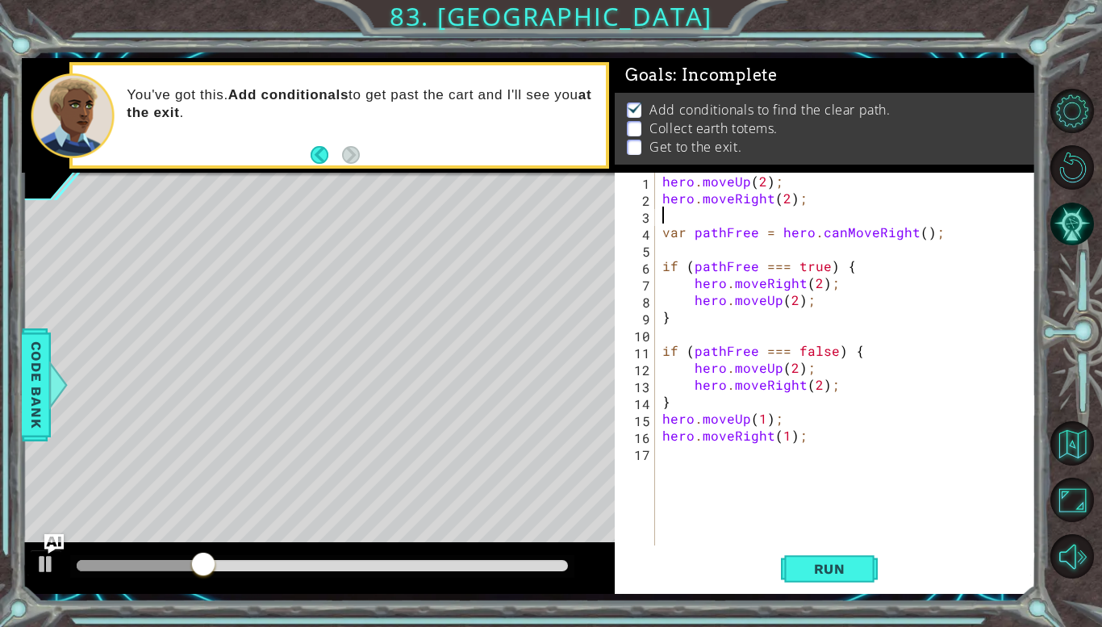
click at [784, 439] on div "hero . moveUp ( 2 ) ; hero . moveRight ( 2 ) ; var pathFree = hero . canMoveRig…" at bounding box center [849, 376] width 381 height 406
type textarea "hero.moveRight(2);"
click at [837, 577] on span "Run" at bounding box center [830, 568] width 64 height 16
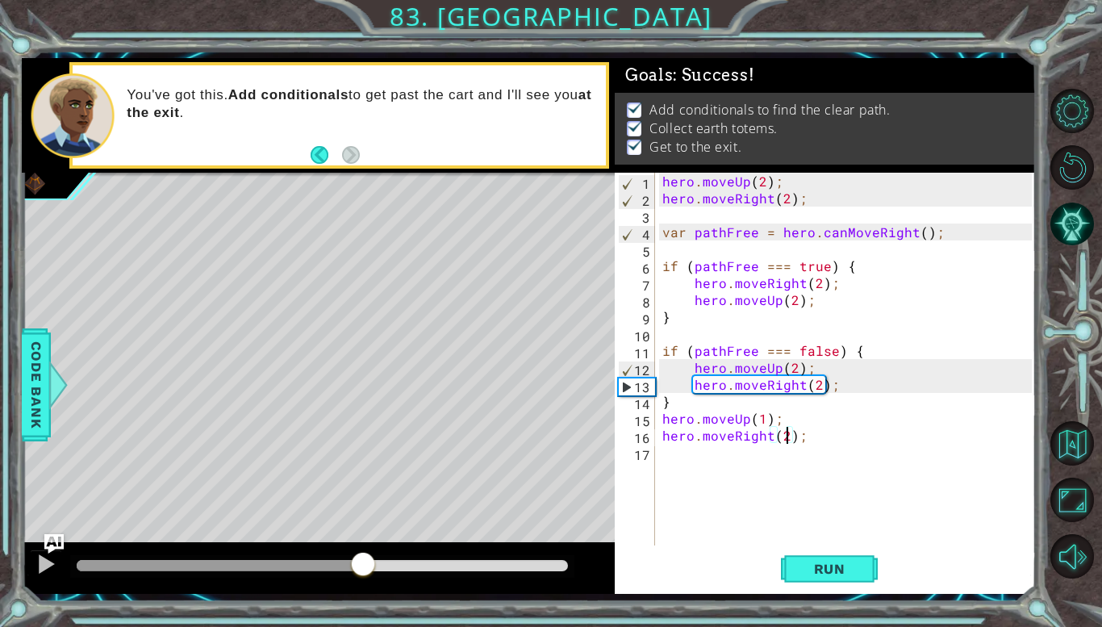
drag, startPoint x: 288, startPoint y: 559, endPoint x: 460, endPoint y: 574, distance: 172.4
click at [377, 574] on div at bounding box center [362, 565] width 29 height 29
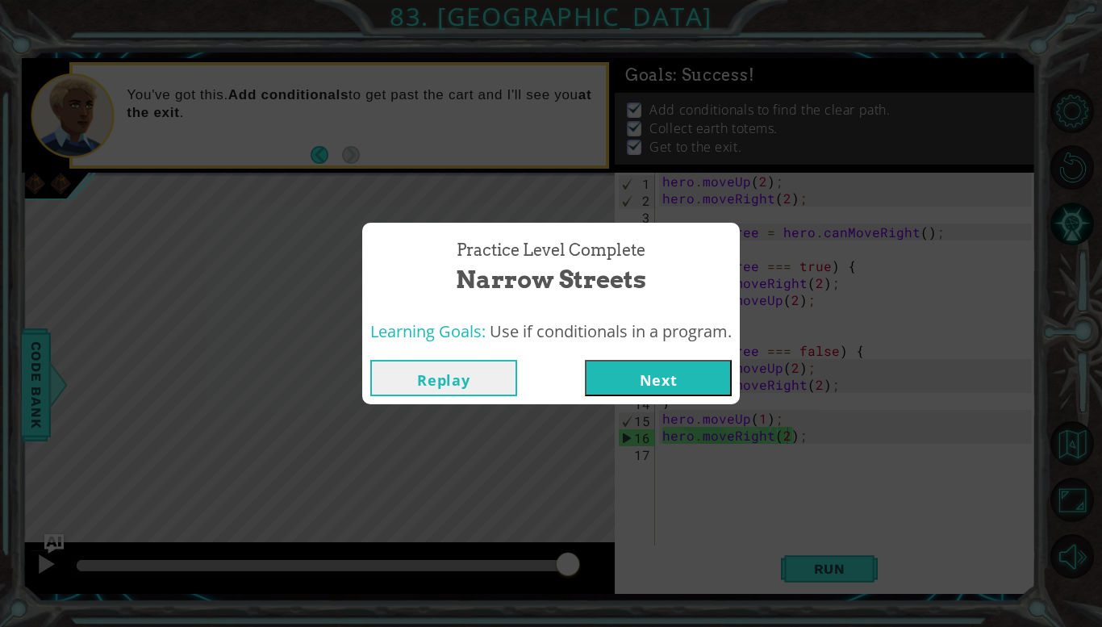
click at [669, 385] on button "Next" at bounding box center [658, 378] width 147 height 36
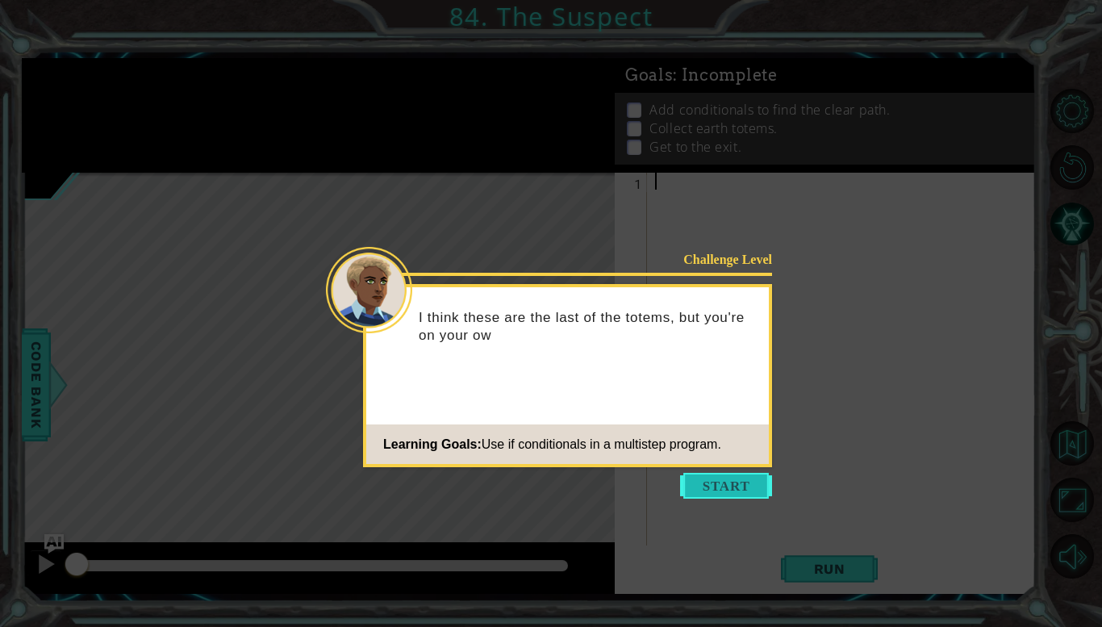
click at [719, 477] on button "Start" at bounding box center [726, 486] width 92 height 26
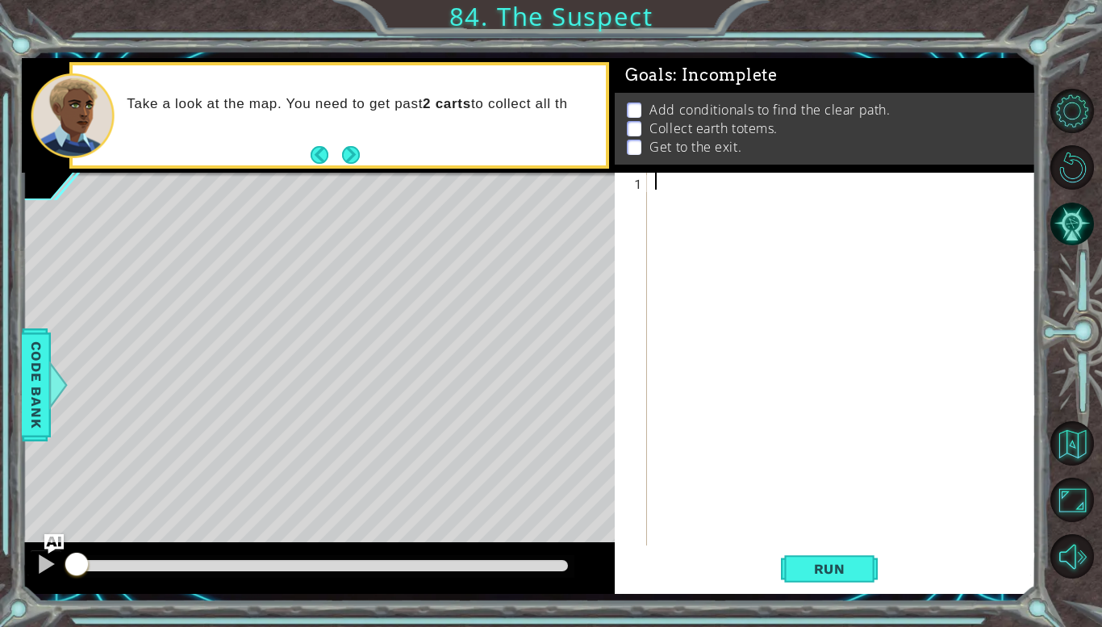
paste textarea "}"
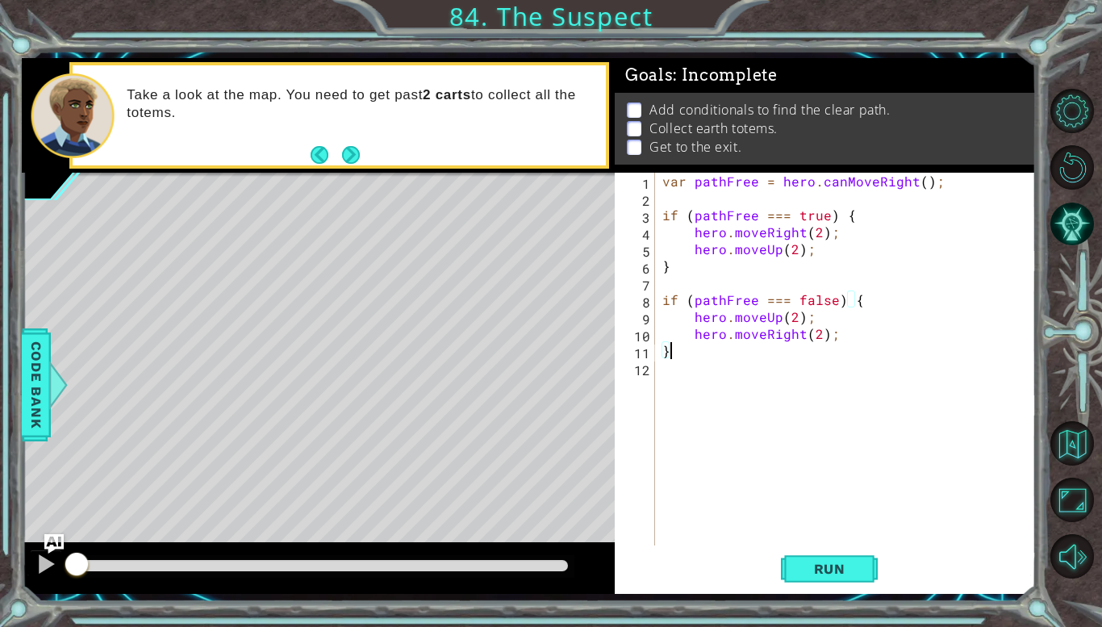
click at [659, 183] on div "var pathFree = hero . canMoveRight ( ) ; if ( pathFree === true ) { hero . move…" at bounding box center [849, 376] width 381 height 406
type textarea "var pathFree = hero.canMoveRight();"
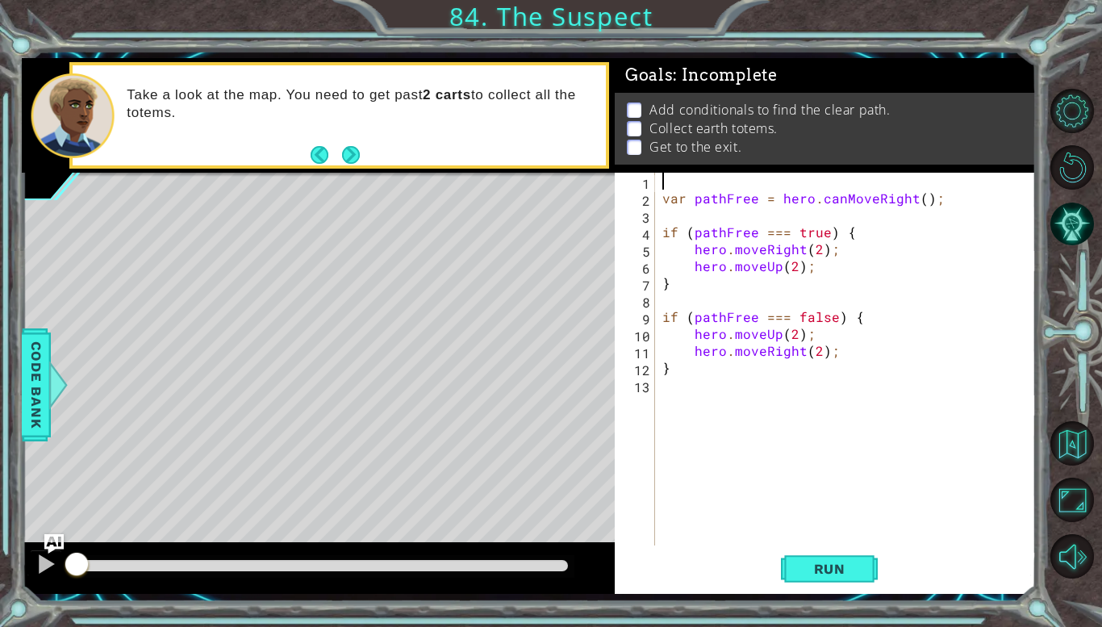
click at [661, 180] on div "var pathFree = hero . canMoveRight ( ) ; if ( pathFree === true ) { hero . move…" at bounding box center [849, 376] width 381 height 406
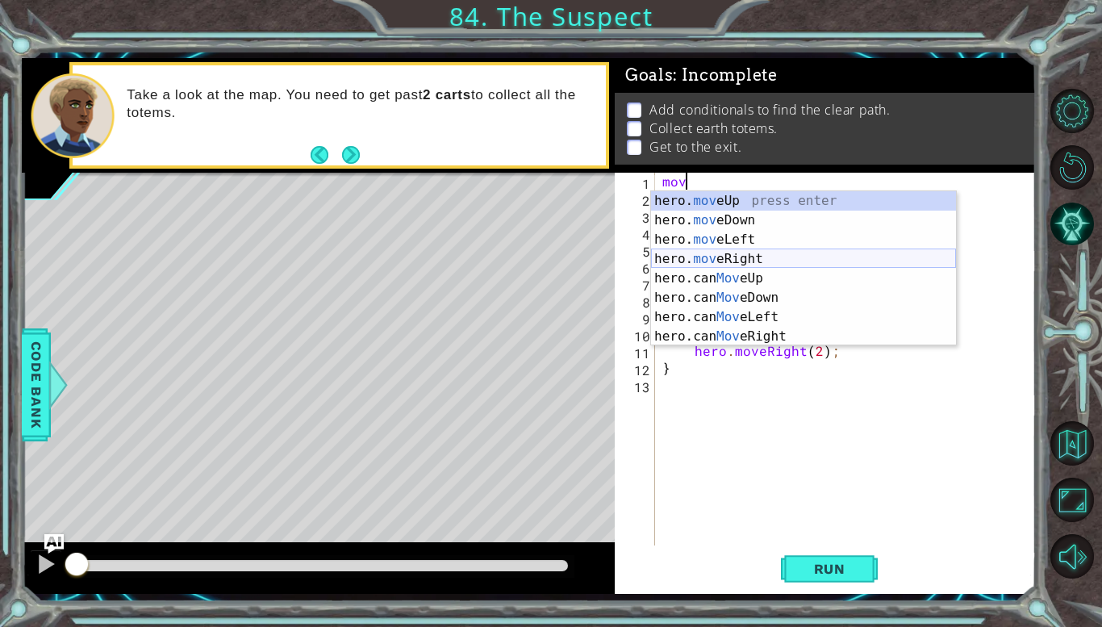
click at [763, 260] on div "hero. mov eUp press enter hero. mov eDown press enter hero. mov eLeft press ent…" at bounding box center [803, 288] width 305 height 194
type textarea "hero.moveRight(1);"
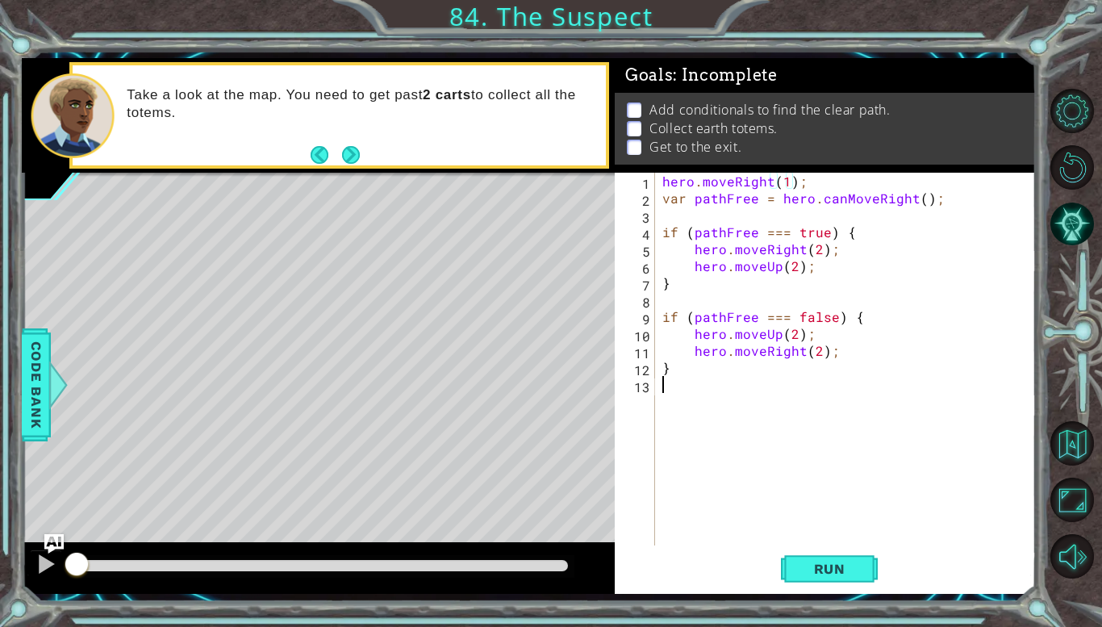
click at [669, 388] on div "hero . moveRight ( 1 ) ; var pathFree = hero . canMoveRight ( ) ; if ( pathFree…" at bounding box center [849, 376] width 381 height 406
click at [812, 249] on div "hero . moveRight ( 1 ) ; var pathFree = hero . canMoveRight ( ) ; if ( pathFree…" at bounding box center [849, 376] width 381 height 406
click at [815, 246] on div "hero . moveRight ( 1 ) ; var pathFree = hero . canMoveRight ( ) ; if ( pathFree…" at bounding box center [849, 376] width 381 height 406
click at [814, 349] on div "hero . moveRight ( 1 ) ; var pathFree = hero . canMoveRight ( ) ; if ( pathFree…" at bounding box center [849, 376] width 381 height 406
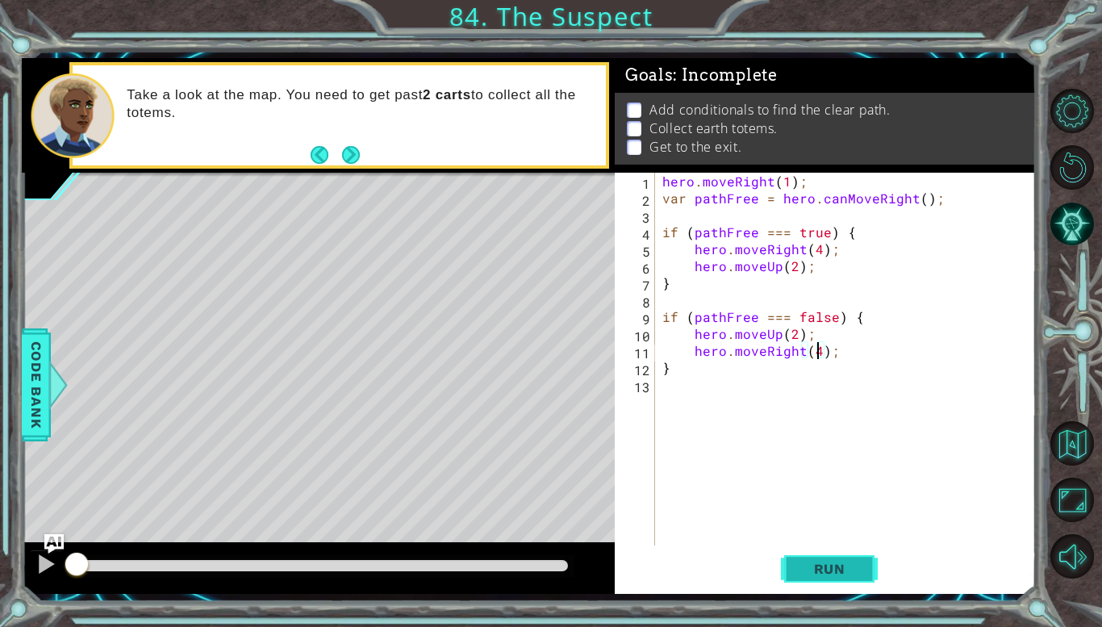
click at [794, 569] on button "Run" at bounding box center [829, 569] width 97 height 42
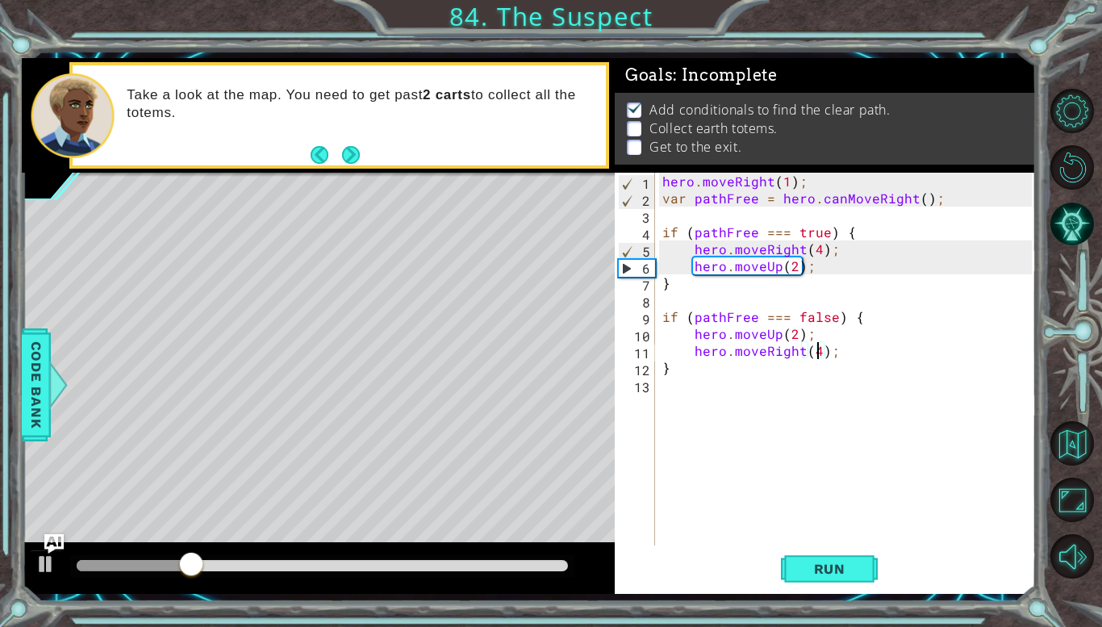
click at [791, 264] on div "hero . moveRight ( 1 ) ; var pathFree = hero . canMoveRight ( ) ; if ( pathFree…" at bounding box center [849, 376] width 381 height 406
click at [817, 352] on div "hero . moveRight ( 1 ) ; var pathFree = hero . canMoveRight ( ) ; if ( pathFree…" at bounding box center [849, 376] width 381 height 406
type textarea "hero.moveRight(3);"
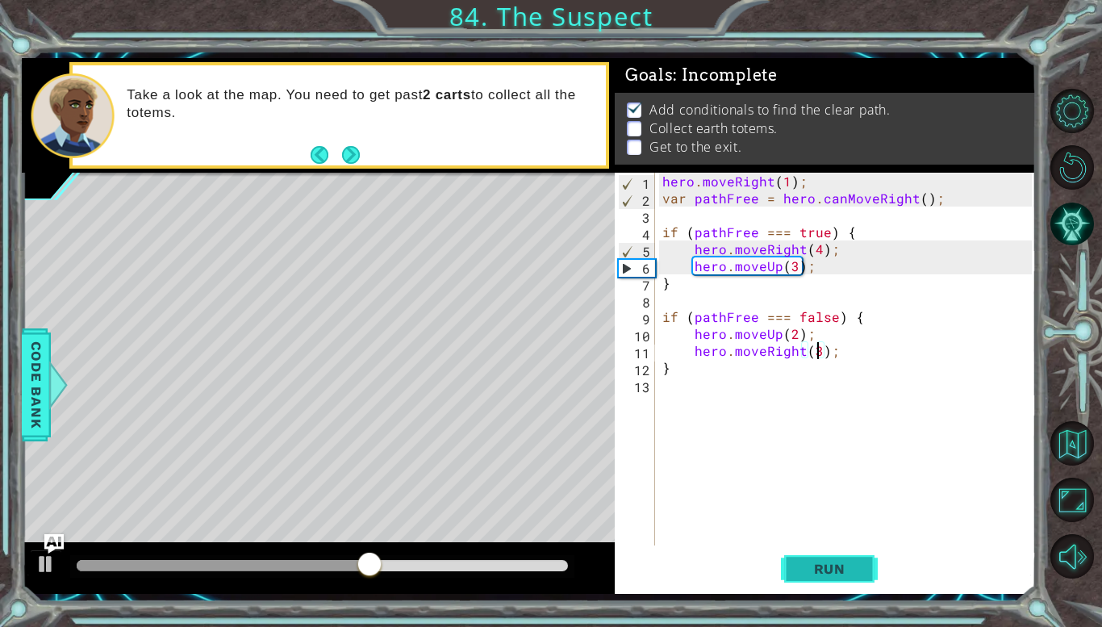
click at [859, 579] on button "Run" at bounding box center [829, 569] width 97 height 42
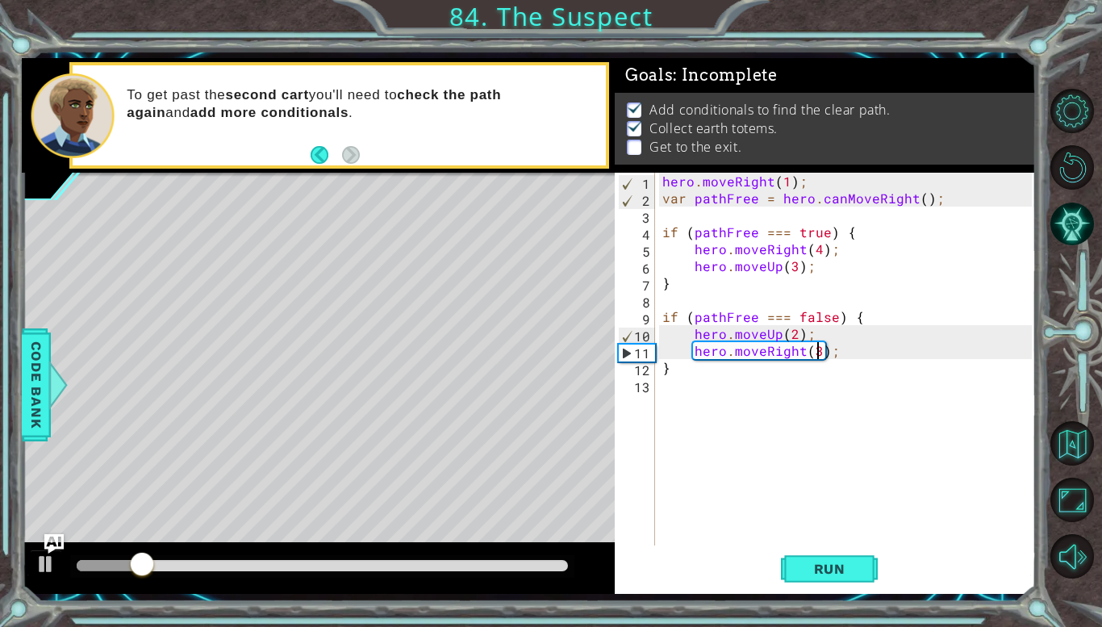
click at [714, 389] on div "hero . moveRight ( 1 ) ; var pathFree = hero . canMoveRight ( ) ; if ( pathFree…" at bounding box center [849, 376] width 381 height 406
paste textarea "}"
type textarea "}"
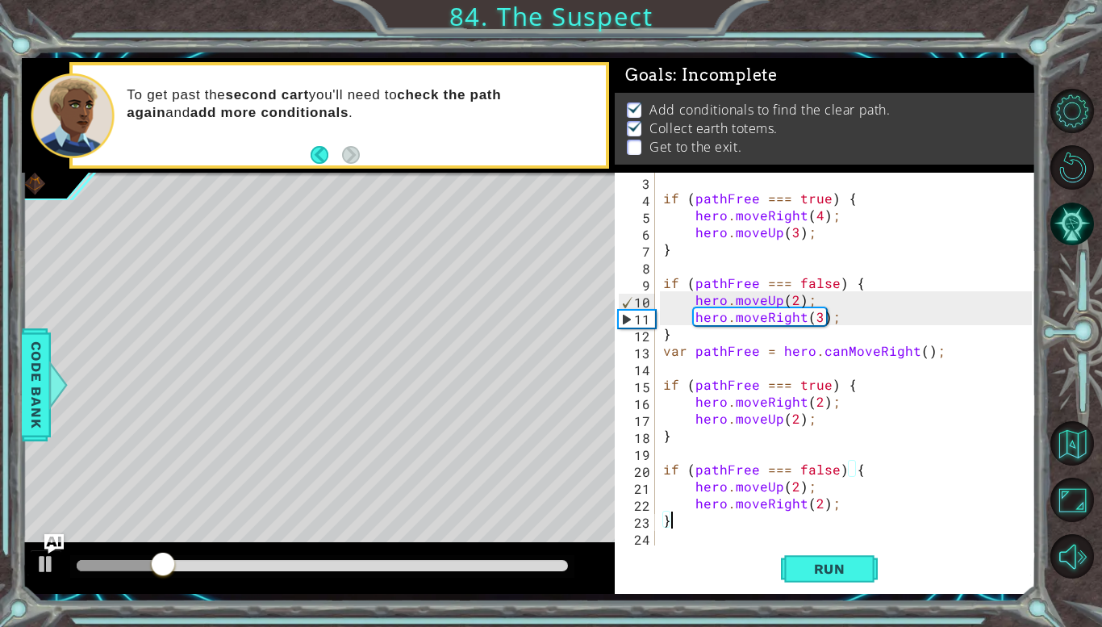
scroll to position [34, 0]
click at [679, 539] on div "if ( pathFree === true ) { hero . moveRight ( 4 ) ; hero . moveUp ( 3 ) ; } if …" at bounding box center [850, 376] width 380 height 406
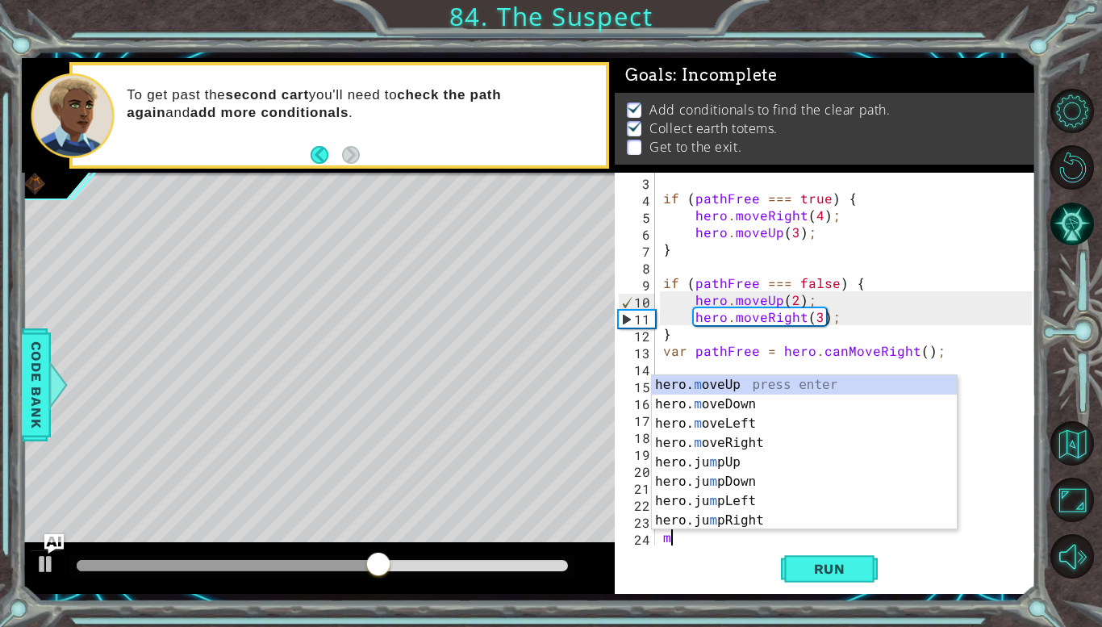
scroll to position [51, 0]
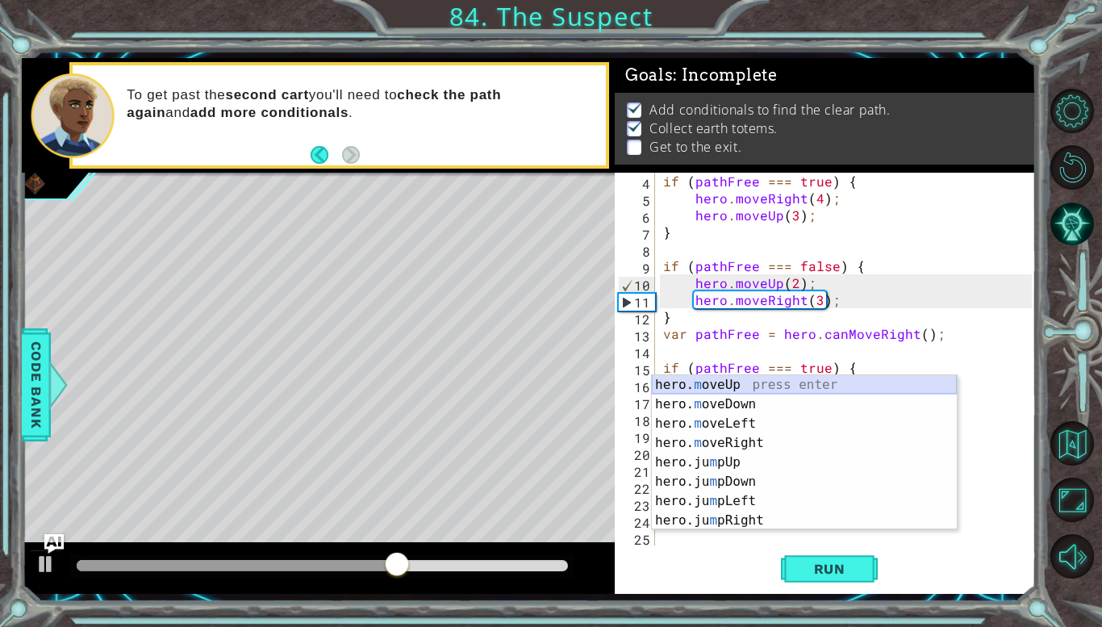
click at [691, 383] on div "hero. m oveUp press enter hero. m oveDown press enter hero. m oveLeft press ent…" at bounding box center [804, 472] width 305 height 194
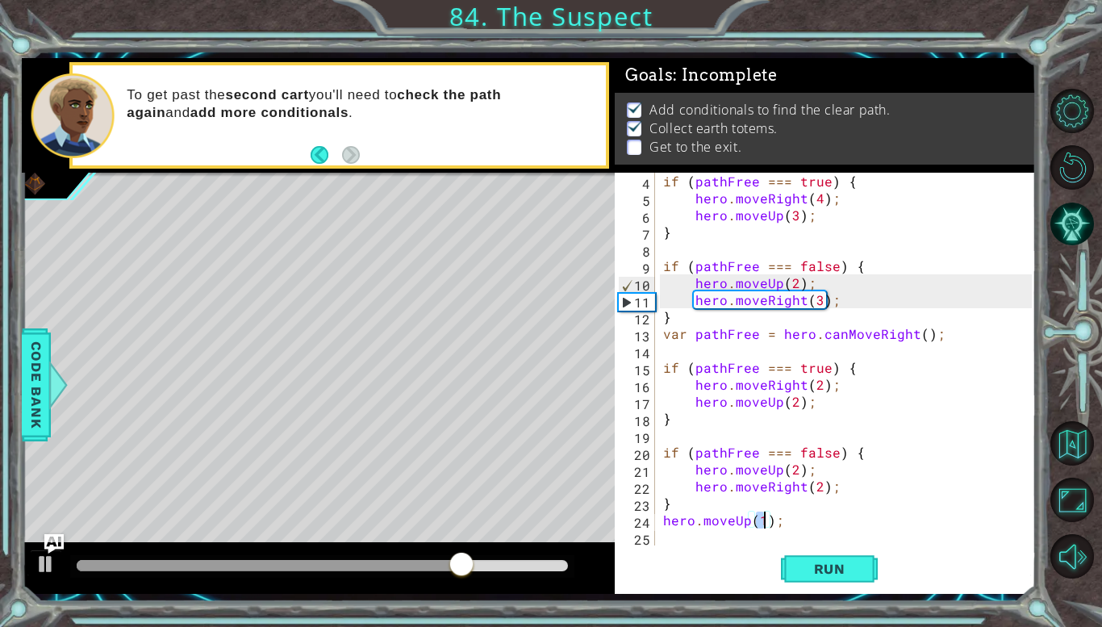
click at [744, 521] on div "if ( pathFree === true ) { hero . moveRight ( 4 ) ; hero . moveUp ( 3 ) ; } if …" at bounding box center [850, 376] width 380 height 406
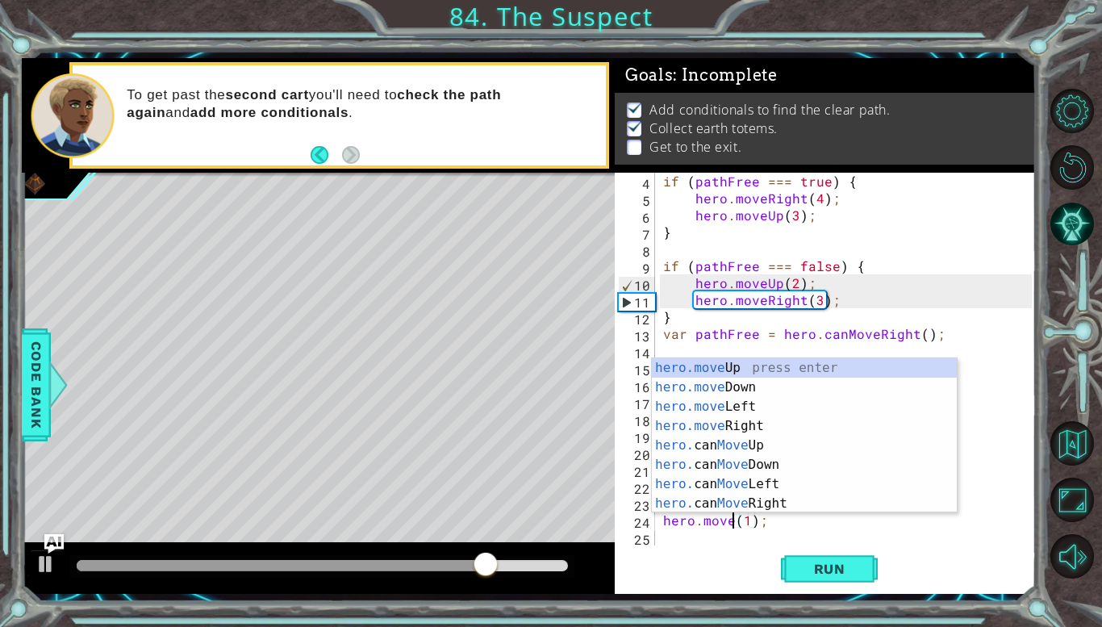
scroll to position [0, 5]
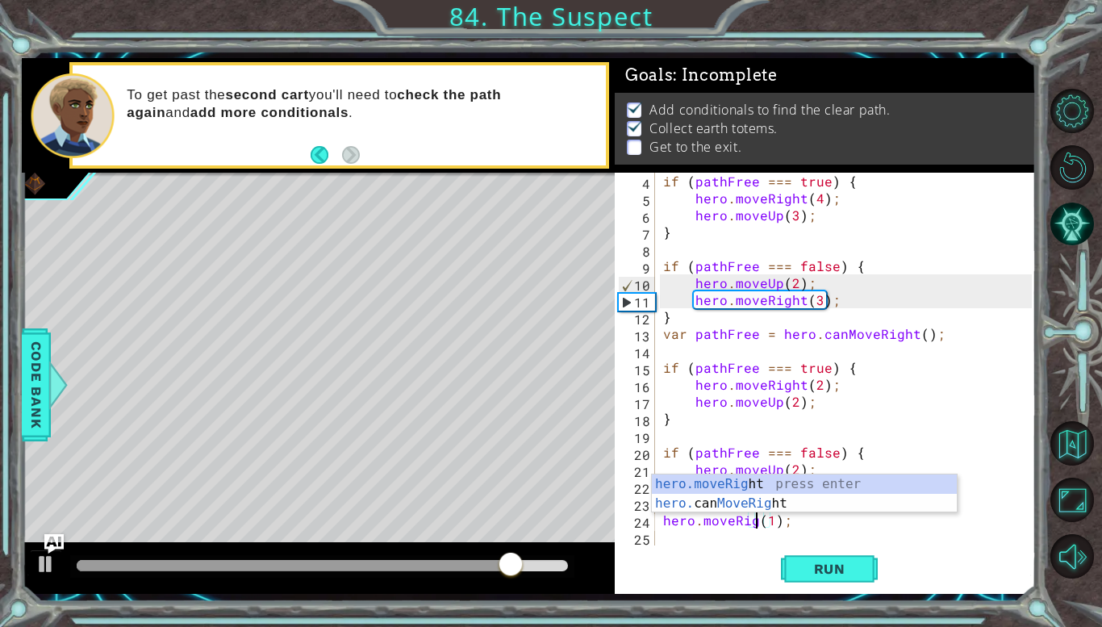
type textarea "hero.moveRight(1);"
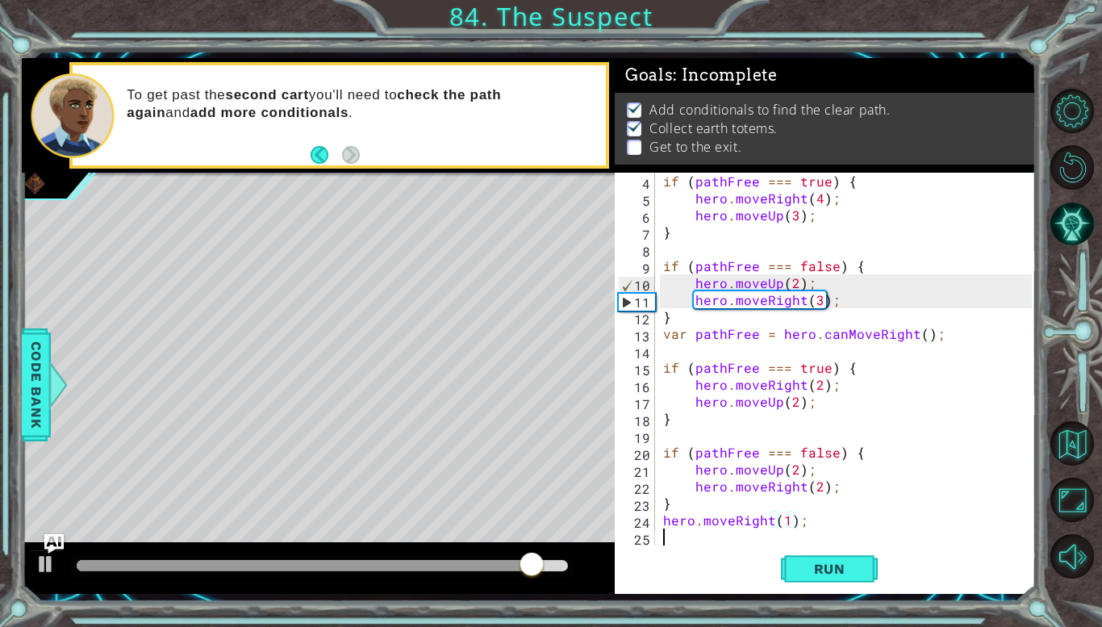
click at [727, 538] on div "if ( pathFree === true ) { hero . moveRight ( 4 ) ; hero . moveUp ( 3 ) ; } if …" at bounding box center [850, 376] width 380 height 406
click at [736, 538] on div "if ( pathFree === true ) { hero . moveRight ( 4 ) ; hero . moveUp ( 3 ) ; } if …" at bounding box center [850, 376] width 380 height 406
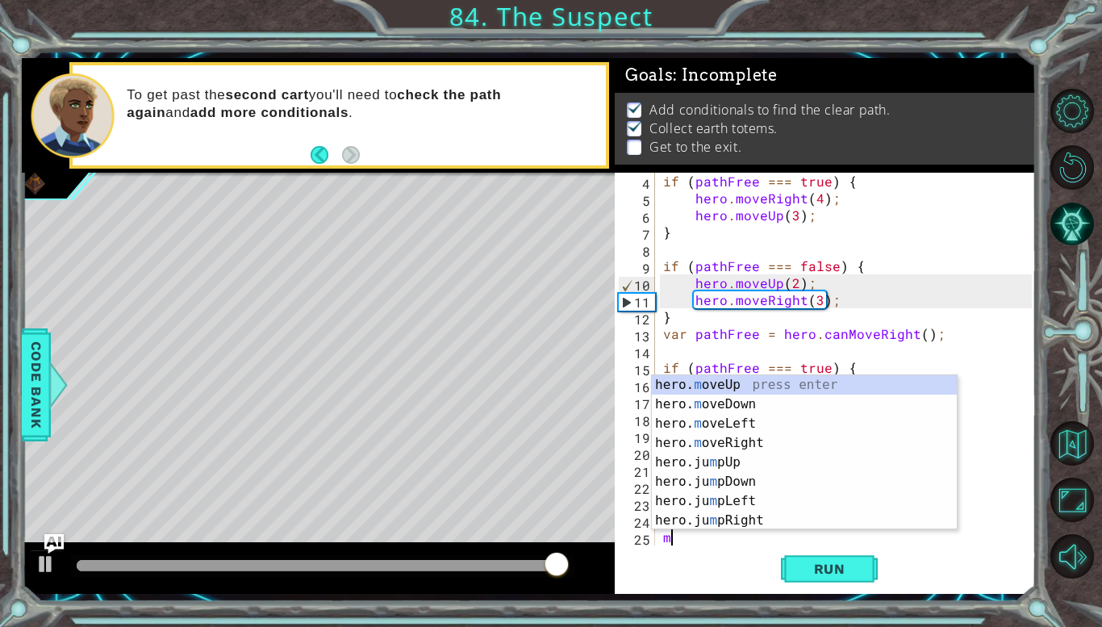
scroll to position [68, 0]
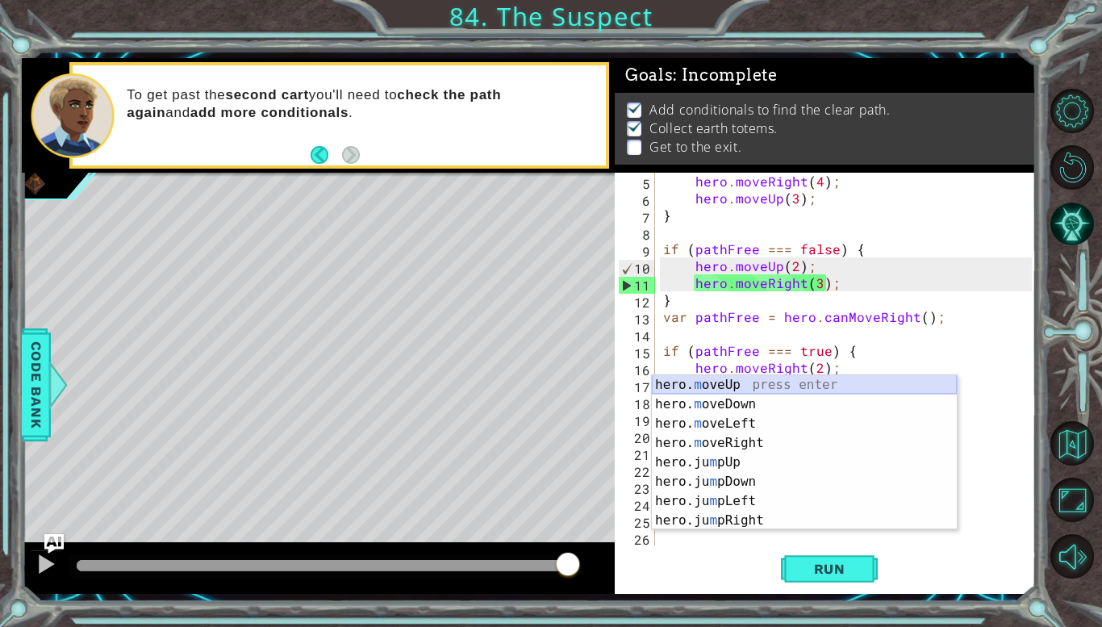
click at [731, 385] on div "hero. m oveUp press enter hero. m oveDown press enter hero. m oveLeft press ent…" at bounding box center [804, 472] width 305 height 194
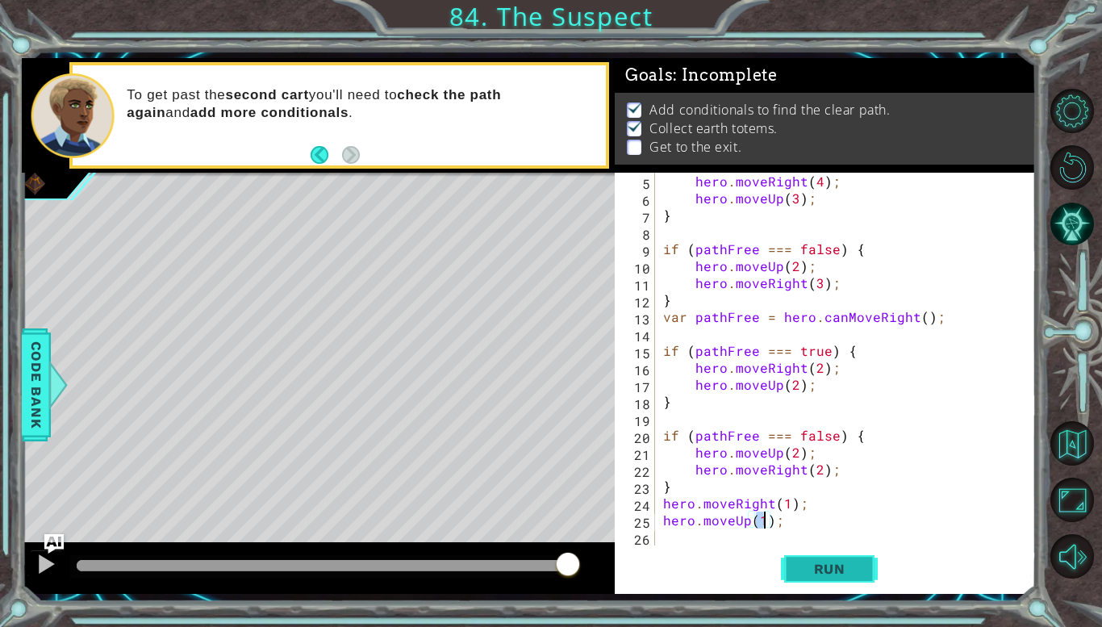
type textarea "hero.moveUp(1);"
click at [794, 569] on button "Run" at bounding box center [829, 569] width 97 height 42
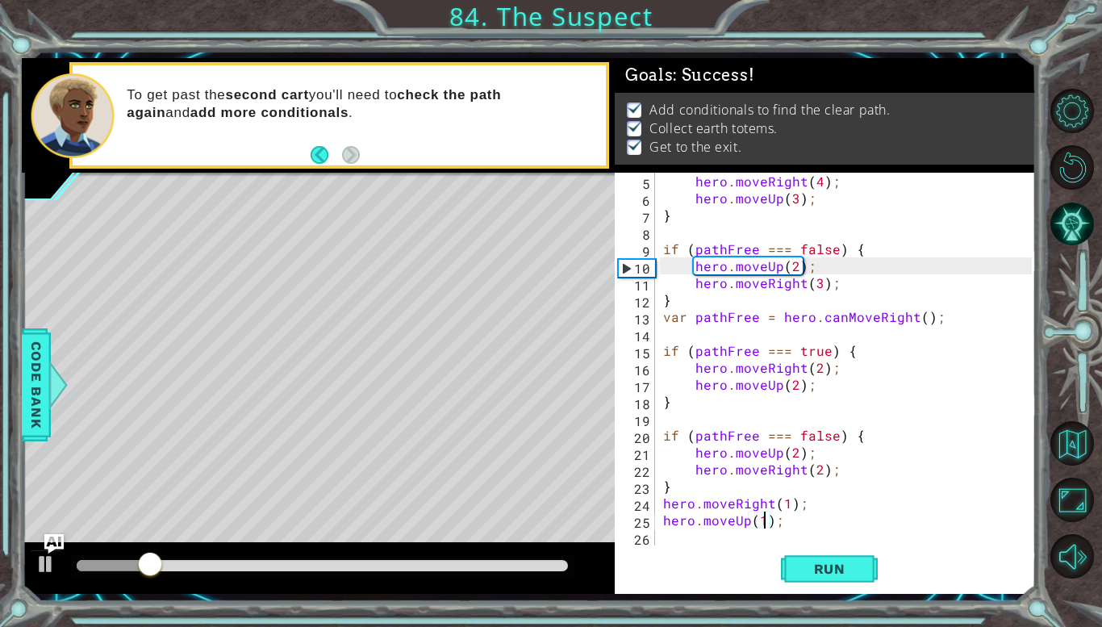
click at [211, 589] on div at bounding box center [318, 568] width 593 height 52
click at [236, 566] on div at bounding box center [322, 565] width 491 height 11
click at [236, 566] on div at bounding box center [236, 565] width 29 height 29
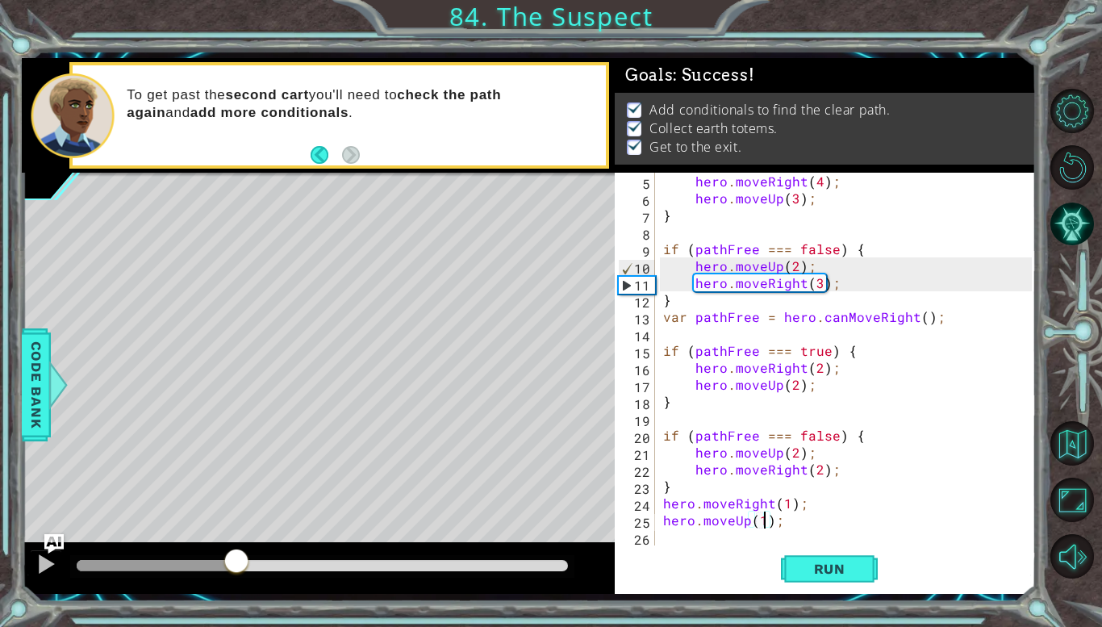
click at [236, 566] on div at bounding box center [236, 562] width 29 height 29
click at [44, 569] on div at bounding box center [45, 563] width 21 height 21
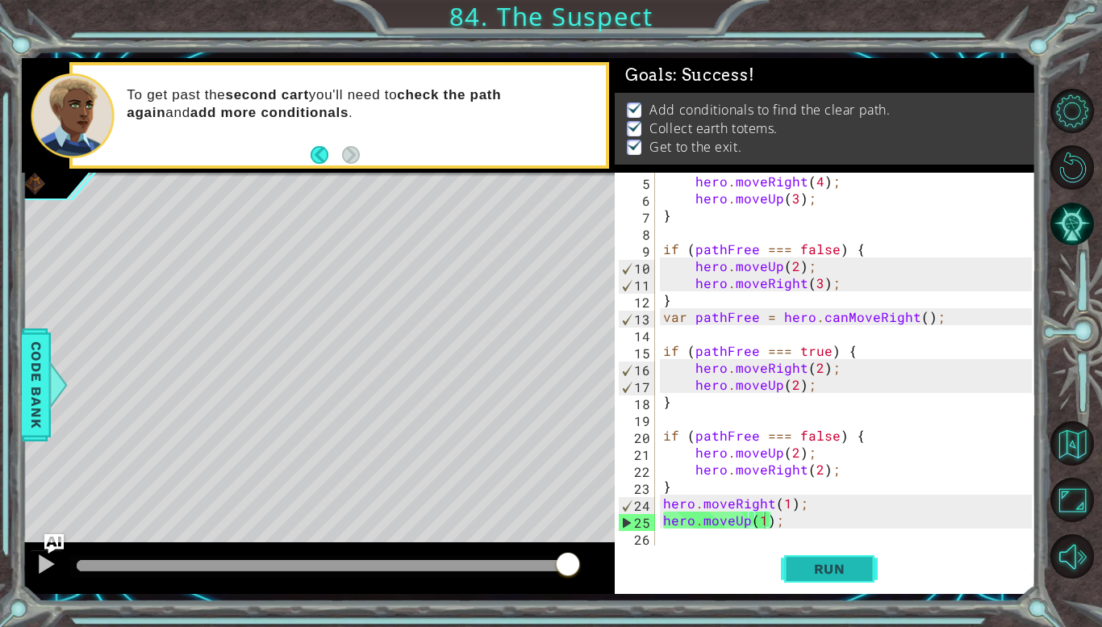
drag, startPoint x: 371, startPoint y: 562, endPoint x: 780, endPoint y: 579, distance: 409.2
click at [780, 579] on div "1 ההההההההההההההההההההההההההההההההההההההההההההההההההההההההההההההההההההההההההההה…" at bounding box center [529, 325] width 1014 height 535
